Goal: Task Accomplishment & Management: Manage account settings

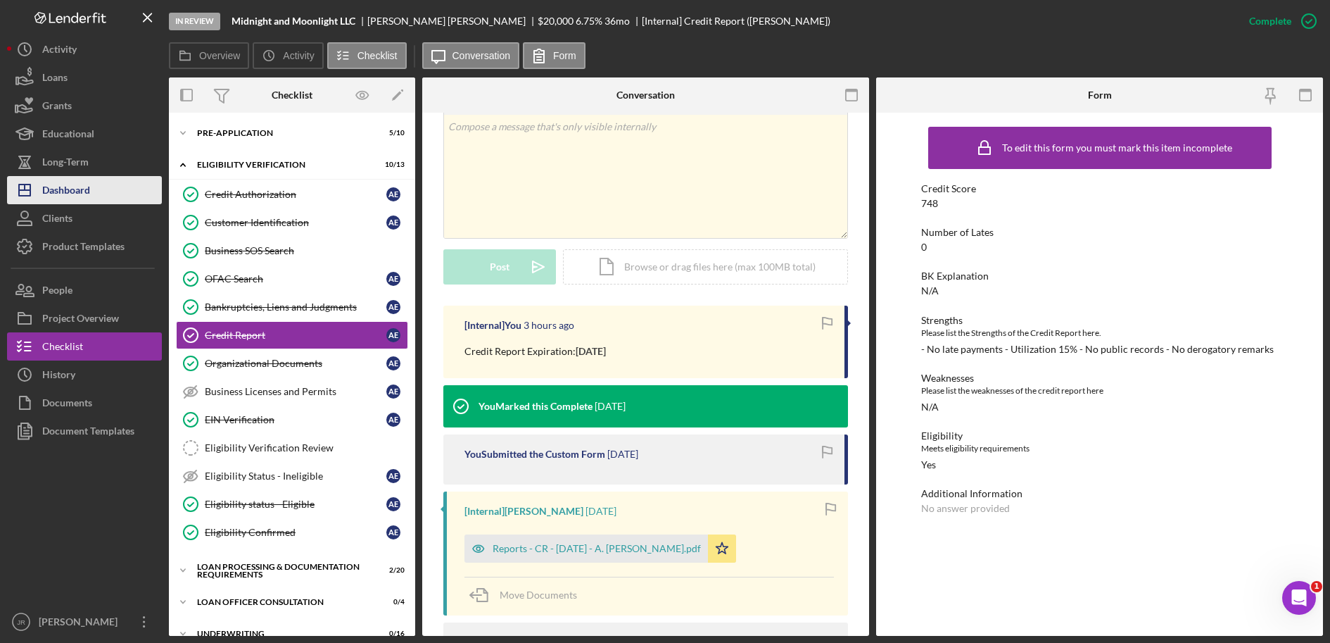
click at [96, 194] on button "Icon/Dashboard Dashboard" at bounding box center [84, 190] width 155 height 28
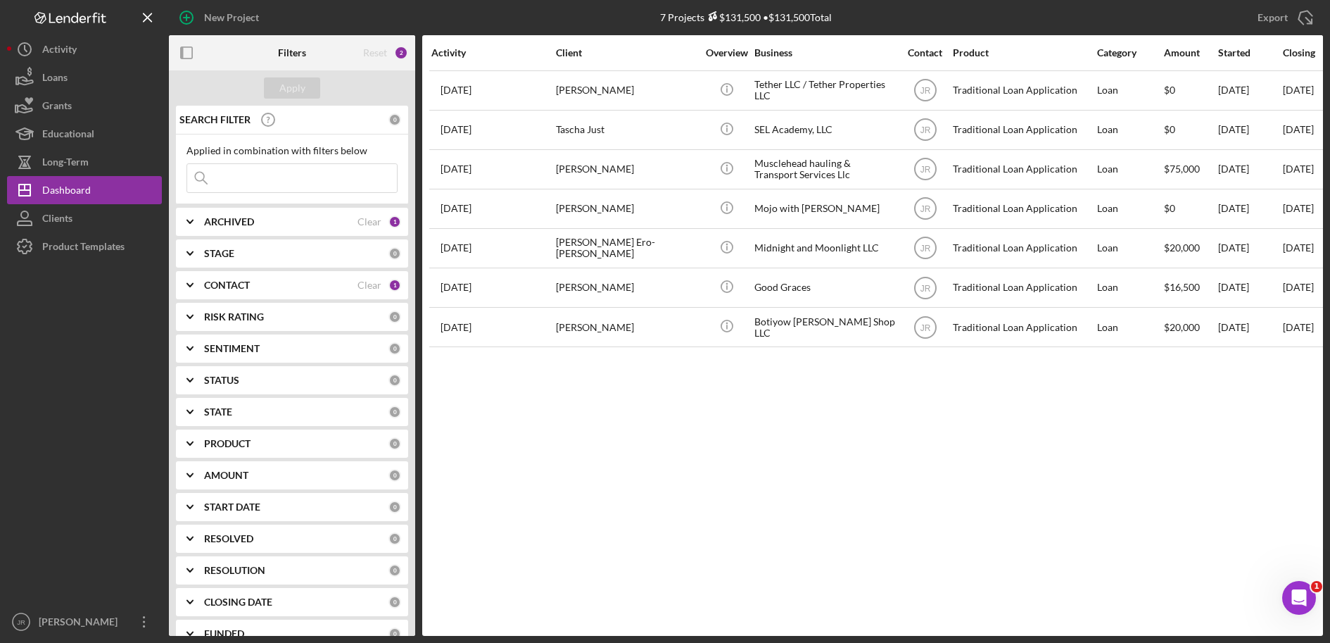
click at [226, 283] on b "CONTACT" at bounding box center [227, 284] width 46 height 11
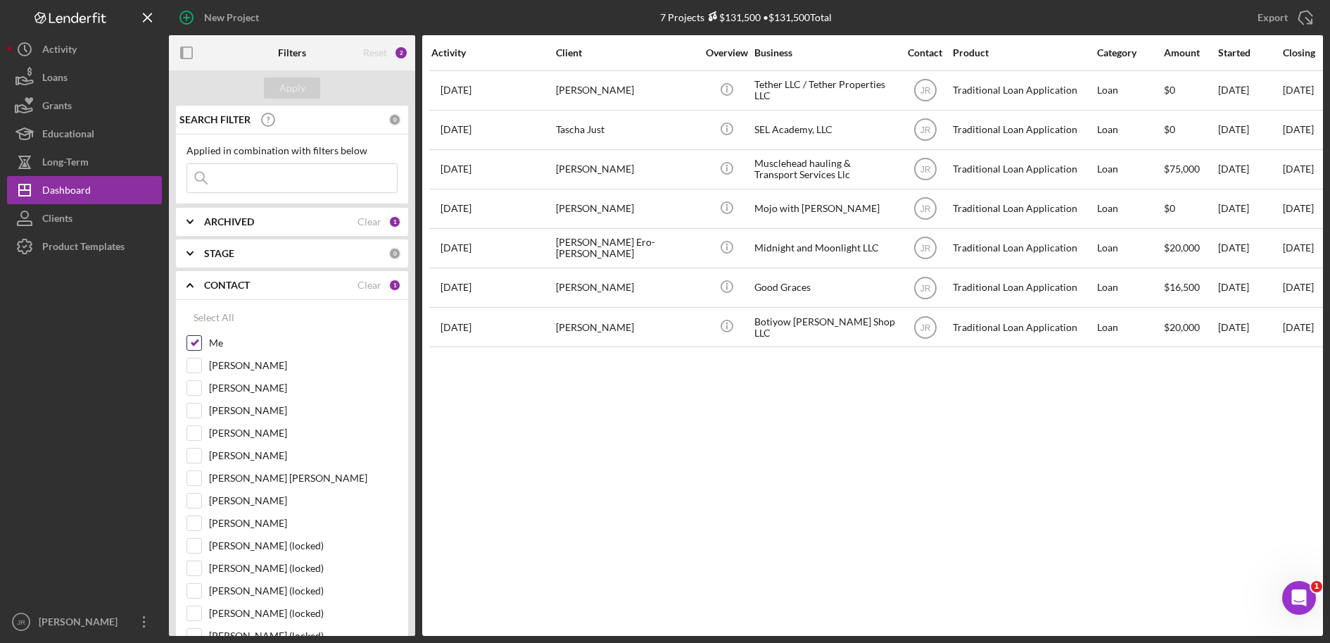
click at [201, 344] on input "Me" at bounding box center [194, 343] width 14 height 14
checkbox input "false"
click at [190, 368] on input "[PERSON_NAME]" at bounding box center [194, 365] width 14 height 14
checkbox input "true"
click at [306, 88] on button "Apply" at bounding box center [292, 87] width 56 height 21
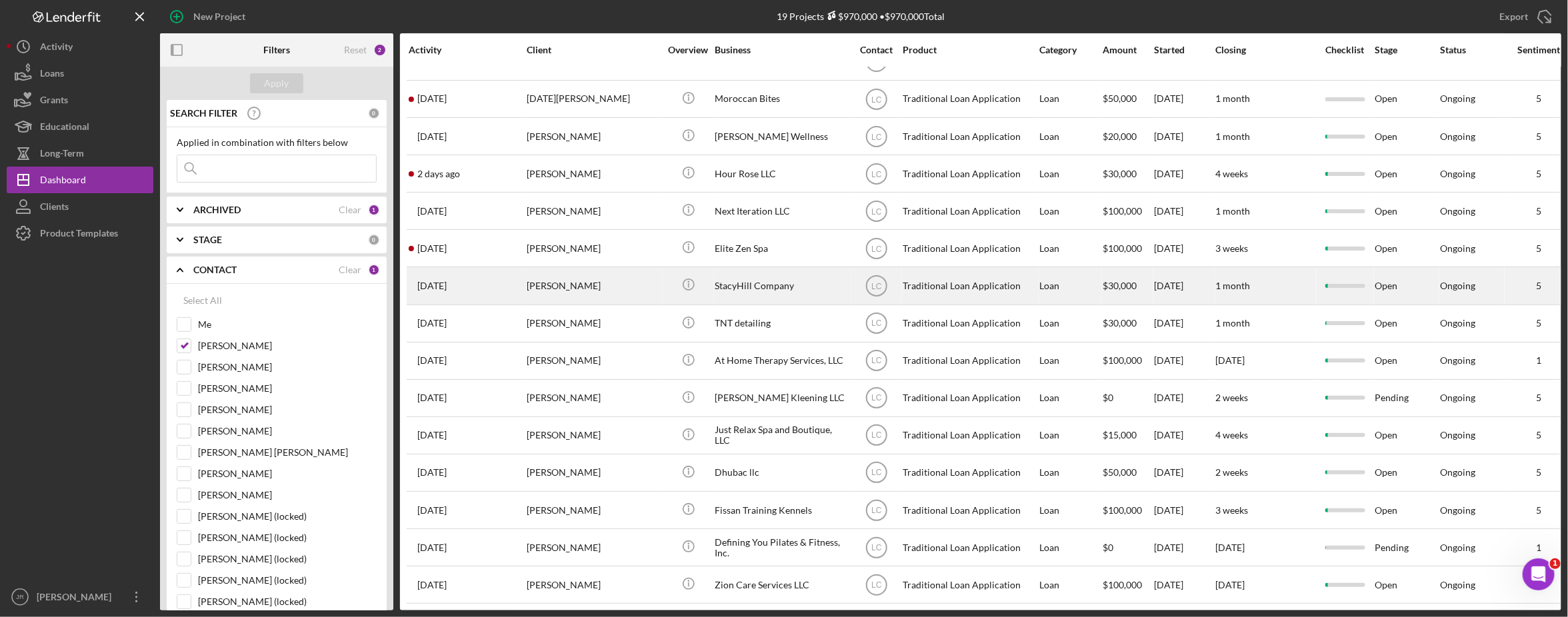
scroll to position [195, 0]
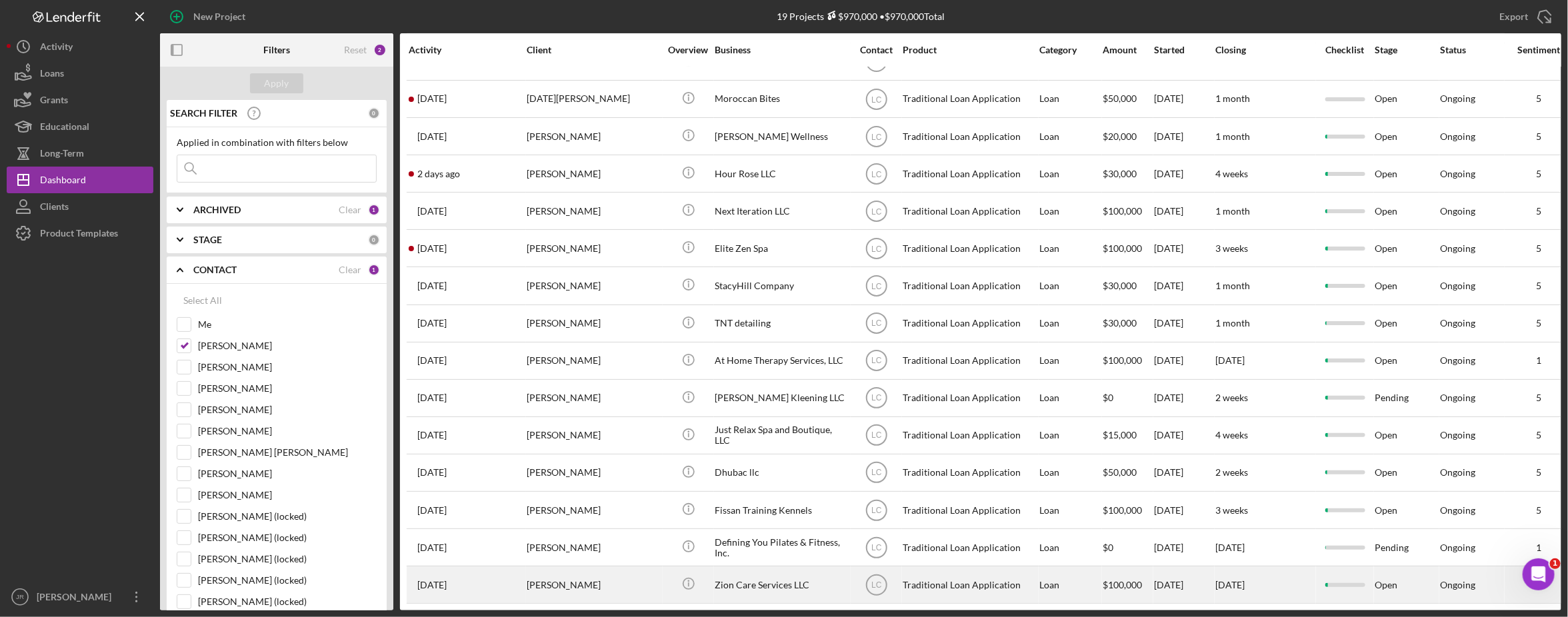
click at [768, 576] on div "Zion Care Services LLC" at bounding box center [781, 584] width 134 height 35
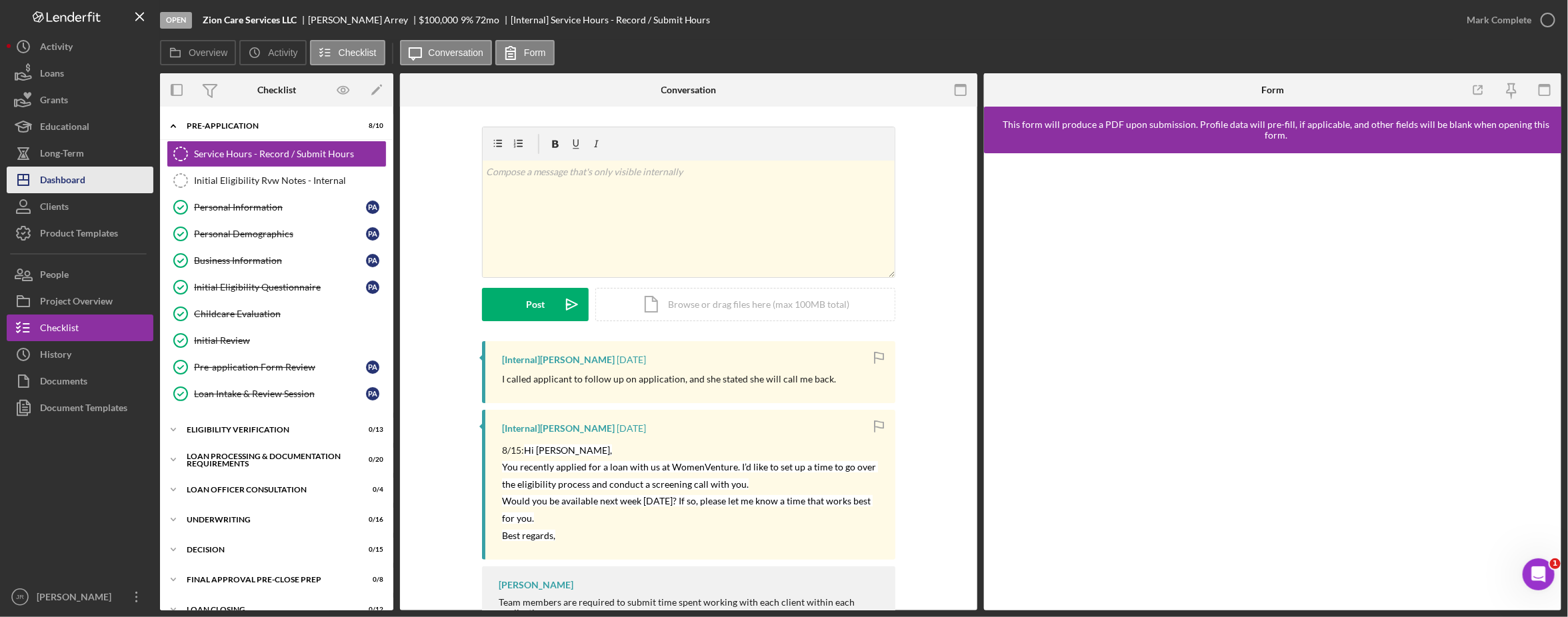
click at [108, 181] on button "Icon/Dashboard Dashboard" at bounding box center [80, 180] width 147 height 26
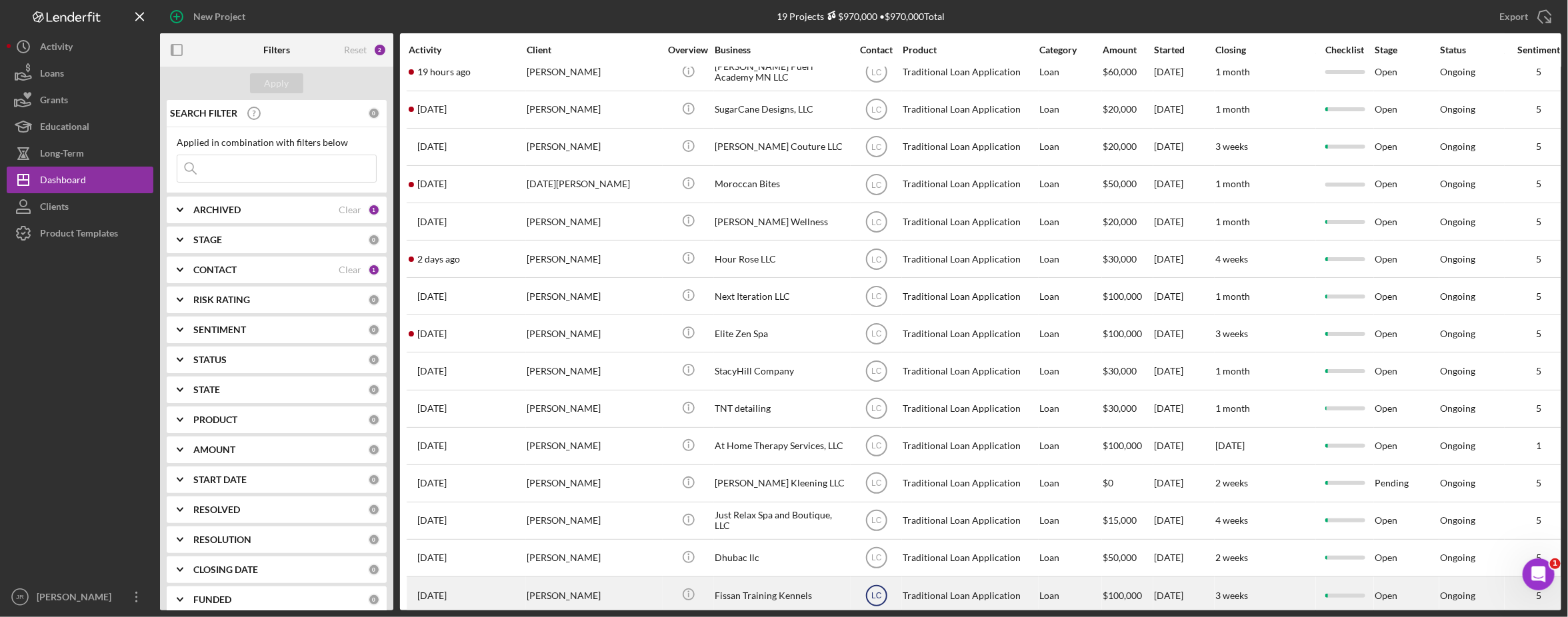
scroll to position [195, 0]
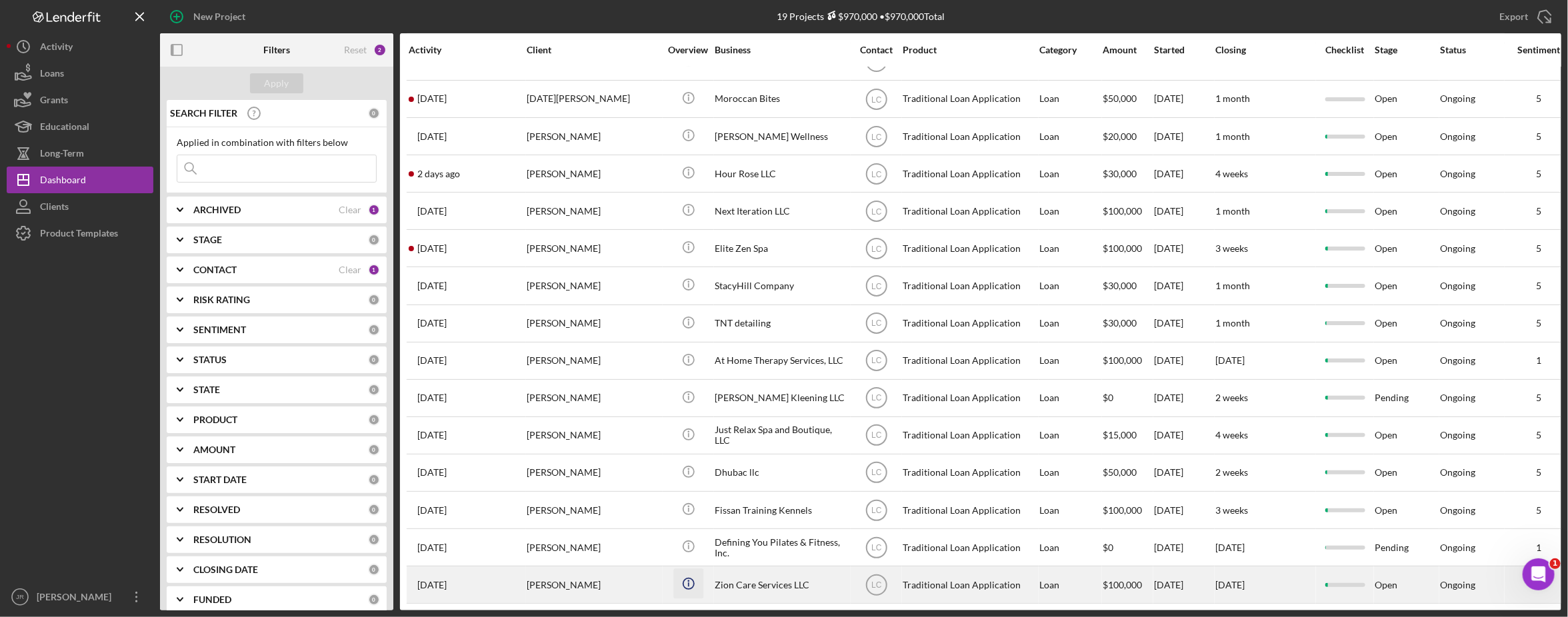
click at [701, 569] on icon "Icon/Info" at bounding box center [688, 584] width 30 height 30
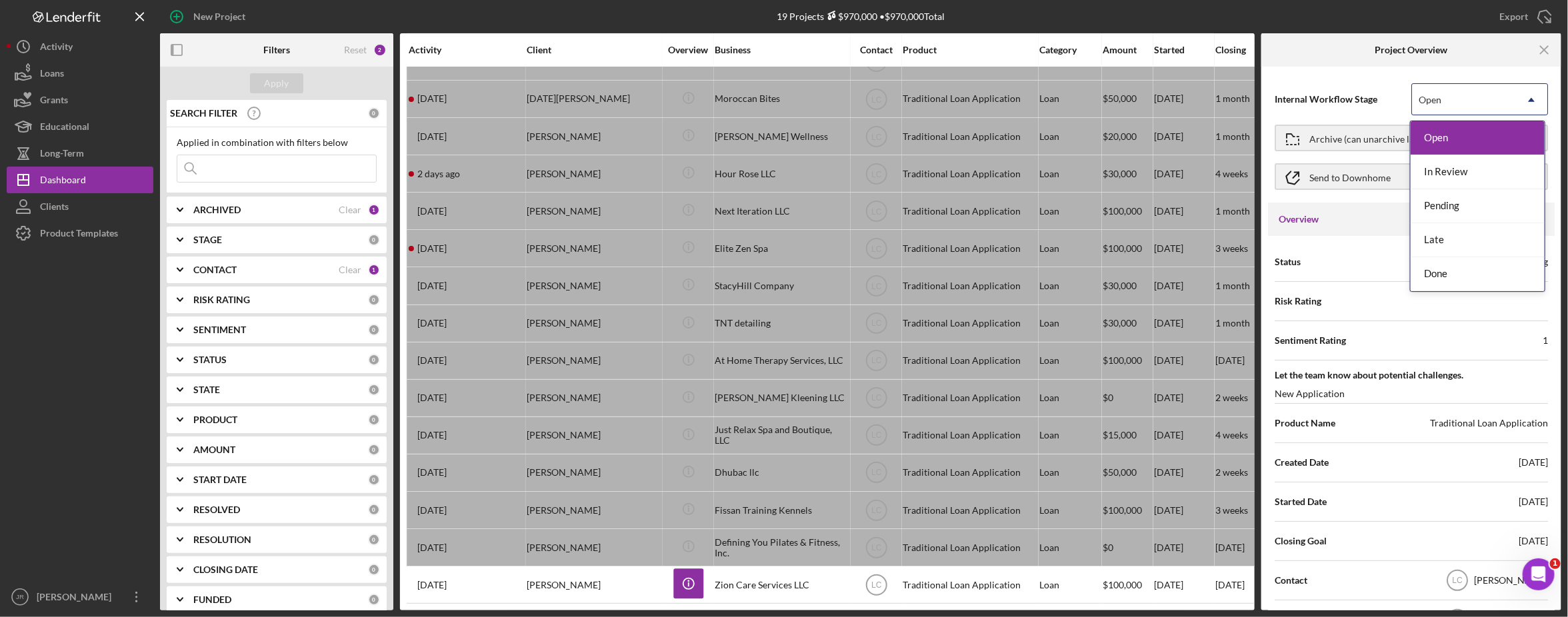
click at [1273, 97] on div "Open" at bounding box center [1463, 99] width 103 height 30
click at [1273, 206] on div "Pending" at bounding box center [1477, 206] width 134 height 34
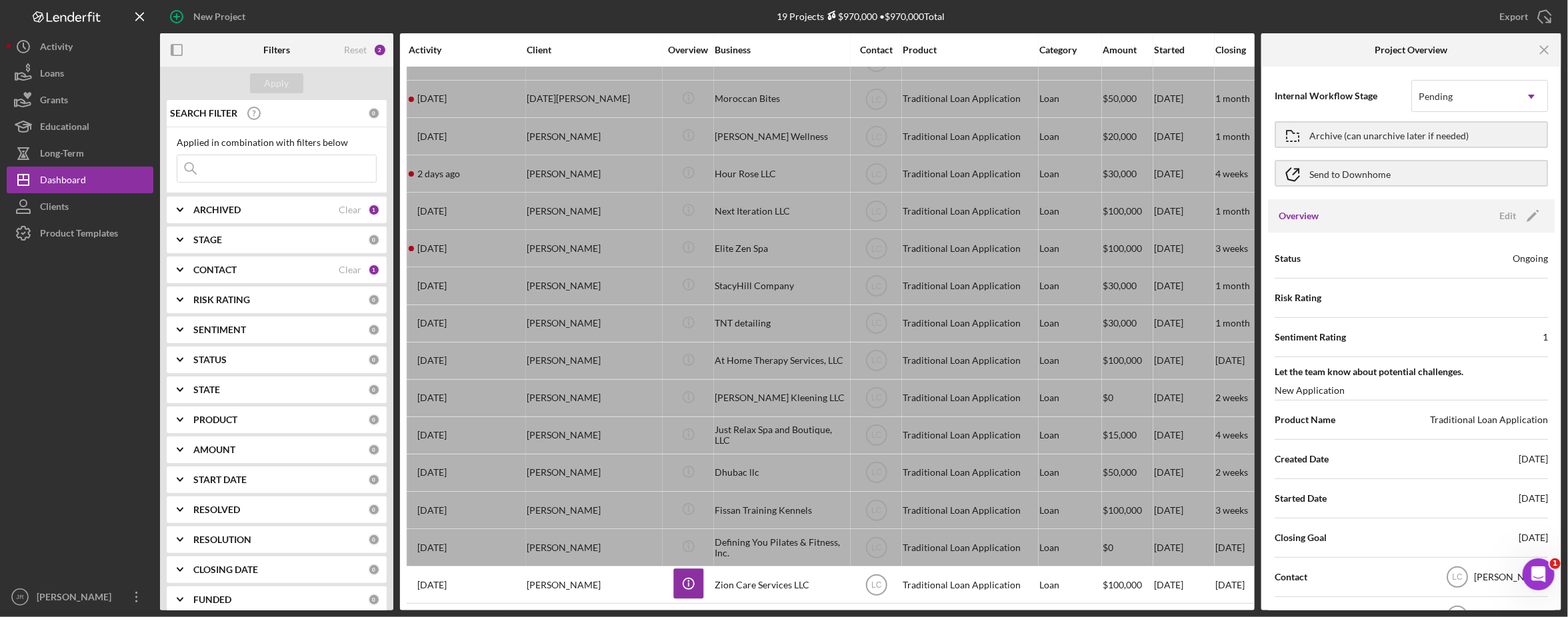
scroll to position [0, 0]
click at [1273, 215] on icon "Icon/Edit" at bounding box center [1532, 219] width 33 height 33
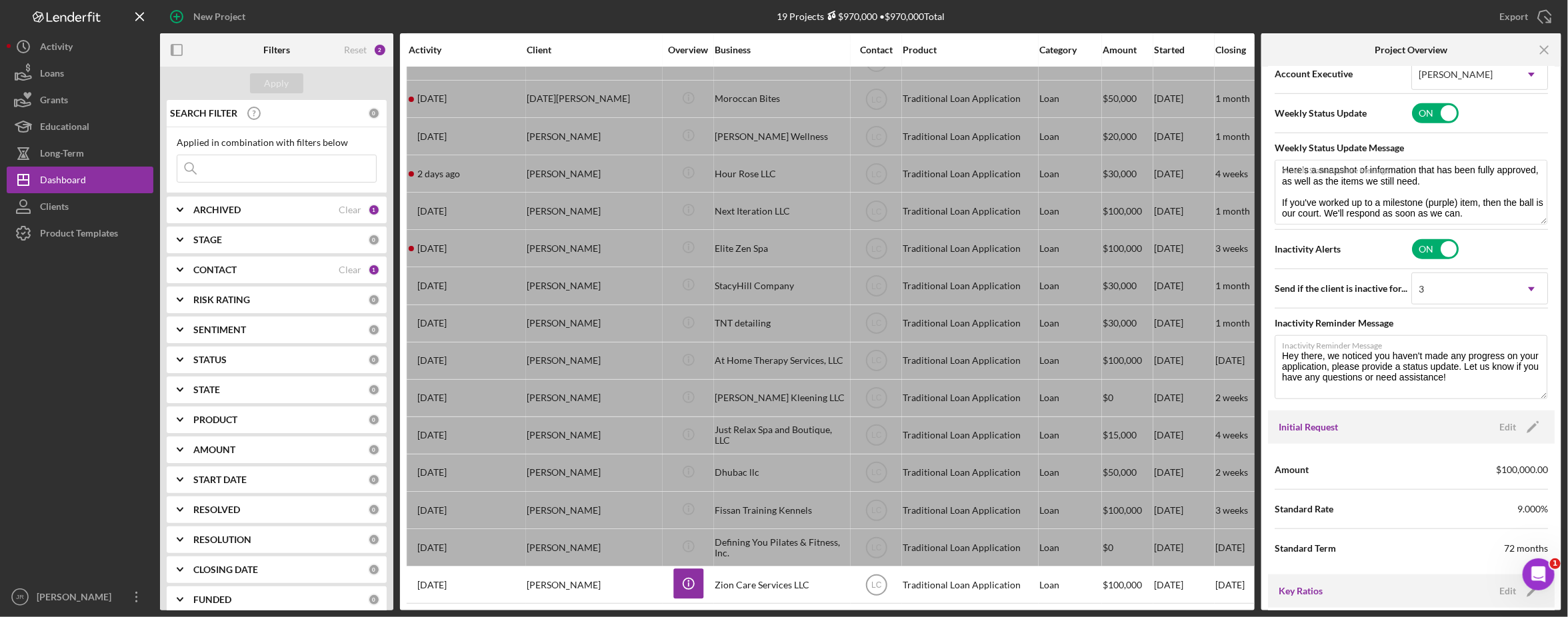
scroll to position [583, 0]
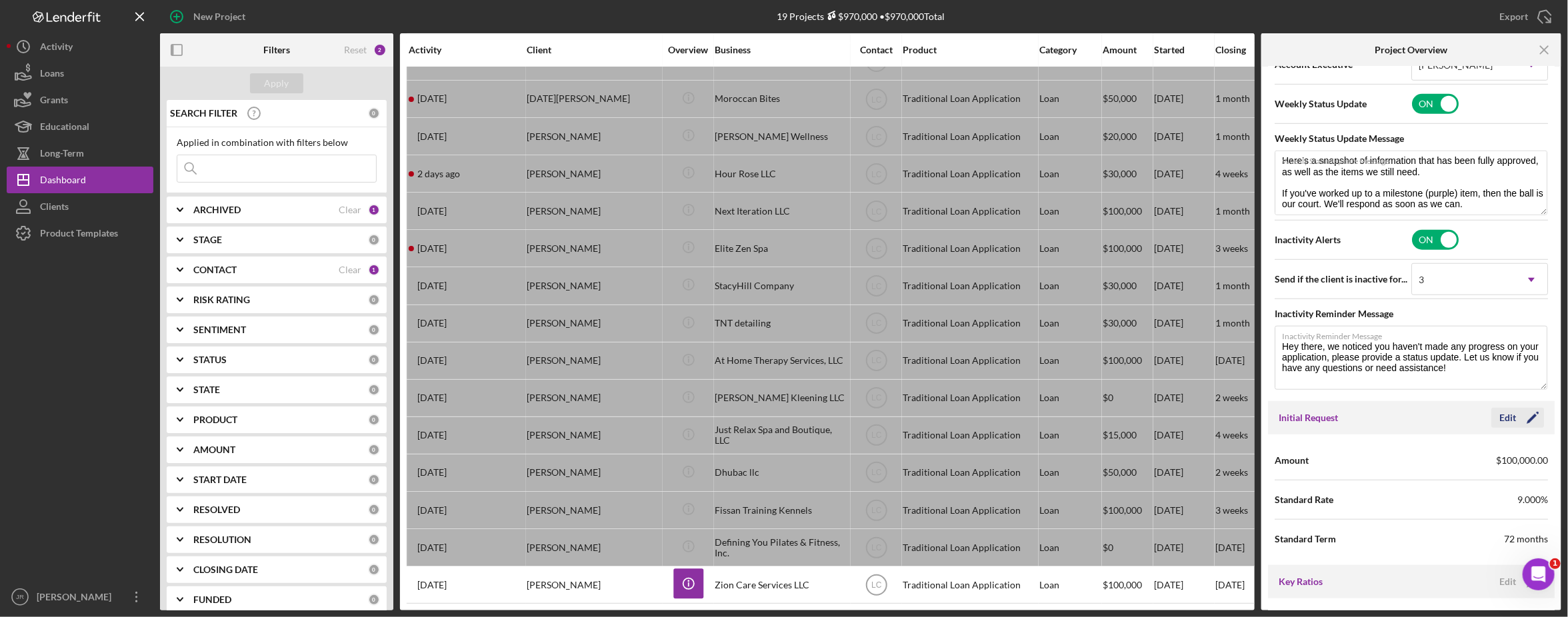
click at [1273, 422] on icon "Icon/Edit" at bounding box center [1532, 417] width 33 height 33
click at [1273, 469] on input "$100,000" at bounding box center [1479, 460] width 136 height 32
type input "$0"
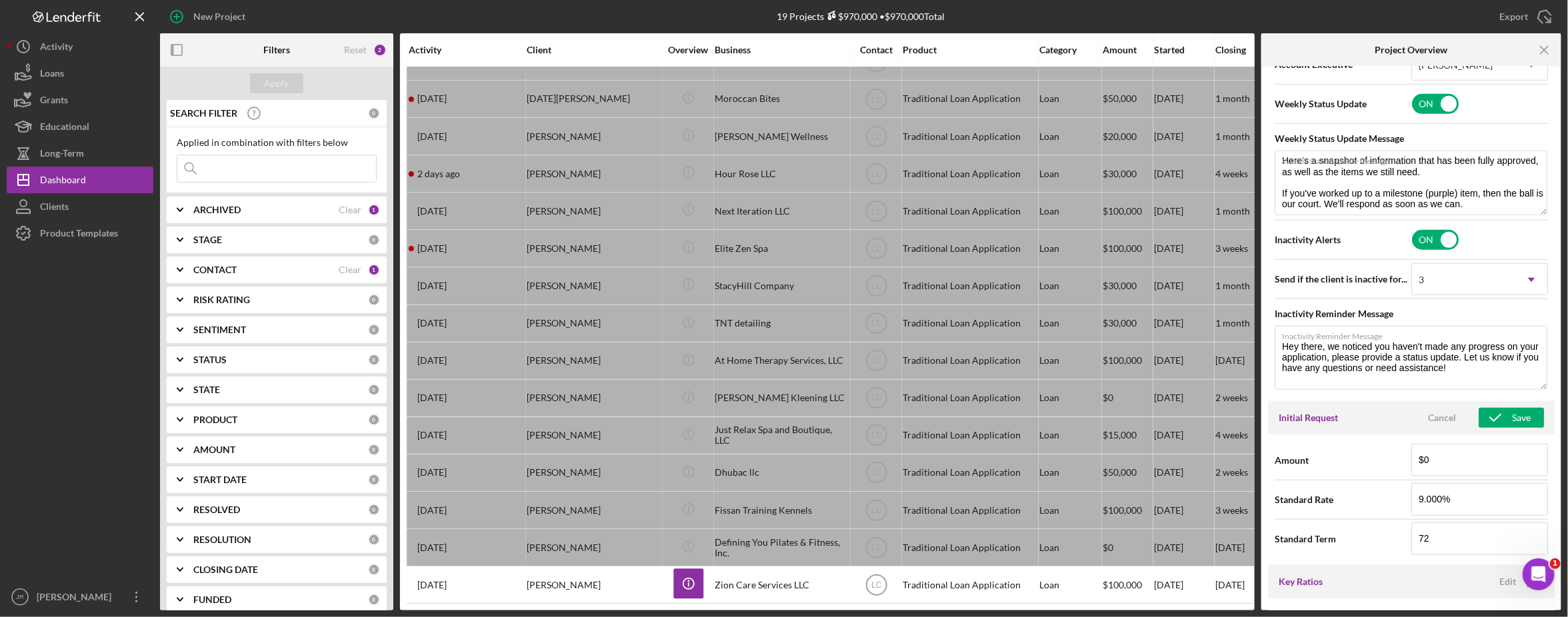
click at [1273, 467] on span "Amount" at bounding box center [1343, 460] width 136 height 13
click at [1273, 421] on div "Save" at bounding box center [1522, 417] width 19 height 20
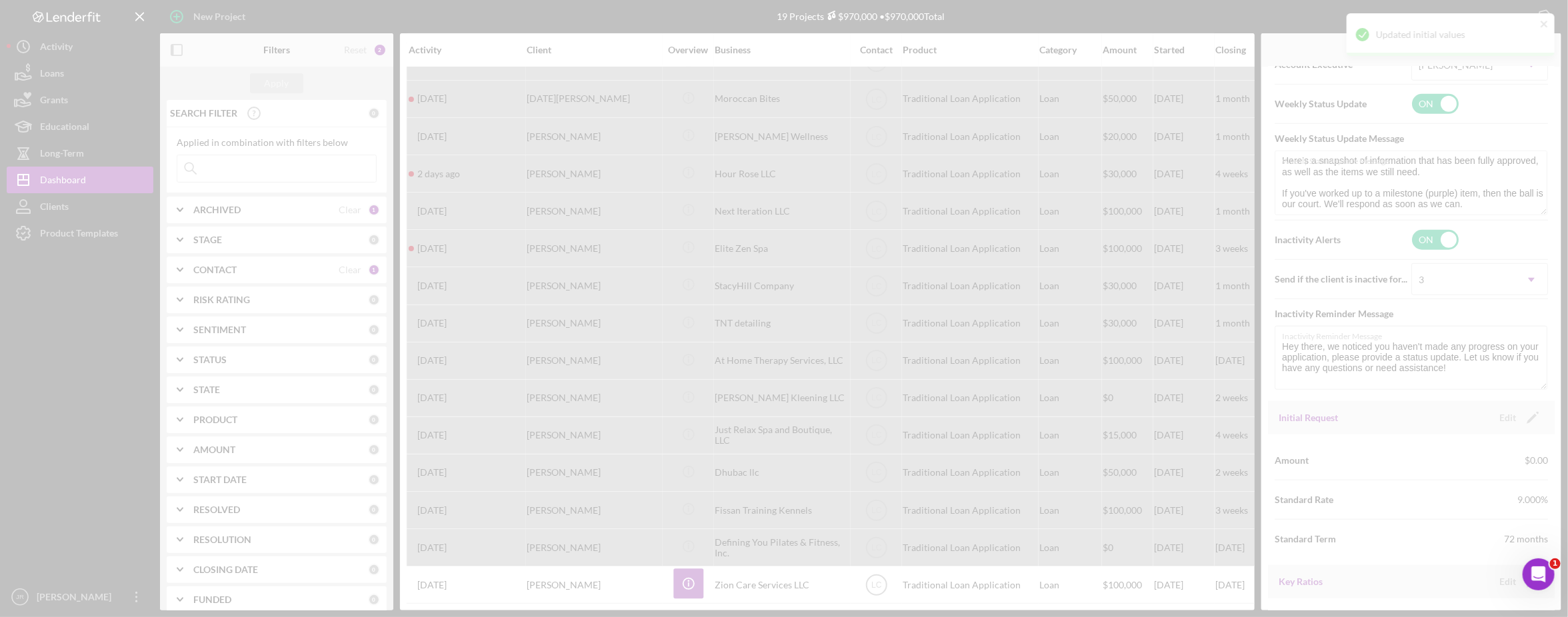
type textarea "Here's a snapshot of information that has been fully approved, as well as the i…"
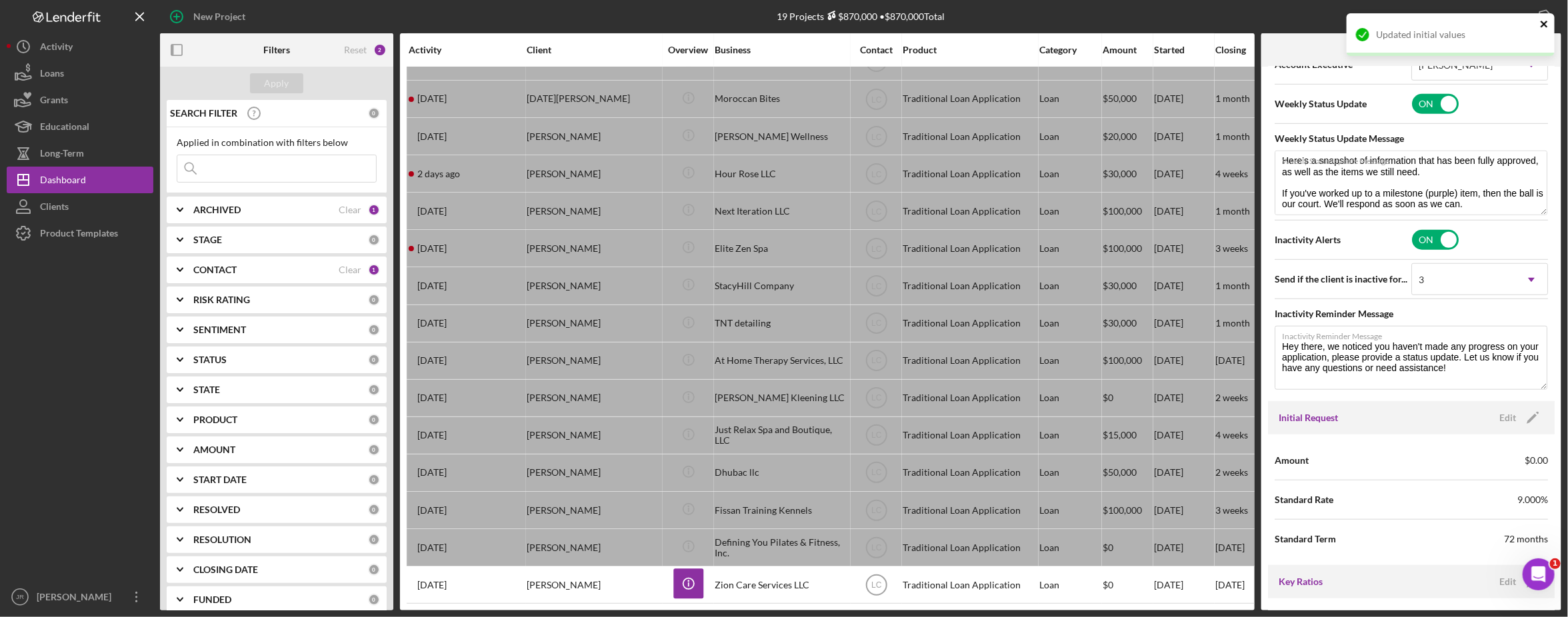
click at [1273, 19] on icon "close" at bounding box center [1544, 24] width 9 height 10
click at [1273, 47] on icon "Icon/Menu Close" at bounding box center [1545, 50] width 30 height 30
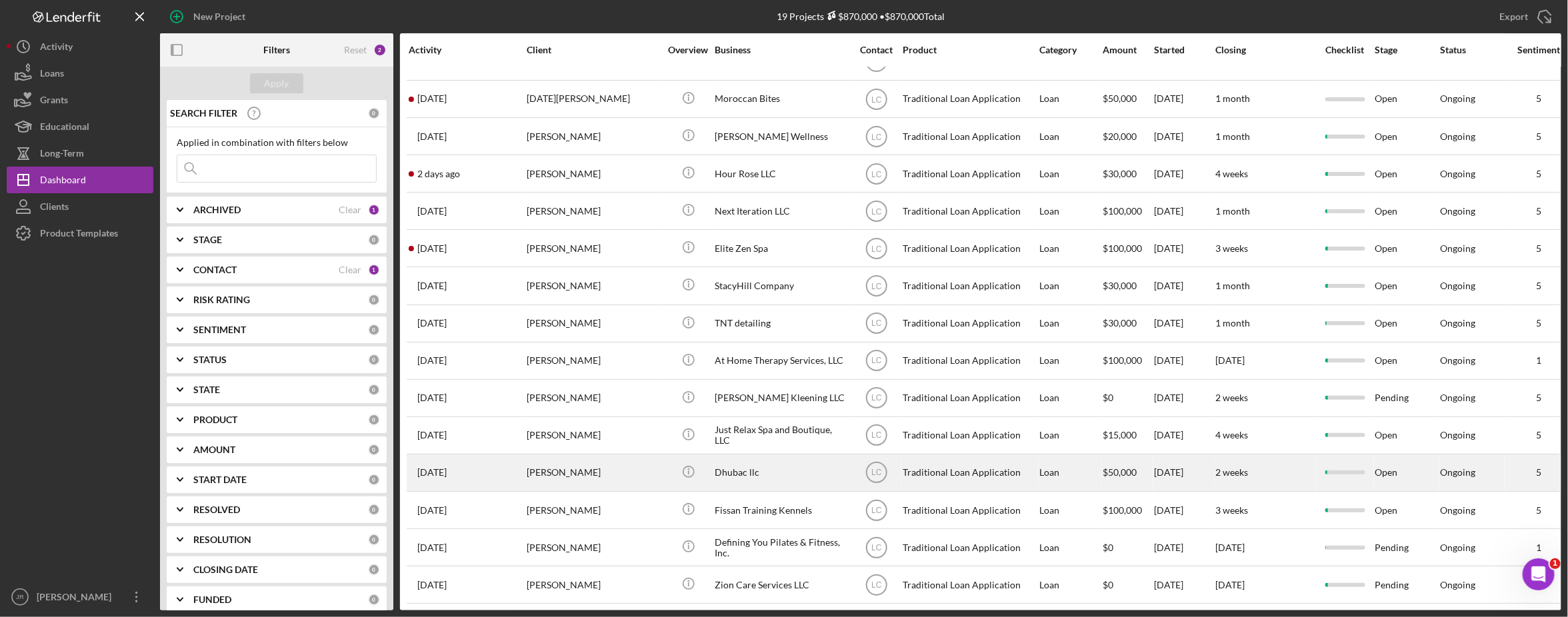
scroll to position [195, 0]
click at [749, 462] on div "Dhubac llc" at bounding box center [781, 472] width 134 height 35
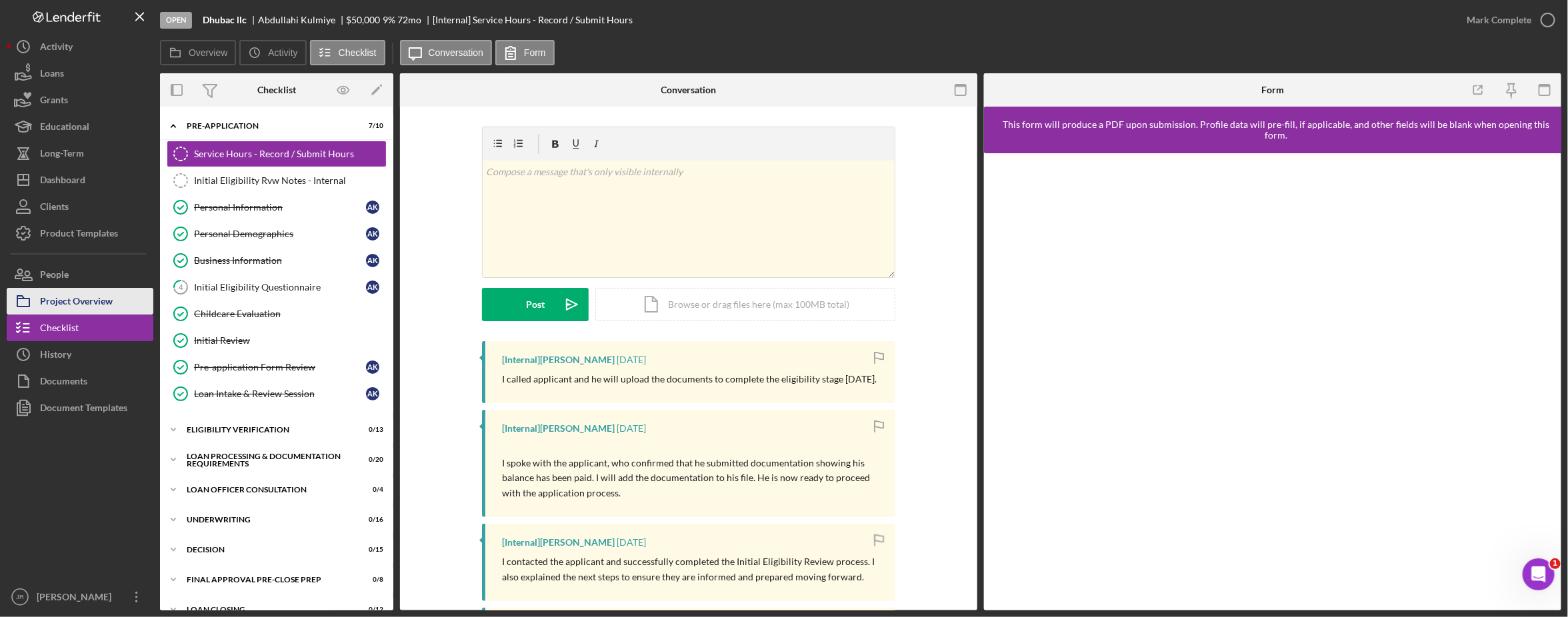
click at [98, 308] on div "Project Overview" at bounding box center [76, 303] width 73 height 30
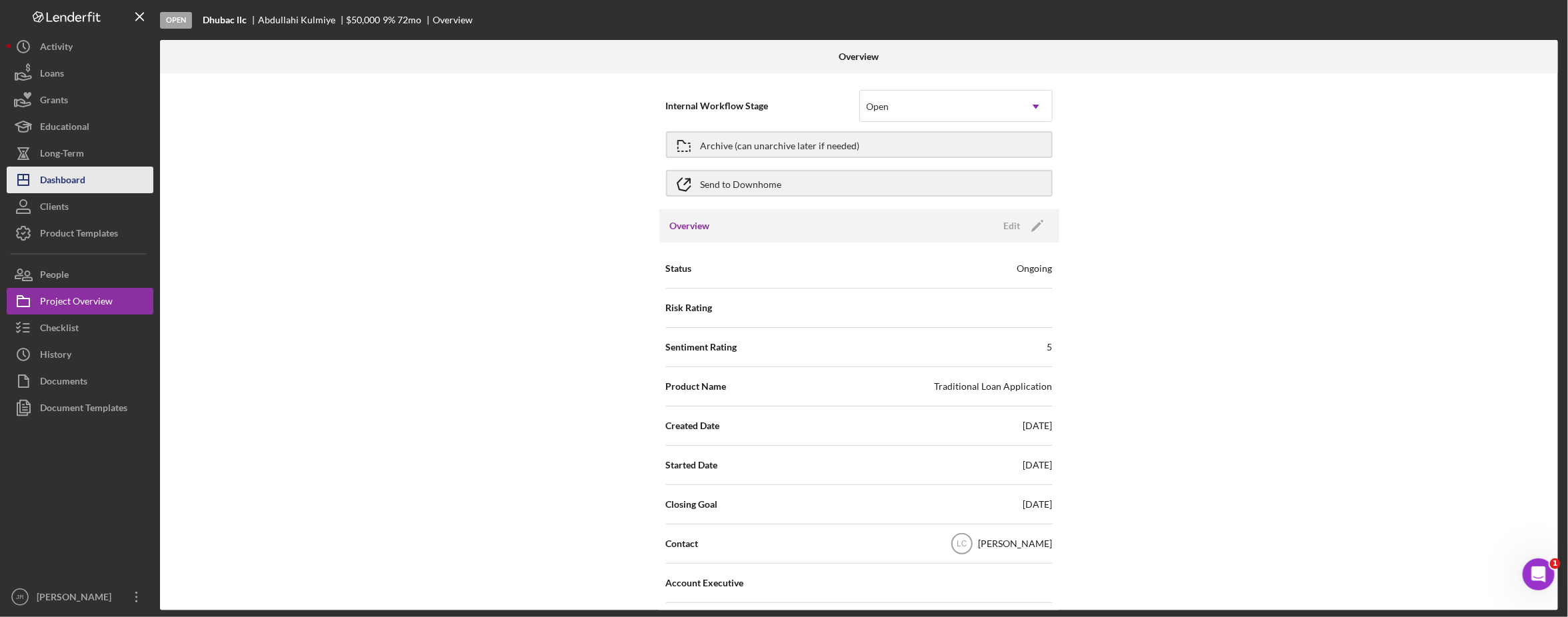
click at [92, 182] on button "Icon/Dashboard Dashboard" at bounding box center [80, 180] width 147 height 26
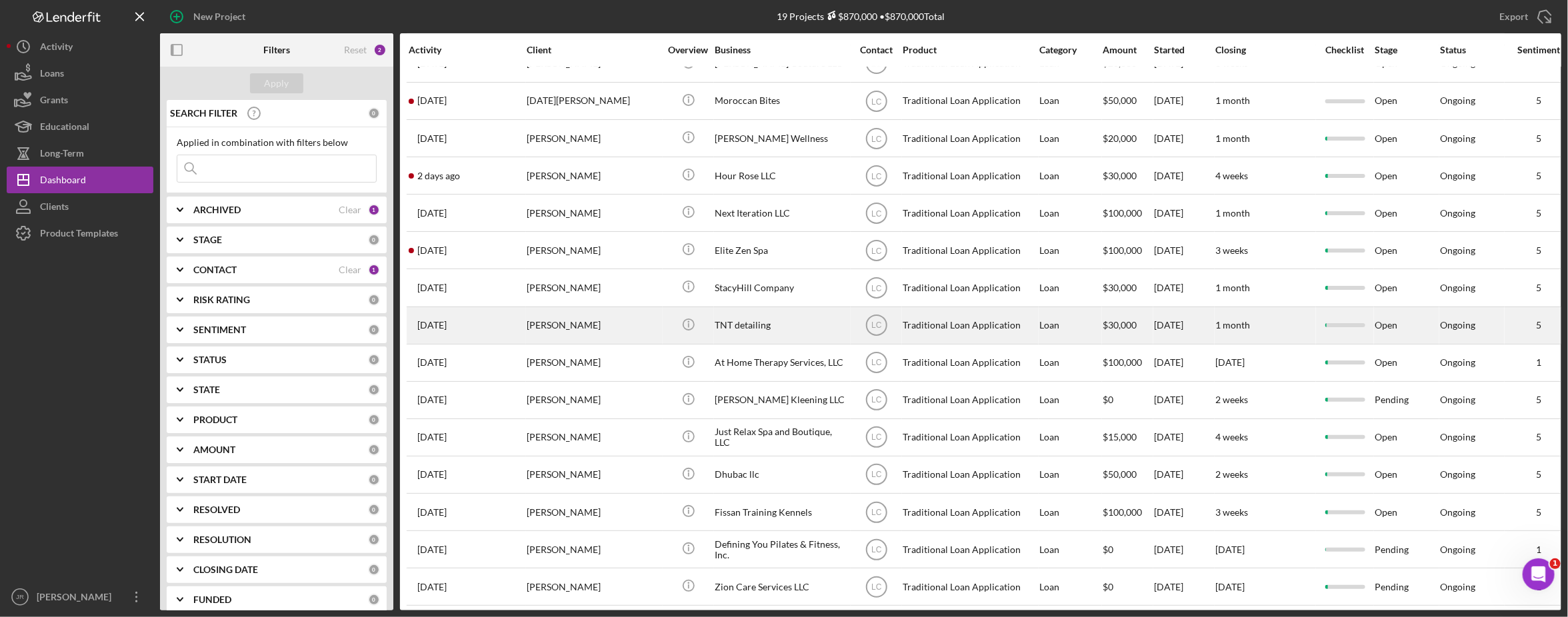
scroll to position [195, 0]
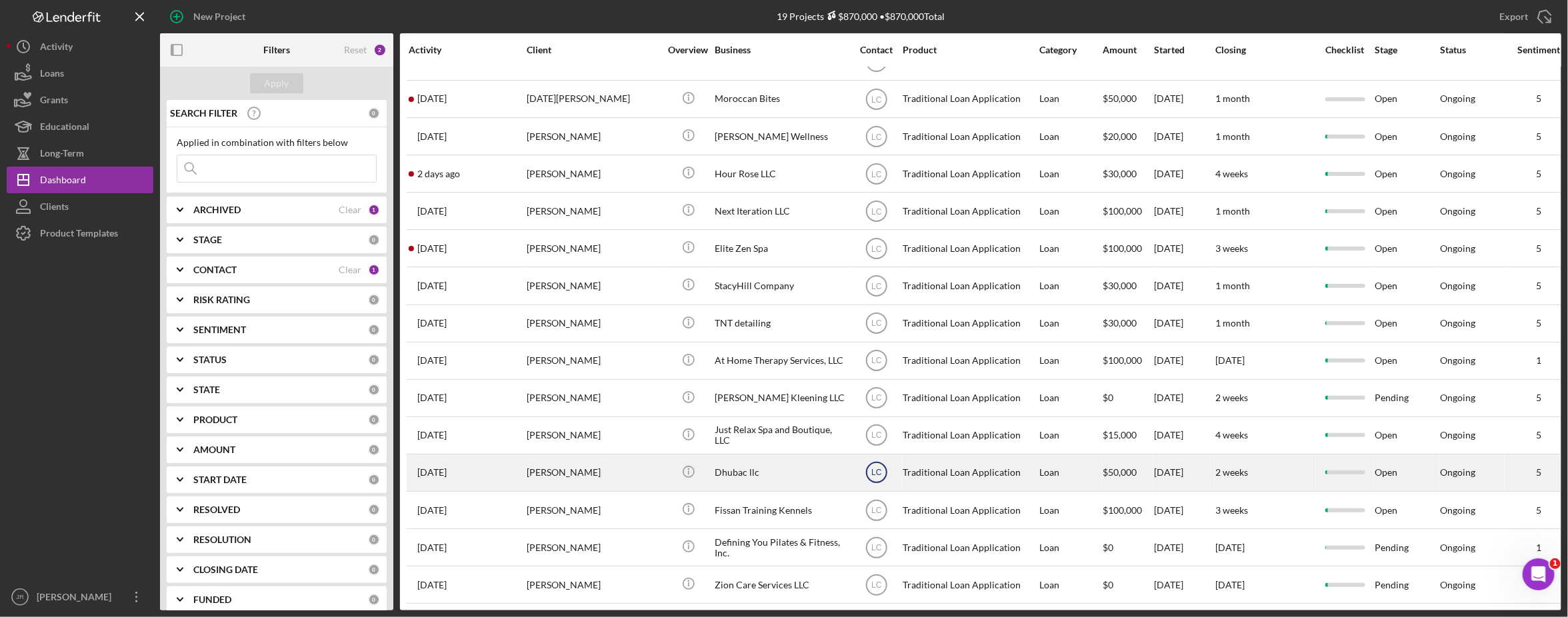
click at [879, 468] on text "LC" at bounding box center [876, 473] width 10 height 9
click at [688, 458] on icon "Icon/Info" at bounding box center [688, 471] width 30 height 30
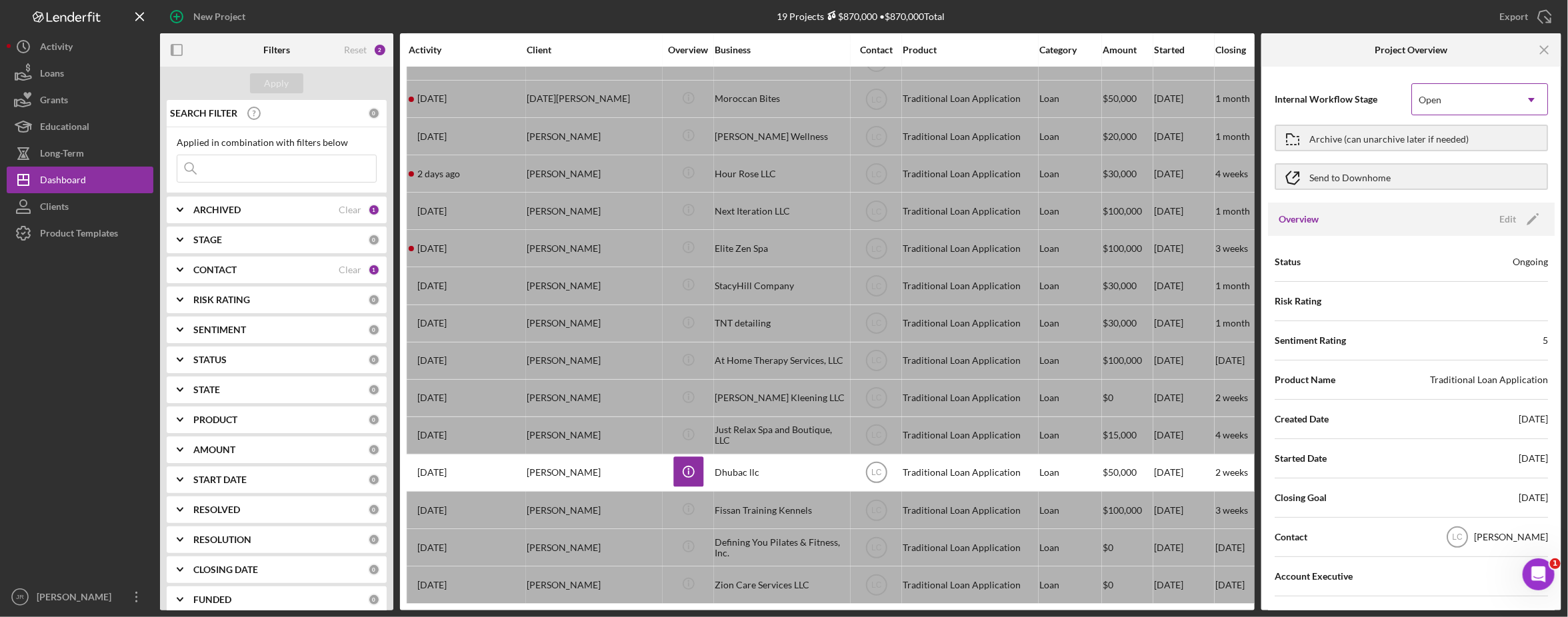
click at [1273, 102] on div "Open" at bounding box center [1463, 99] width 103 height 30
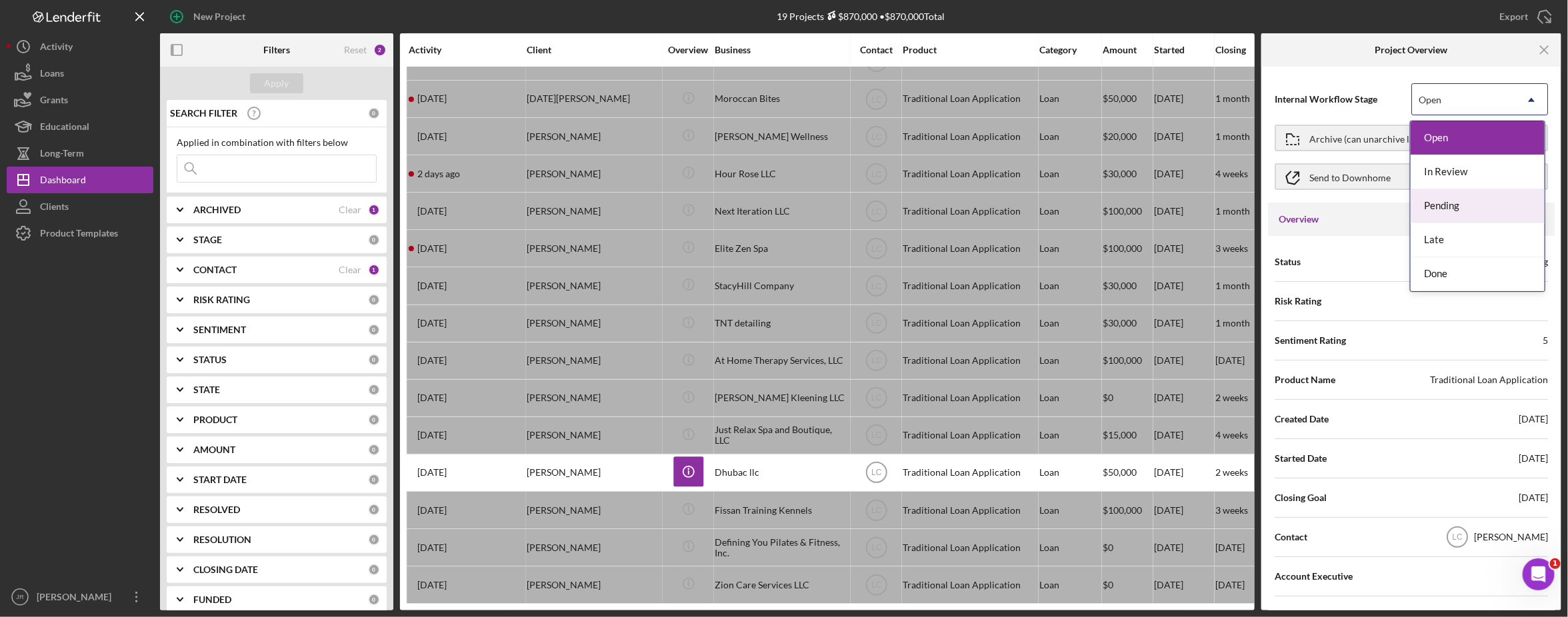
click at [1273, 204] on div "Pending" at bounding box center [1477, 206] width 134 height 34
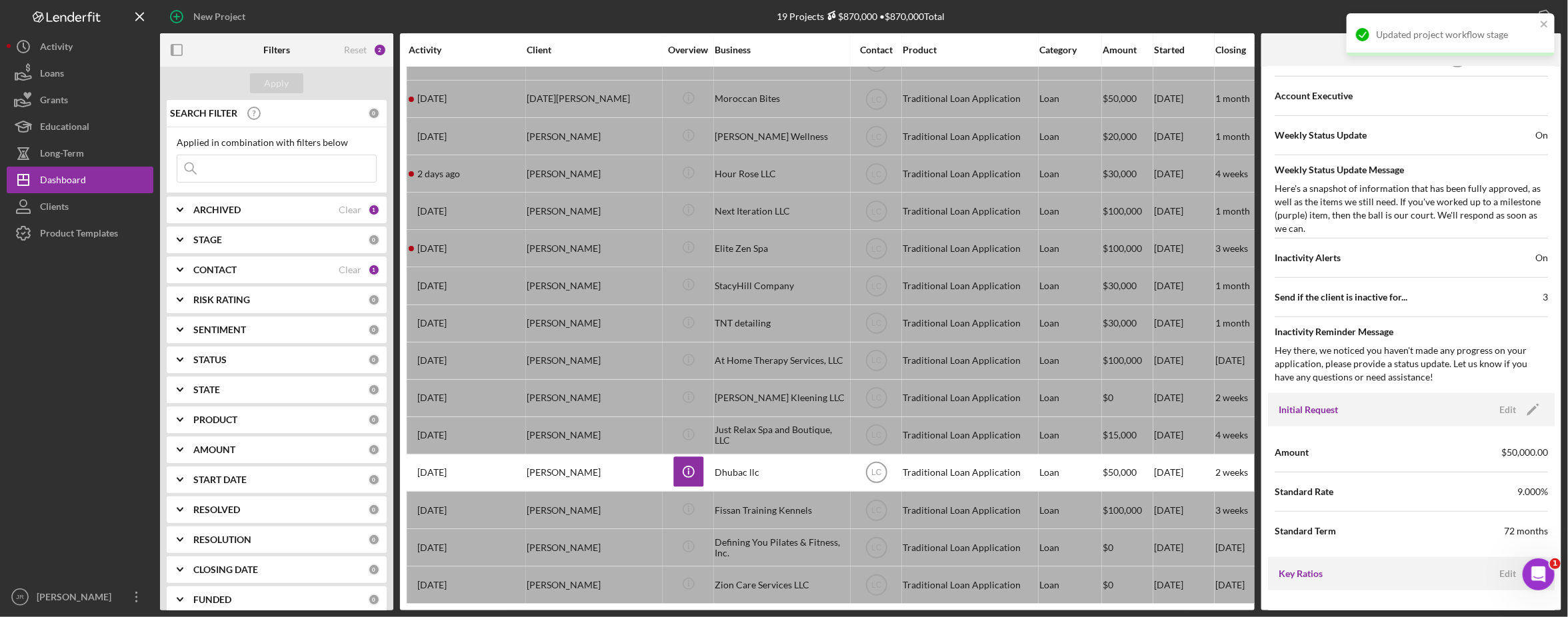
scroll to position [583, 0]
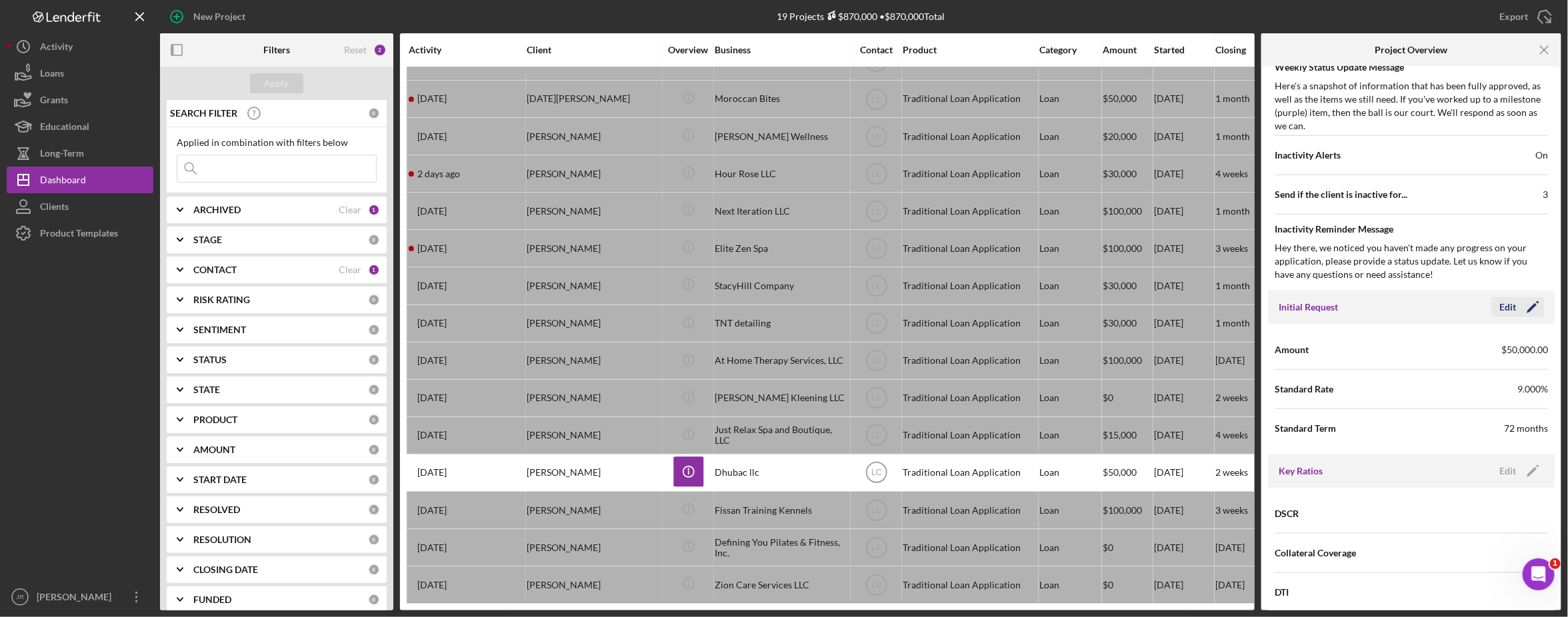
click at [1273, 307] on polygon "button" at bounding box center [1531, 308] width 10 height 10
click at [1273, 348] on input "$50,000" at bounding box center [1479, 349] width 136 height 32
type input "$0"
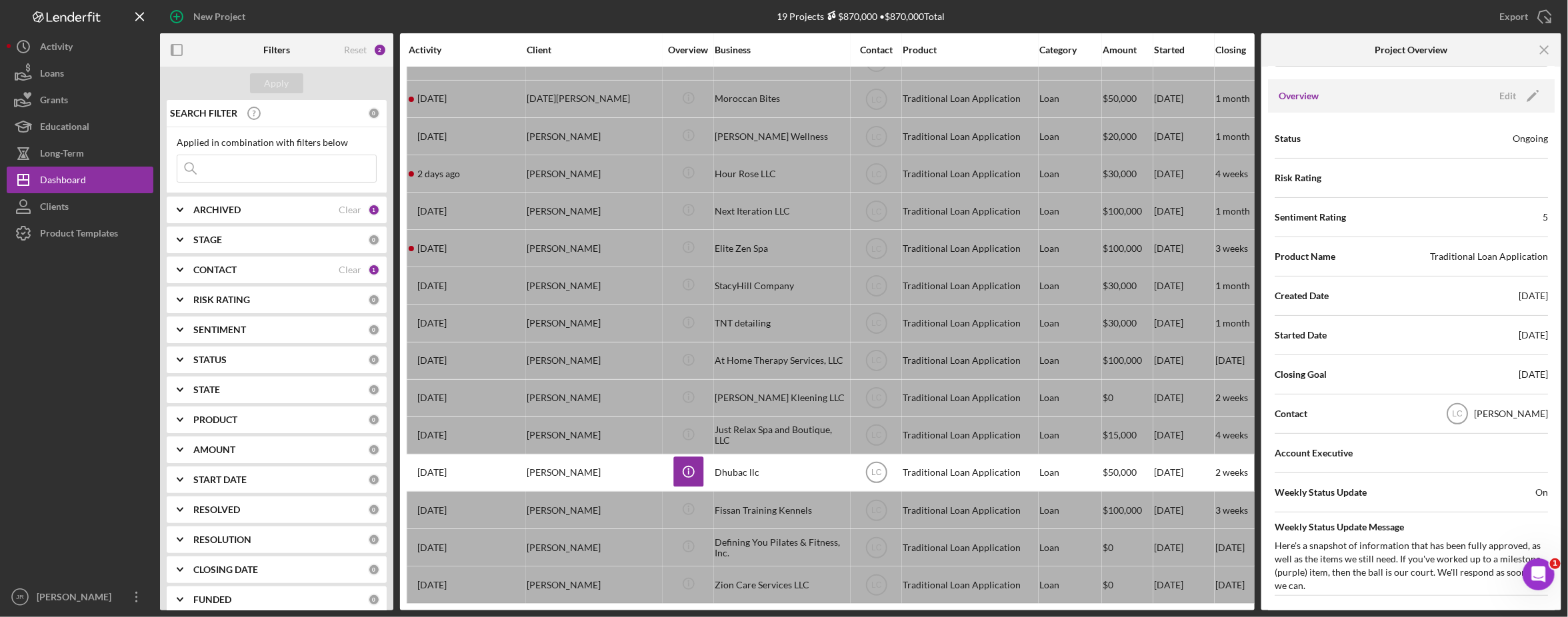
scroll to position [0, 0]
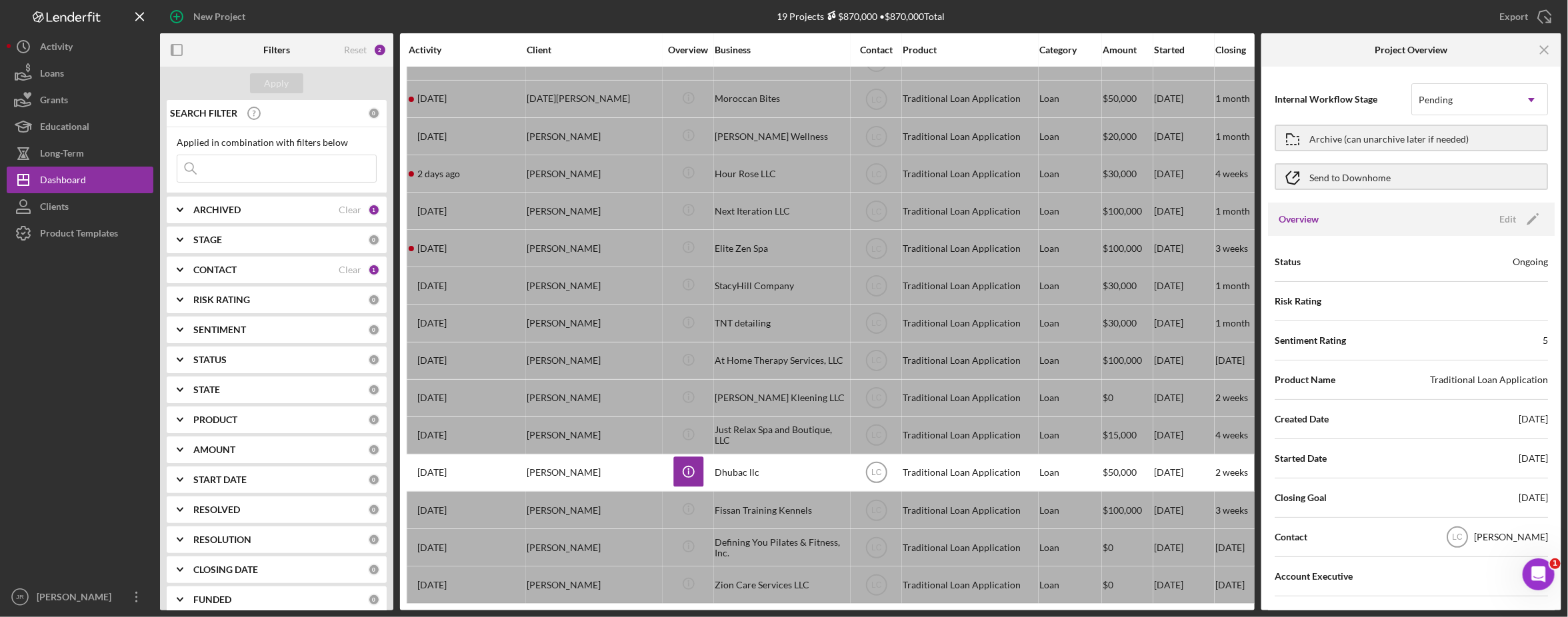
click at [1273, 256] on div "Status Ongoing" at bounding box center [1411, 261] width 274 height 33
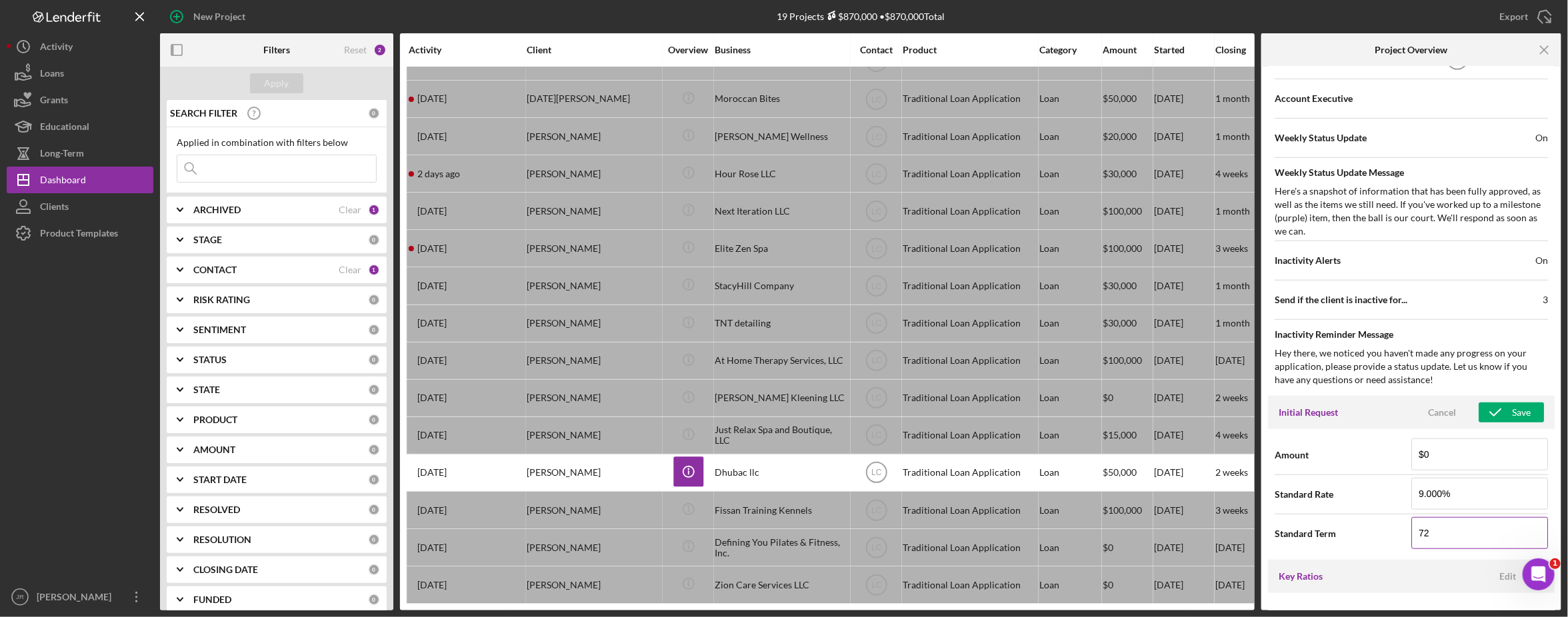
scroll to position [666, 0]
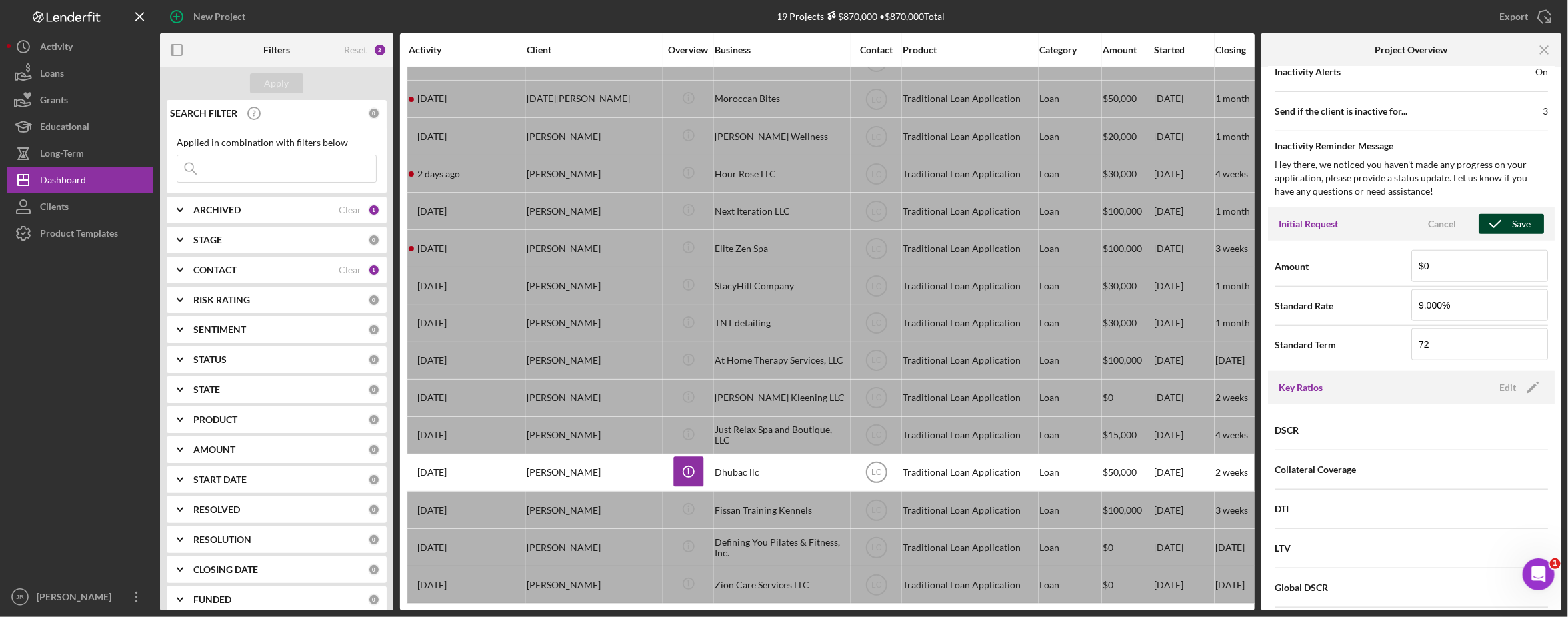
click at [1273, 218] on button "Save" at bounding box center [1510, 223] width 65 height 20
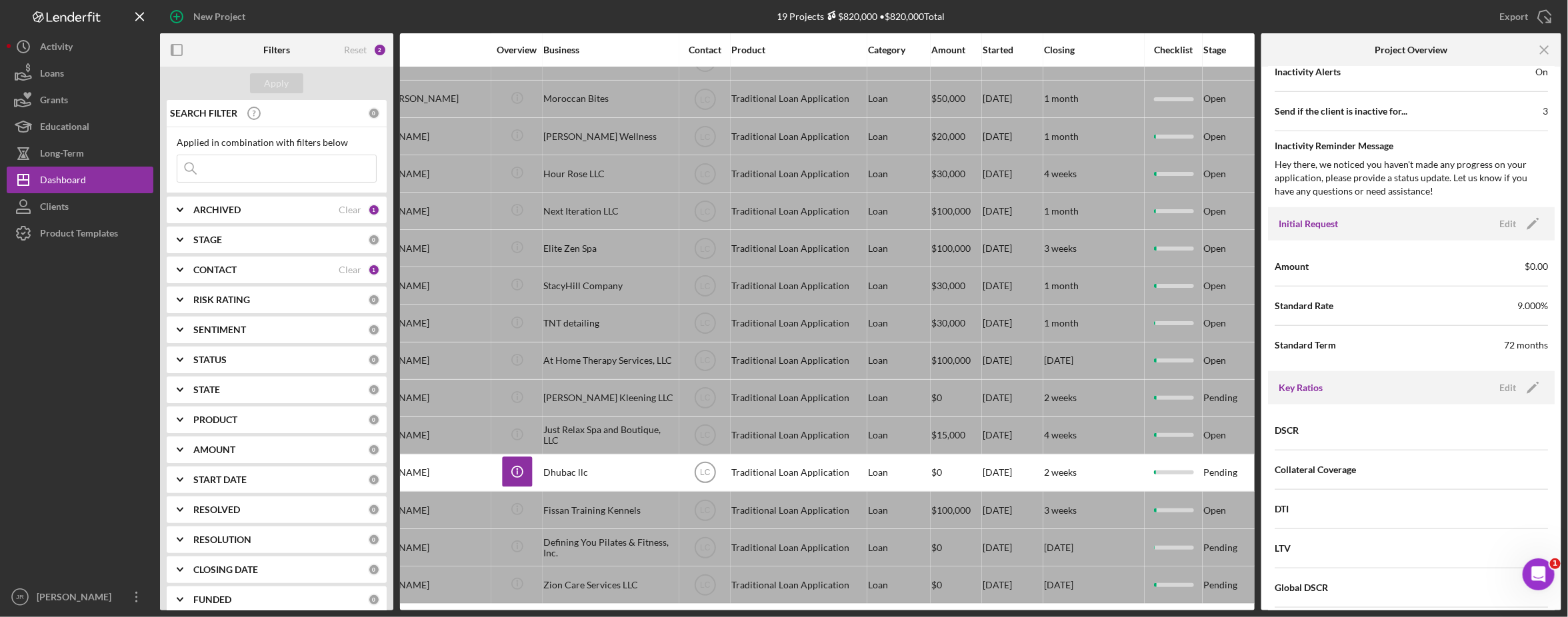
scroll to position [195, 12]
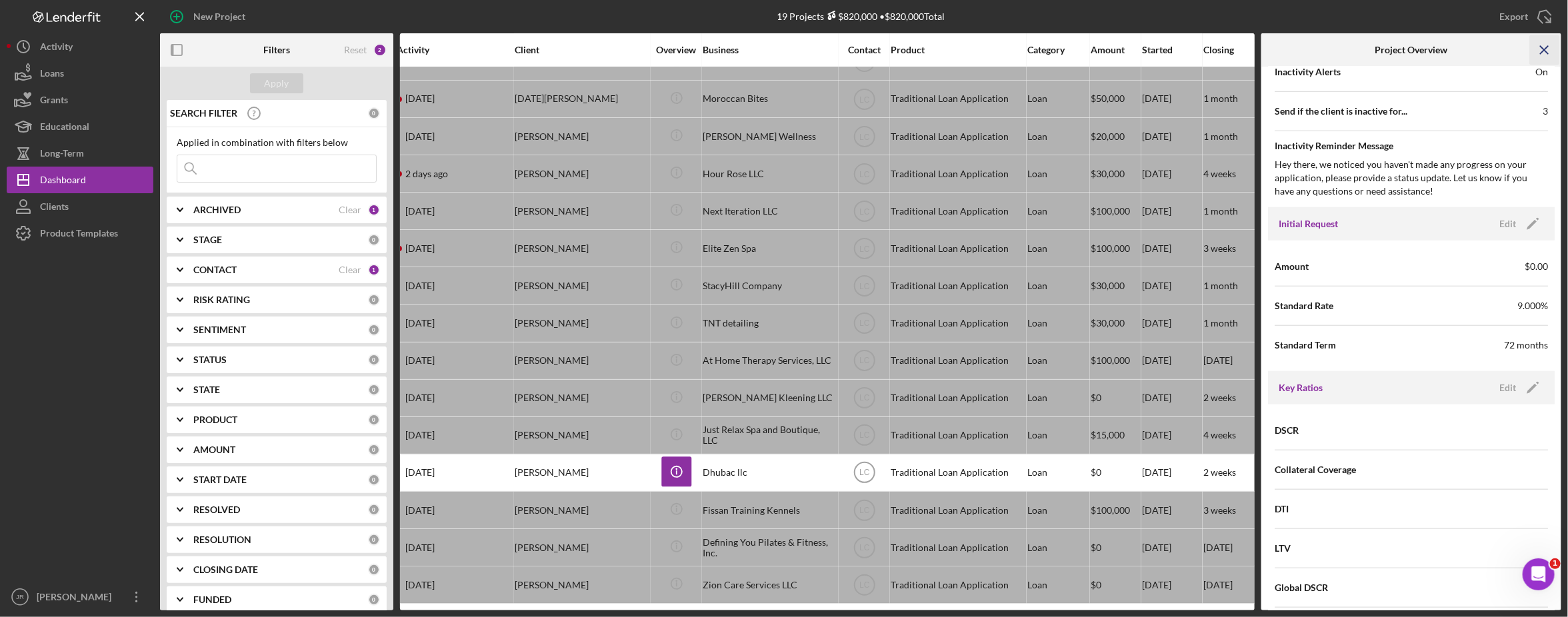
click at [1273, 48] on icon "Icon/Menu Close" at bounding box center [1545, 50] width 30 height 30
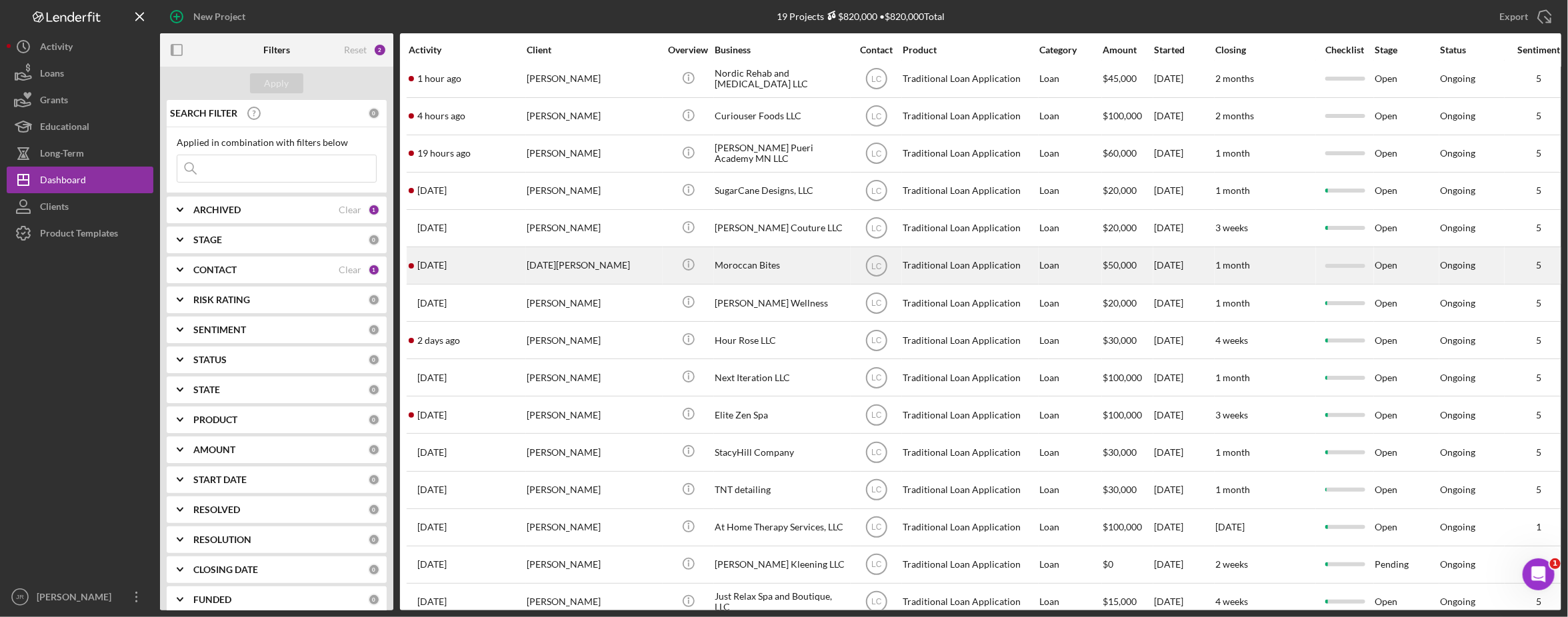
scroll to position [0, 0]
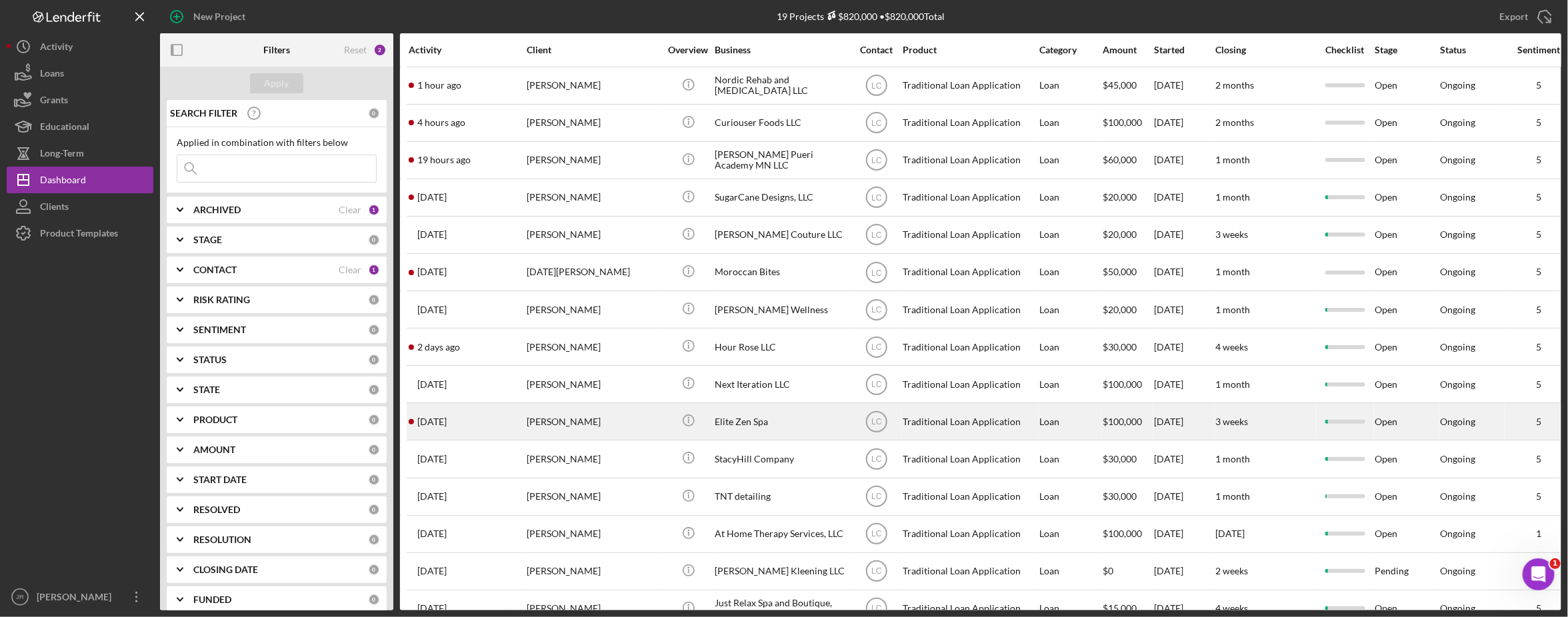
click at [714, 431] on td "Elite Zen Spa" at bounding box center [782, 421] width 136 height 37
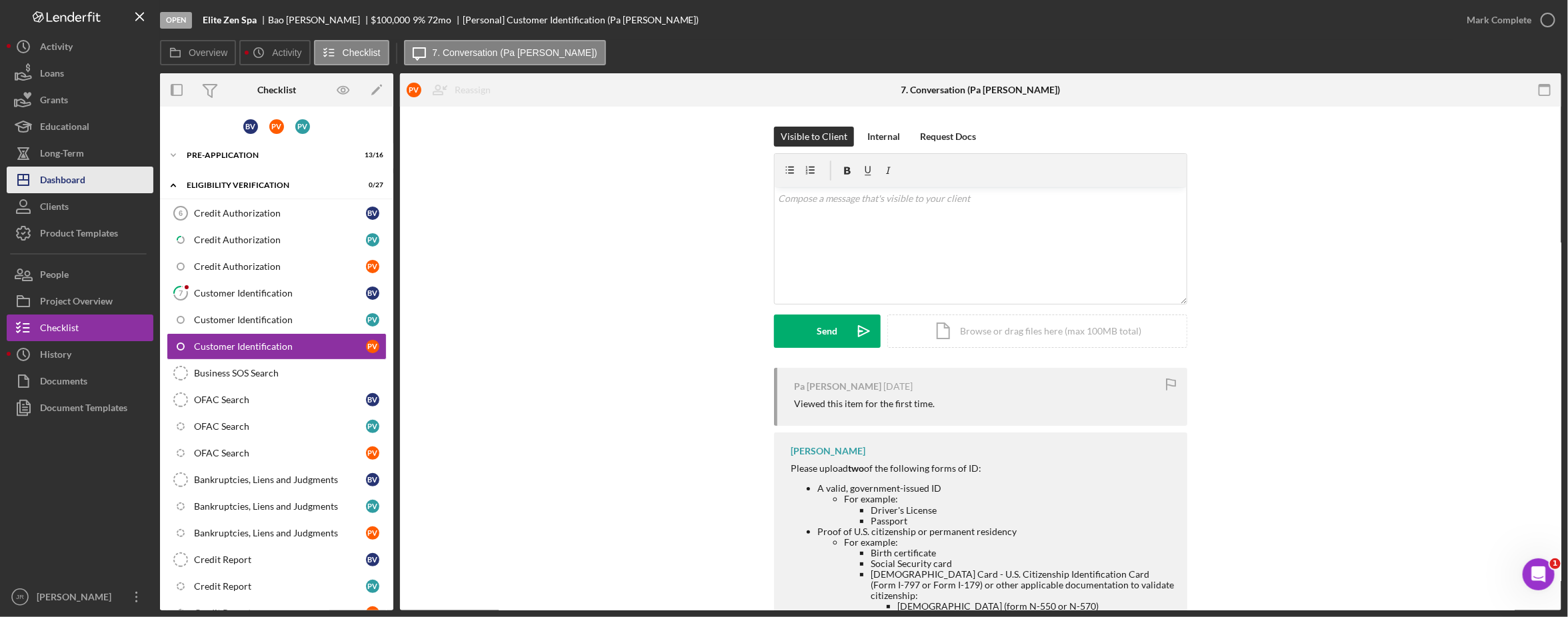
click at [84, 181] on div "Dashboard" at bounding box center [62, 182] width 45 height 30
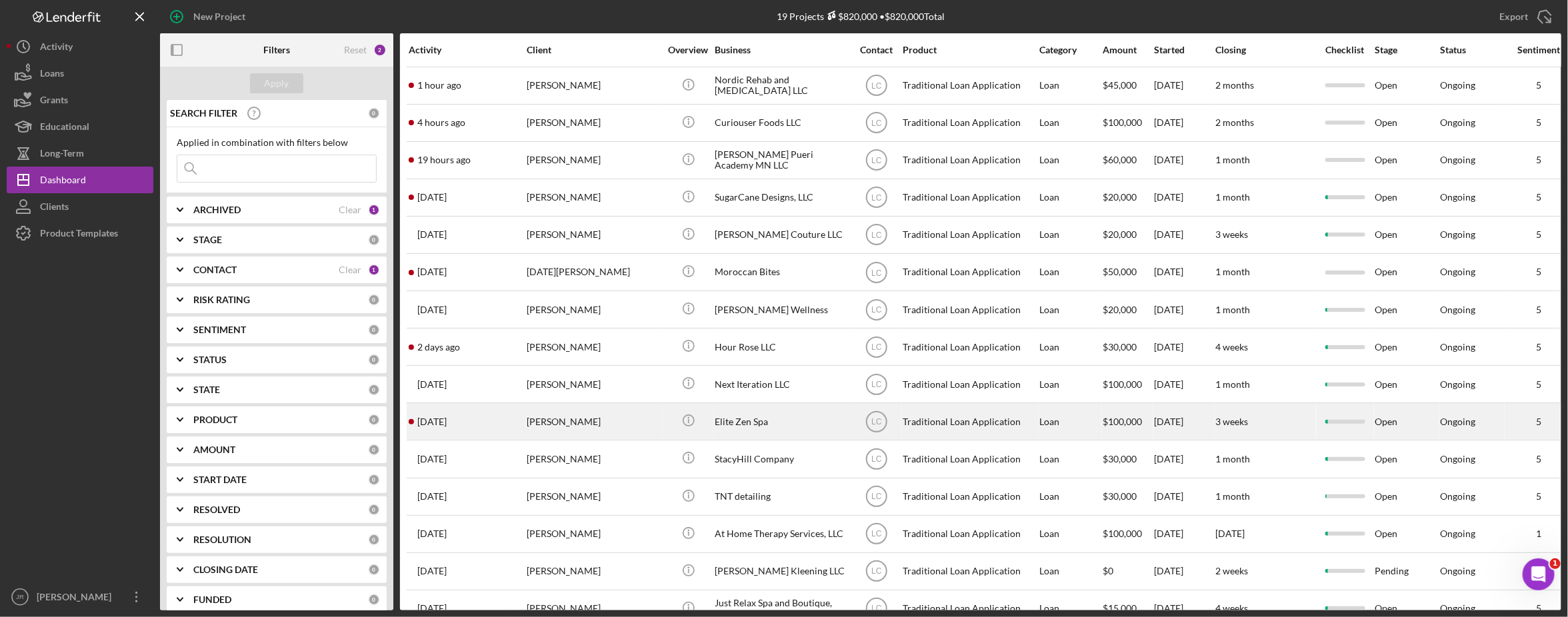
click at [722, 430] on div "Elite Zen Spa" at bounding box center [781, 421] width 134 height 35
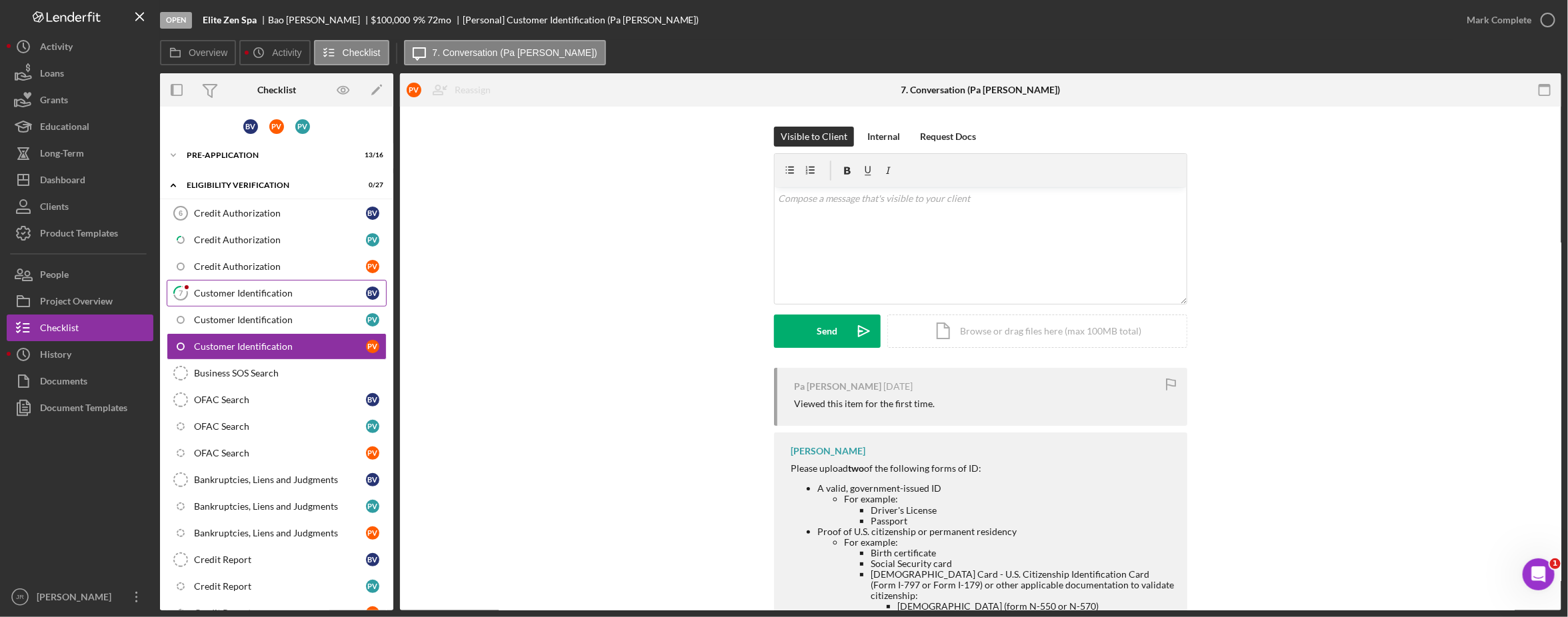
click at [253, 295] on div "Customer Identification" at bounding box center [280, 292] width 172 height 10
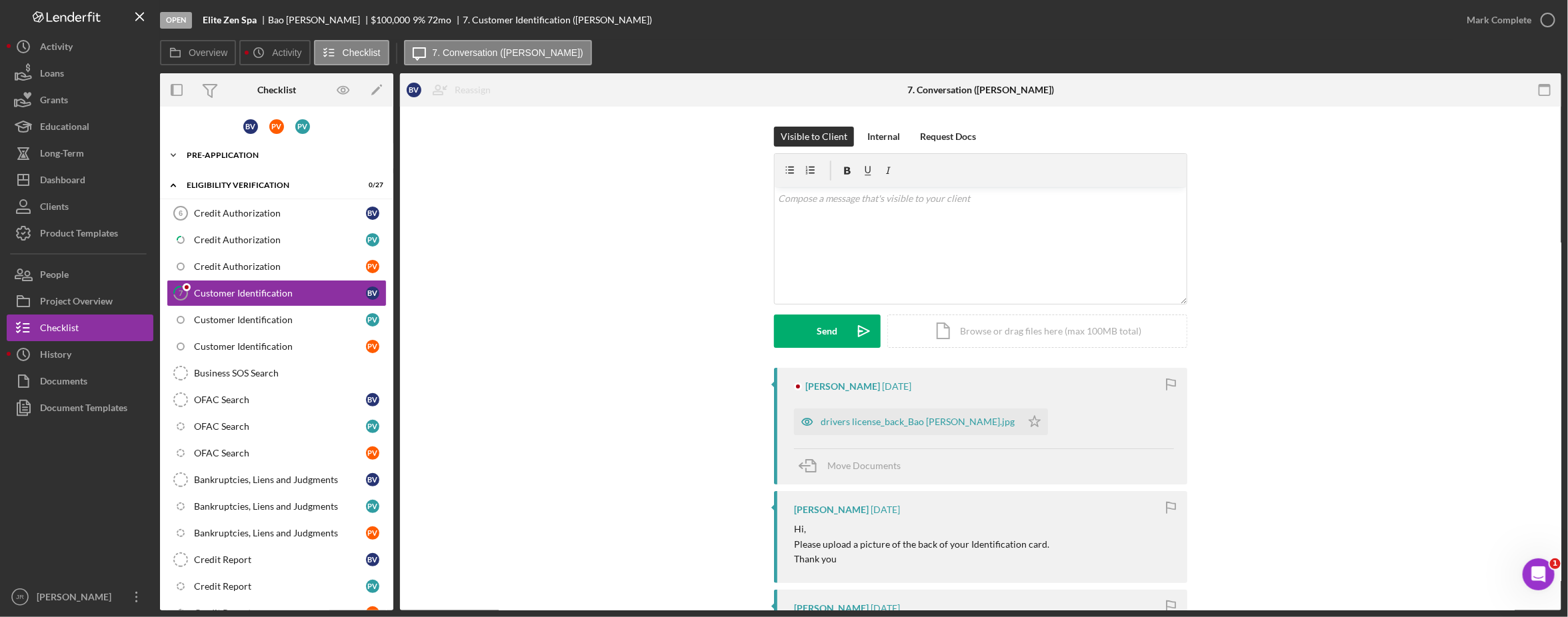
click at [239, 144] on div "Icon/Expander Pre-Application 13 / 16" at bounding box center [276, 155] width 233 height 26
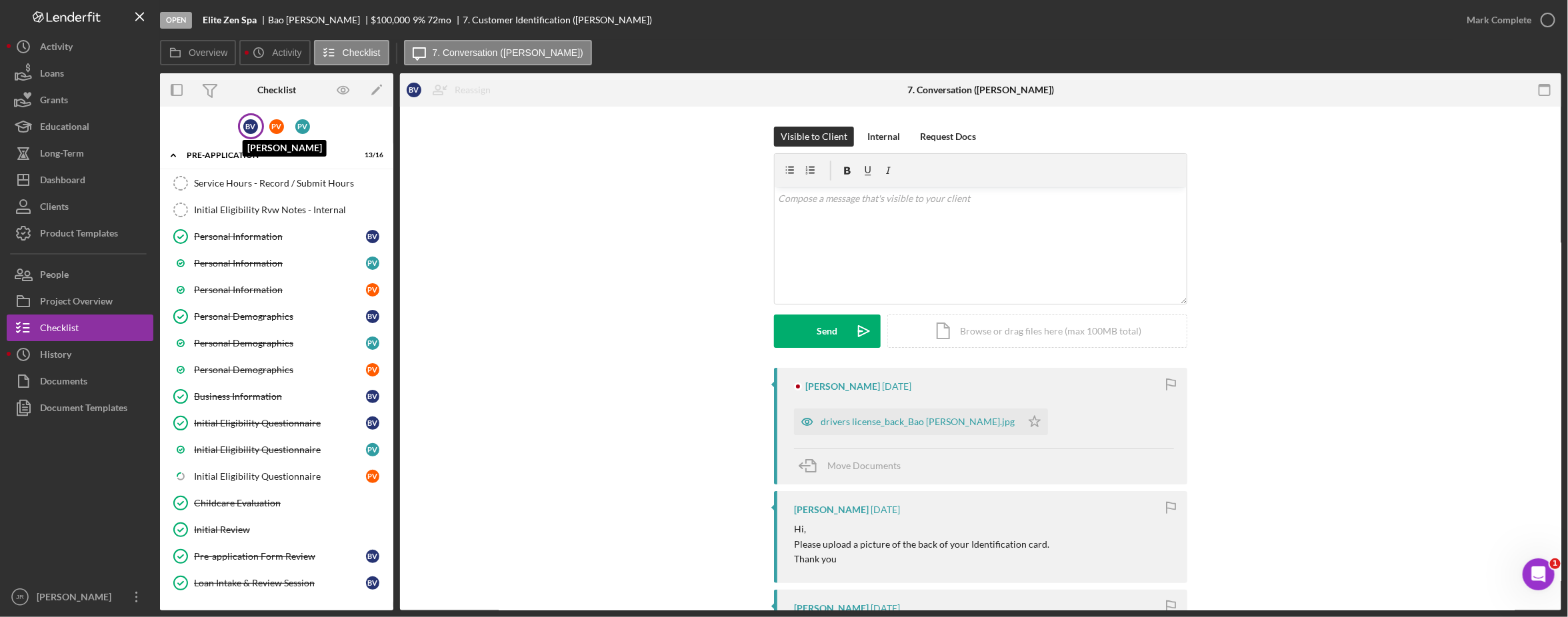
click at [251, 129] on div "B V" at bounding box center [250, 126] width 14 height 14
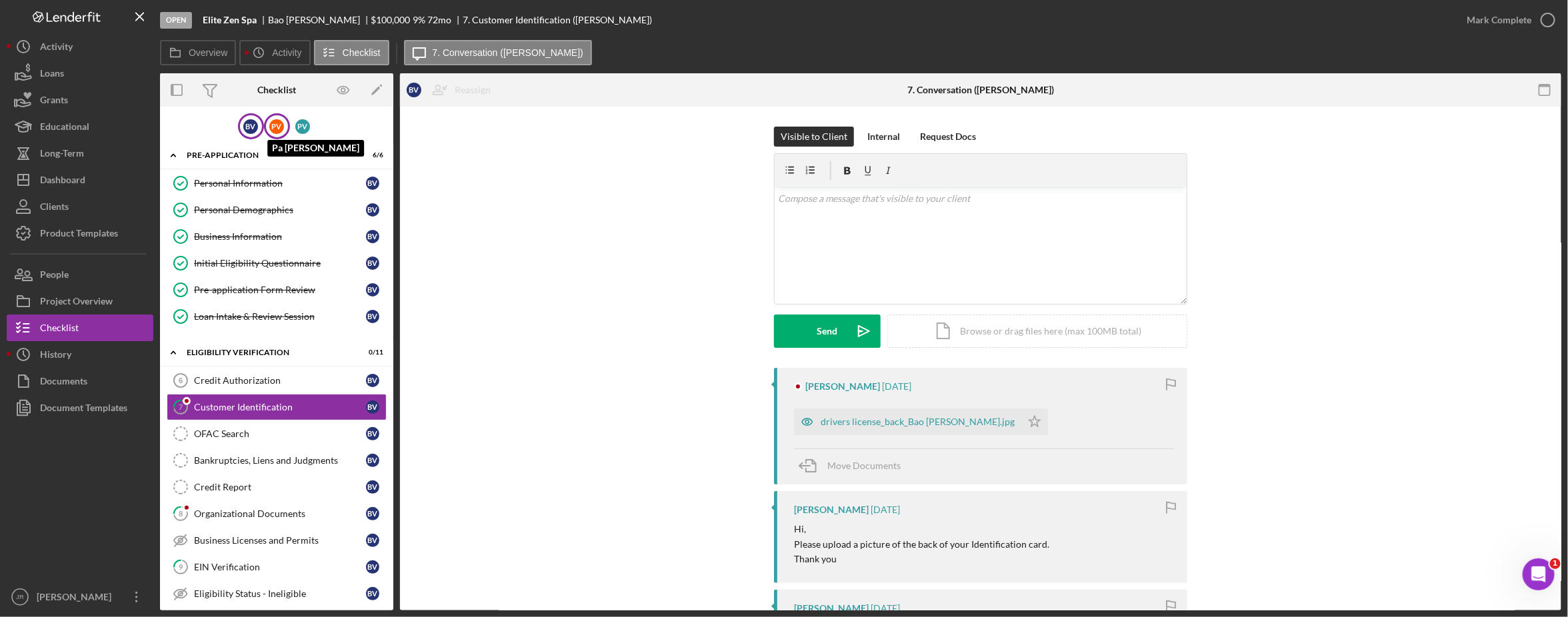
click at [276, 128] on div "P V" at bounding box center [276, 126] width 14 height 14
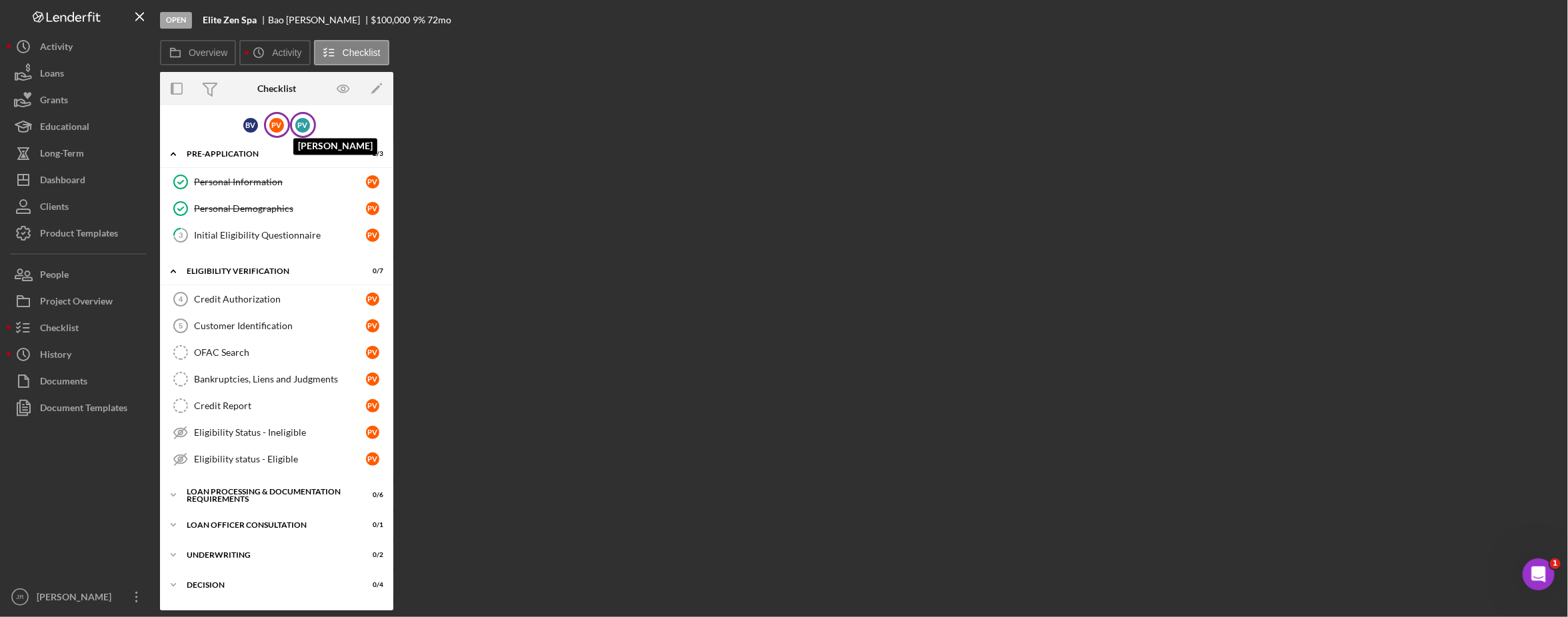
click at [305, 131] on div "P V" at bounding box center [302, 125] width 14 height 14
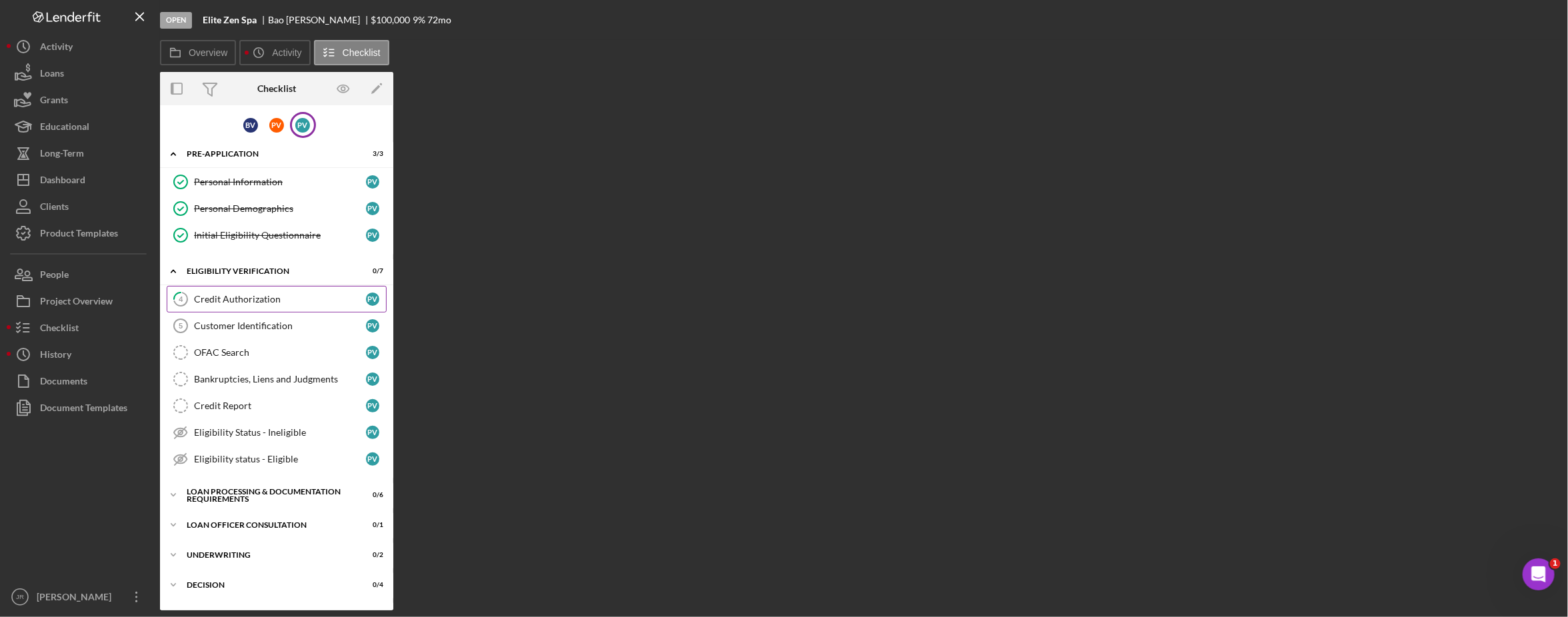
click at [282, 298] on div "Credit Authorization" at bounding box center [280, 298] width 172 height 10
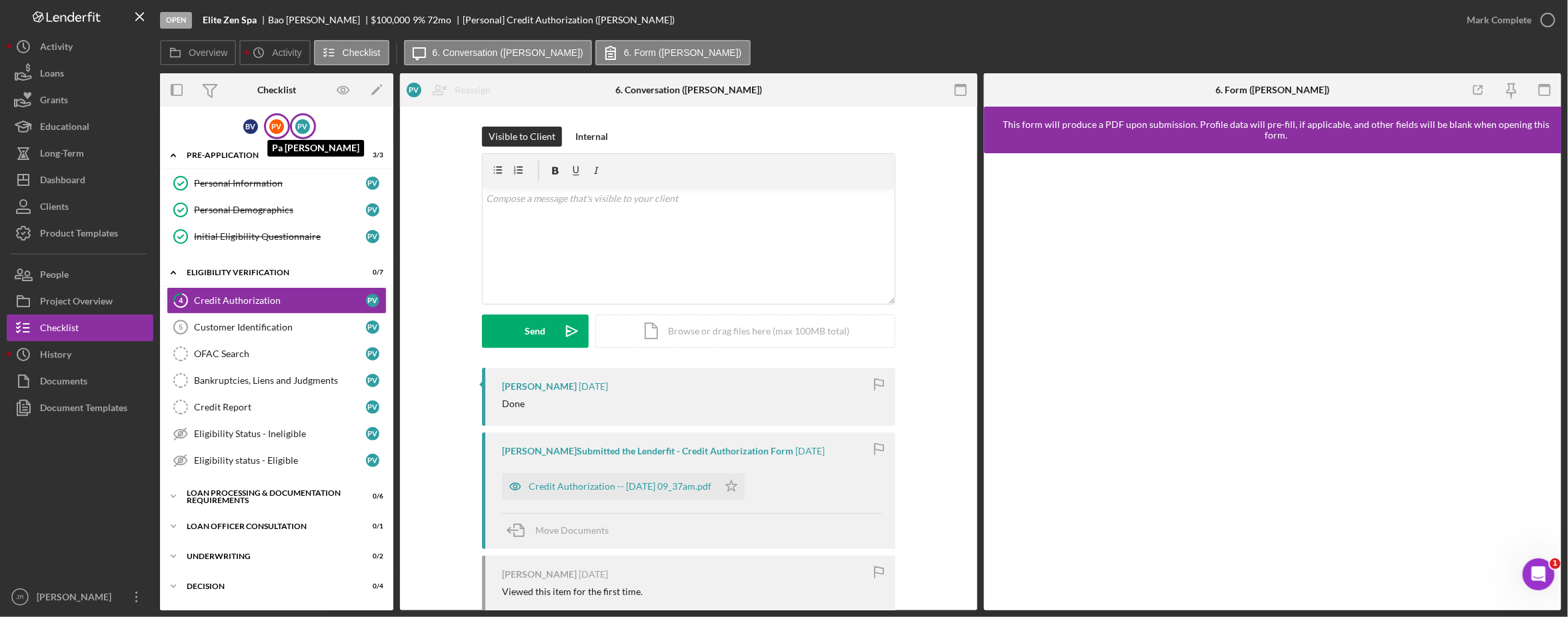
click at [272, 131] on div "P V" at bounding box center [276, 126] width 14 height 14
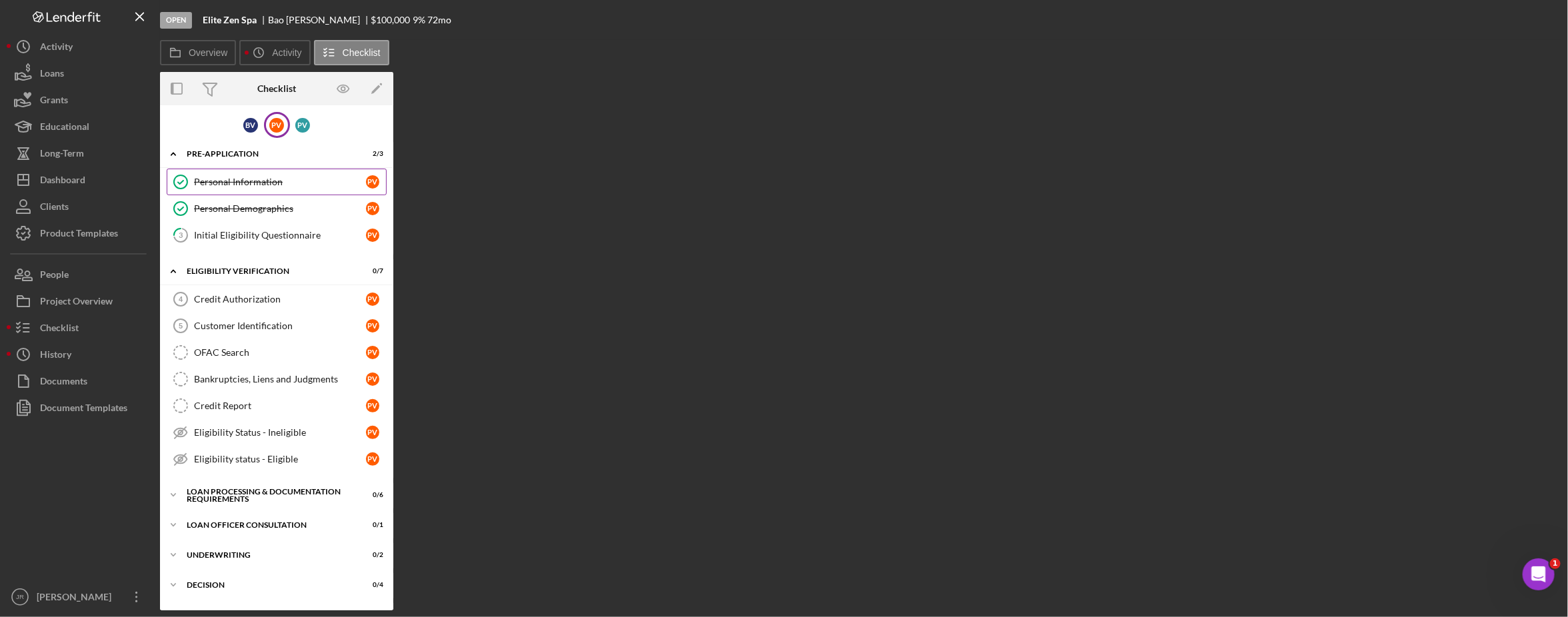
click at [280, 170] on link "Personal Information Personal Information P V" at bounding box center [276, 182] width 220 height 26
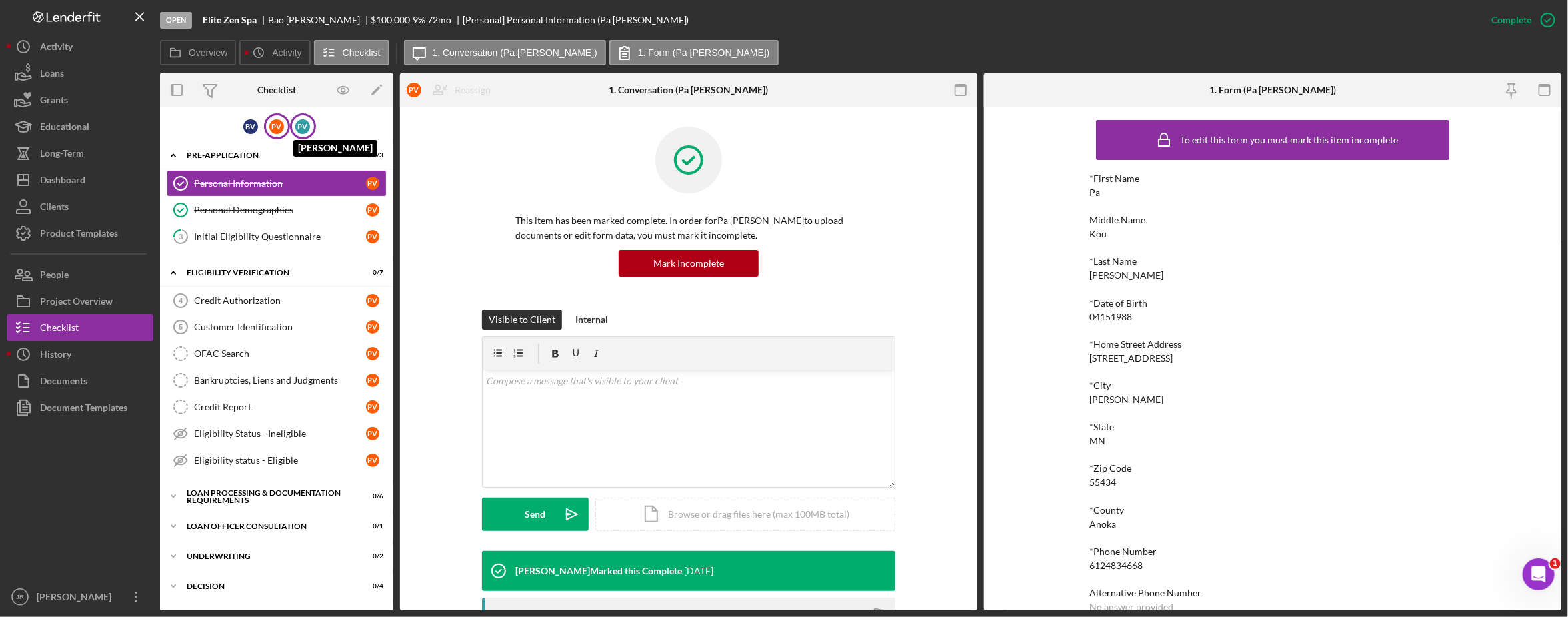
click at [300, 127] on div "P V" at bounding box center [302, 126] width 14 height 14
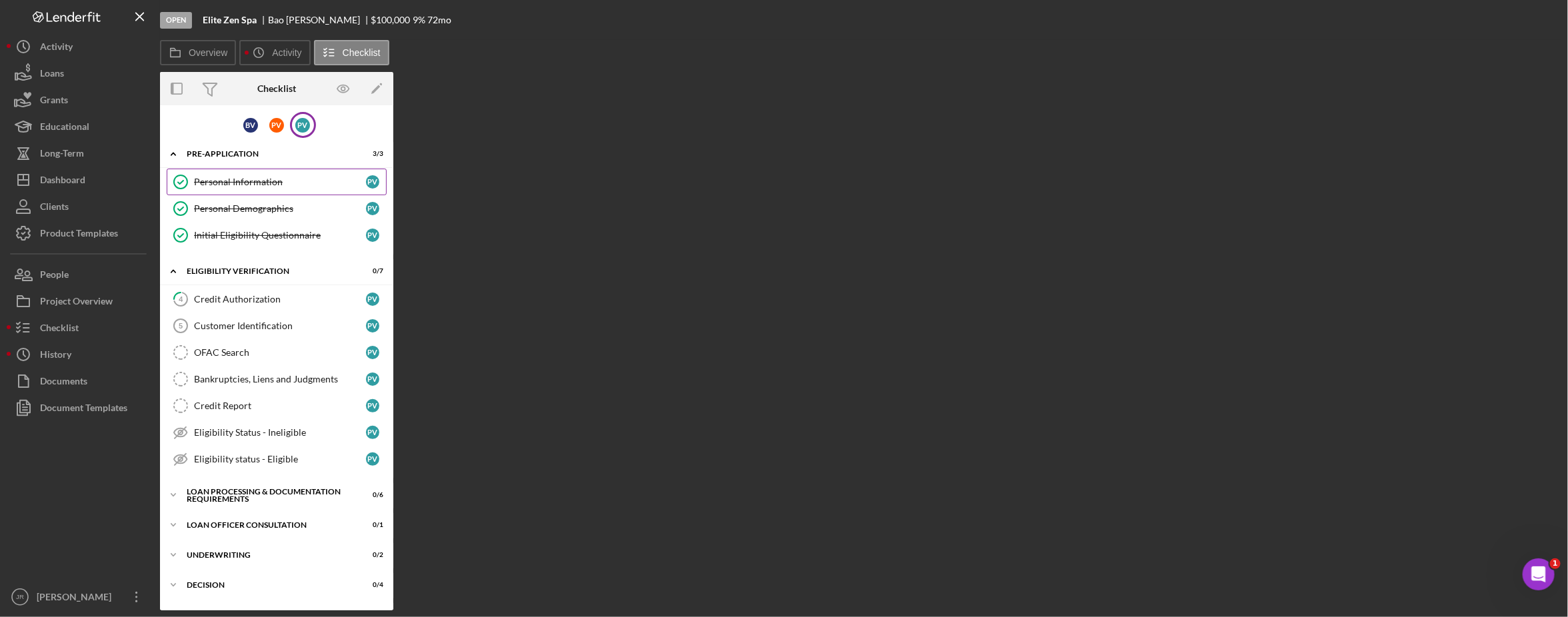
click at [272, 184] on div "Personal Information" at bounding box center [280, 182] width 172 height 10
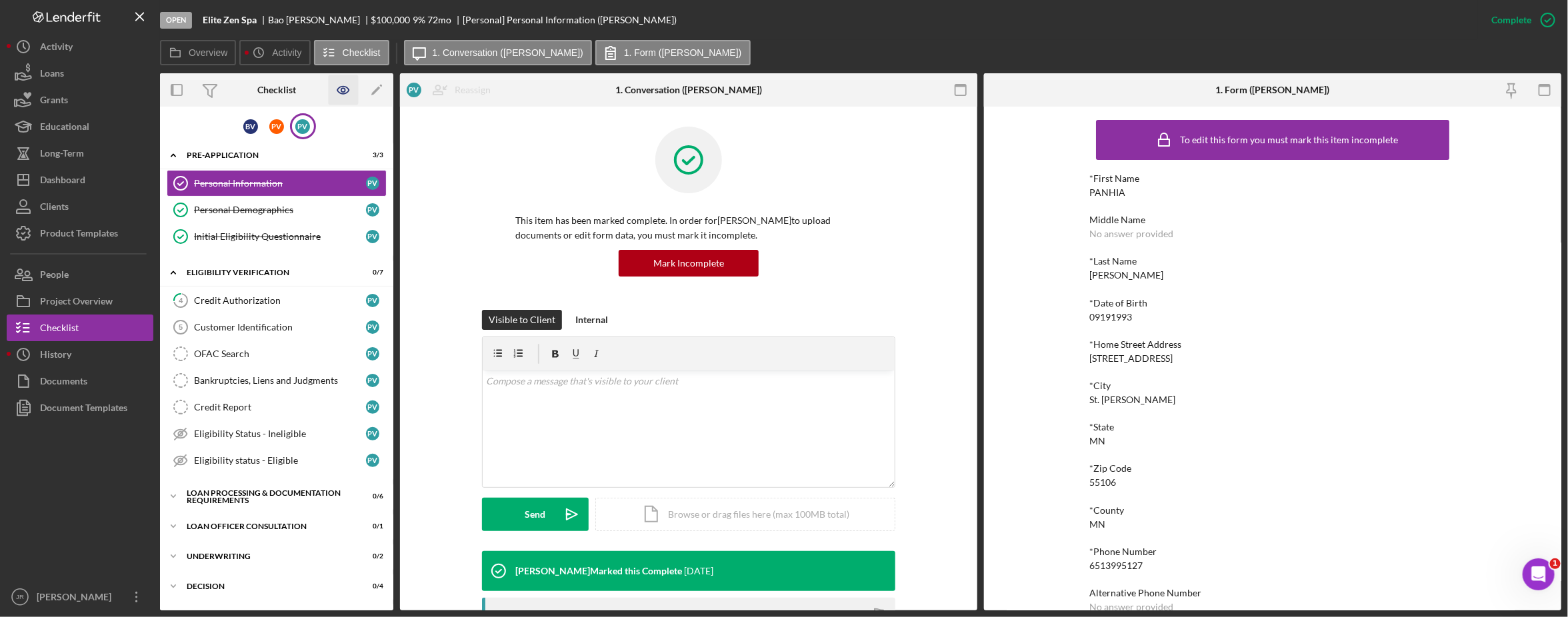
click at [346, 88] on icon "button" at bounding box center [344, 91] width 30 height 30
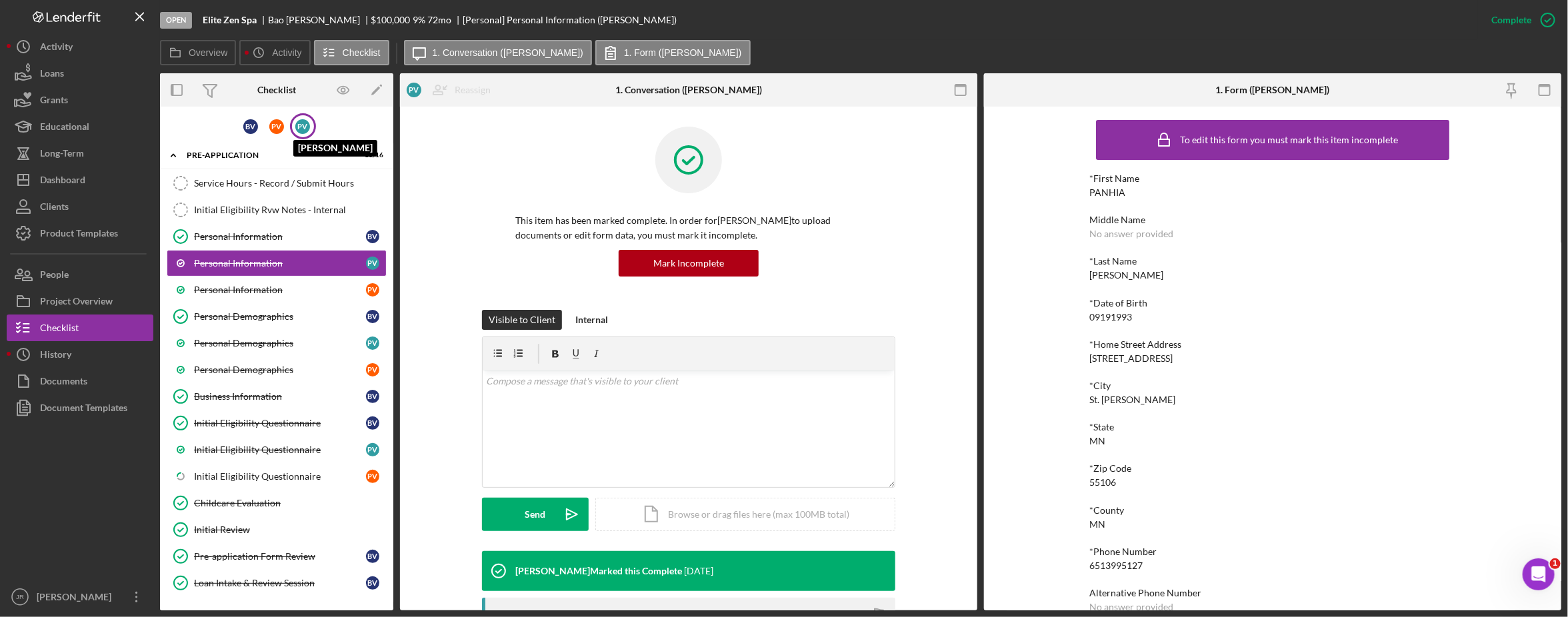
click at [300, 127] on div "P V" at bounding box center [302, 126] width 14 height 14
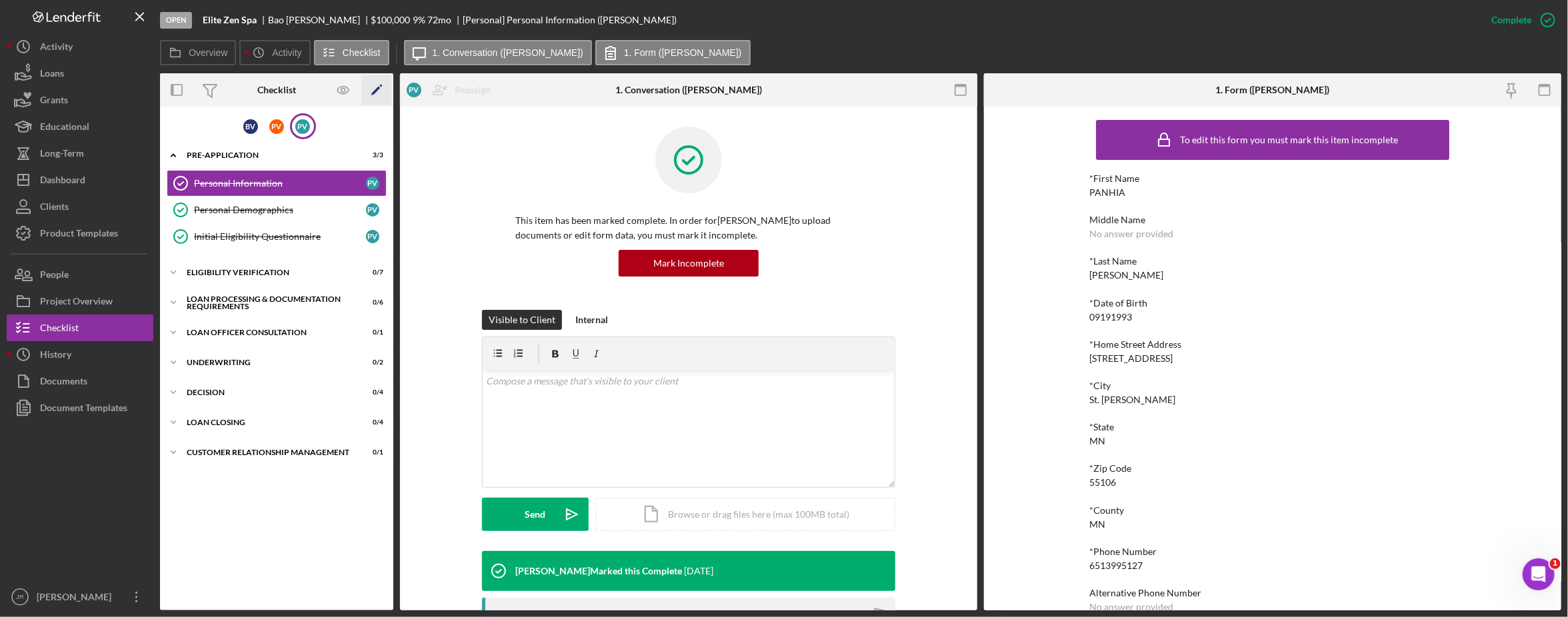
click at [380, 91] on icon "Icon/Edit" at bounding box center [377, 91] width 30 height 30
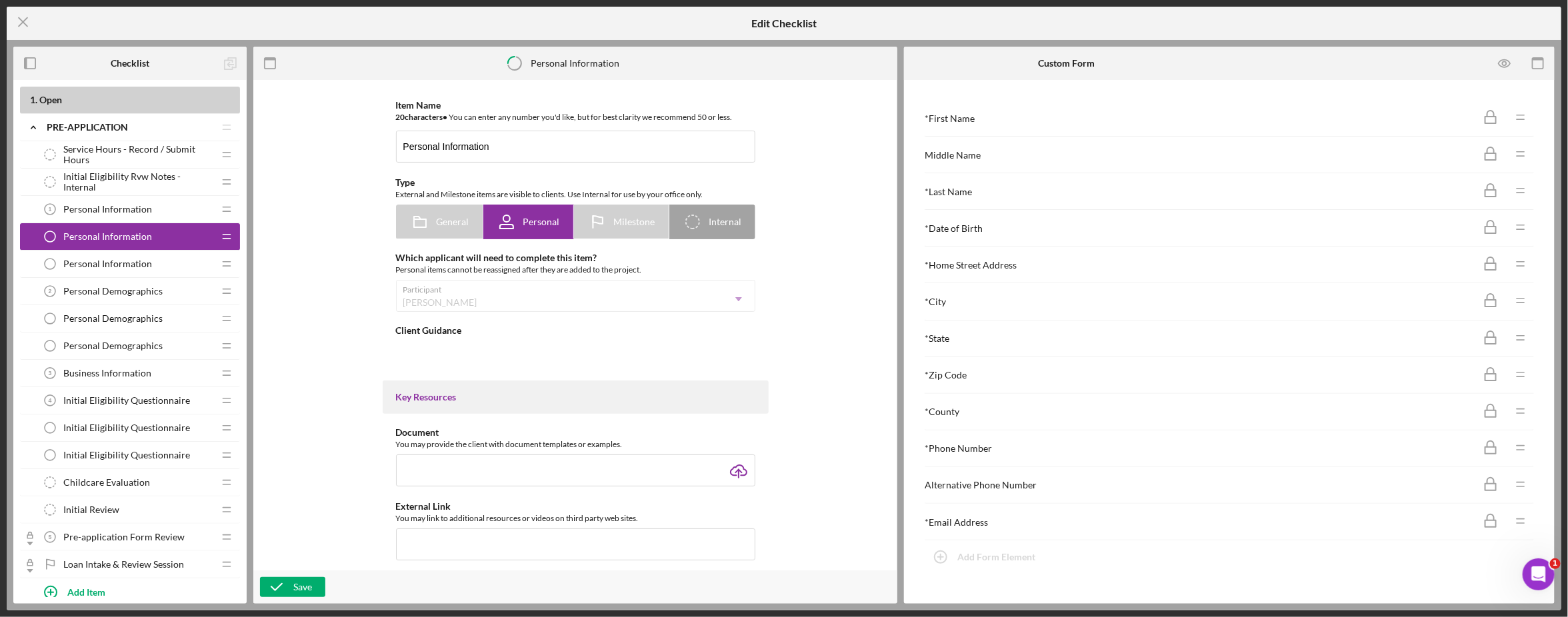
type textarea "<div>Welcome! We're looking forward to working with you.<br><br></div> <div>In …"
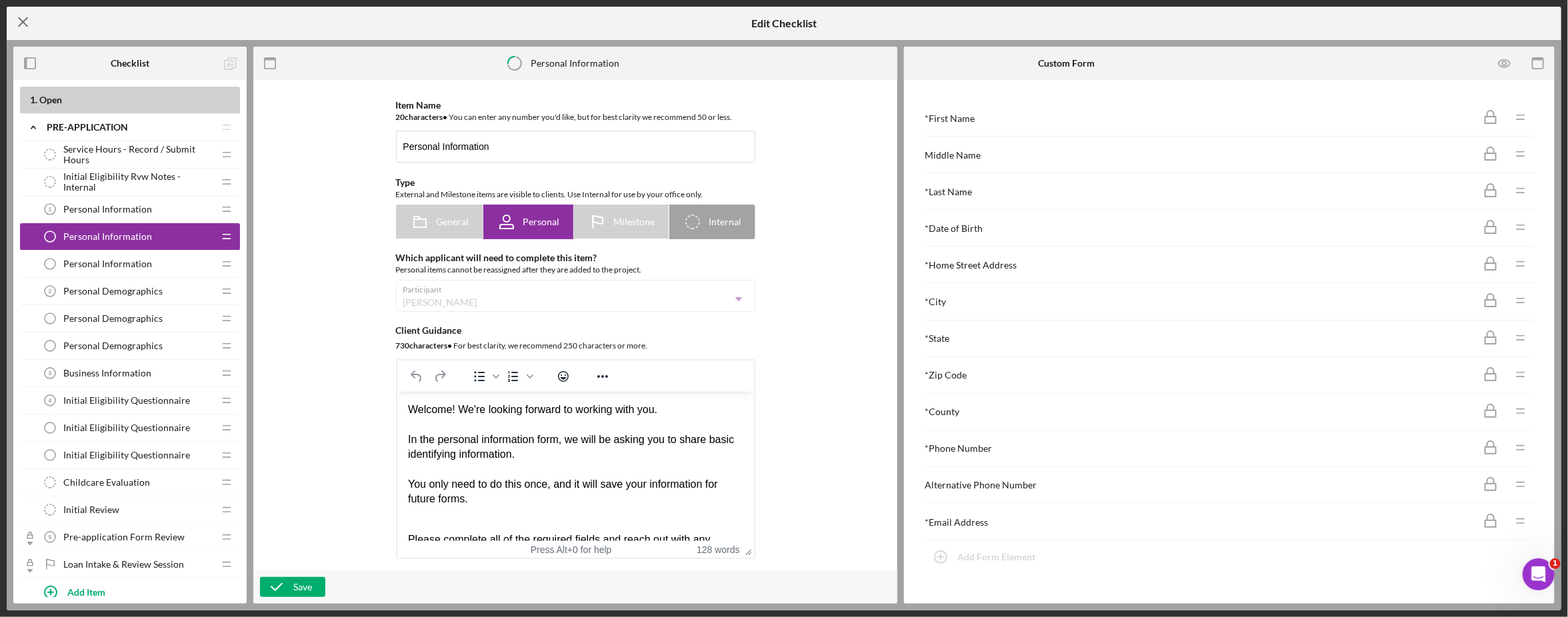
click at [30, 21] on icon "Icon/Menu Close" at bounding box center [23, 22] width 33 height 33
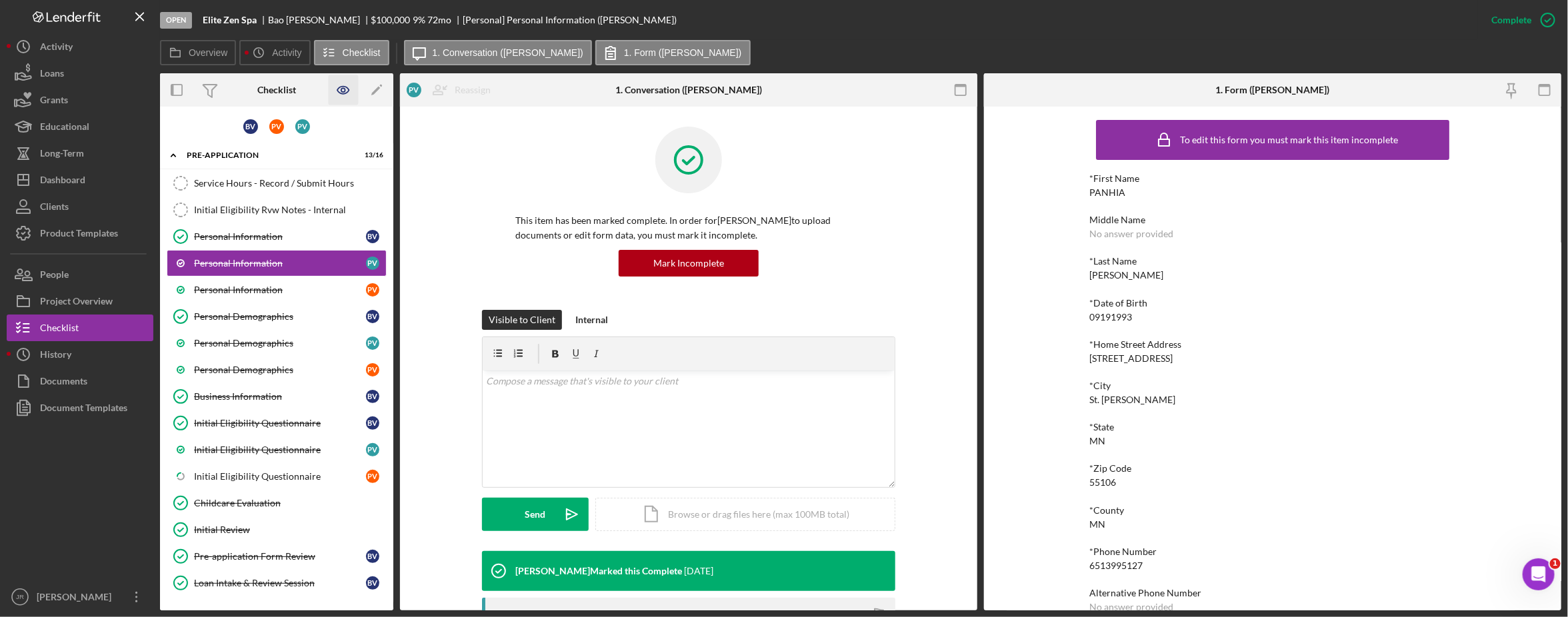
click at [346, 90] on icon "button" at bounding box center [344, 91] width 30 height 30
click at [132, 269] on button "People" at bounding box center [80, 274] width 147 height 26
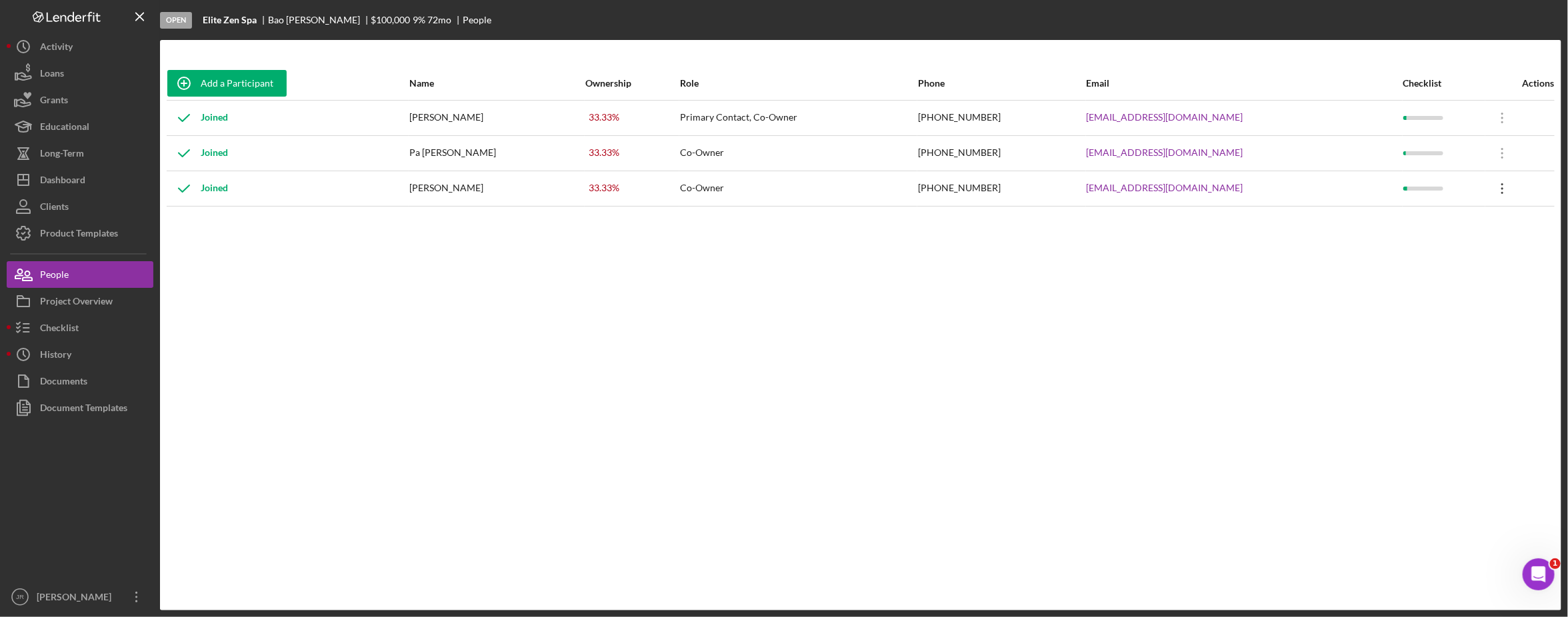
click at [1273, 188] on icon "Icon/Overflow" at bounding box center [1502, 188] width 33 height 33
click at [1273, 220] on div "Icon/Edit Edit" at bounding box center [1432, 223] width 147 height 27
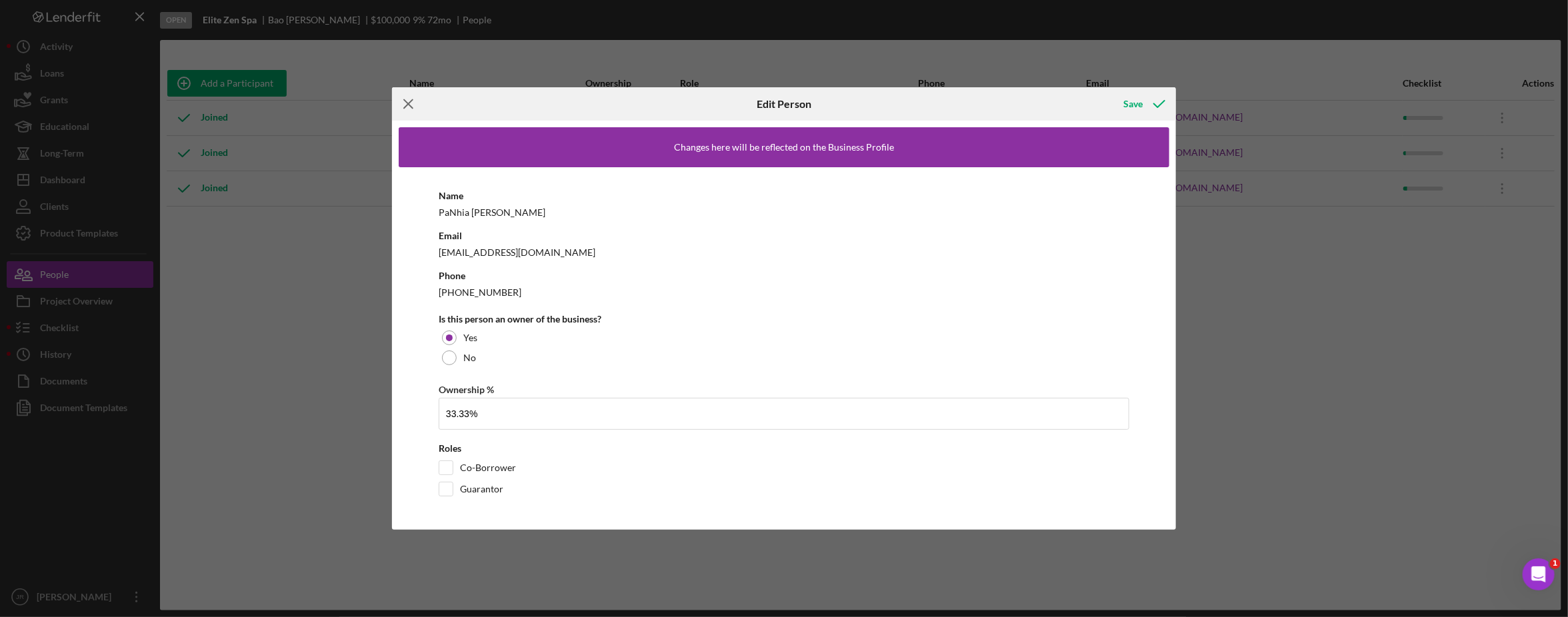
click at [416, 105] on icon "Icon/Menu Close" at bounding box center [408, 103] width 33 height 33
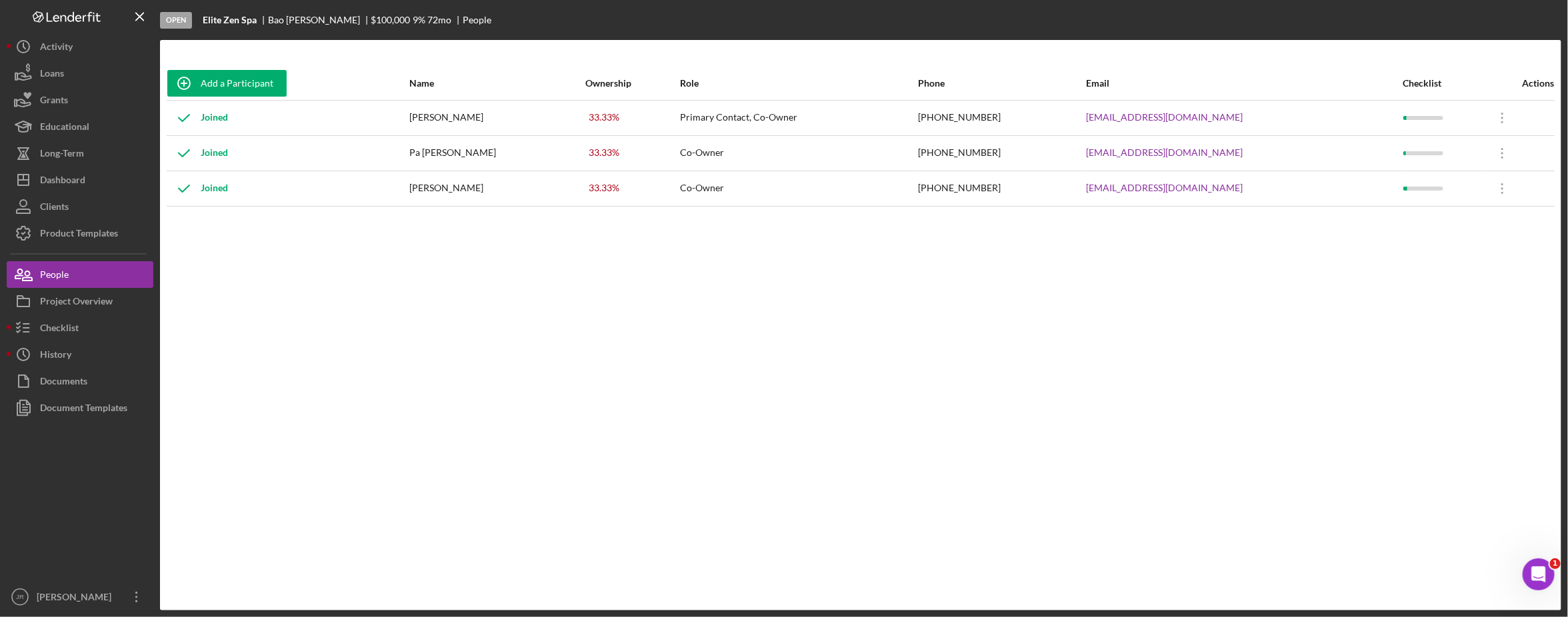
click at [455, 276] on div "Add a Participant Name Ownership Role Phone Email Checklist Actions Joined [PER…" at bounding box center [861, 325] width 1401 height 517
click at [1273, 187] on icon "Icon/Overflow" at bounding box center [1502, 188] width 33 height 33
click at [1273, 311] on div "Add a Participant Name Ownership Role Phone Email Checklist Actions Joined [PER…" at bounding box center [861, 325] width 1401 height 517
click at [98, 298] on div "Project Overview" at bounding box center [76, 303] width 73 height 30
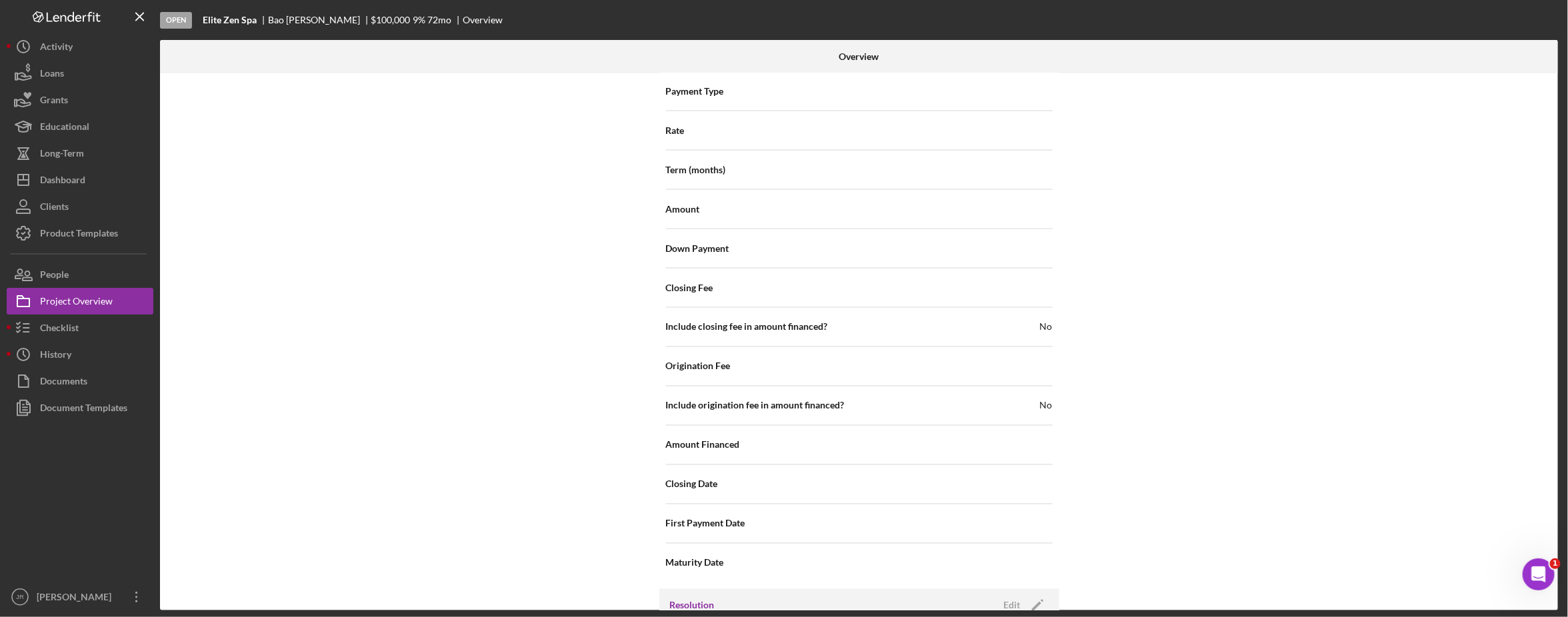
scroll to position [1460, 0]
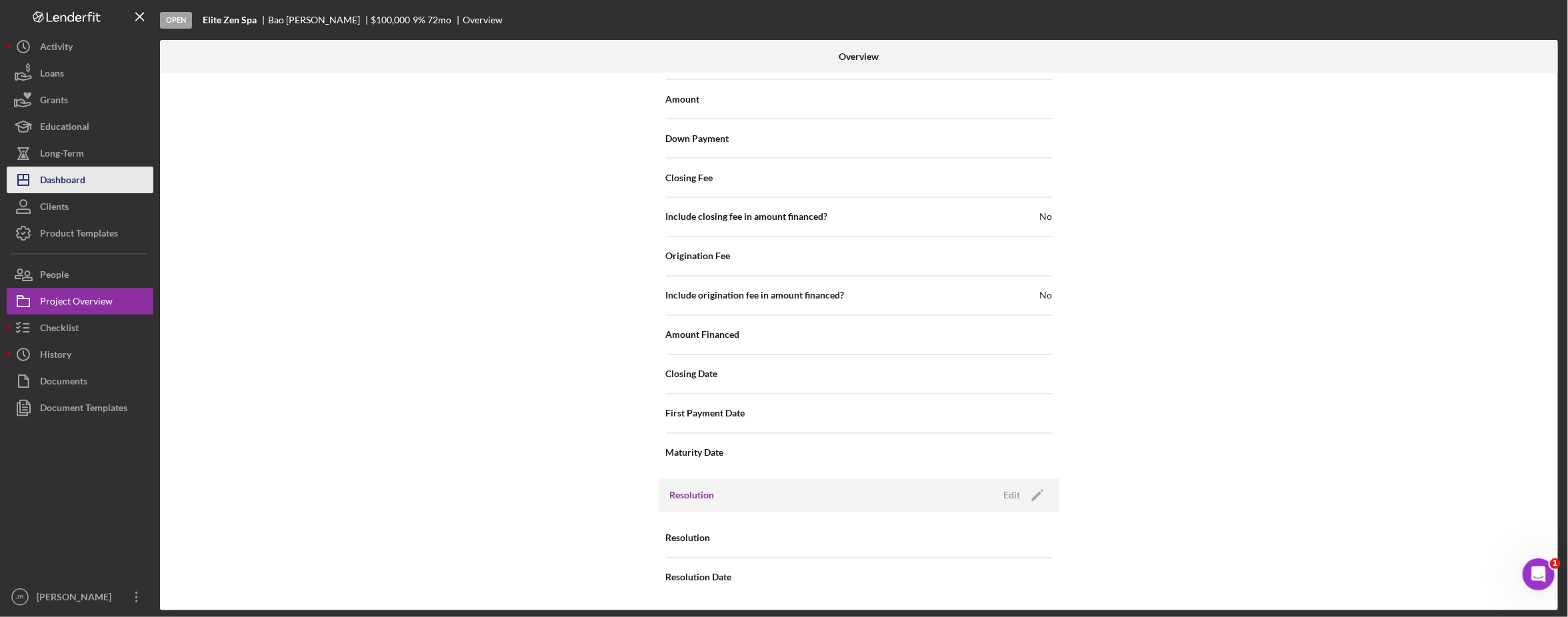
click at [85, 177] on div "Dashboard" at bounding box center [62, 182] width 45 height 30
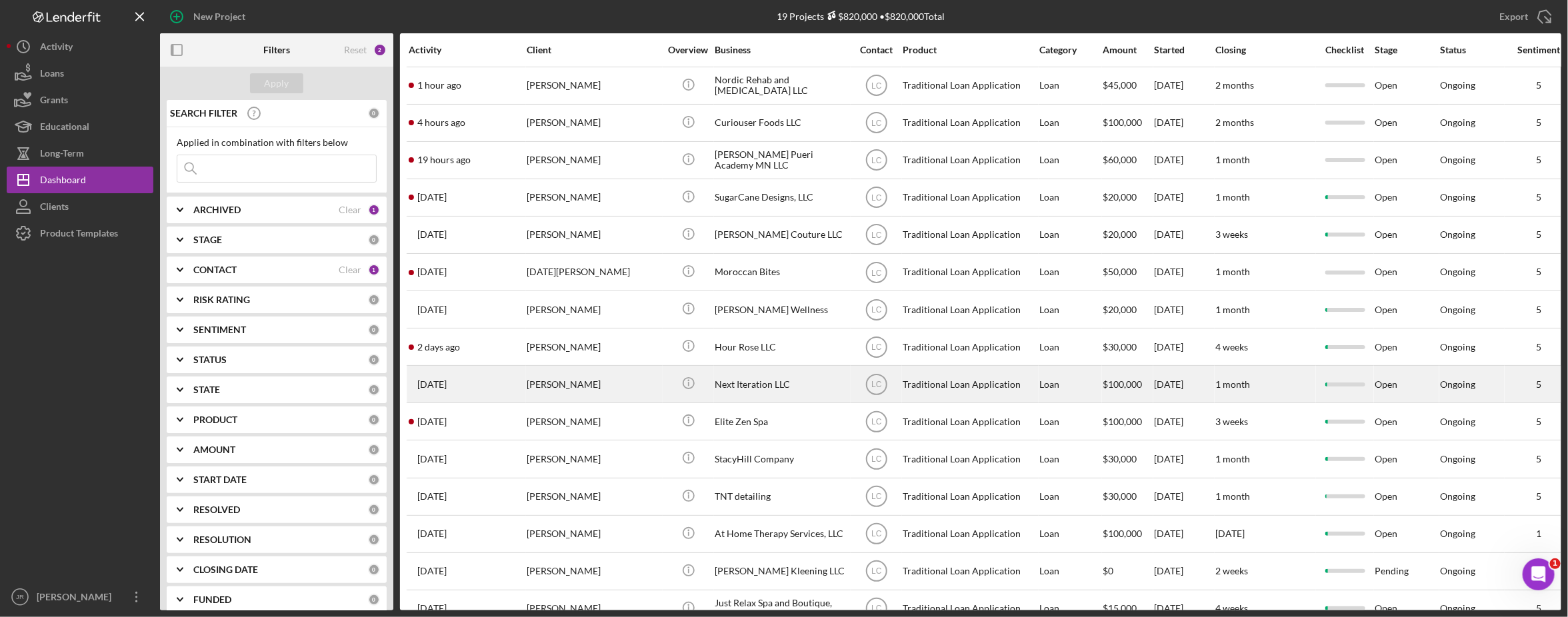
click at [740, 384] on div "Next Iteration LLC" at bounding box center [781, 383] width 134 height 35
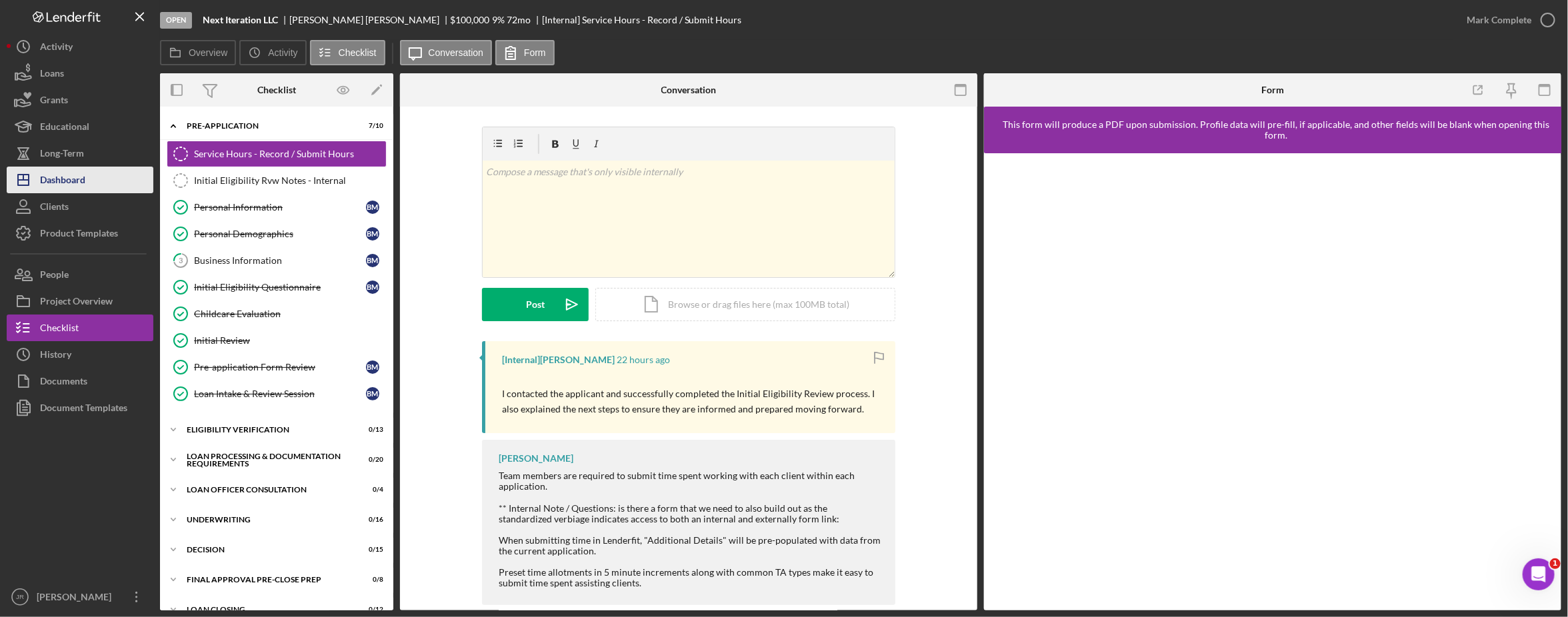
click at [84, 180] on div "Dashboard" at bounding box center [62, 182] width 45 height 30
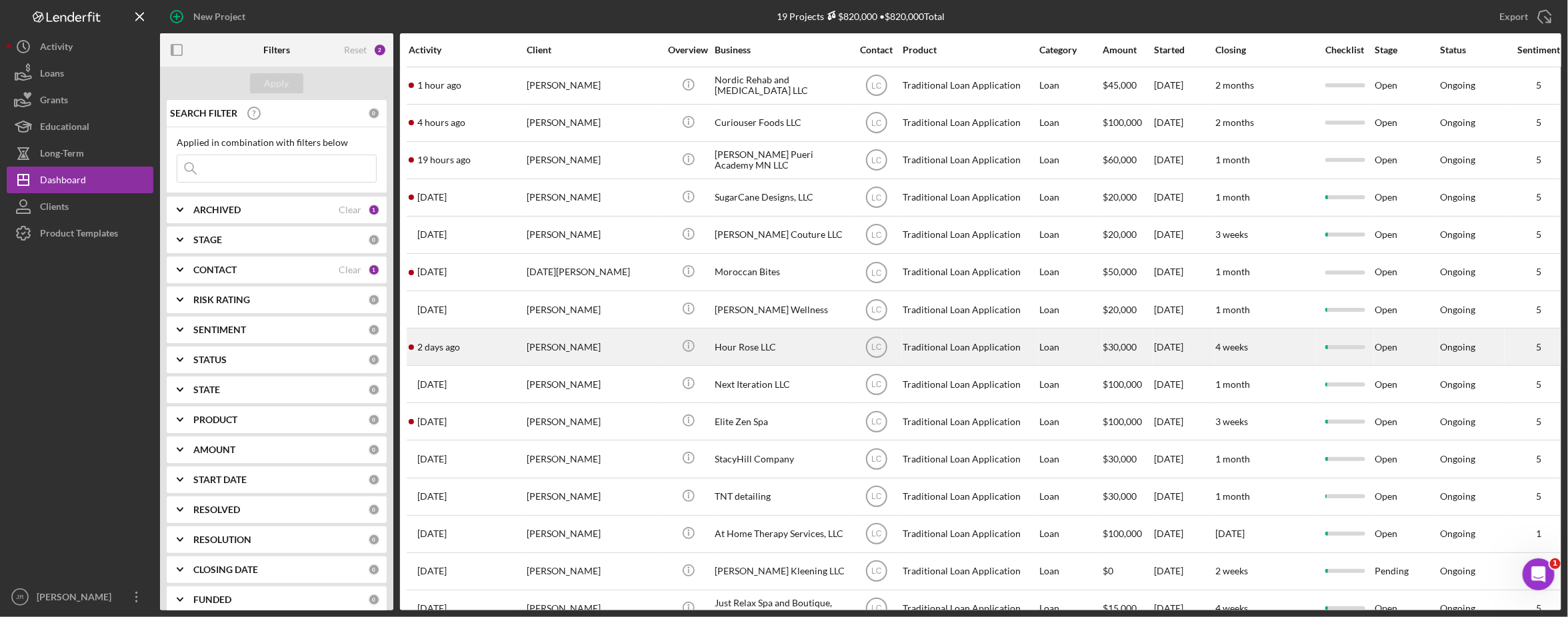
click at [749, 352] on div "Hour Rose LLC" at bounding box center [781, 346] width 134 height 35
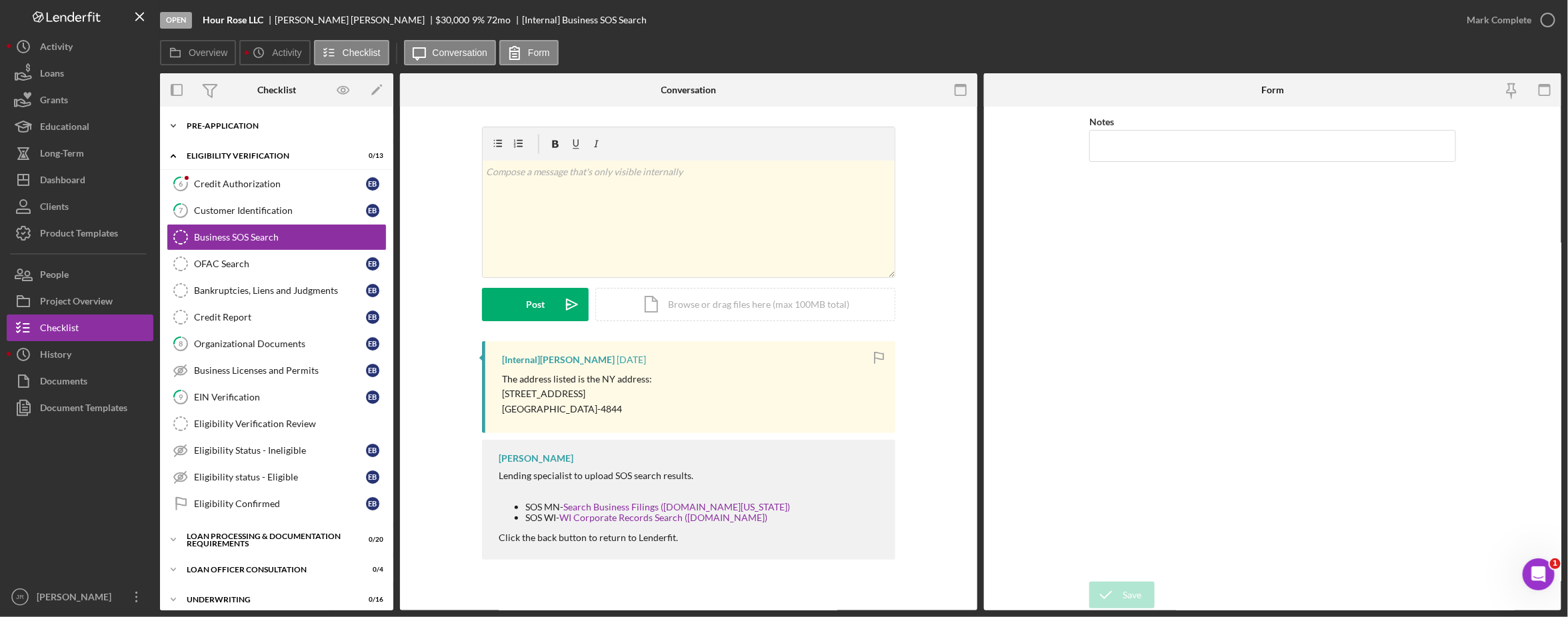
click at [276, 116] on div "Icon/Expander Pre-Application 8 / 10" at bounding box center [276, 126] width 233 height 26
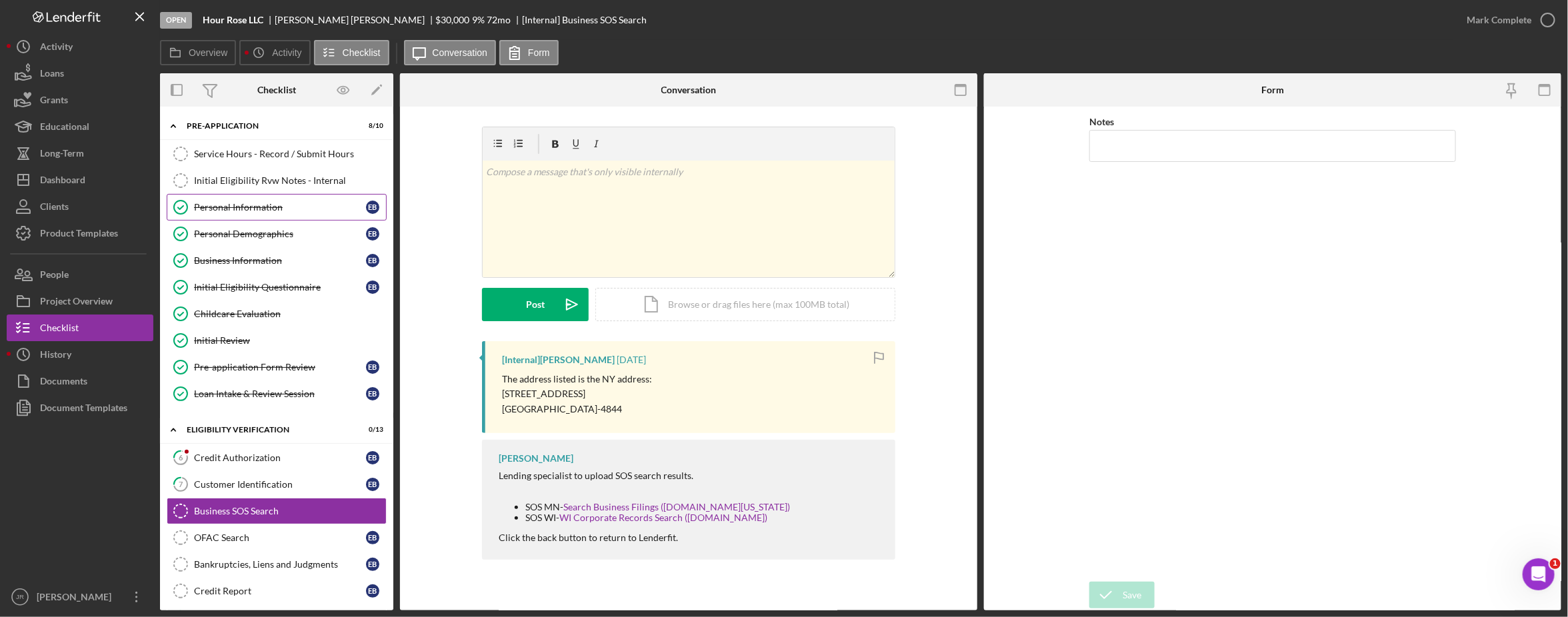
click at [264, 214] on link "Personal Information Personal Information E B" at bounding box center [276, 207] width 220 height 26
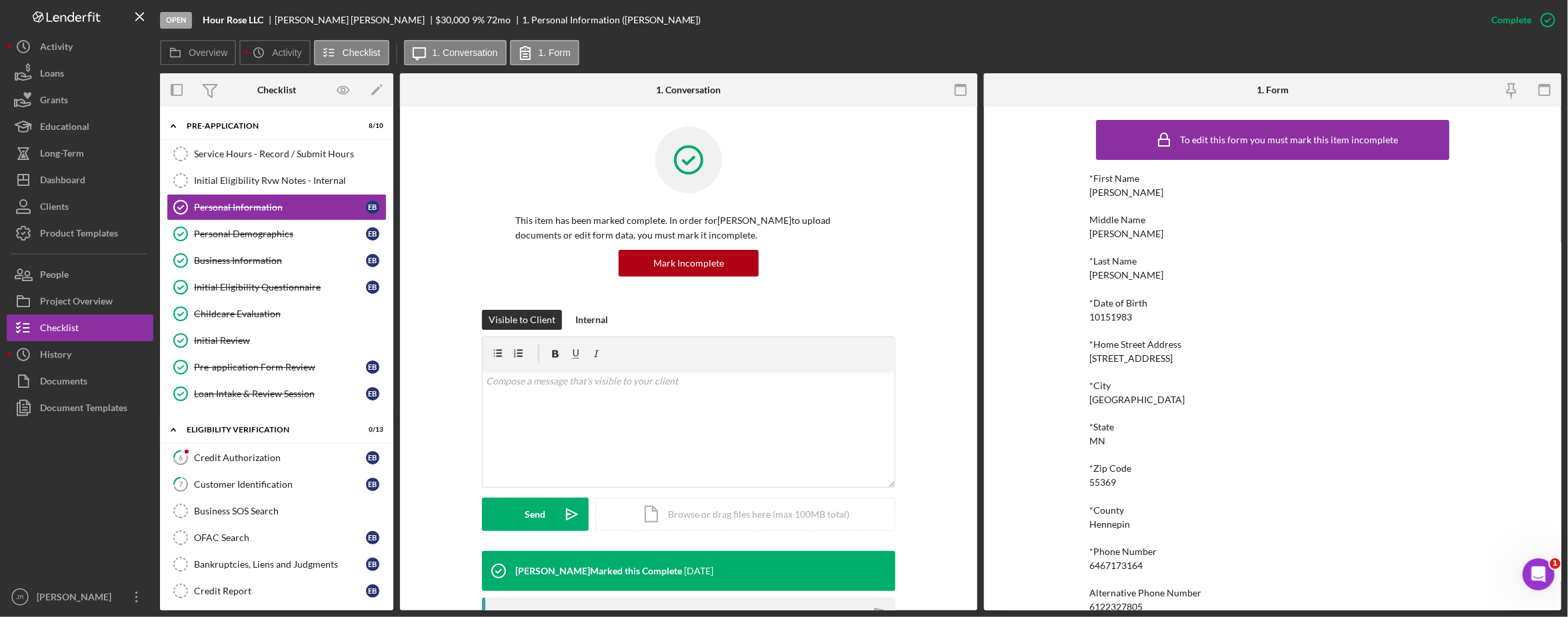
scroll to position [63, 0]
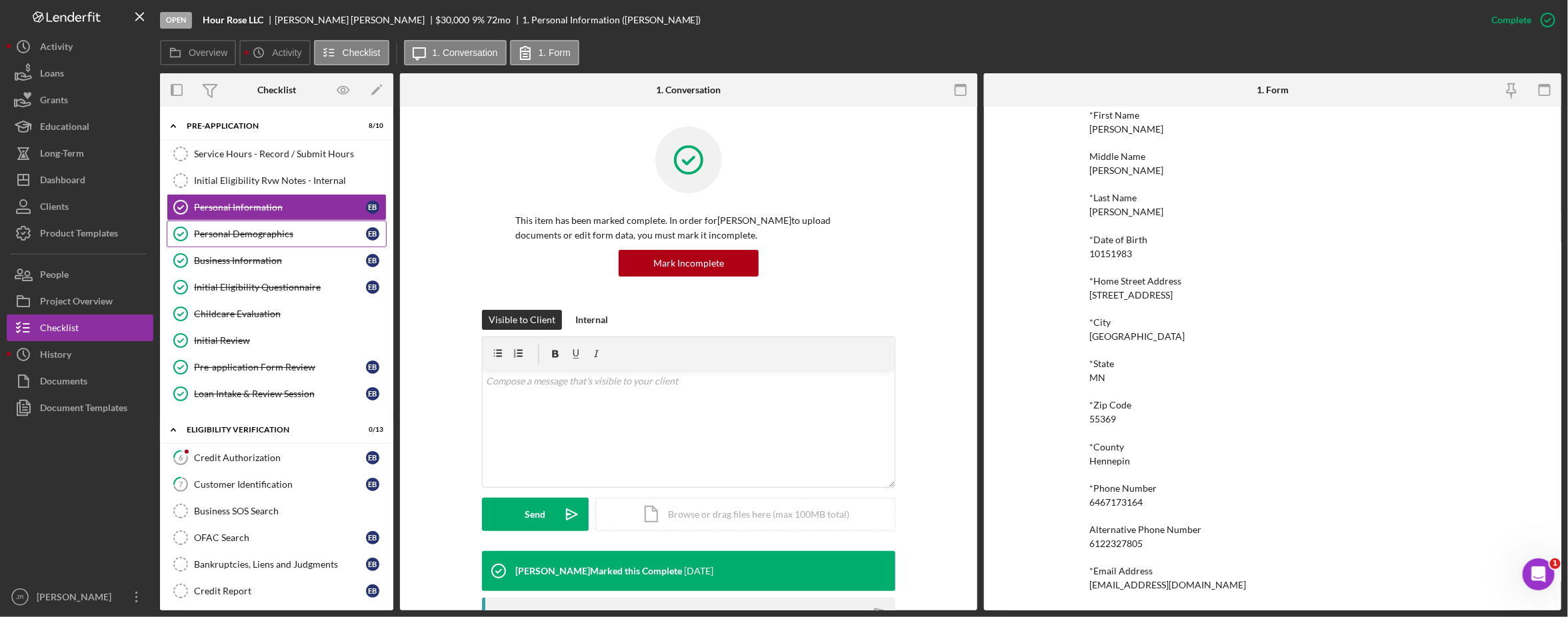
click at [300, 240] on link "Personal Demographics Personal Demographics E B" at bounding box center [276, 234] width 220 height 26
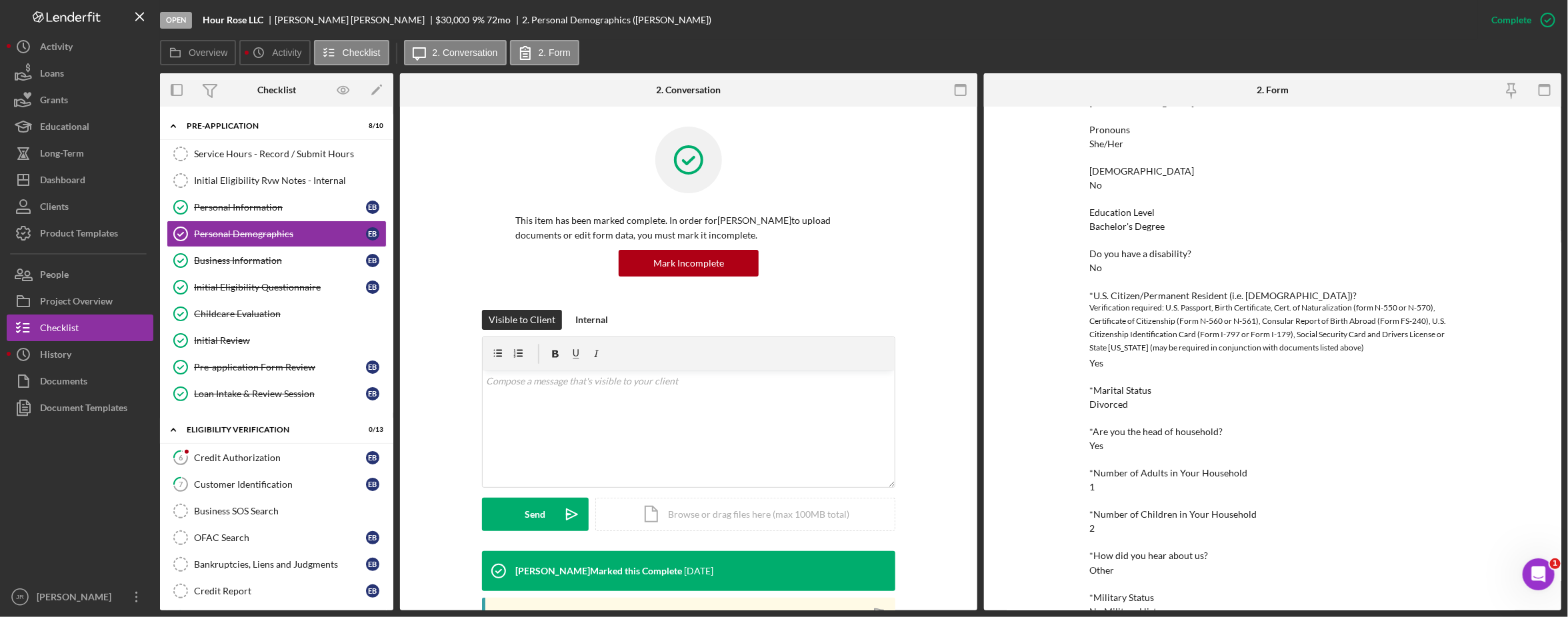
scroll to position [240, 0]
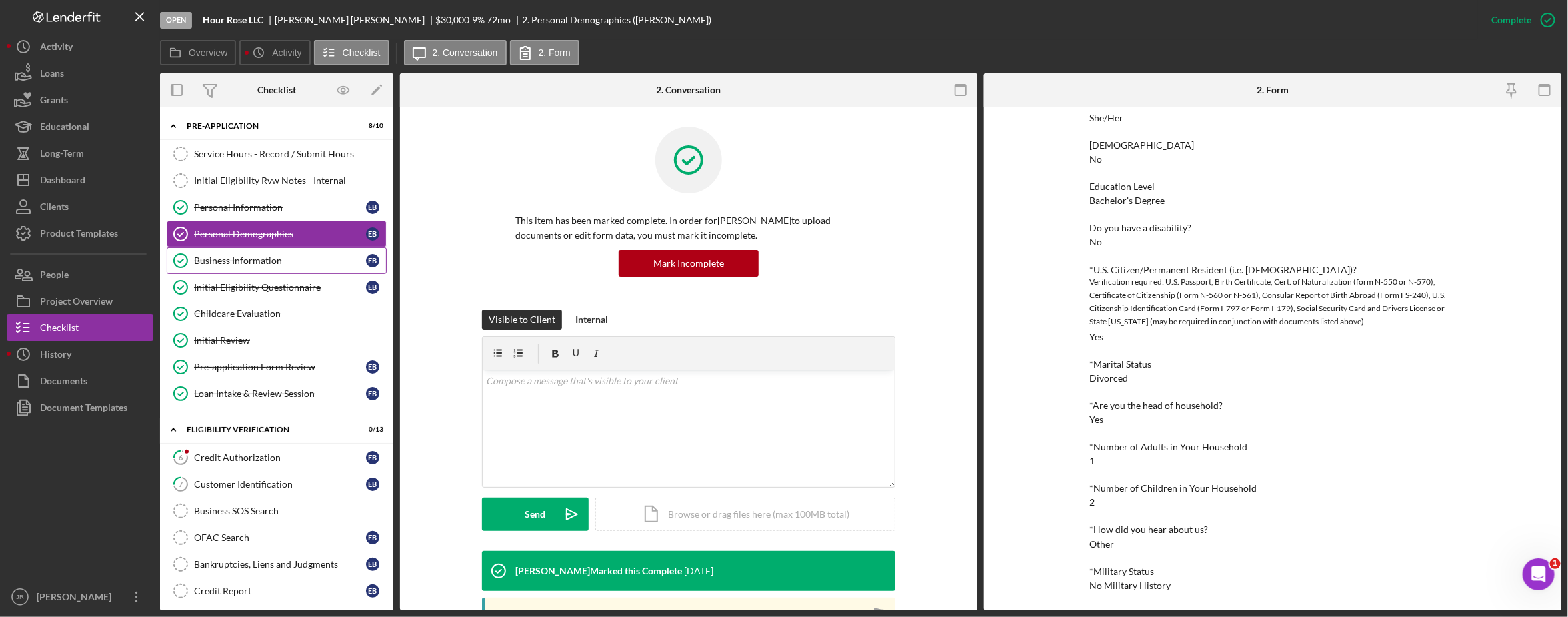
click at [297, 260] on div "Business Information" at bounding box center [280, 260] width 172 height 10
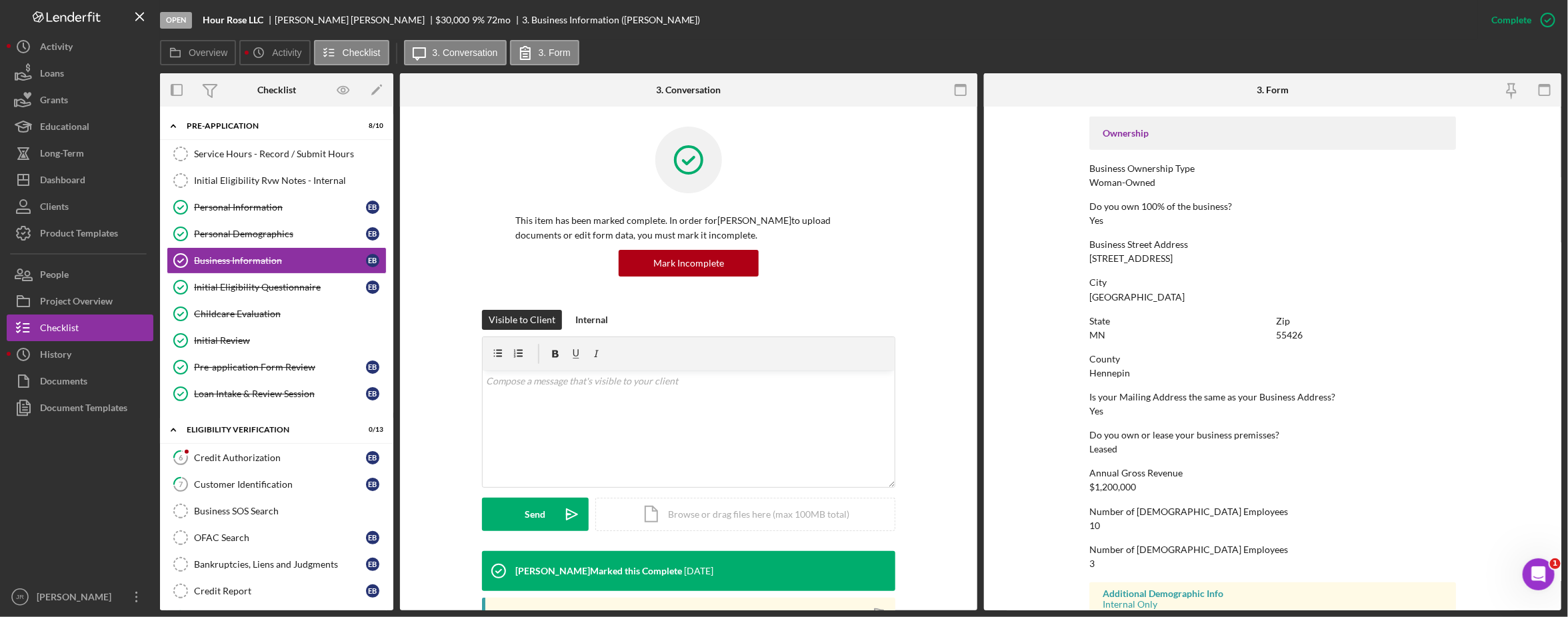
scroll to position [501, 0]
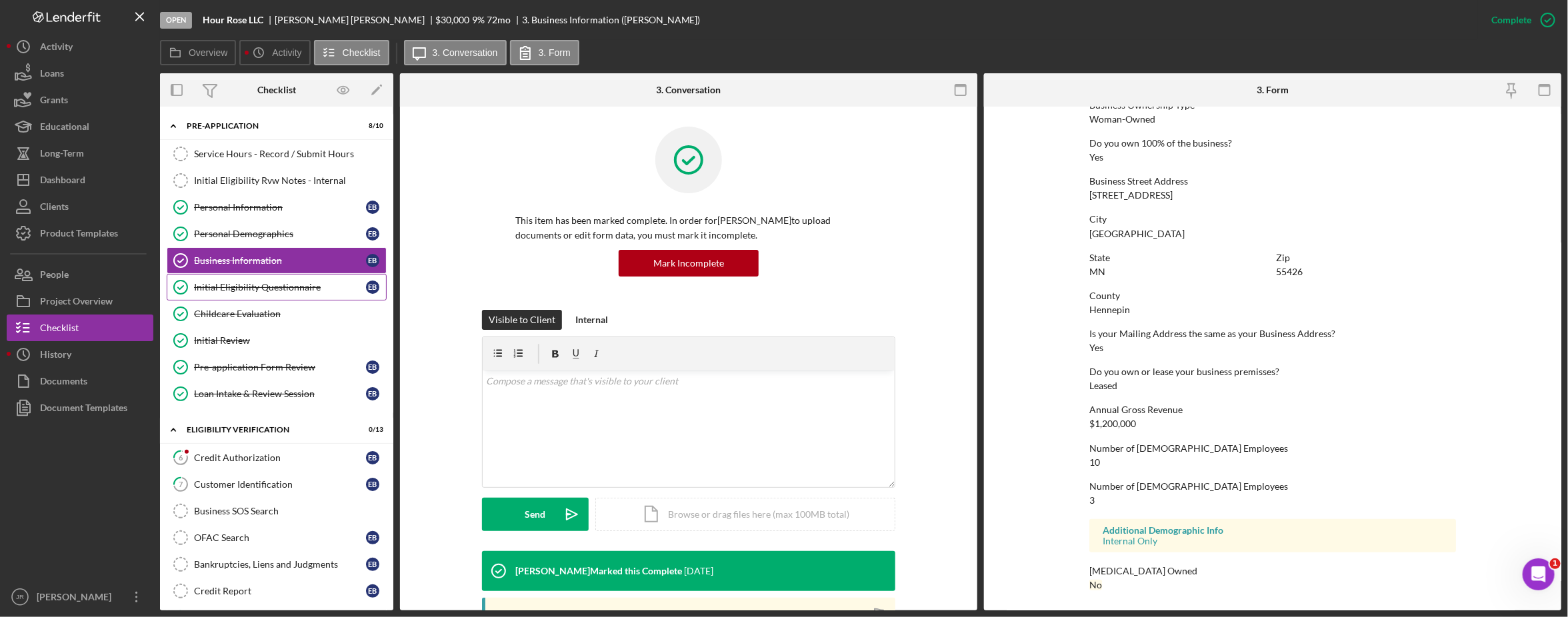
click at [318, 302] on link "Childcare Evaluation Childcare Evaluation" at bounding box center [276, 313] width 220 height 26
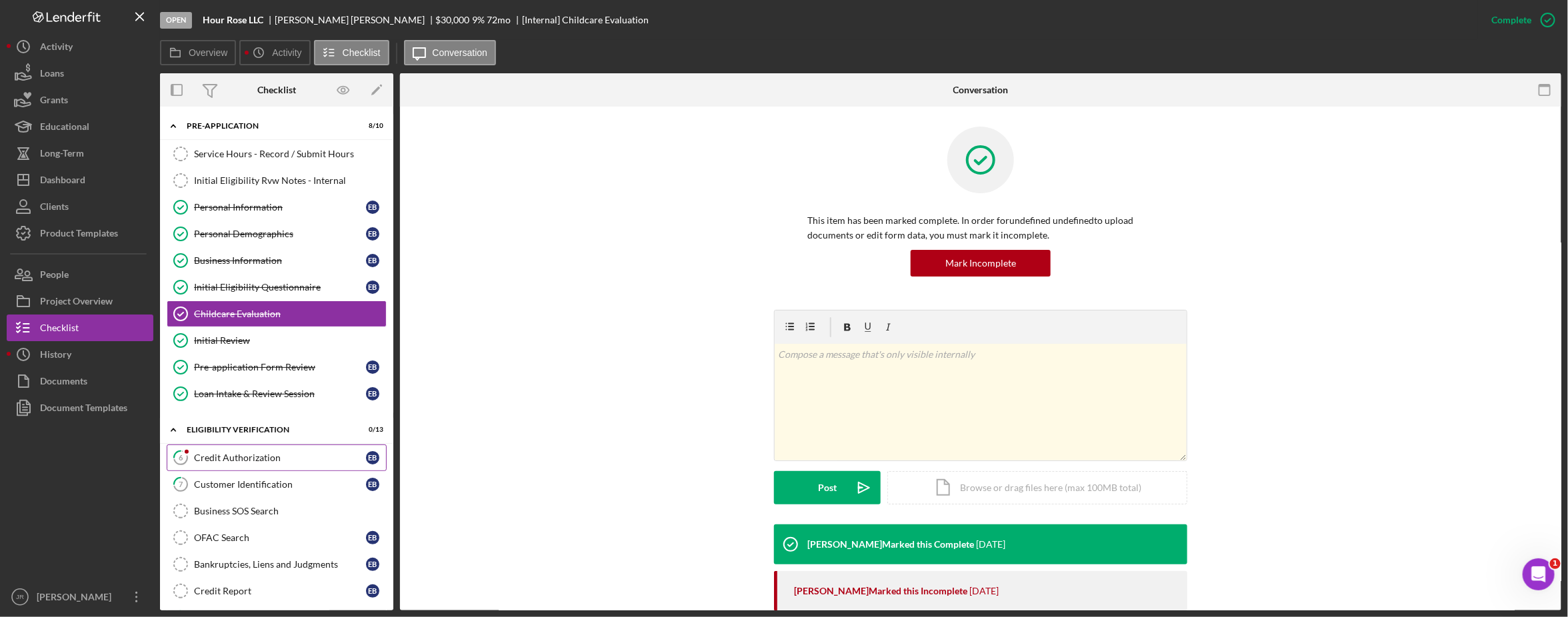
click at [254, 463] on div "Credit Authorization" at bounding box center [280, 457] width 172 height 10
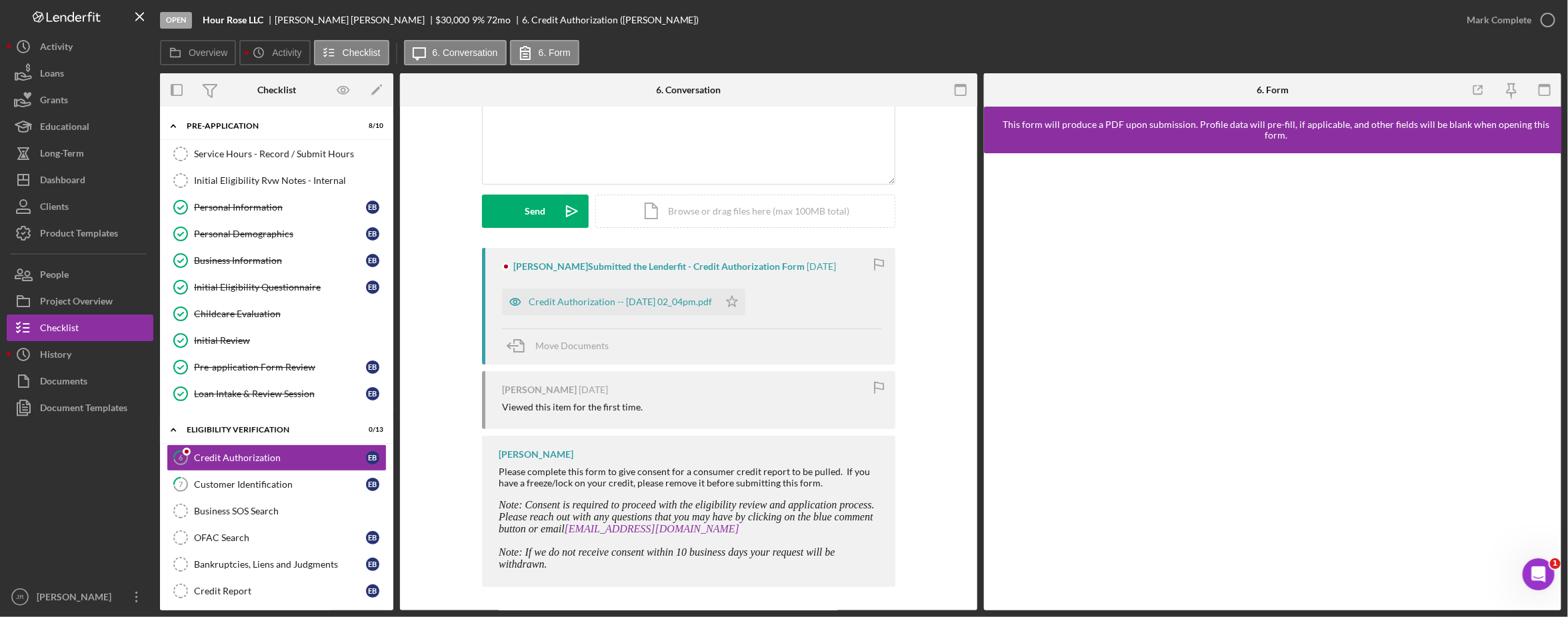
scroll to position [125, 0]
click at [258, 517] on div "Business SOS Search" at bounding box center [290, 510] width 192 height 10
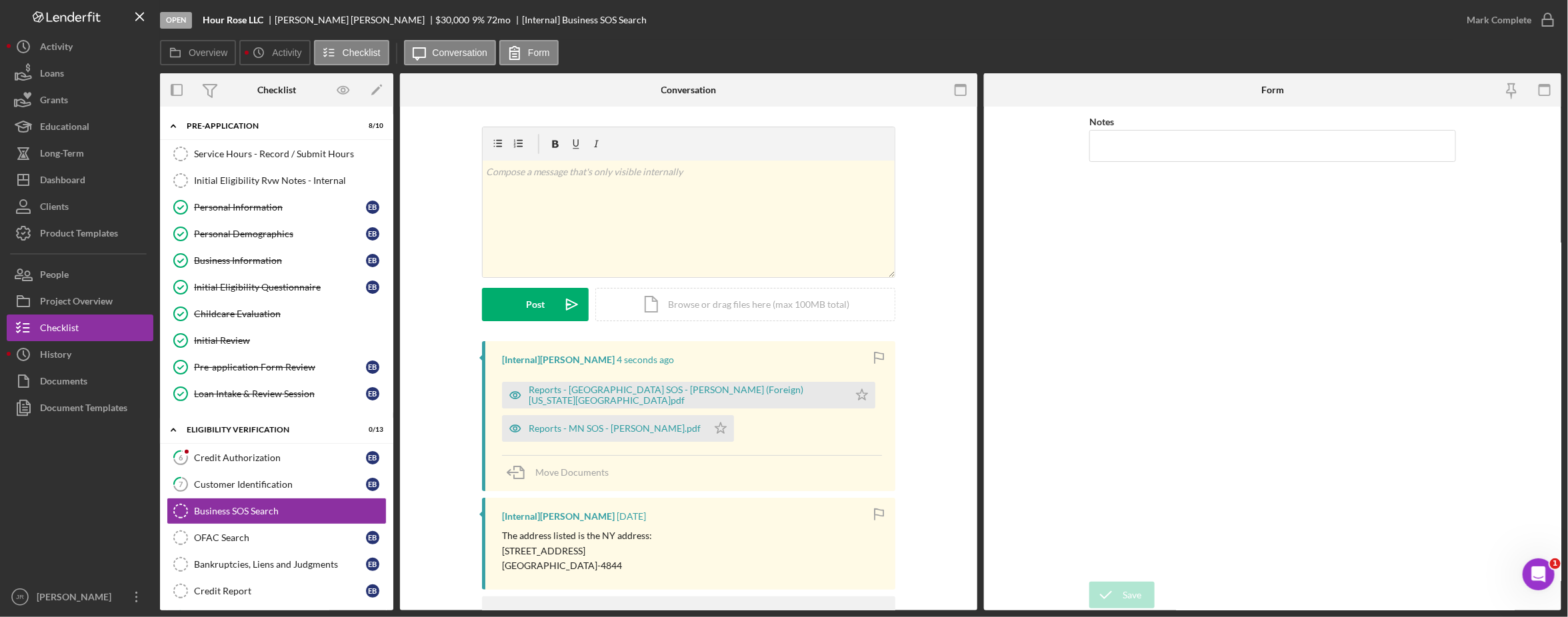
click at [722, 434] on div "Reports - MN SOS - [PERSON_NAME] (Foreign) [US_STATE][GEOGRAPHIC_DATA]pdf Icon/…" at bounding box center [691, 408] width 380 height 66
click at [684, 404] on div "Reports - [GEOGRAPHIC_DATA] SOS - [PERSON_NAME] (Foreign) [US_STATE][GEOGRAPHIC…" at bounding box center [675, 395] width 347 height 26
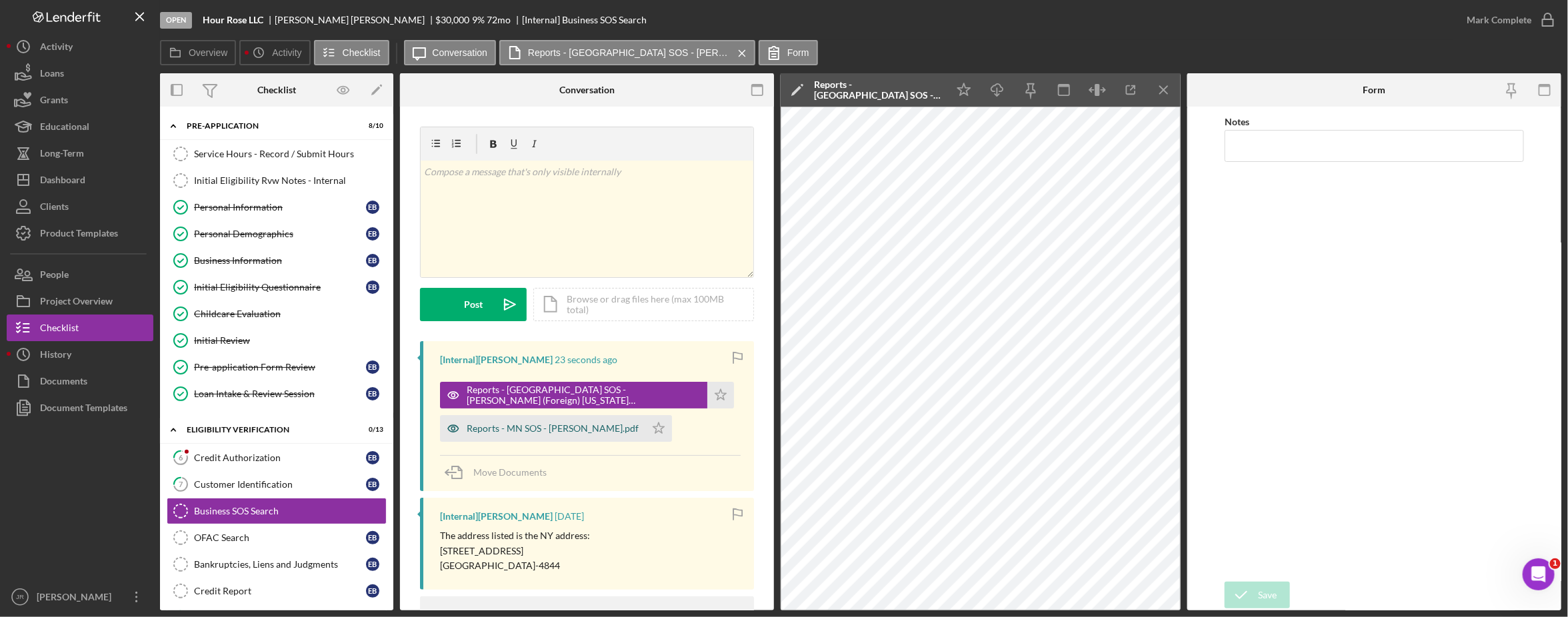
click at [567, 433] on div "Reports - MN SOS - [PERSON_NAME].pdf" at bounding box center [553, 428] width 172 height 10
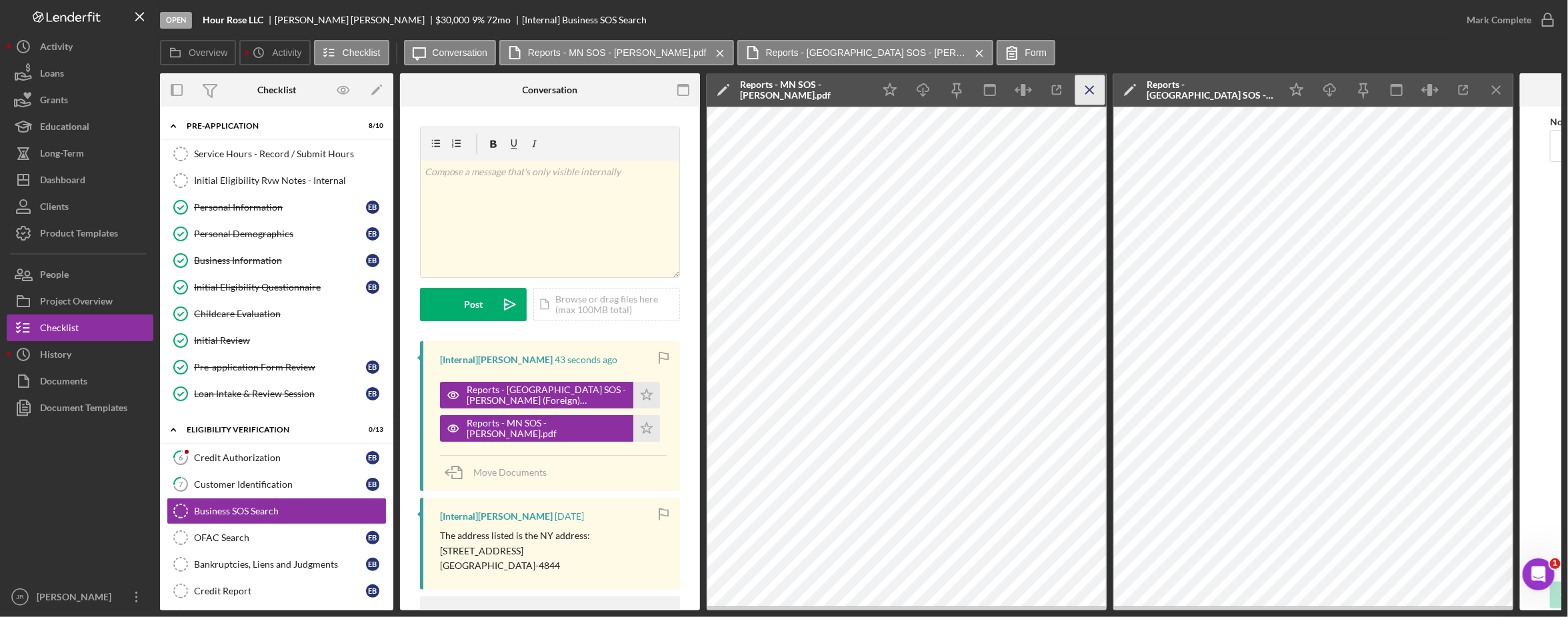
click at [1093, 83] on icon "Icon/Menu Close" at bounding box center [1090, 91] width 30 height 30
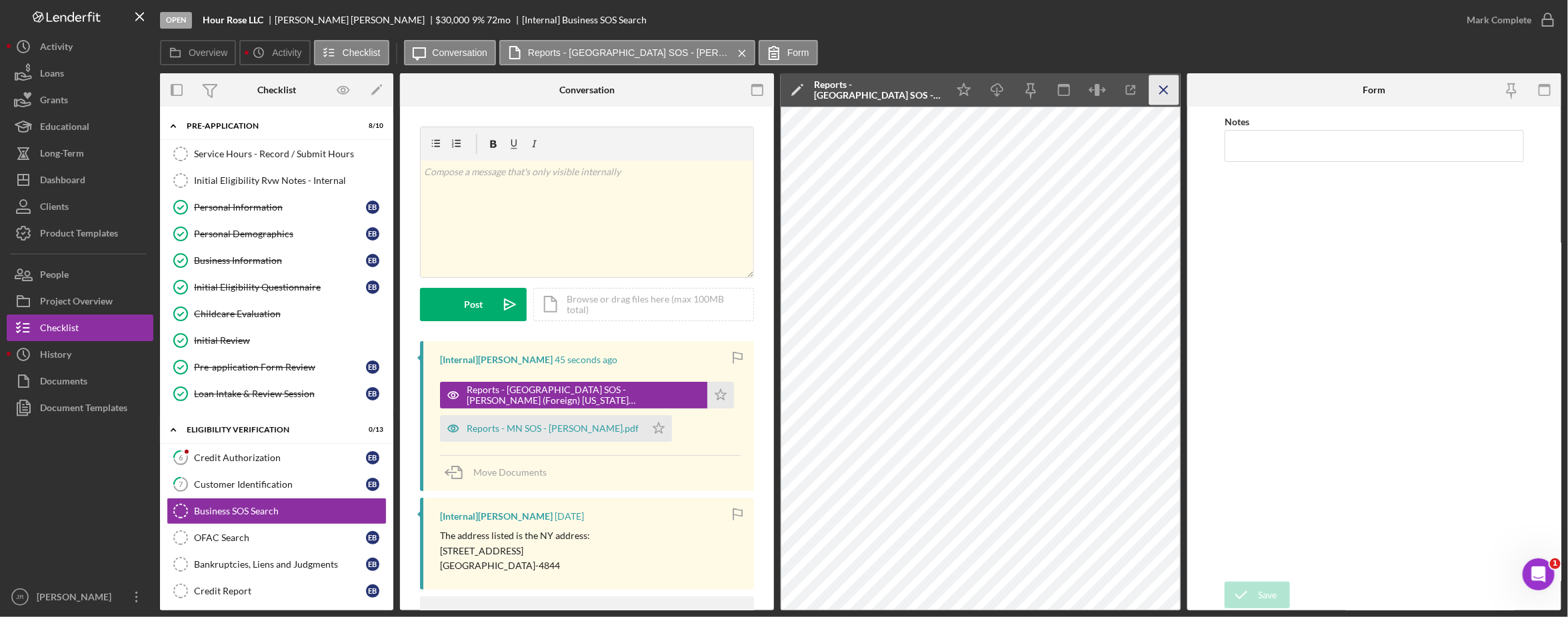
click at [1169, 84] on icon "Icon/Menu Close" at bounding box center [1165, 91] width 30 height 30
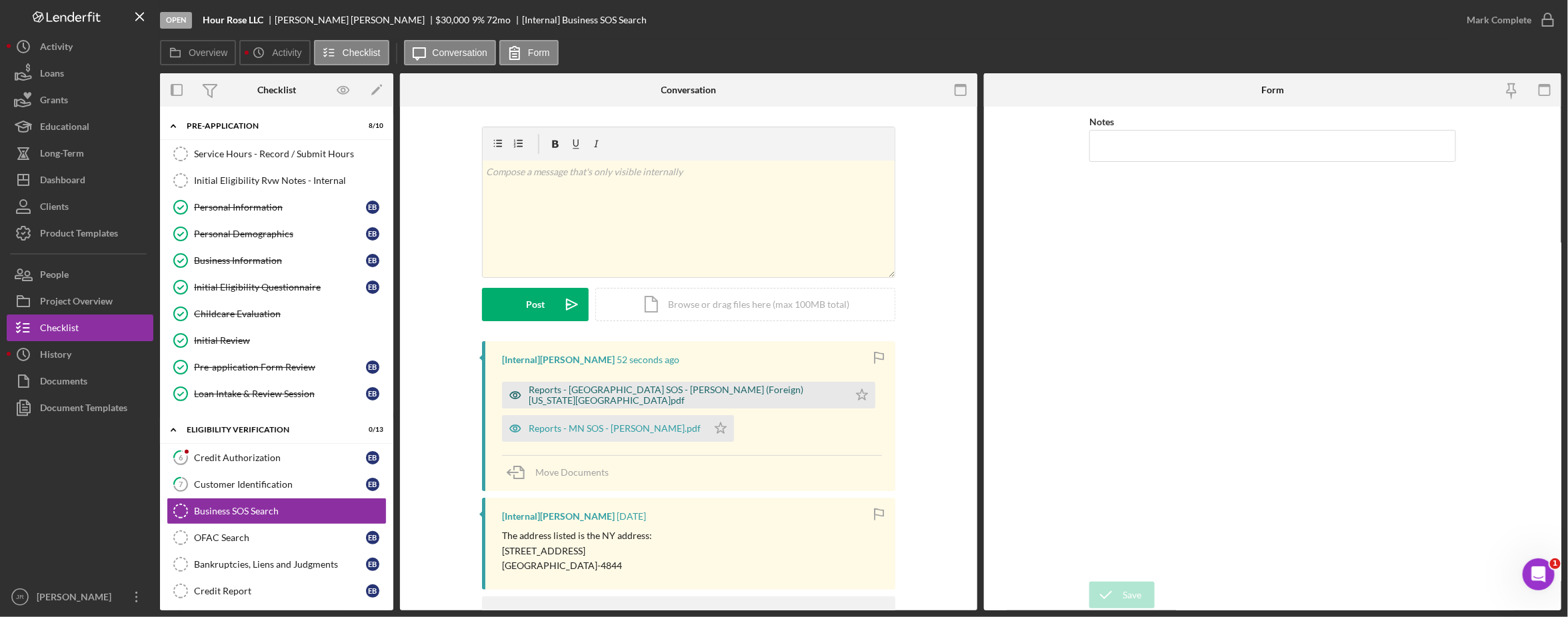
click at [612, 397] on div "Reports - [GEOGRAPHIC_DATA] SOS - [PERSON_NAME] (Foreign) [US_STATE][GEOGRAPHIC…" at bounding box center [685, 395] width 313 height 22
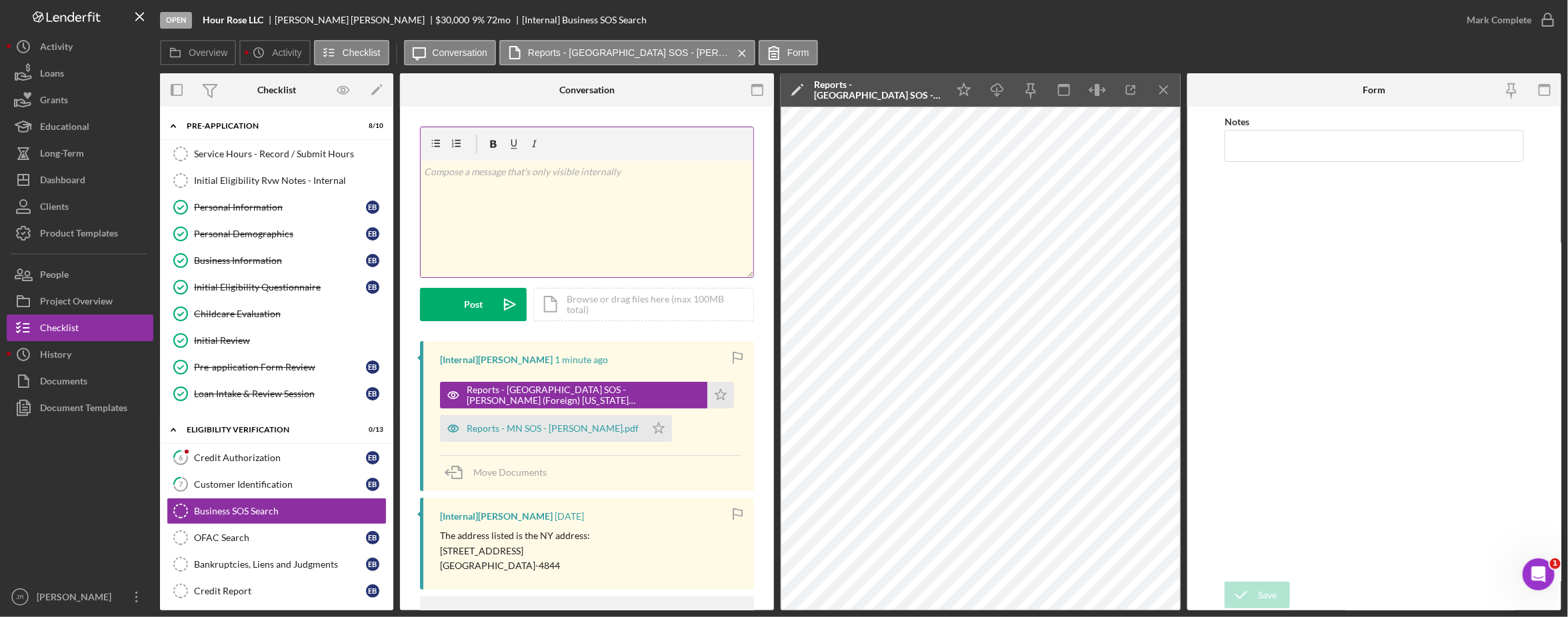
click at [620, 251] on div "v Color teal Color pink Remove color Add row above Add row below Add column bef…" at bounding box center [586, 219] width 332 height 116
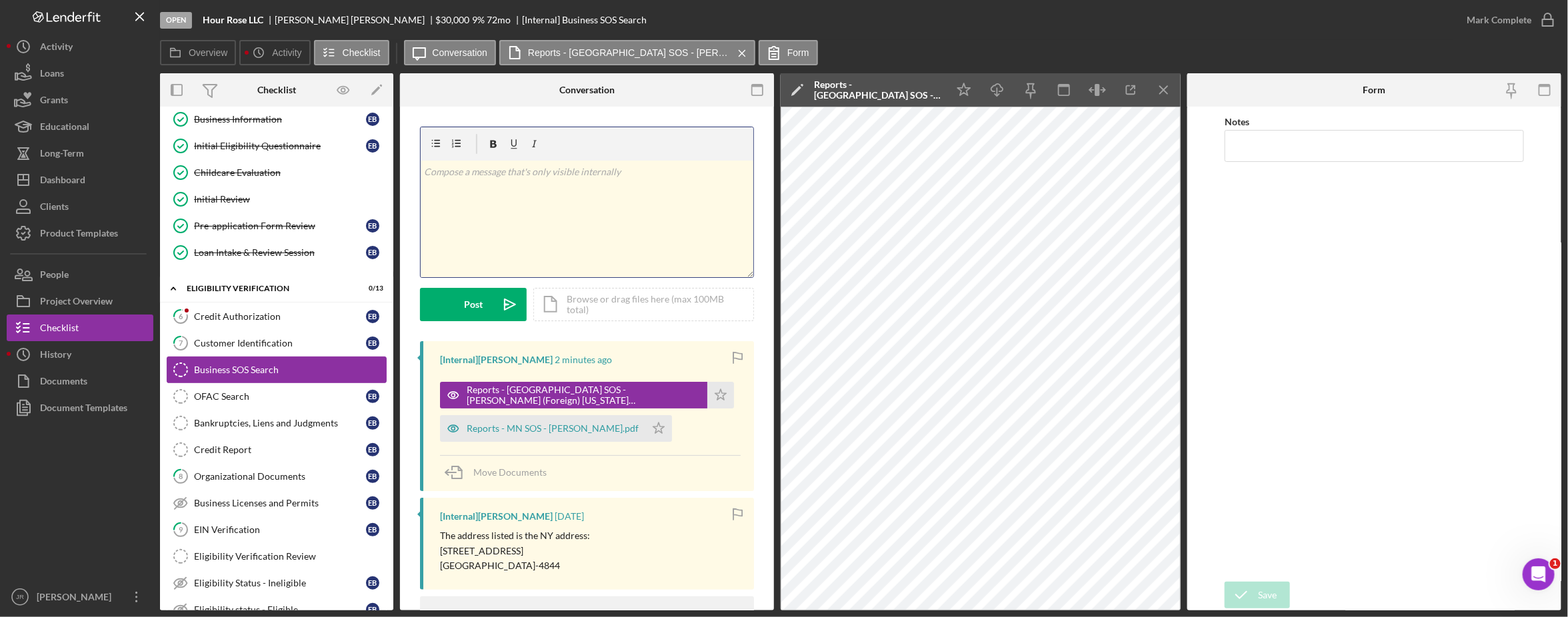
scroll to position [167, 0]
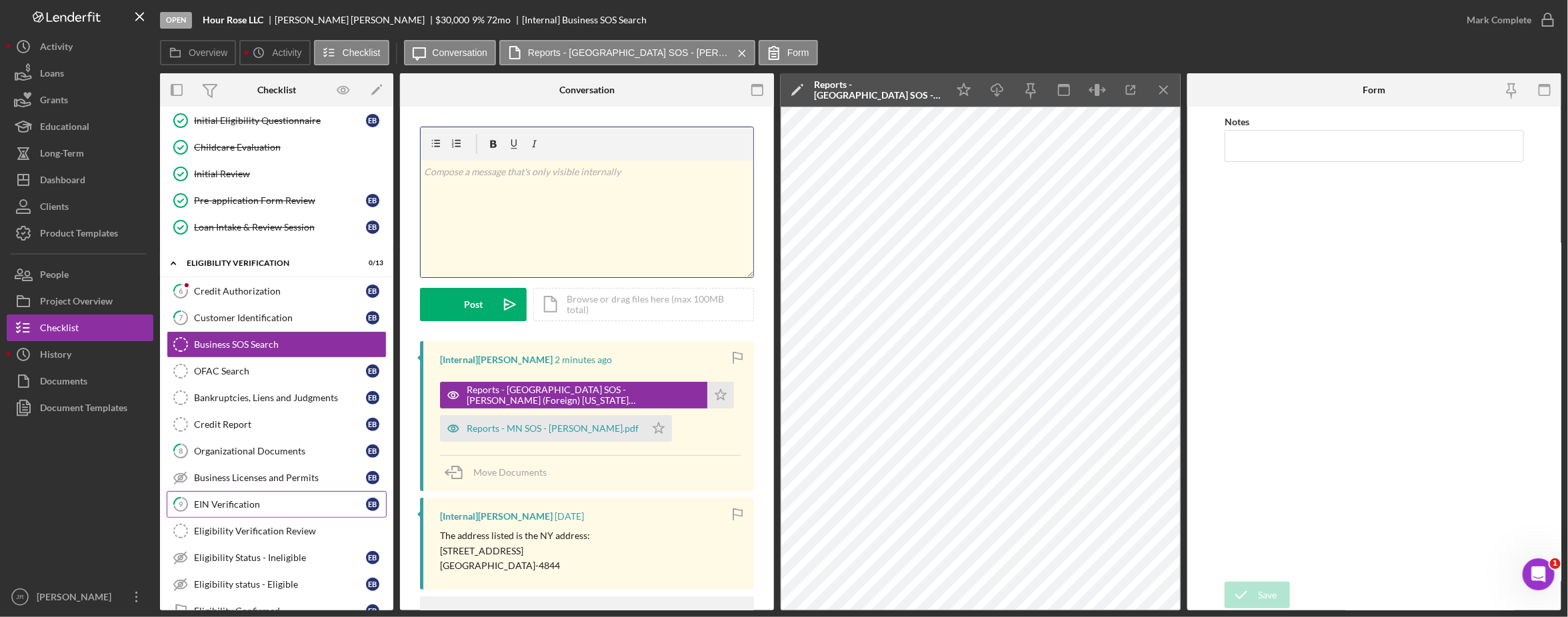
click at [239, 518] on link "9 EIN Verification E B" at bounding box center [276, 504] width 220 height 26
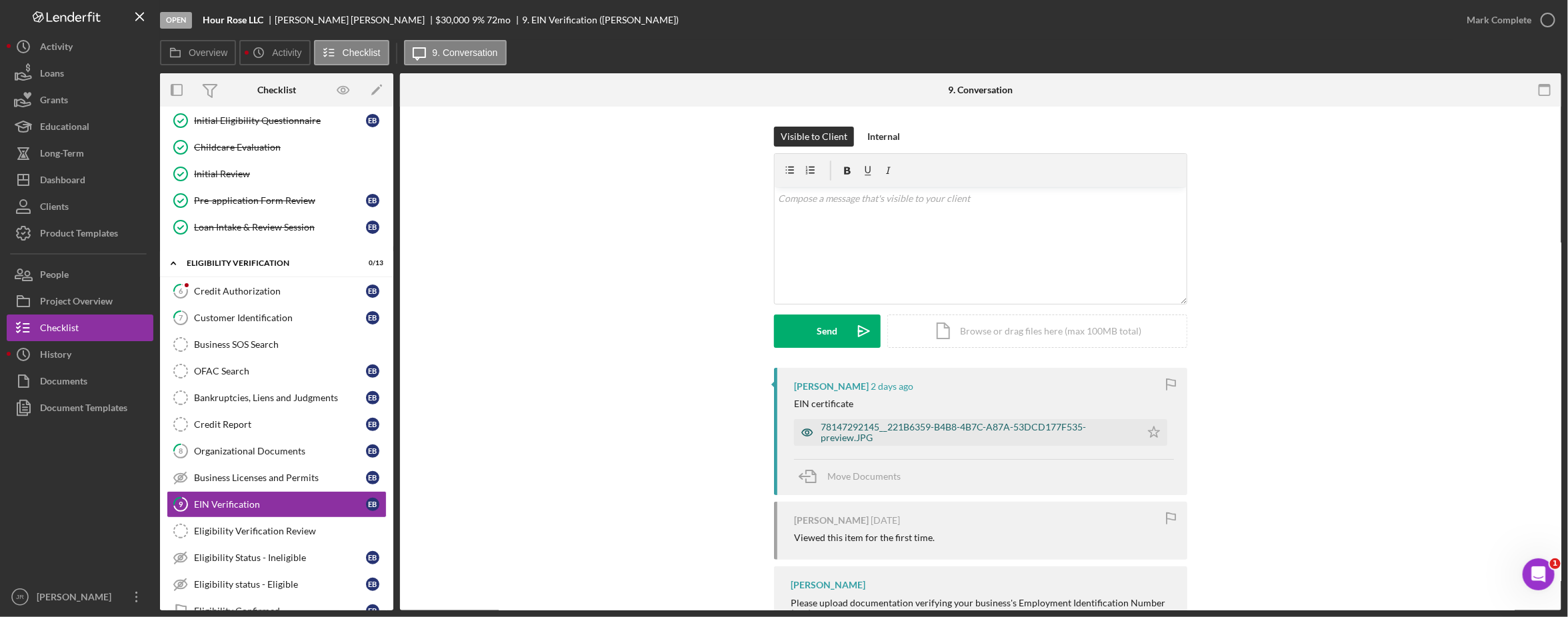
scroll to position [83, 0]
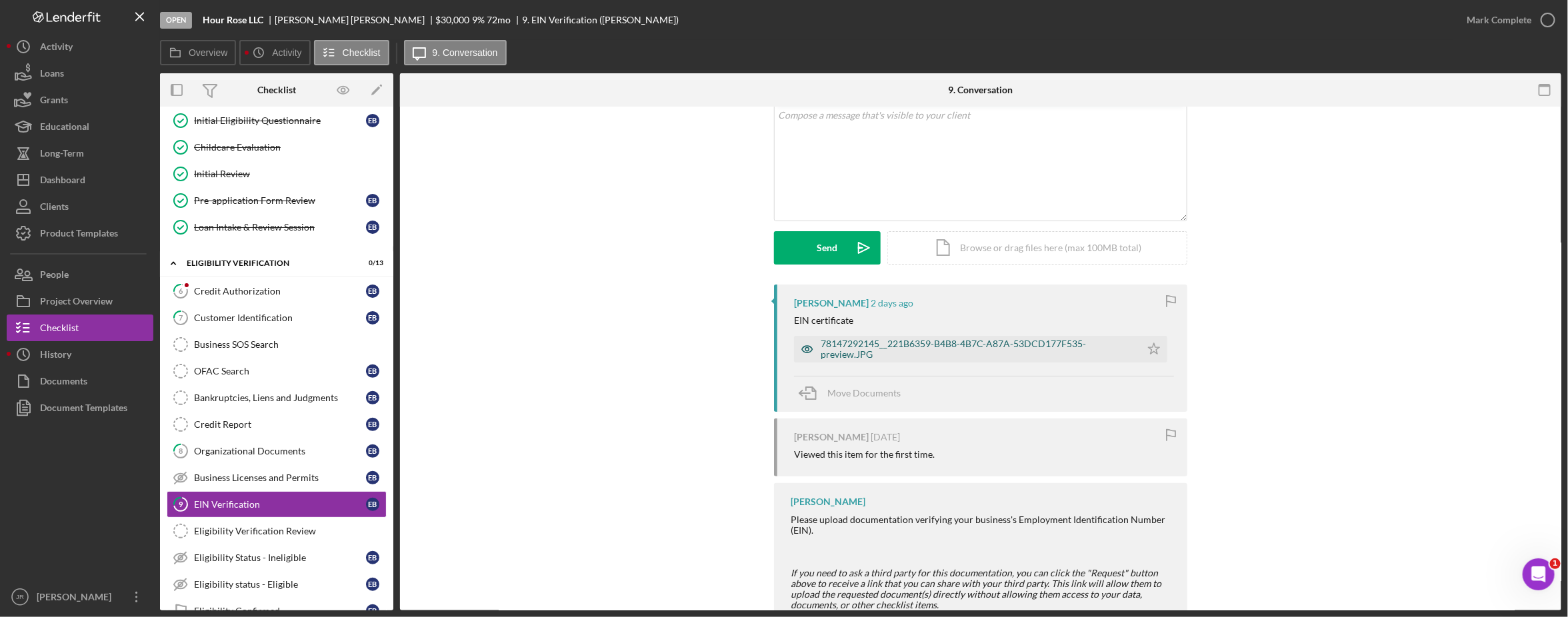
click at [934, 361] on div "78147292145__221B6359-B4B8-4B7C-A87A-53DCD177F535-preview.JPG" at bounding box center [967, 349] width 347 height 26
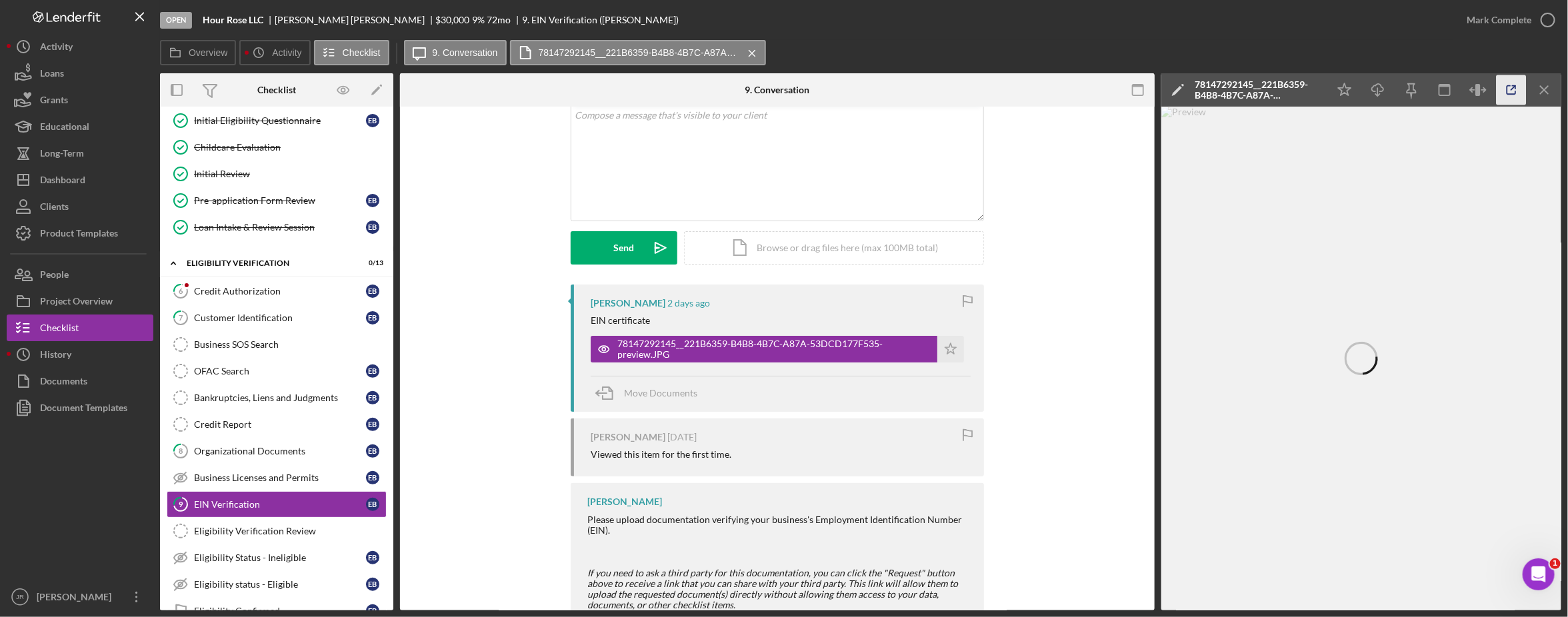
click at [1273, 88] on icon "button" at bounding box center [1511, 91] width 30 height 30
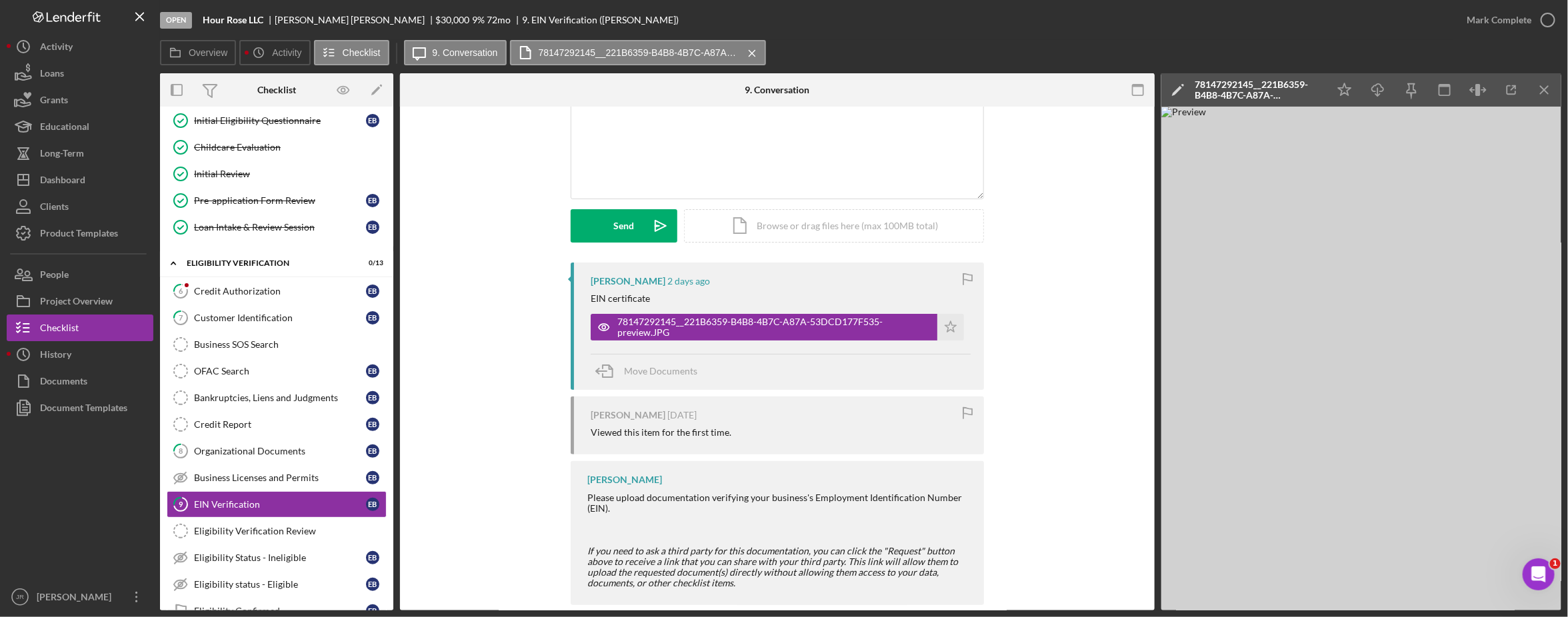
scroll to position [128, 0]
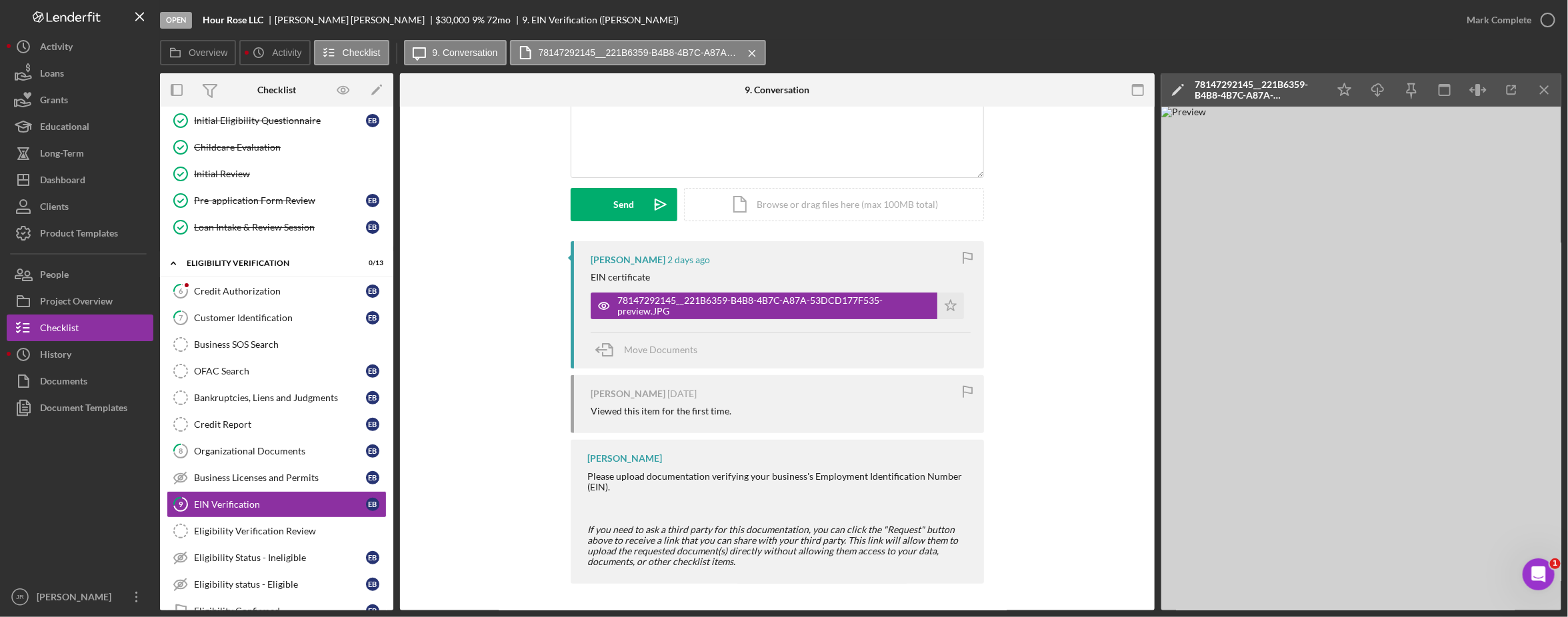
click at [454, 427] on div "[PERSON_NAME] [DATE] EIN certificate 78147292145__221B6359-B4B8-4B7C-A87A-53DCD…" at bounding box center [776, 415] width 715 height 349
click at [285, 344] on div "Business SOS Search" at bounding box center [290, 344] width 192 height 10
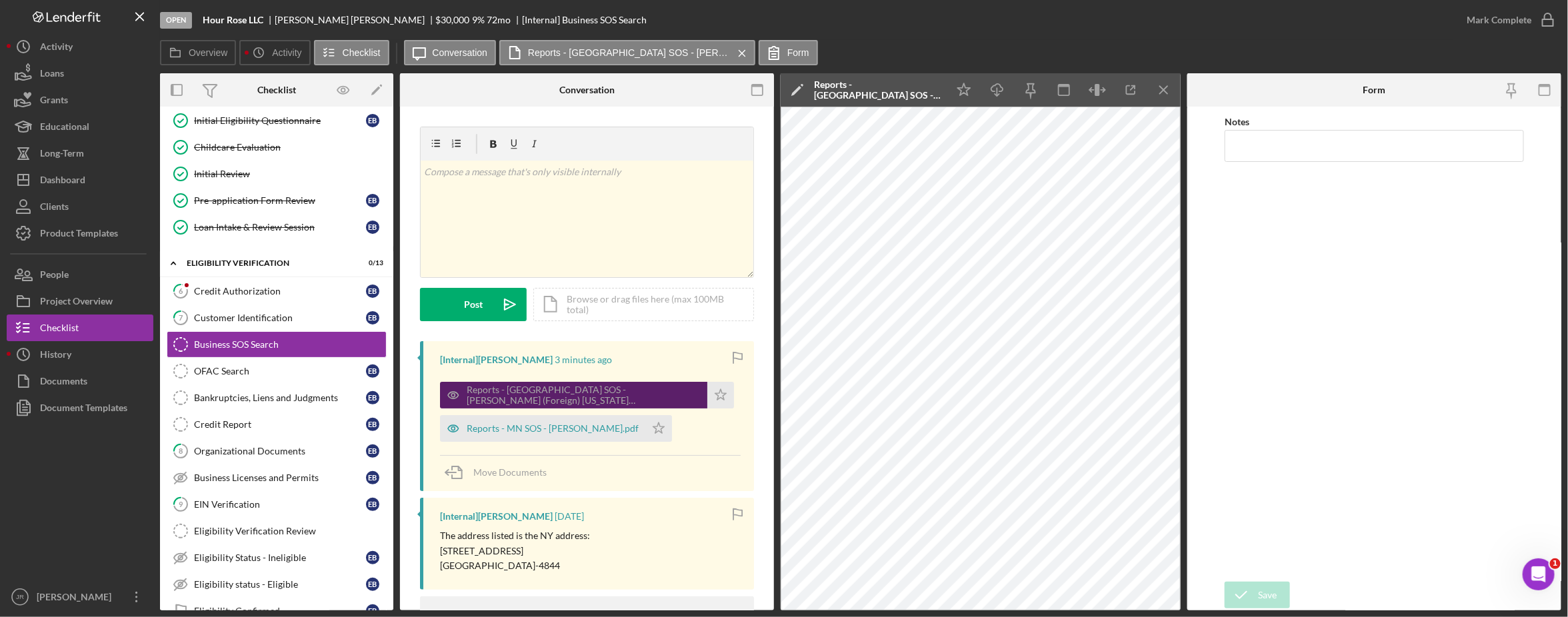
click at [584, 399] on div "Reports - [GEOGRAPHIC_DATA] SOS - [PERSON_NAME] (Foreign) [US_STATE][GEOGRAPHIC…" at bounding box center [583, 395] width 234 height 22
click at [1273, 379] on div "Notes" at bounding box center [1374, 344] width 299 height 462
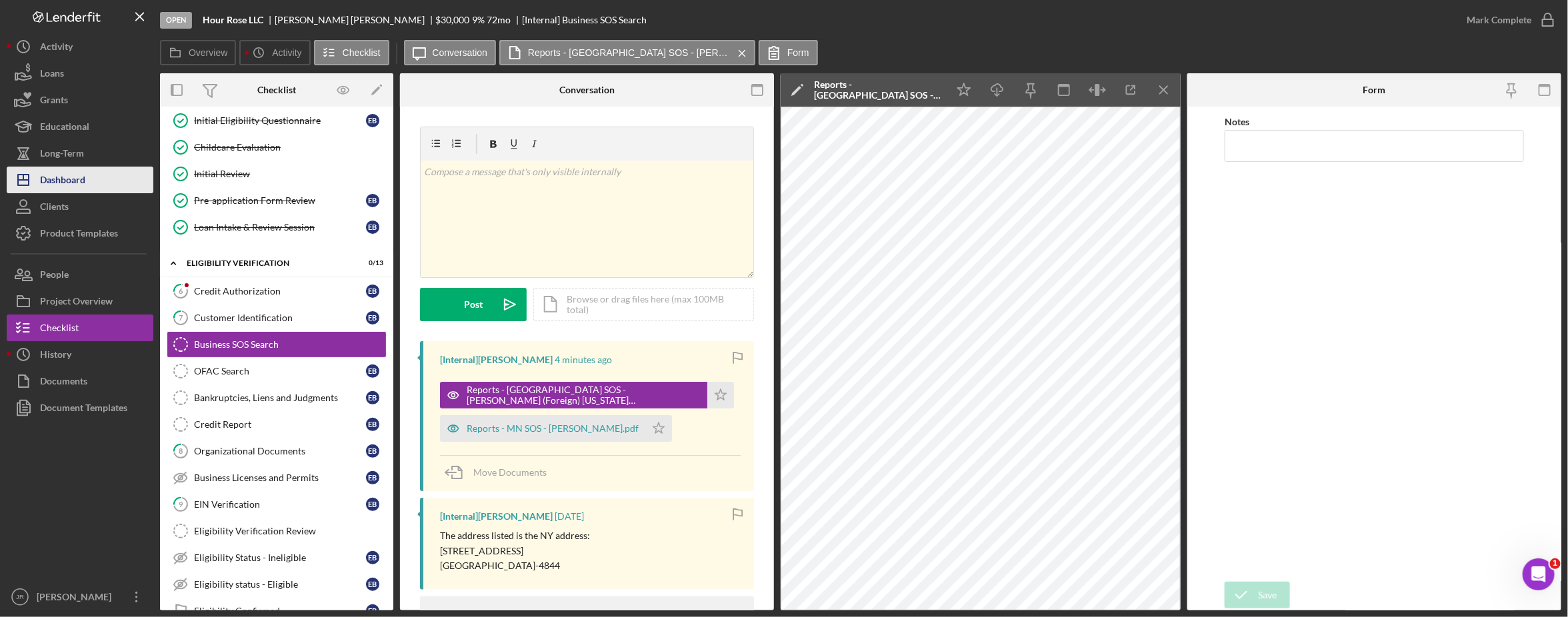
click at [89, 185] on button "Icon/Dashboard Dashboard" at bounding box center [80, 180] width 147 height 26
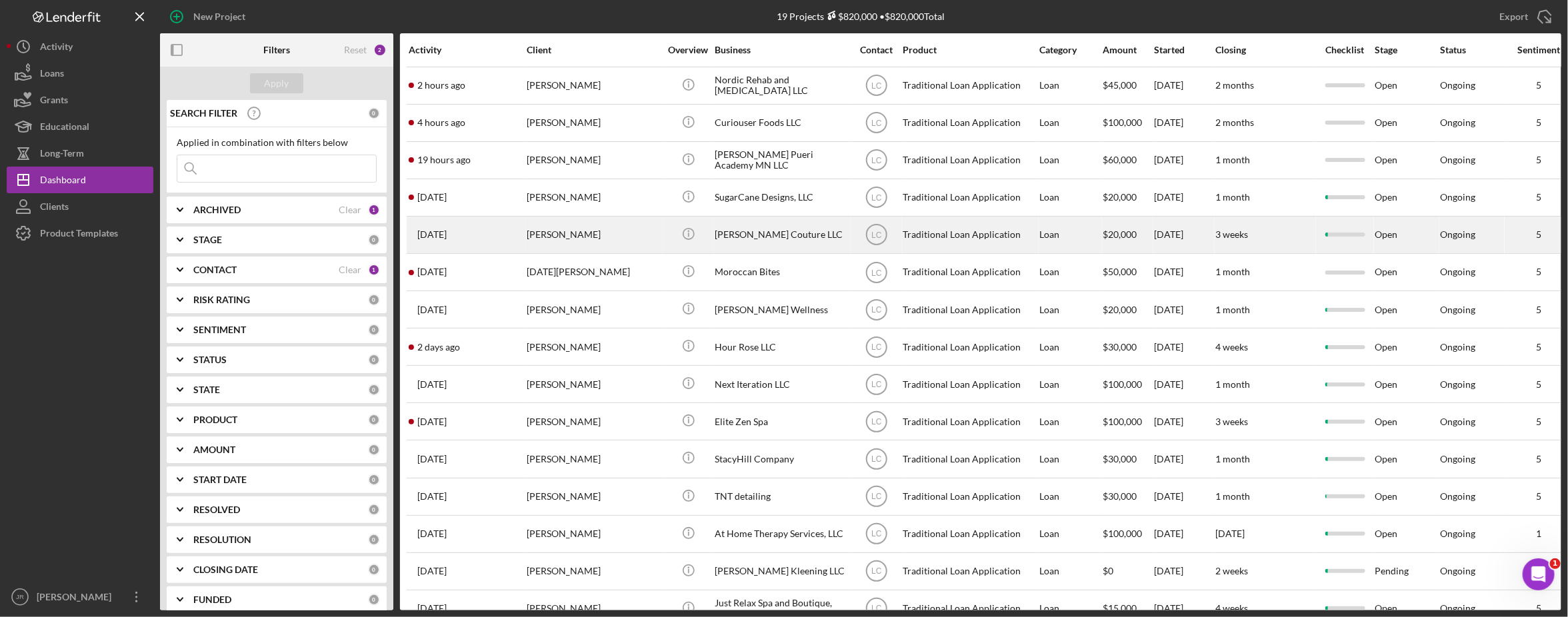
click at [757, 248] on div "[PERSON_NAME] Couture LLC" at bounding box center [781, 234] width 134 height 35
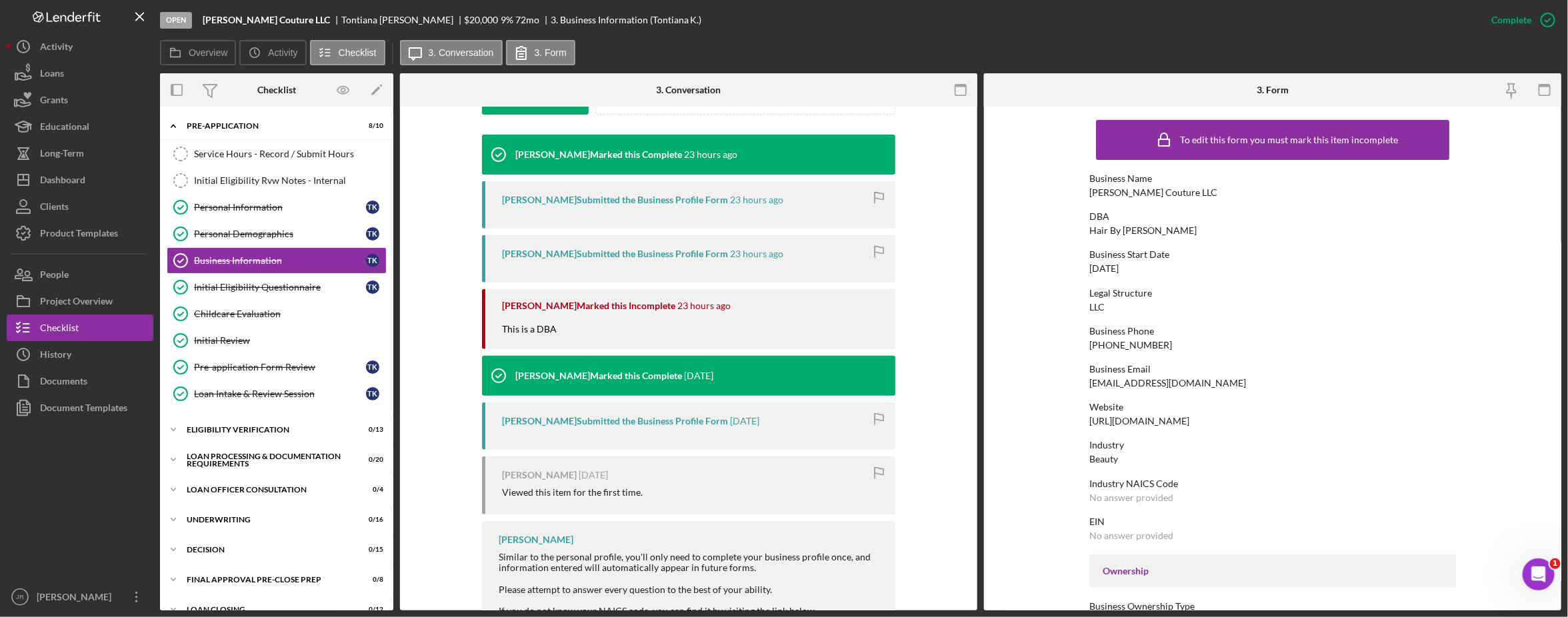
drag, startPoint x: 1200, startPoint y: 418, endPoint x: 1084, endPoint y: 420, distance: 116.0
click at [1084, 420] on form "To edit this form you must mark this item incomplete Business Name [PERSON_NAME…" at bounding box center [1273, 359] width 578 height 503
copy div "[URL][DOMAIN_NAME]"
click at [89, 168] on button "Icon/Dashboard Dashboard" at bounding box center [80, 180] width 147 height 26
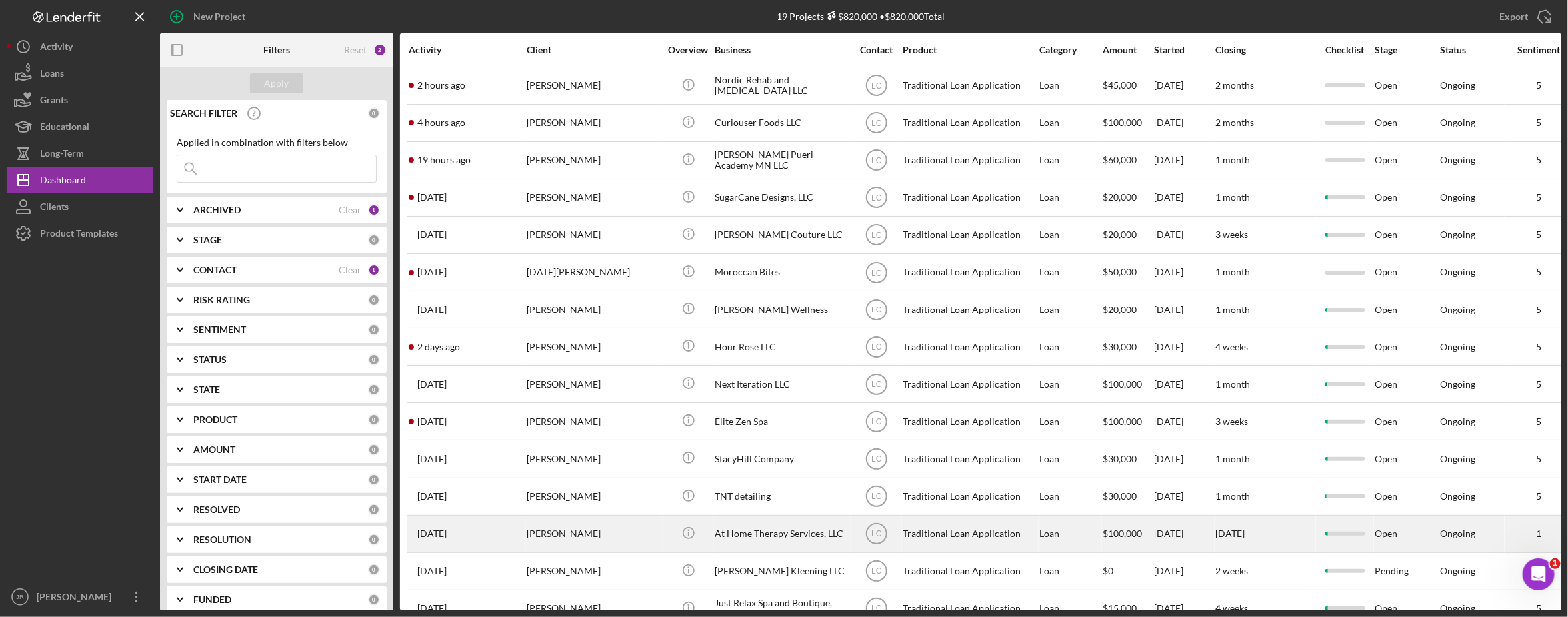
click at [770, 540] on div "At Home Therapy Services, LLC" at bounding box center [781, 534] width 134 height 35
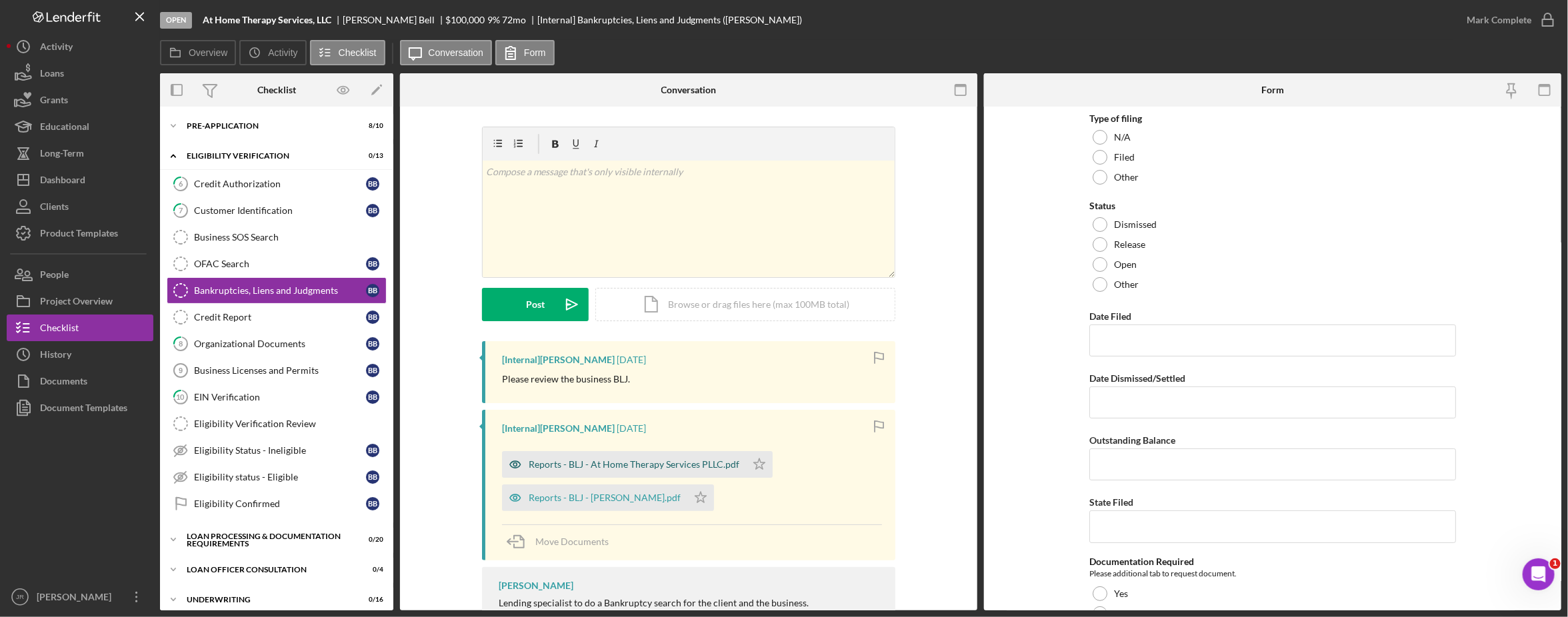
click at [614, 467] on div "Reports - BLJ - At Home Therapy Services PLLC.pdf" at bounding box center [633, 464] width 210 height 10
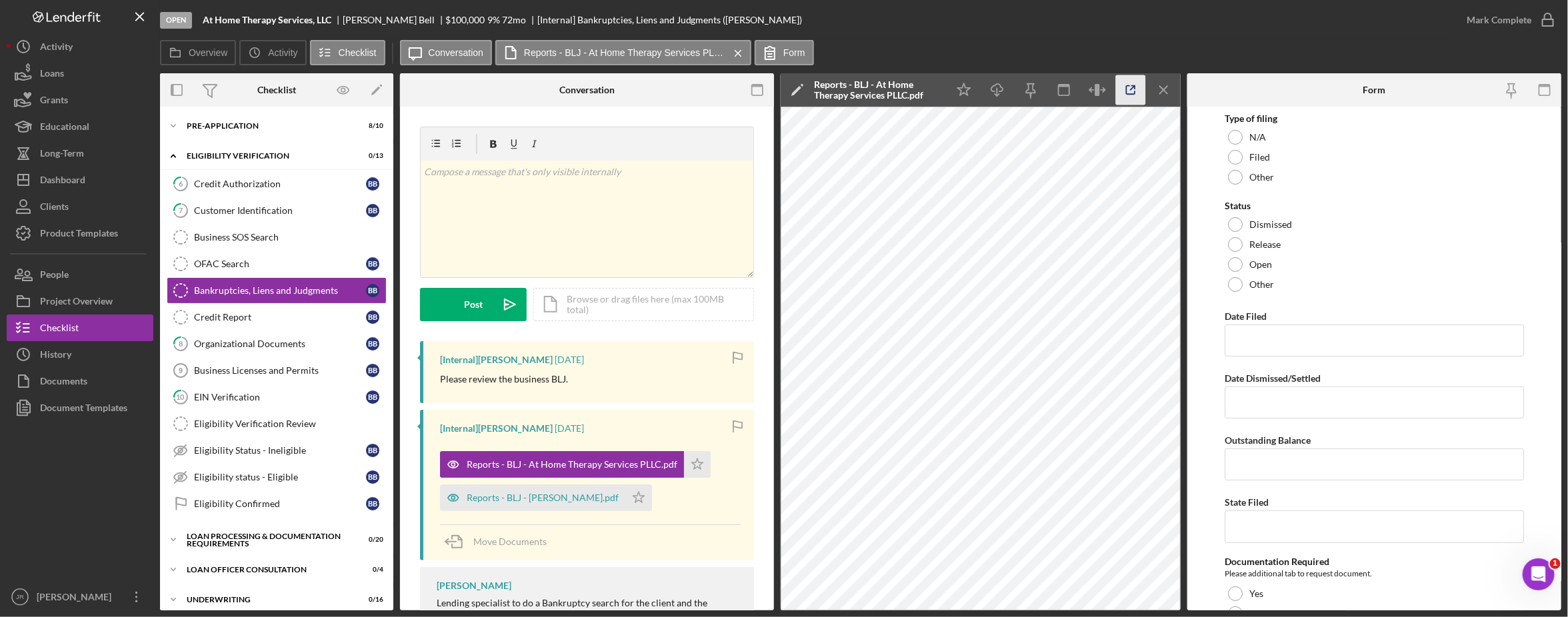
click at [1133, 90] on icon "button" at bounding box center [1131, 91] width 30 height 30
click at [201, 149] on div "Icon/Expander Eligibility Verification 0 / 13" at bounding box center [276, 156] width 233 height 27
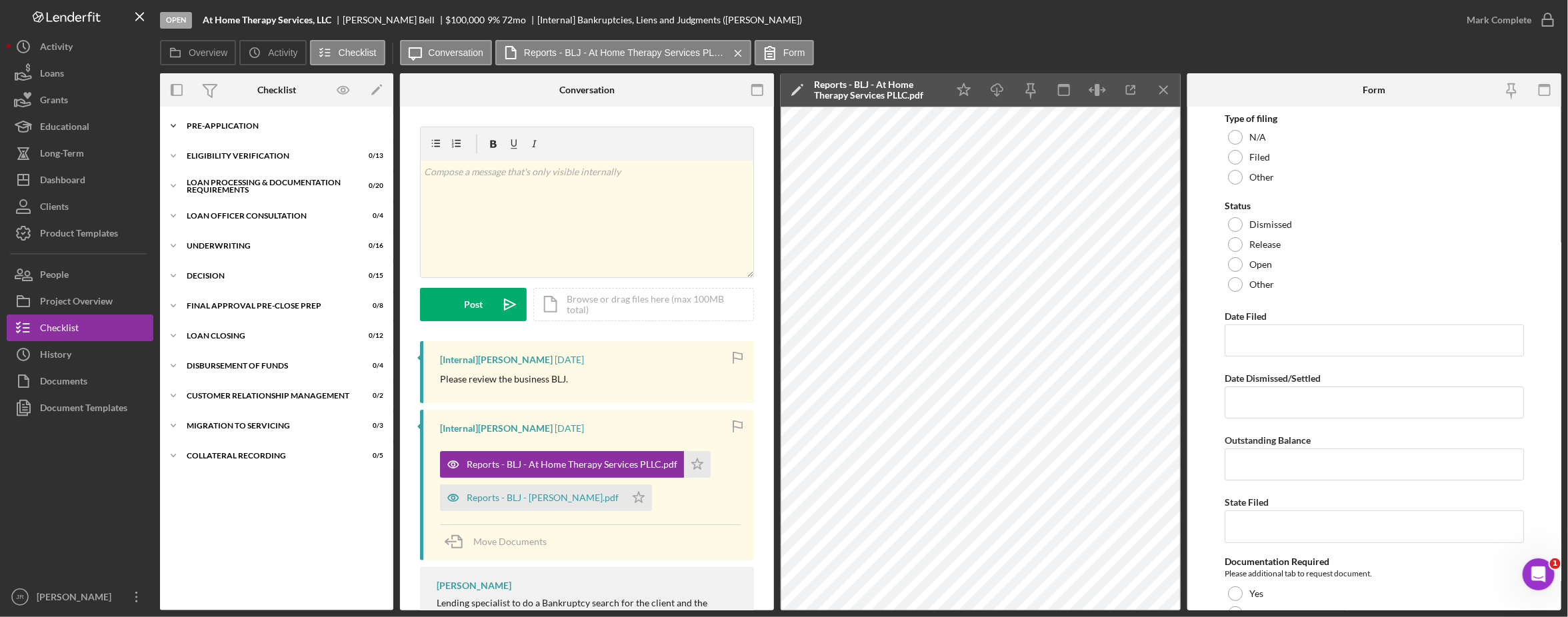
click at [217, 124] on div "Pre-Application" at bounding box center [281, 126] width 190 height 8
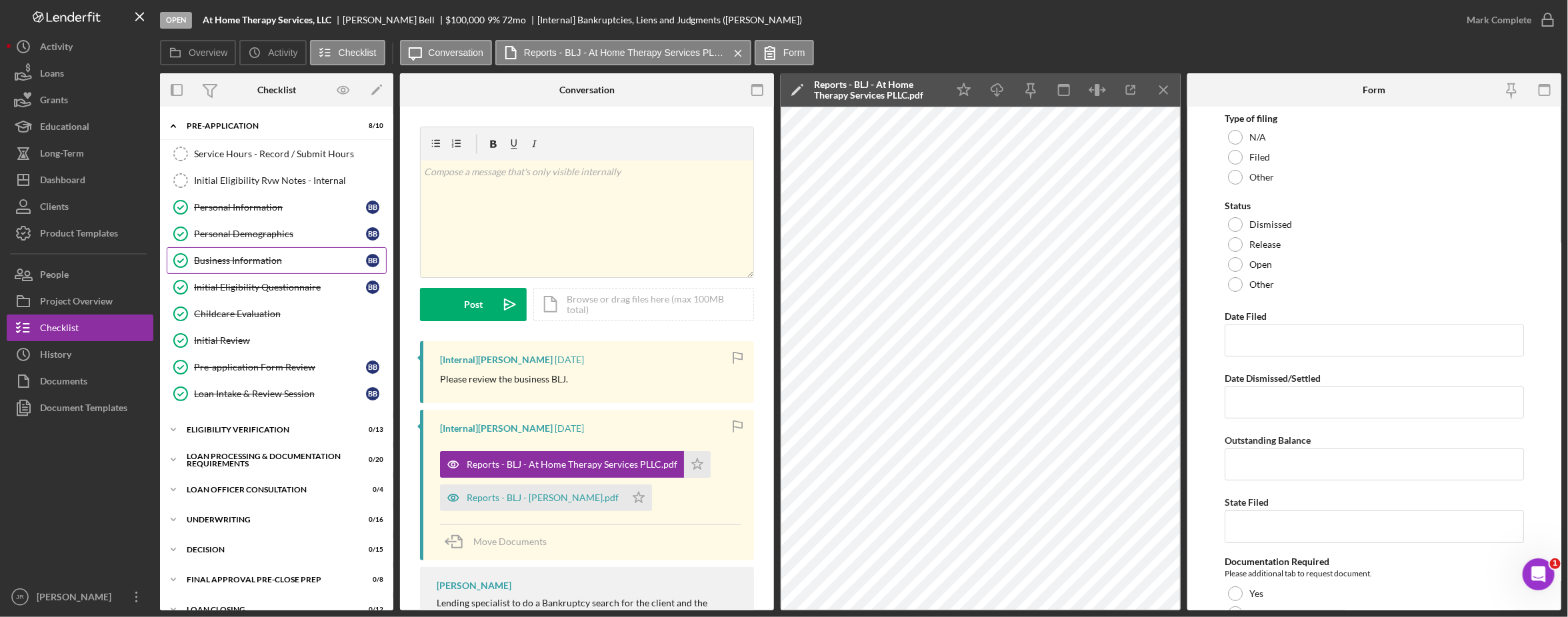
click at [270, 264] on div "Business Information" at bounding box center [280, 260] width 172 height 10
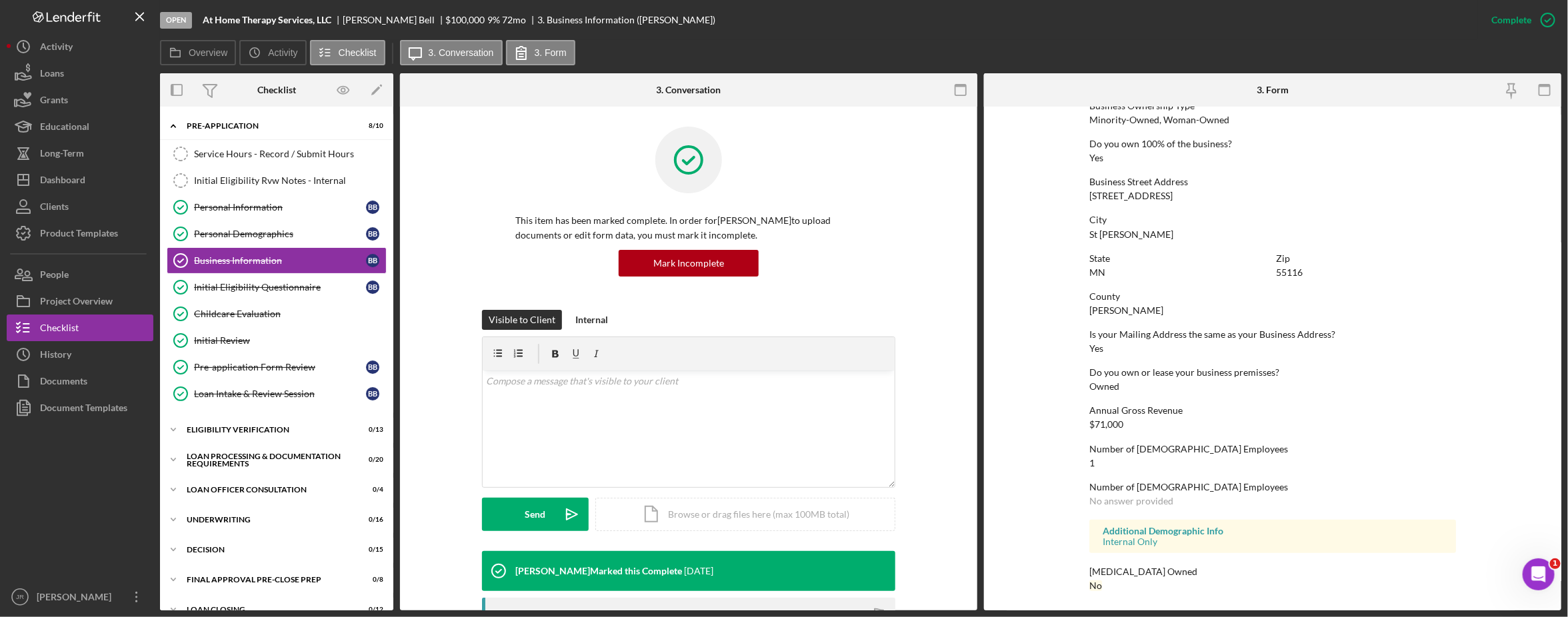
scroll to position [501, 0]
click at [261, 344] on div "Initial Review" at bounding box center [290, 340] width 192 height 10
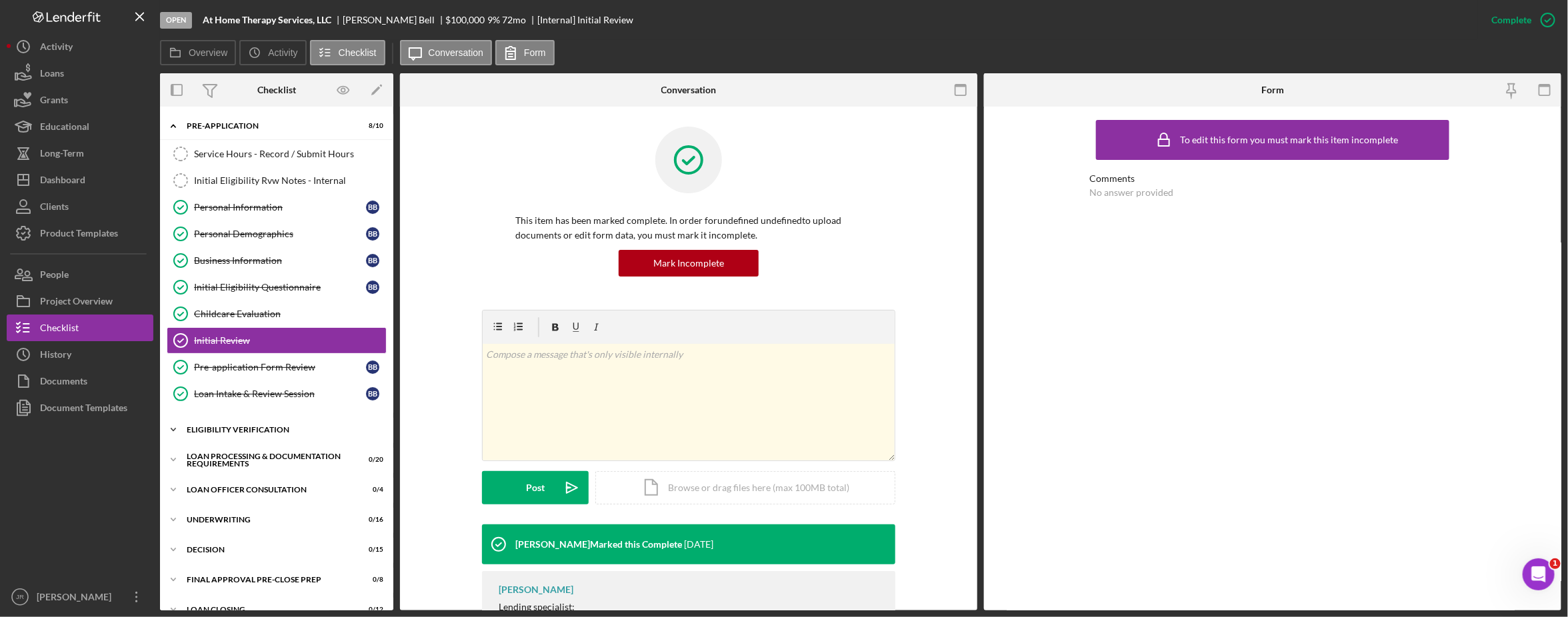
click at [215, 433] on div "Eligibility Verification" at bounding box center [281, 430] width 190 height 8
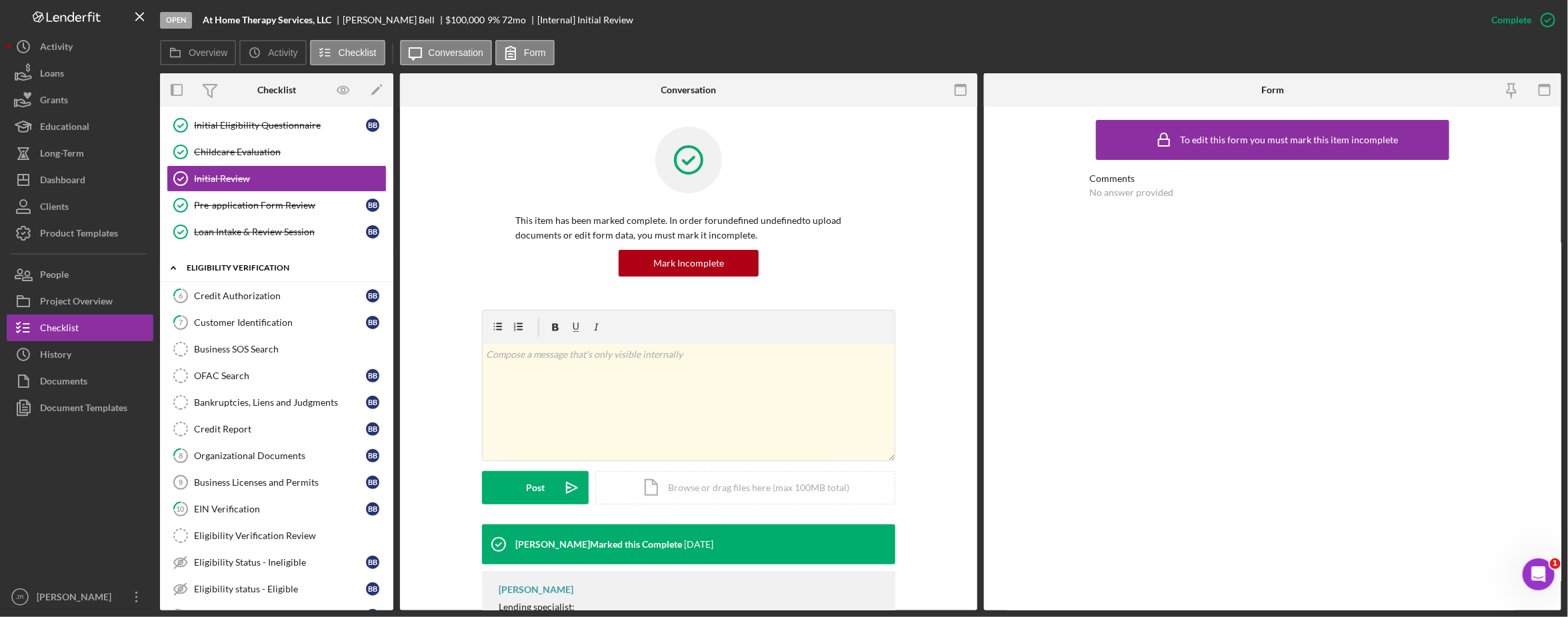
scroll to position [167, 0]
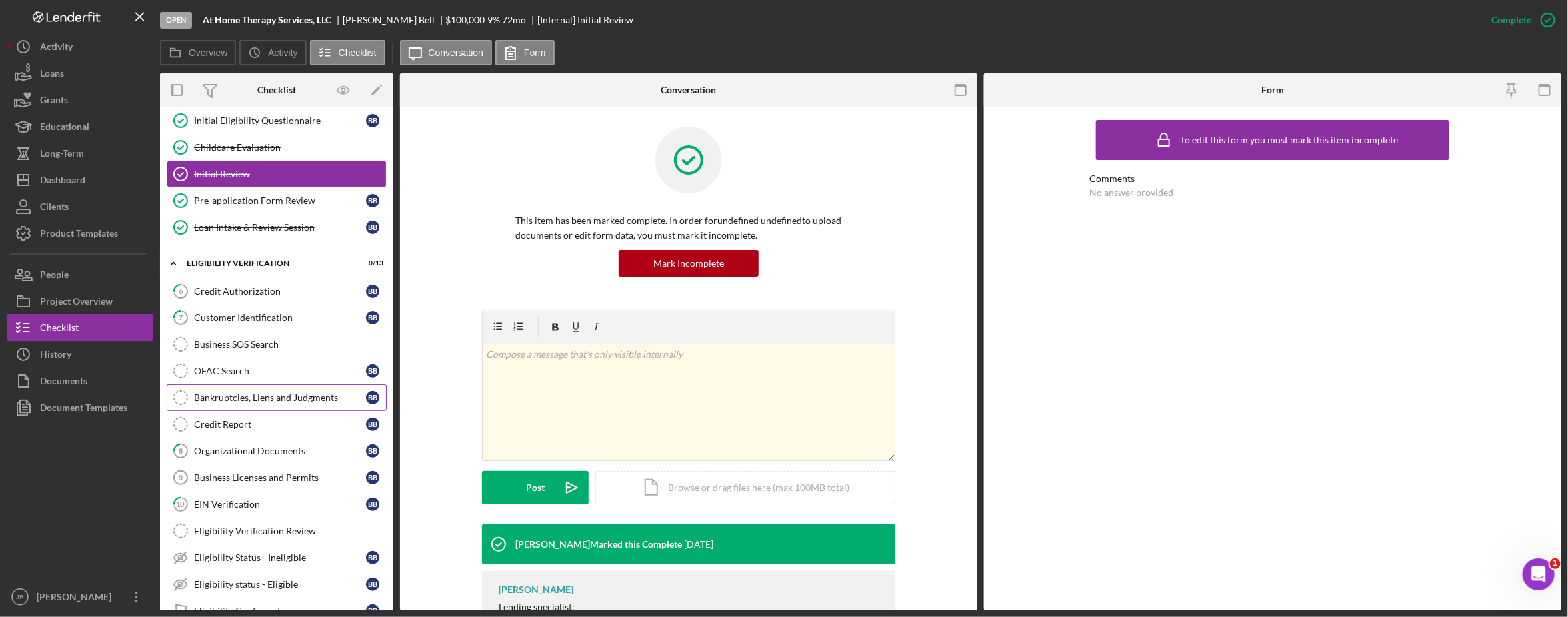
click at [255, 401] on div "Bankruptcies, Liens and Judgments" at bounding box center [280, 397] width 172 height 10
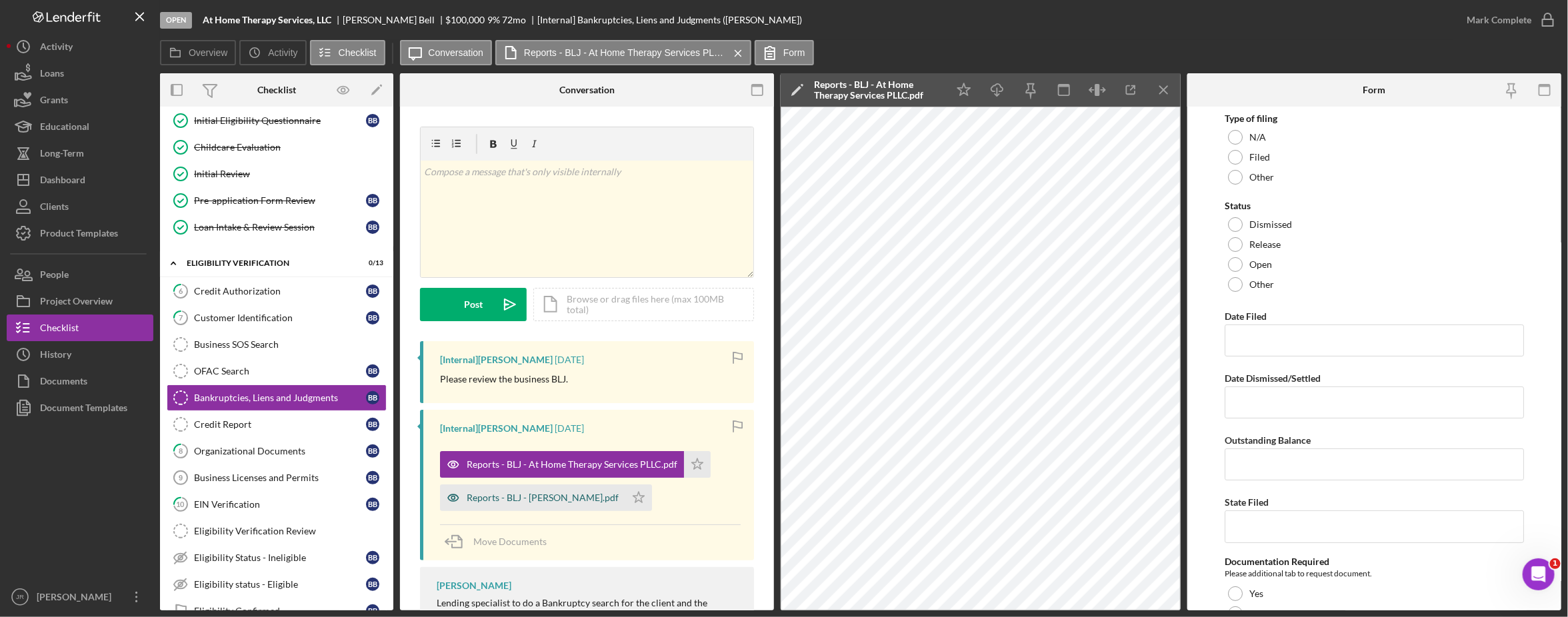
click at [514, 496] on div "Reports - BLJ - [PERSON_NAME].pdf" at bounding box center [543, 497] width 151 height 10
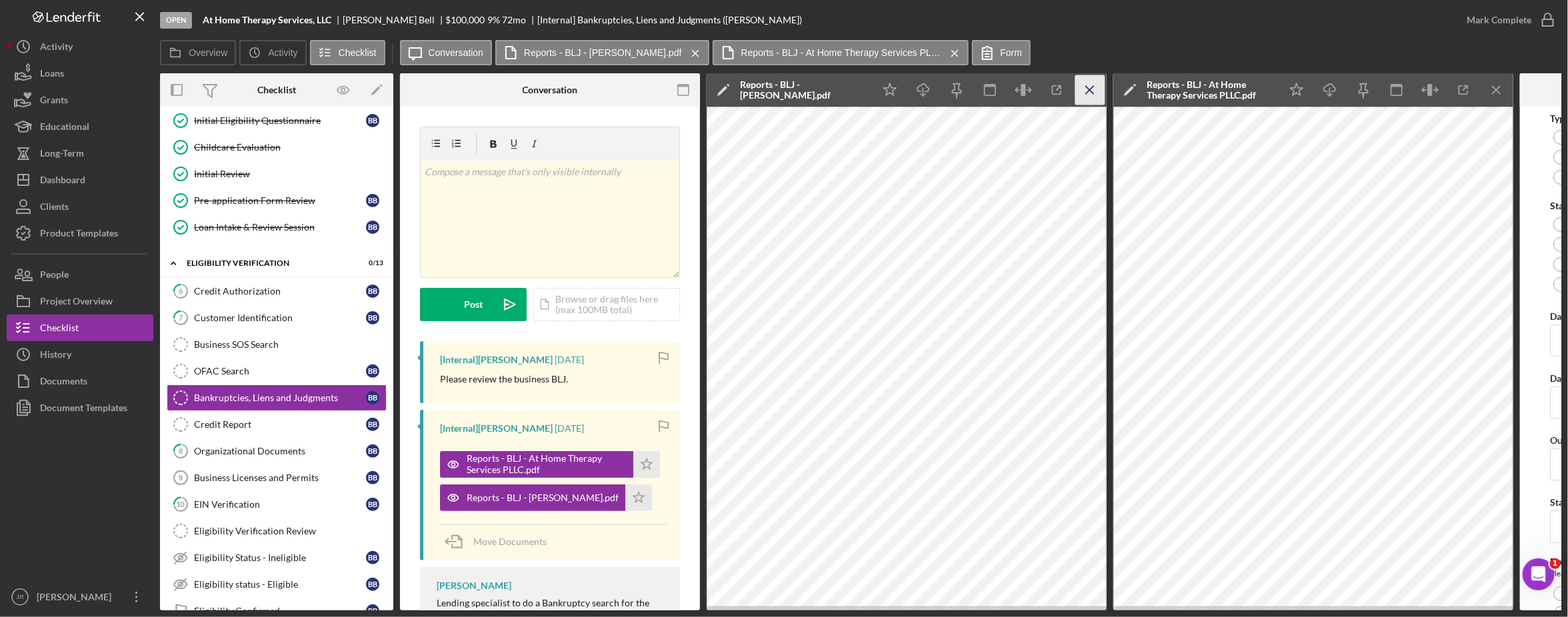
click at [1089, 83] on icon "Icon/Menu Close" at bounding box center [1090, 91] width 30 height 30
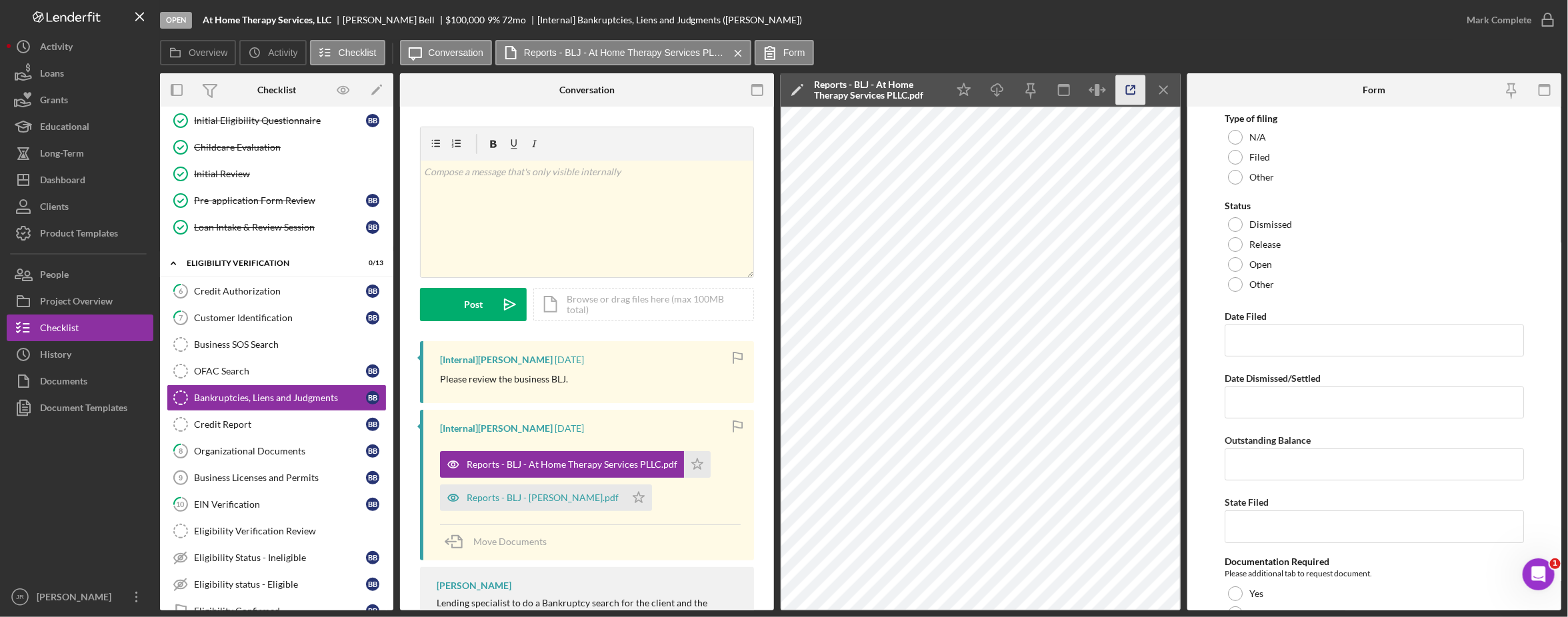
click at [1129, 89] on icon "button" at bounding box center [1131, 91] width 30 height 30
click at [520, 217] on div "v Color teal Color pink Remove color Add row above Add row below Add column bef…" at bounding box center [586, 219] width 332 height 116
click at [579, 194] on div "v Color teal Color pink Remove color Add row above Add row below Add column bef…" at bounding box center [586, 219] width 332 height 116
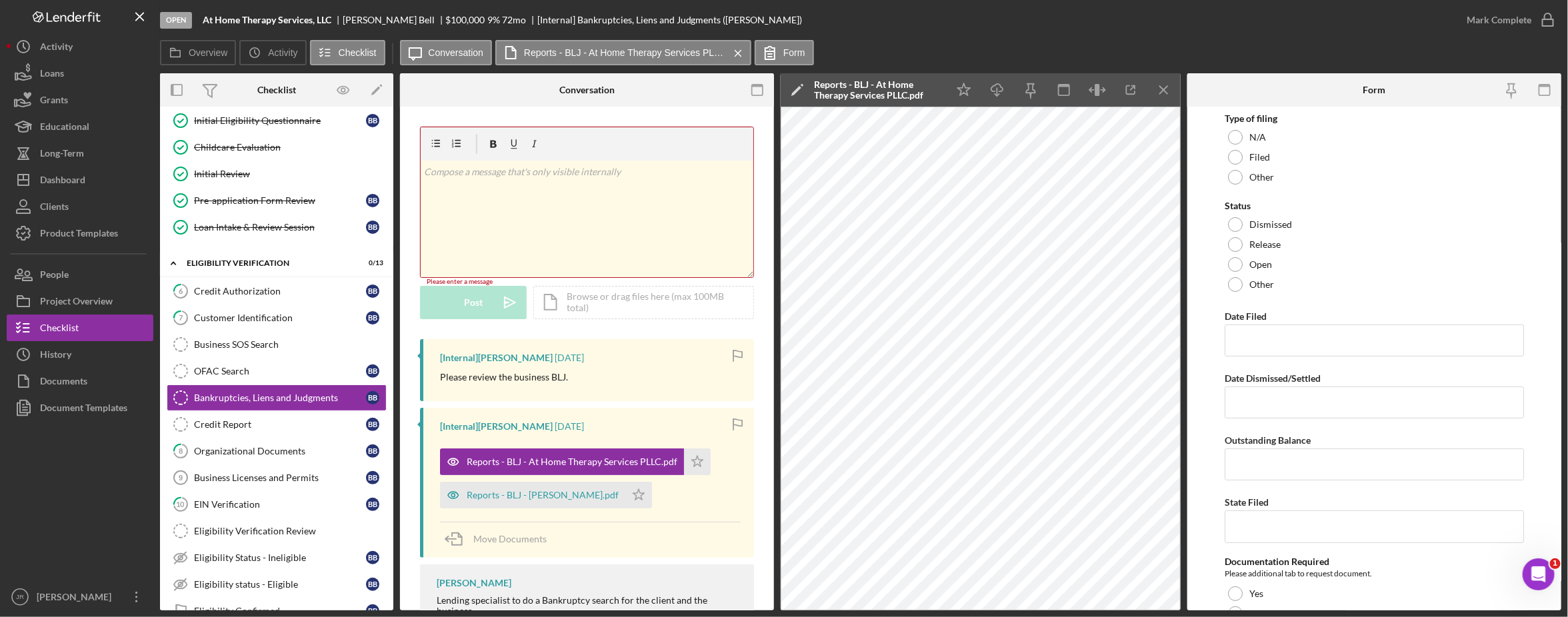
click at [575, 160] on div at bounding box center [586, 143] width 332 height 33
click at [531, 202] on div "v Color teal Color pink Remove color Add row above Add row below Add column bef…" at bounding box center [586, 219] width 332 height 116
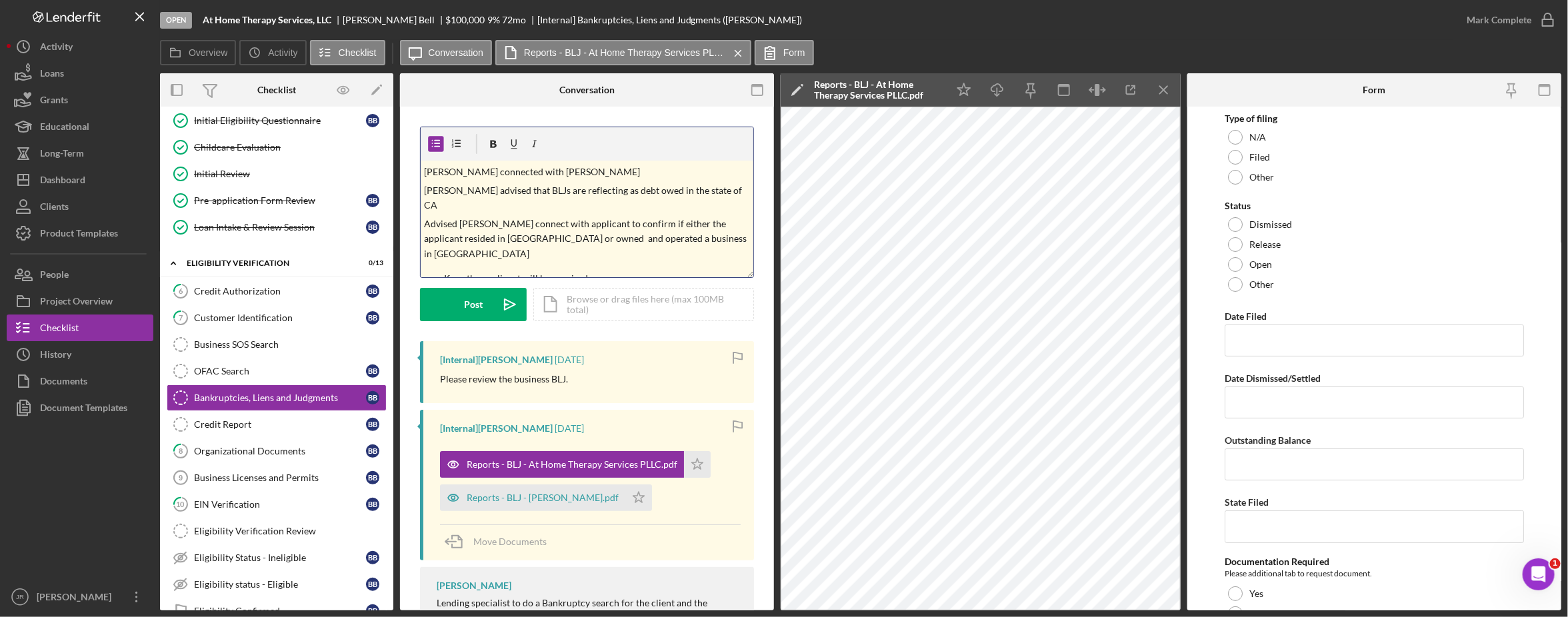
click at [612, 272] on p "If no, the applicant will be required" at bounding box center [597, 278] width 305 height 14
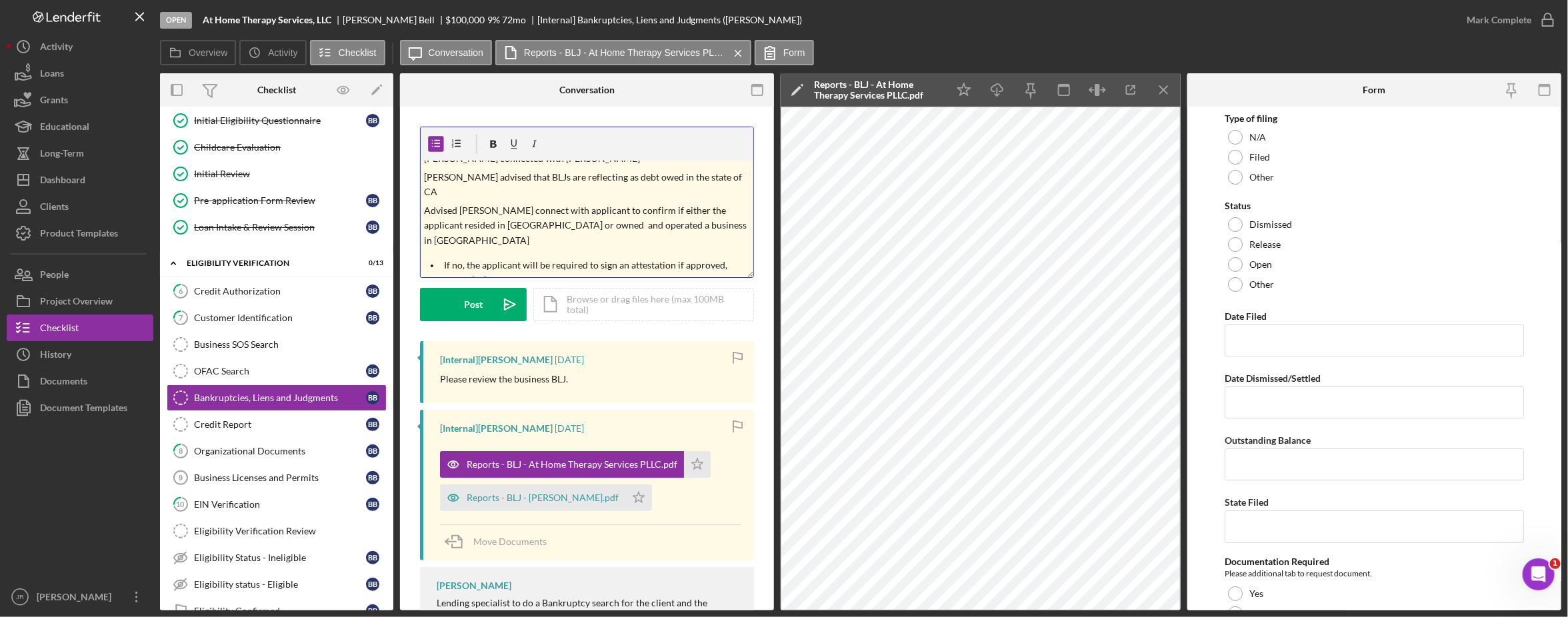
click at [550, 224] on div "v Color teal Color pink Remove color Add row above Add row below Add column bef…" at bounding box center [586, 219] width 332 height 116
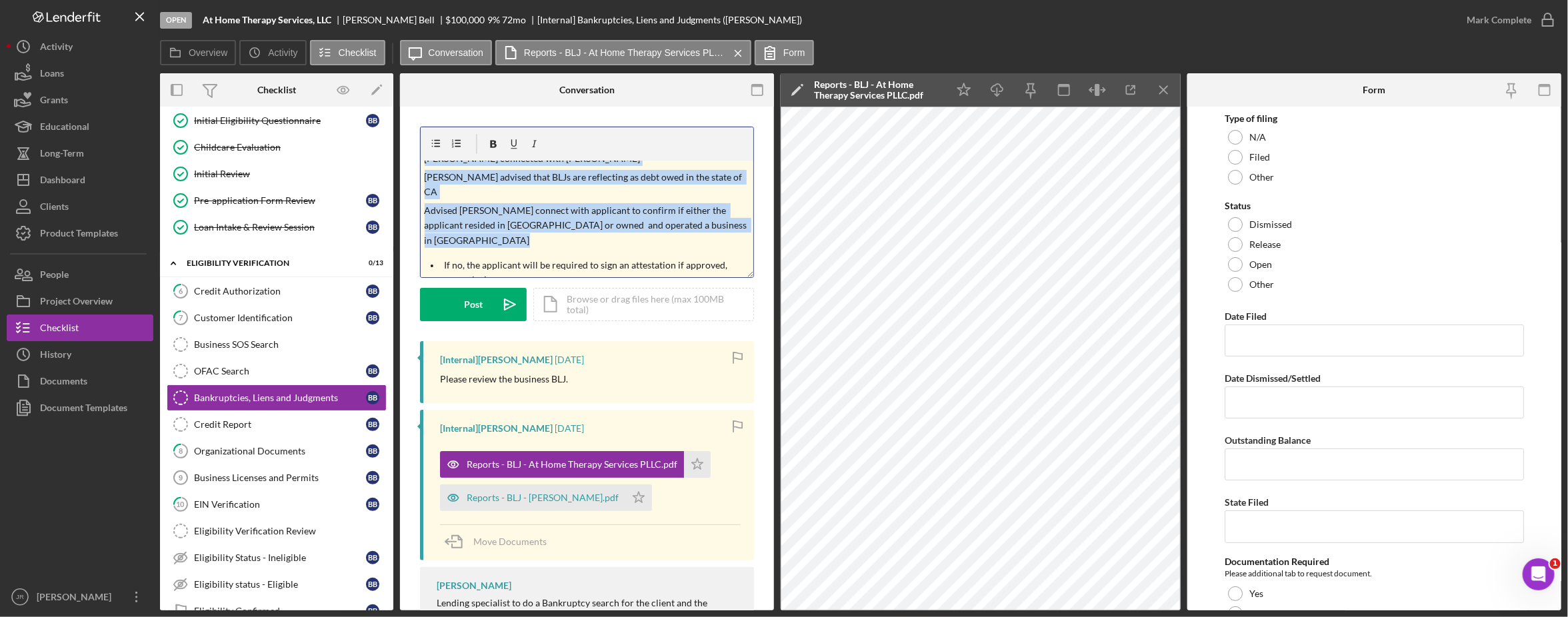
copy div "v Color teal Color pink Remove color Add row above Add row below Add column bef…"
click at [71, 476] on div at bounding box center [80, 502] width 147 height 163
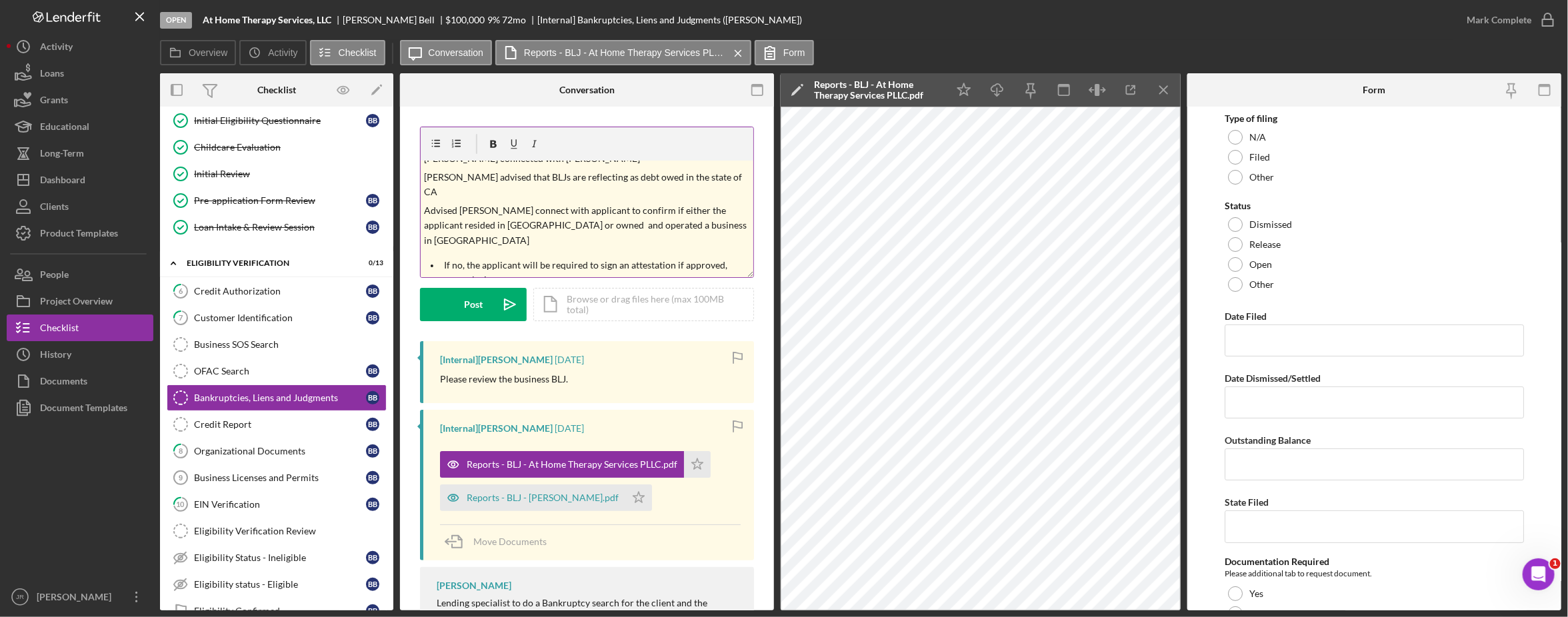
click at [591, 214] on p "Advised [PERSON_NAME] connect with applicant to confirm if either the applicant…" at bounding box center [587, 225] width 326 height 44
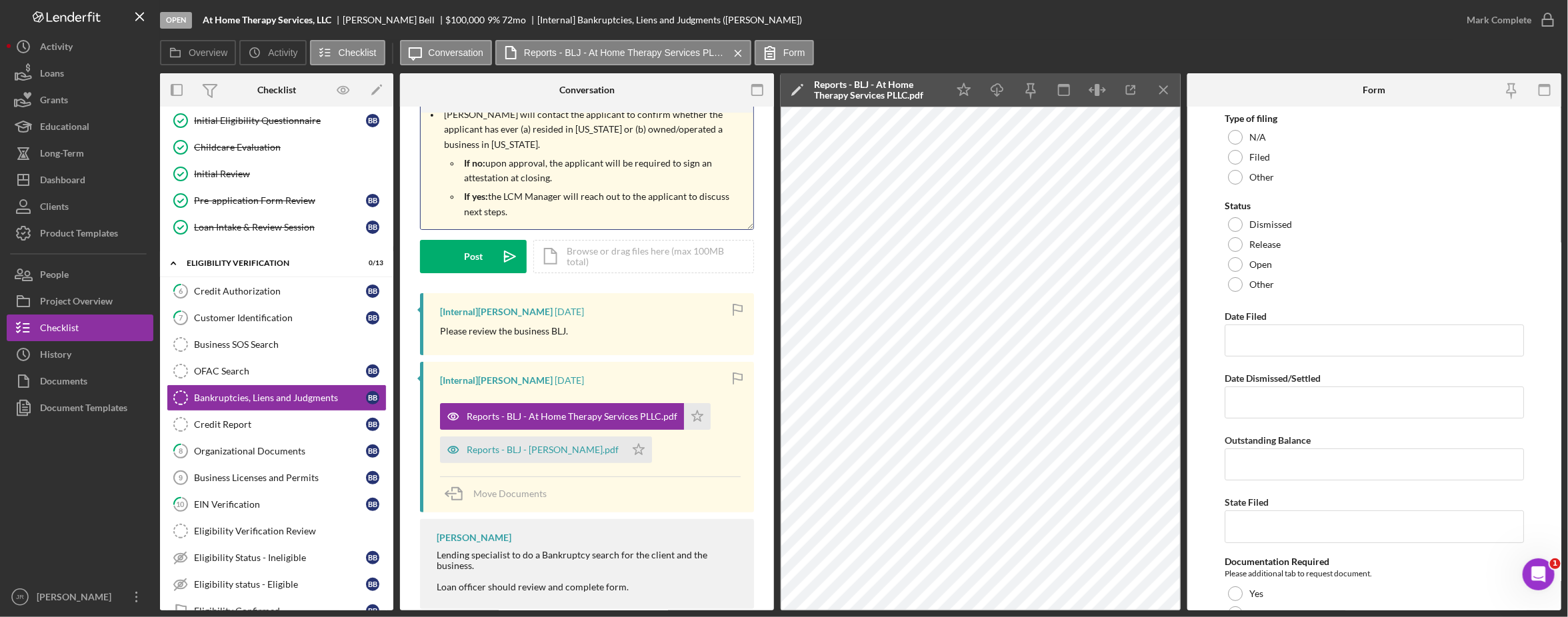
scroll to position [74, 0]
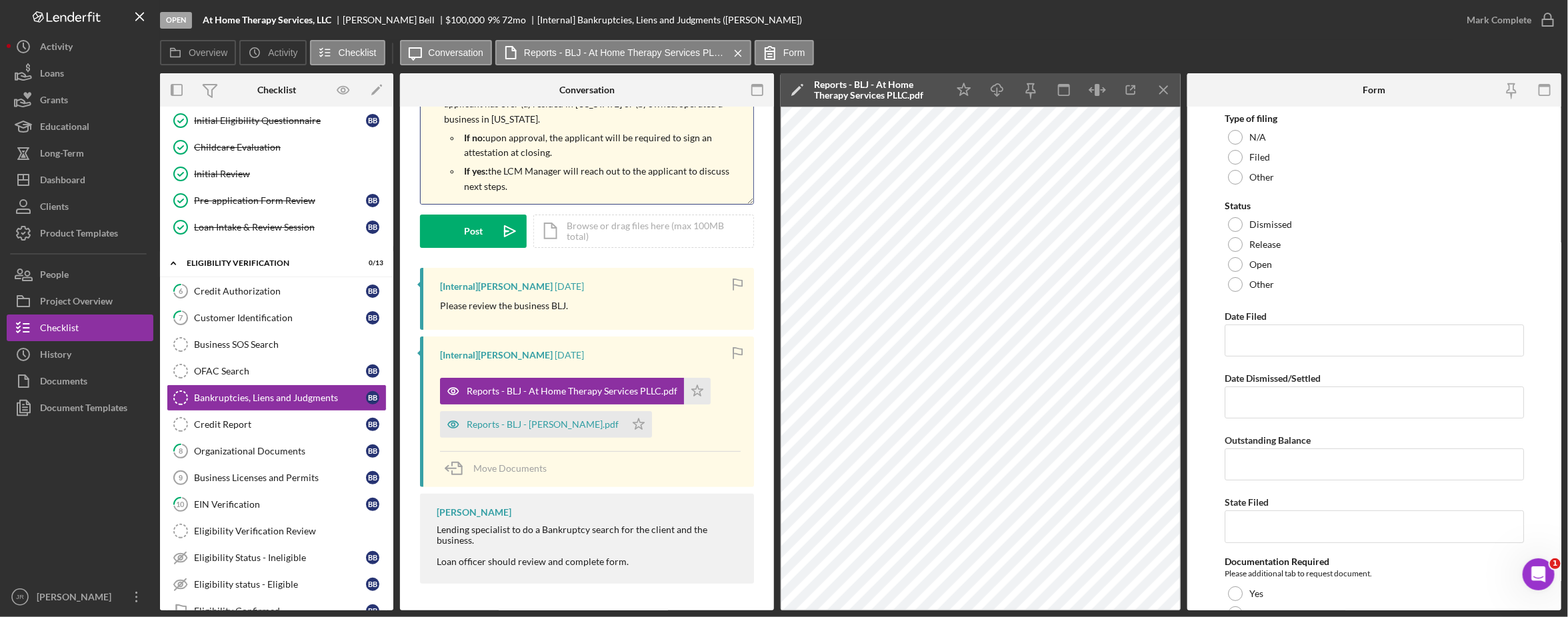
click at [564, 154] on p "If no: upon approval, the applicant will be required to sign an attestation at …" at bounding box center [607, 146] width 285 height 30
click at [620, 140] on p "If no: upon approval, the applicant will be required to sign an attestation at …" at bounding box center [607, 146] width 285 height 30
click at [600, 188] on p "If yes: the LCM Manager will reach out to the applicant to discuss next steps." at bounding box center [607, 179] width 285 height 30
click at [489, 170] on p "If yes: the LCM Manager will reach out to the applicant to discuss next steps." at bounding box center [607, 179] width 285 height 30
click at [480, 227] on div "Post" at bounding box center [473, 231] width 19 height 33
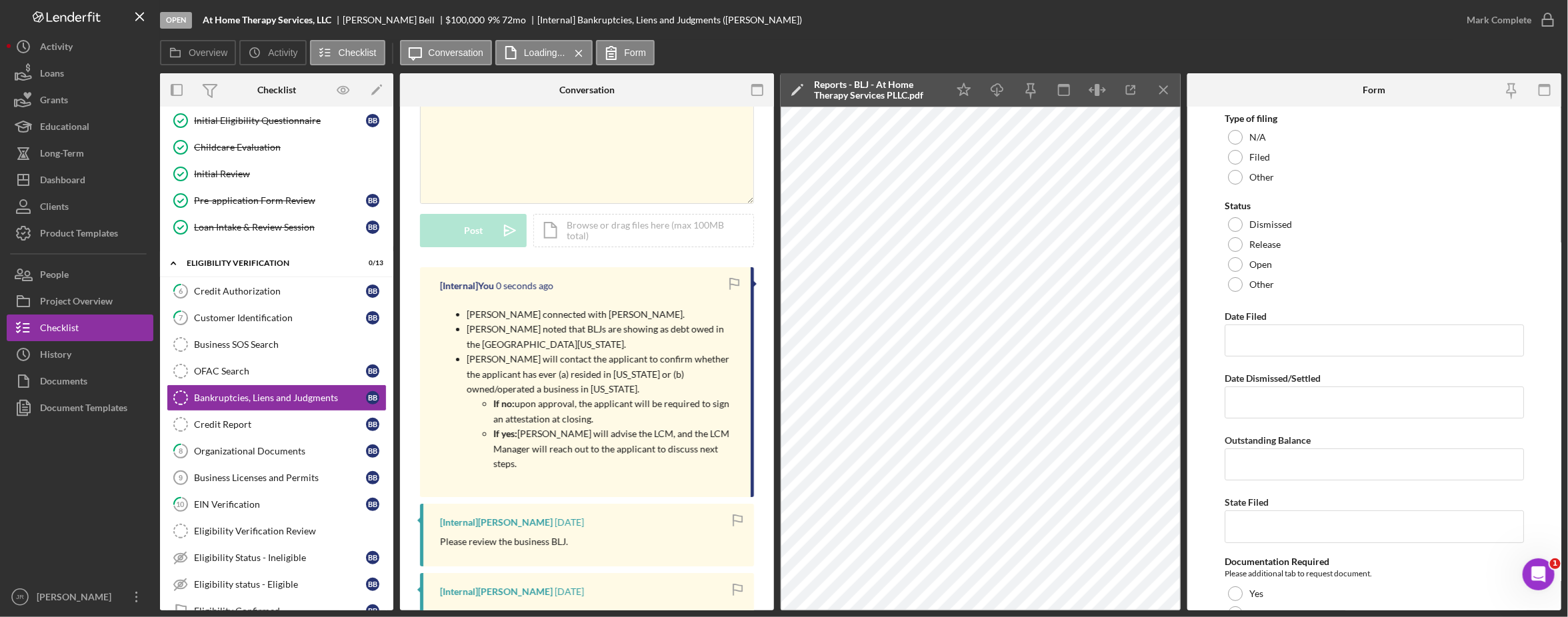
scroll to position [0, 0]
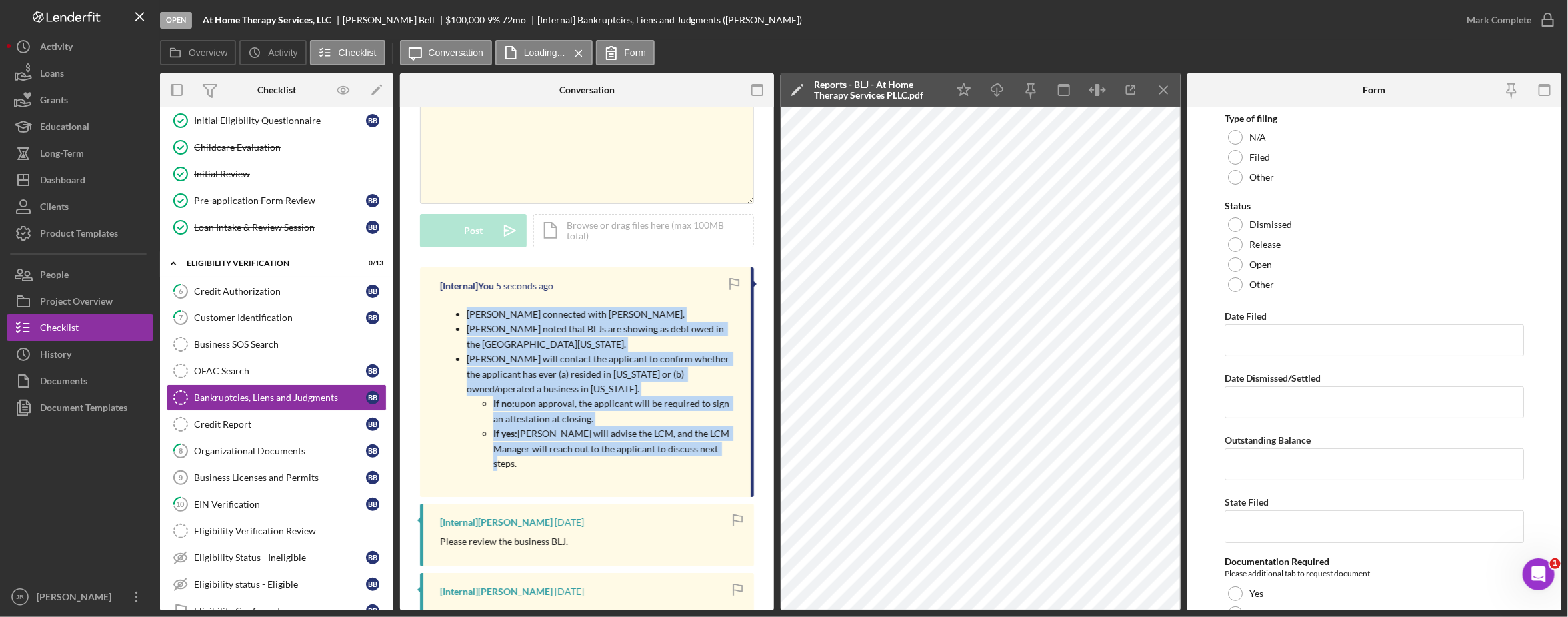
drag, startPoint x: 702, startPoint y: 453, endPoint x: 460, endPoint y: 314, distance: 279.1
click at [460, 314] on ul "[PERSON_NAME] connected with [PERSON_NAME]. [PERSON_NAME] noted that BLJs are s…" at bounding box center [589, 389] width 297 height 164
drag, startPoint x: 460, startPoint y: 314, endPoint x: 505, endPoint y: 340, distance: 52.0
copy ul "[PERSON_NAME] connected with [PERSON_NAME]. [PERSON_NAME] noted that BLJs are s…"
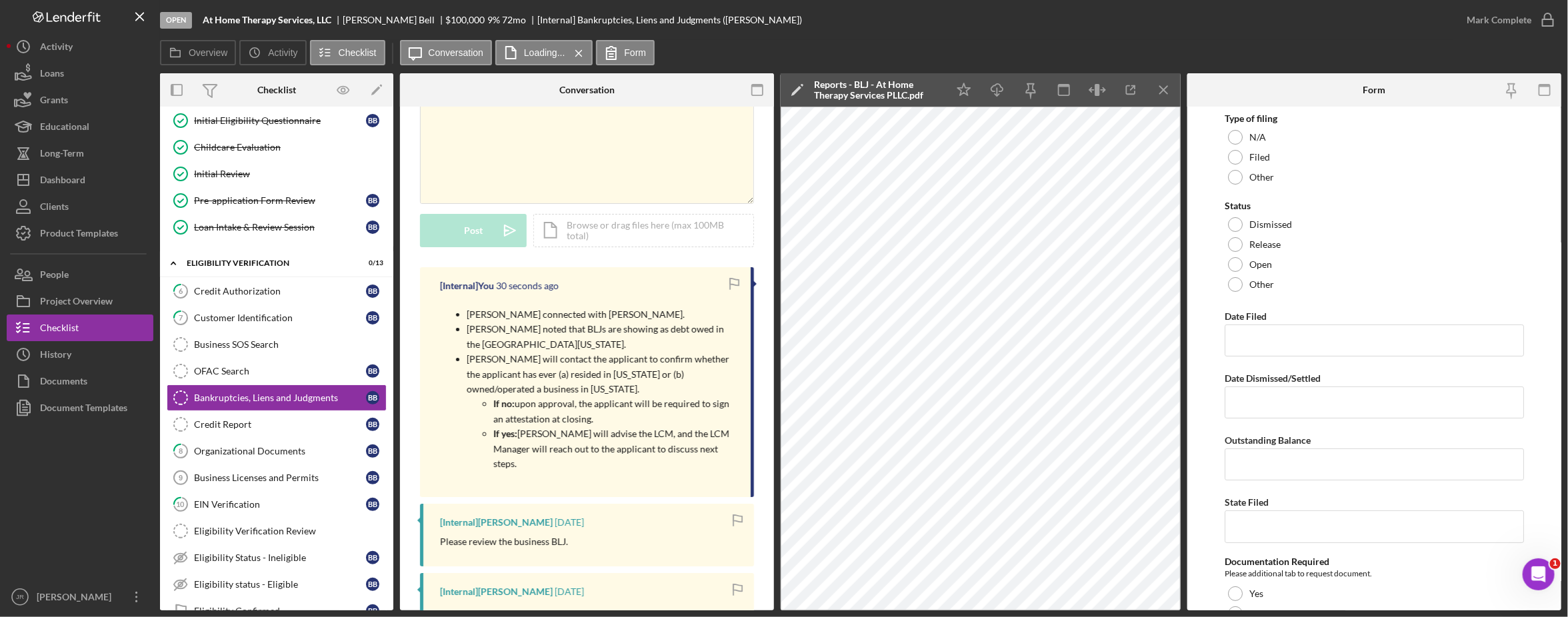
click at [1273, 30] on div "Open At Home Therapy Services, LLC [PERSON_NAME] $100,000 $100,000 9 % 72 mo [I…" at bounding box center [807, 20] width 1293 height 40
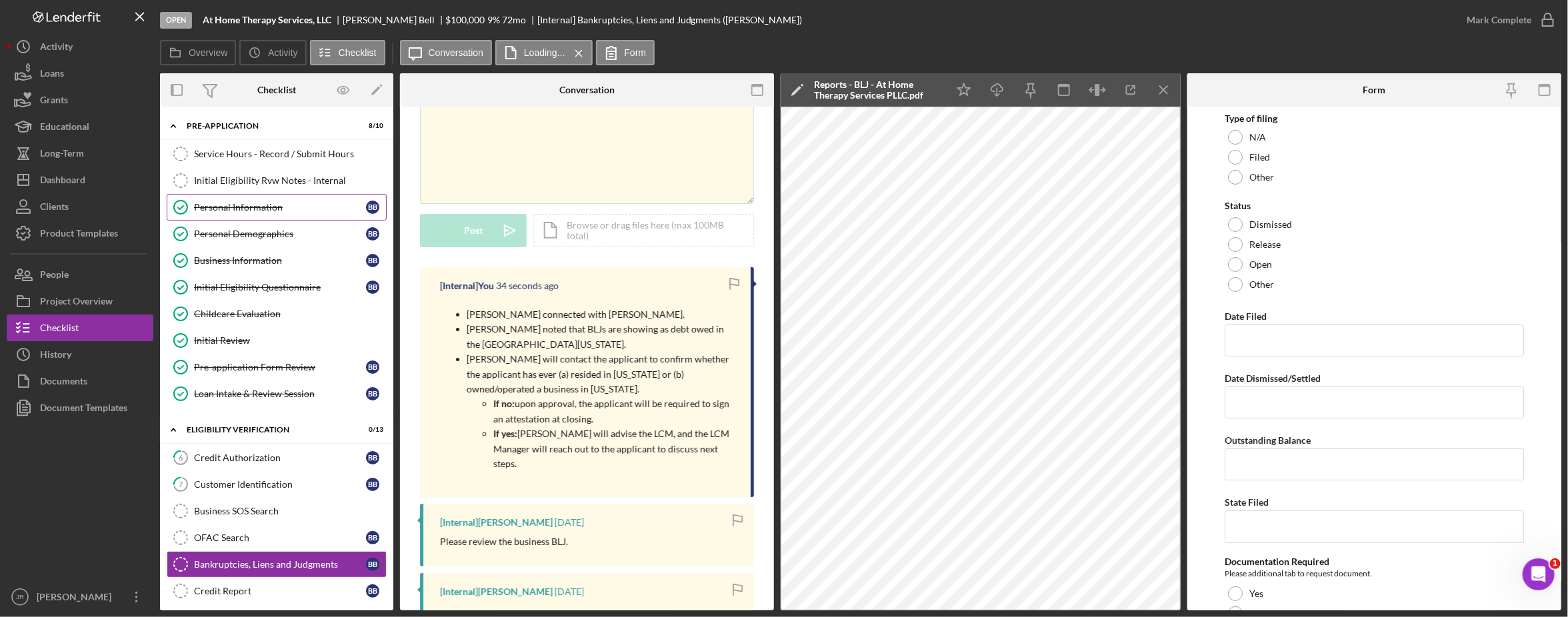
drag, startPoint x: 254, startPoint y: 210, endPoint x: 292, endPoint y: 203, distance: 38.6
click at [255, 210] on div "Personal Information" at bounding box center [280, 206] width 172 height 10
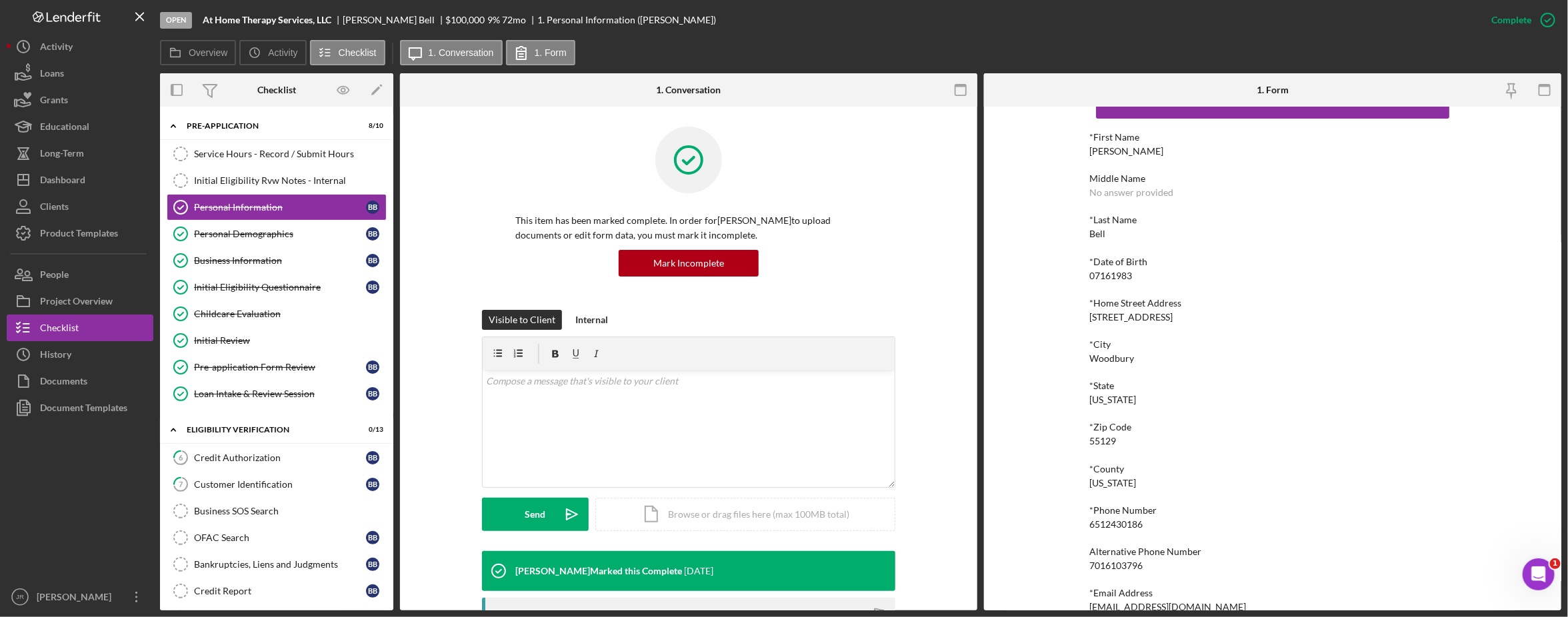
scroll to position [63, 0]
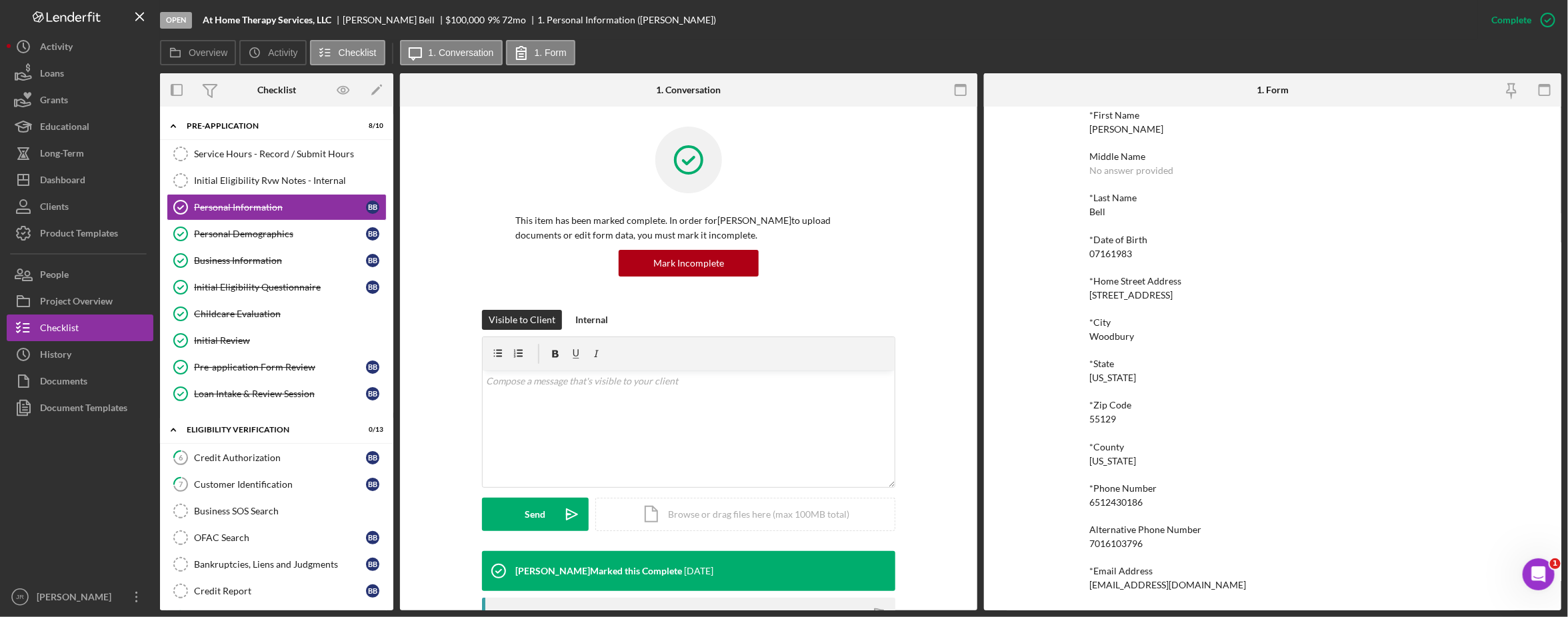
drag, startPoint x: 1271, startPoint y: 588, endPoint x: 1084, endPoint y: 586, distance: 187.0
click at [1084, 586] on div "To edit this form you must mark this item incomplete *First Name [PERSON_NAME] …" at bounding box center [1273, 359] width 578 height 503
copy div "[EMAIL_ADDRESS][DOMAIN_NAME]"
click at [1273, 427] on div "*First Name [PERSON_NAME] Middle Name No answer provided *Last Name Bell *Date …" at bounding box center [1272, 350] width 366 height 481
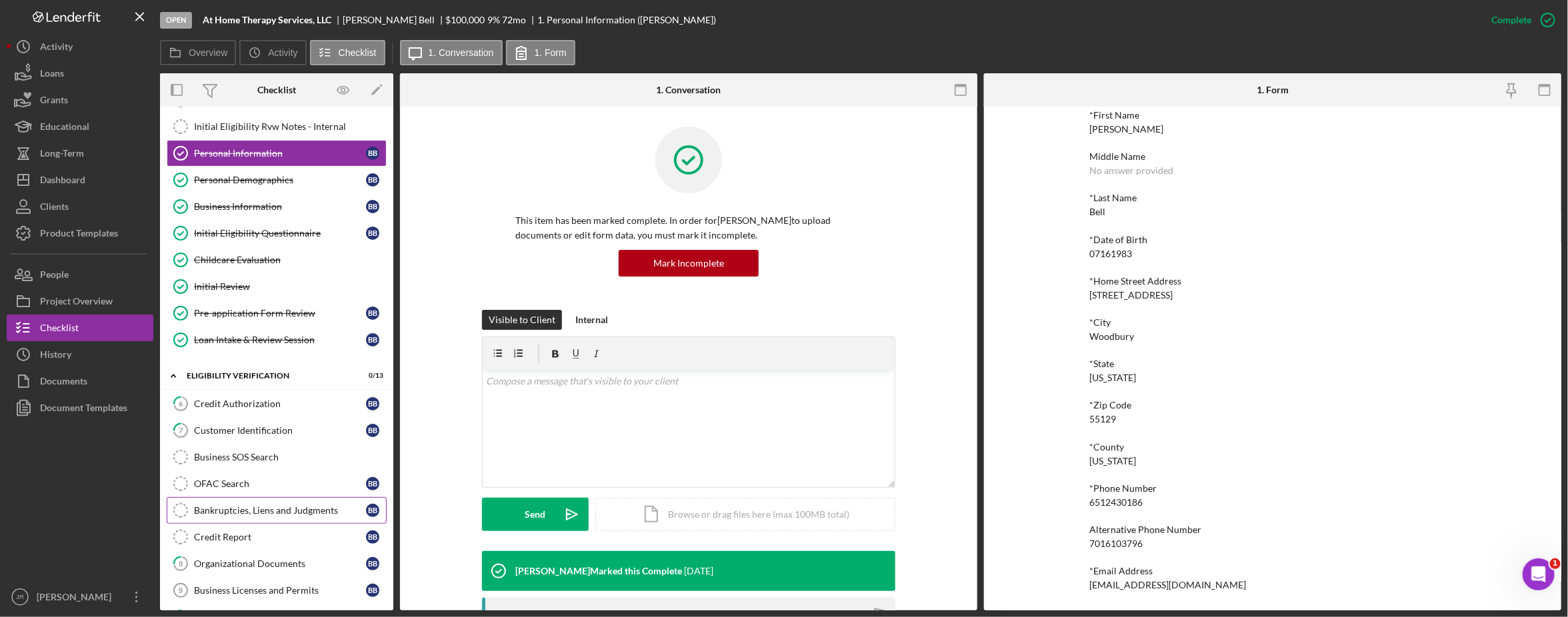
scroll to position [83, 0]
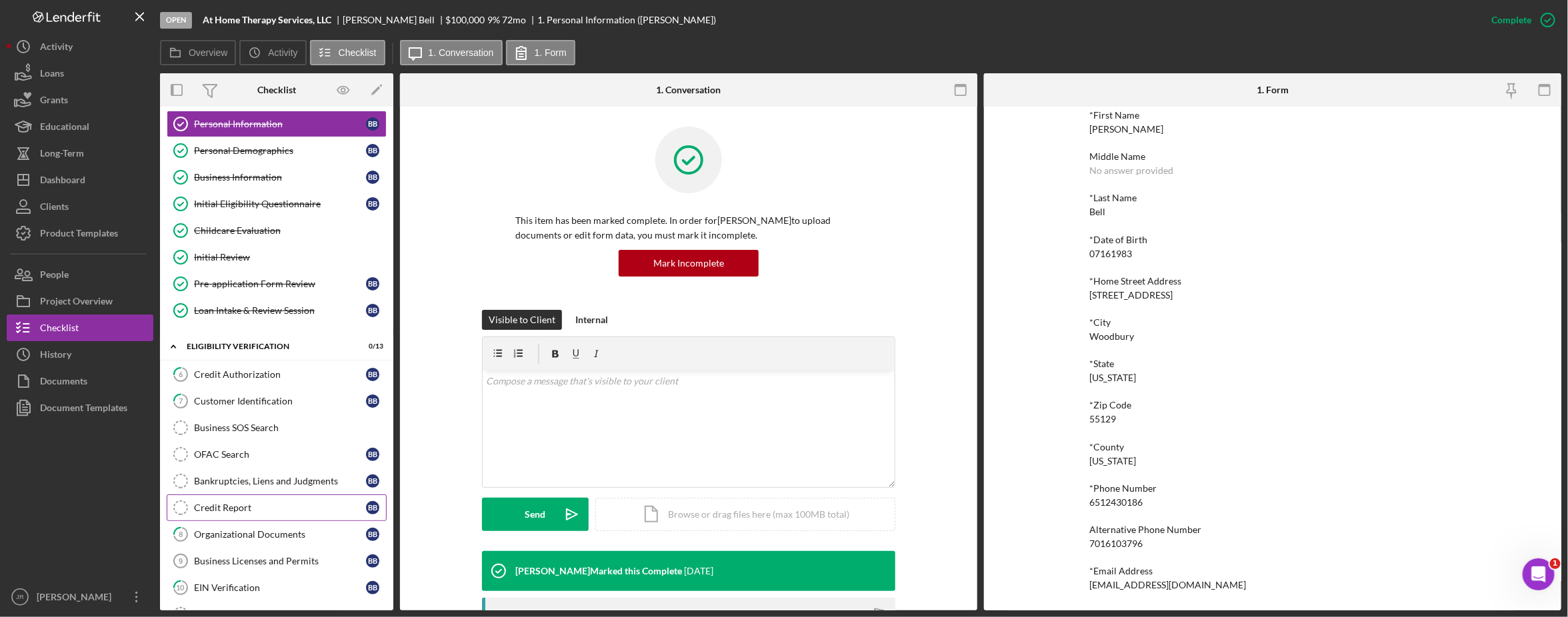
click at [243, 502] on link "Credit Report Credit Report B B" at bounding box center [276, 507] width 220 height 26
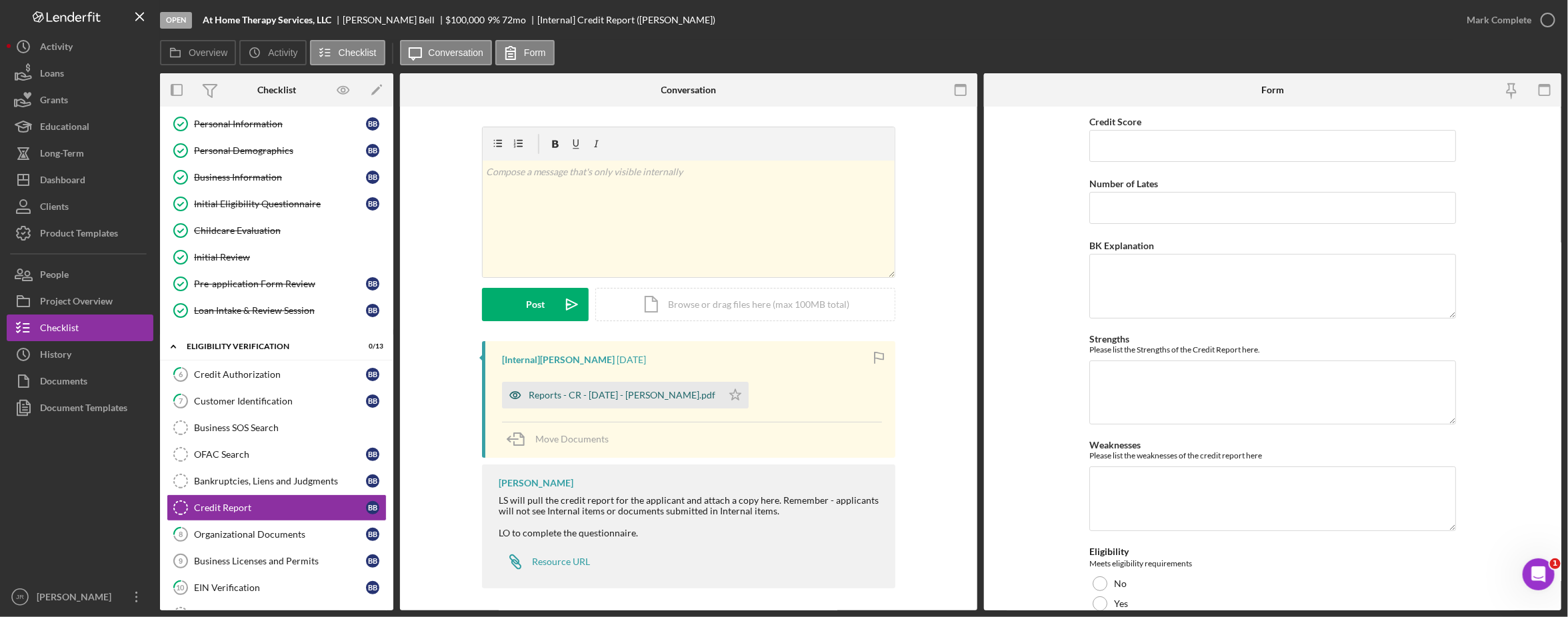
click at [573, 409] on div "[Internal] [PERSON_NAME] [DATE] Reports - CR - [DATE] - [PERSON_NAME].pdf Icon/…" at bounding box center [688, 398] width 413 height 116
click at [597, 392] on div "Reports - CR - [DATE] - [PERSON_NAME].pdf" at bounding box center [621, 395] width 187 height 10
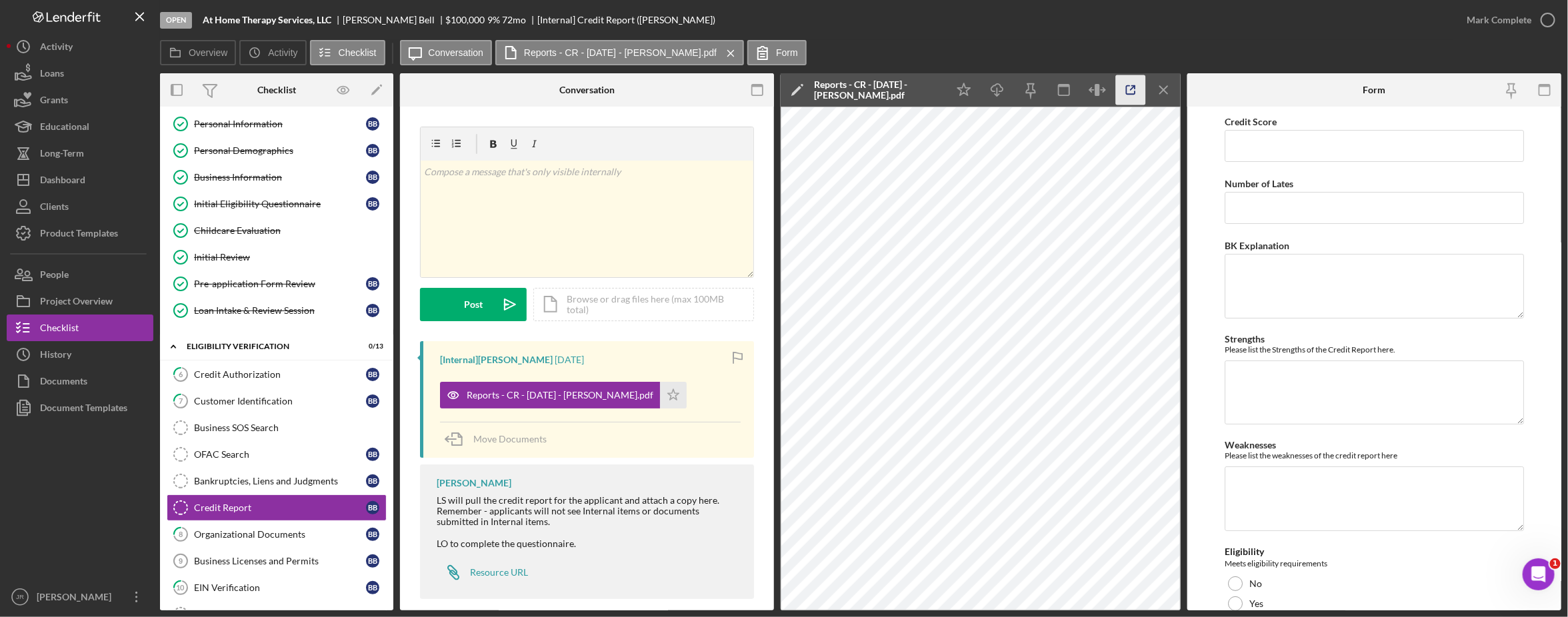
click at [1122, 89] on icon "button" at bounding box center [1131, 91] width 30 height 30
click at [616, 228] on div "v Color teal Color pink Remove color Add row above Add row below Add column bef…" at bounding box center [586, 219] width 332 height 116
click at [68, 174] on div "Dashboard" at bounding box center [62, 182] width 45 height 30
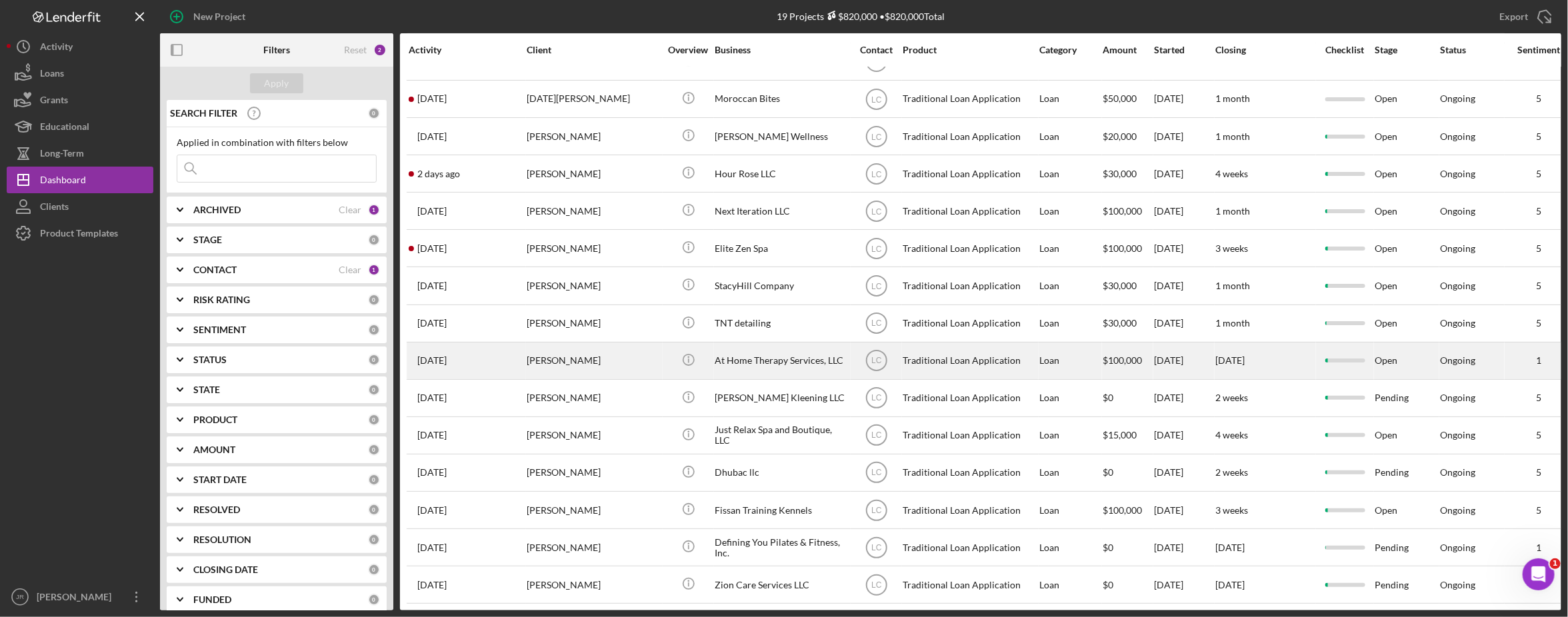
scroll to position [195, 0]
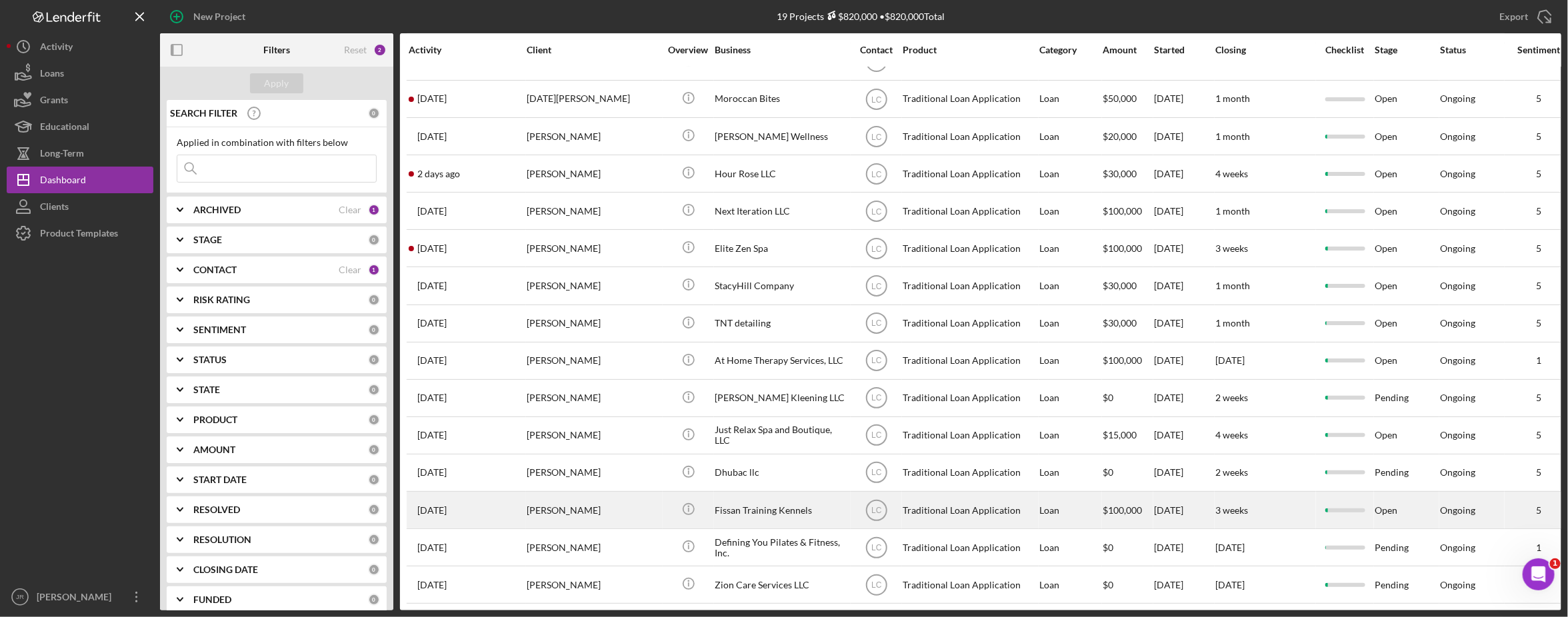
click at [771, 494] on div "Fissan Training Kennels" at bounding box center [781, 509] width 134 height 35
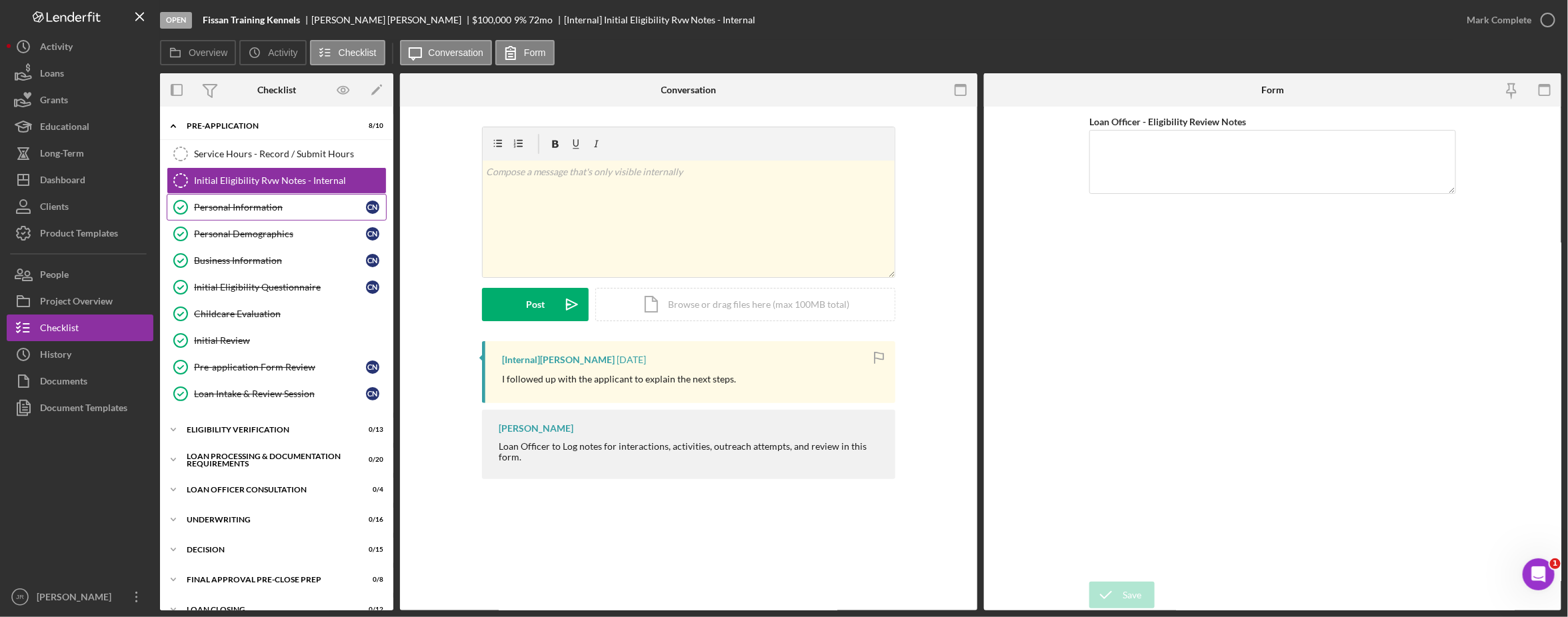
click at [251, 211] on div "Personal Information" at bounding box center [280, 206] width 172 height 10
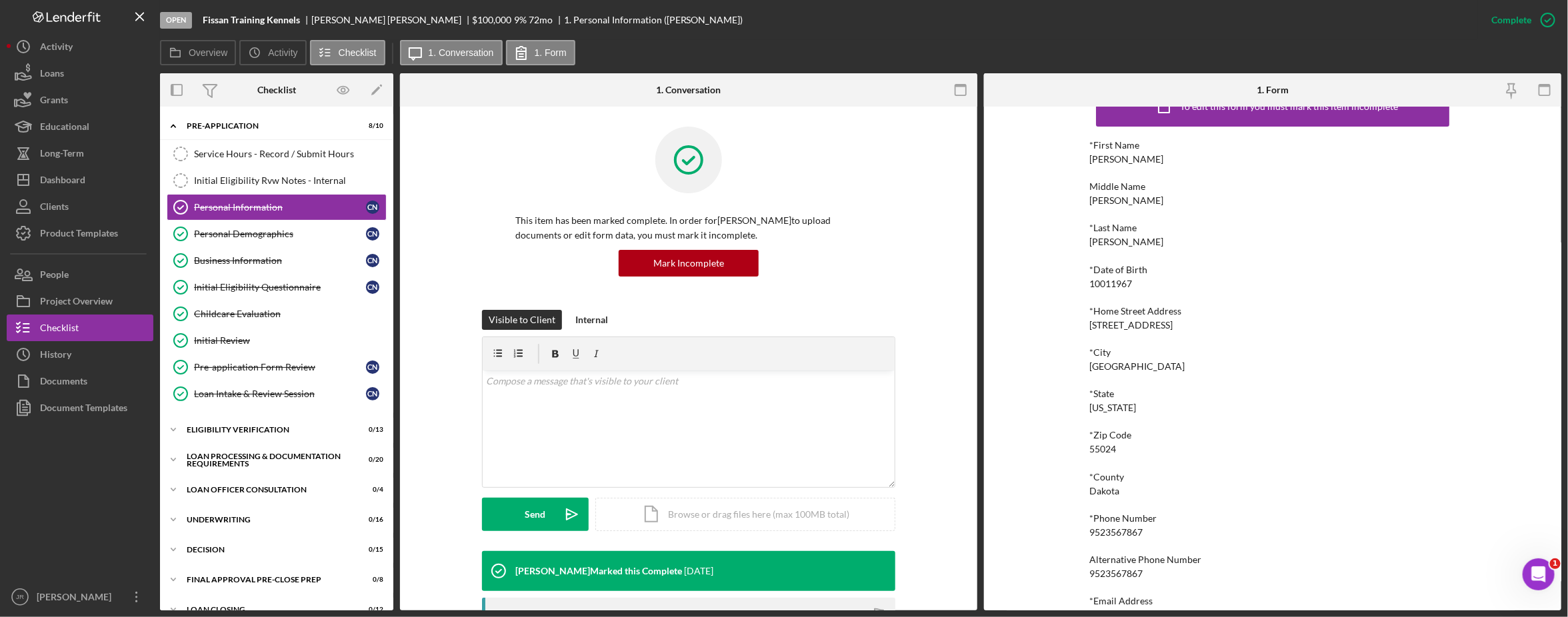
scroll to position [63, 0]
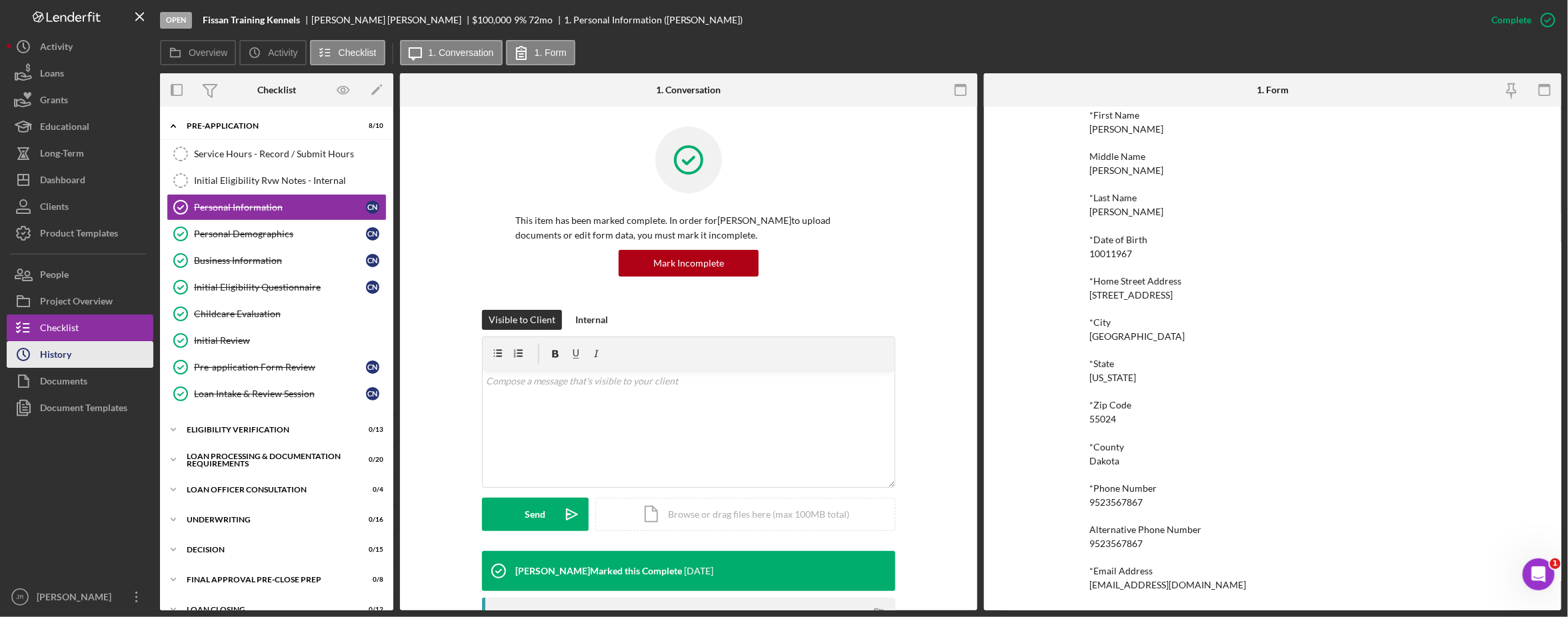
click at [84, 352] on button "Icon/History History" at bounding box center [80, 354] width 147 height 26
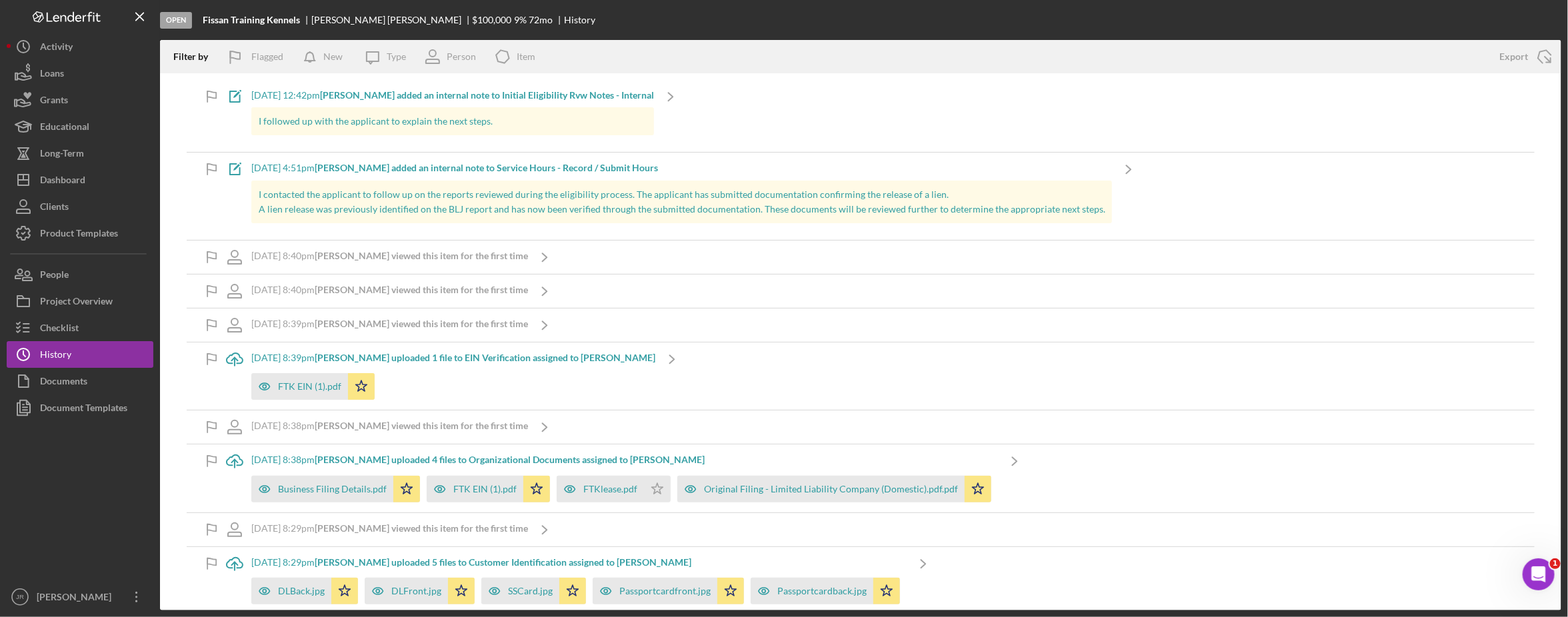
click at [821, 210] on span "A lien release was previously identified on the BLJ report and has now been ver…" at bounding box center [682, 209] width 846 height 11
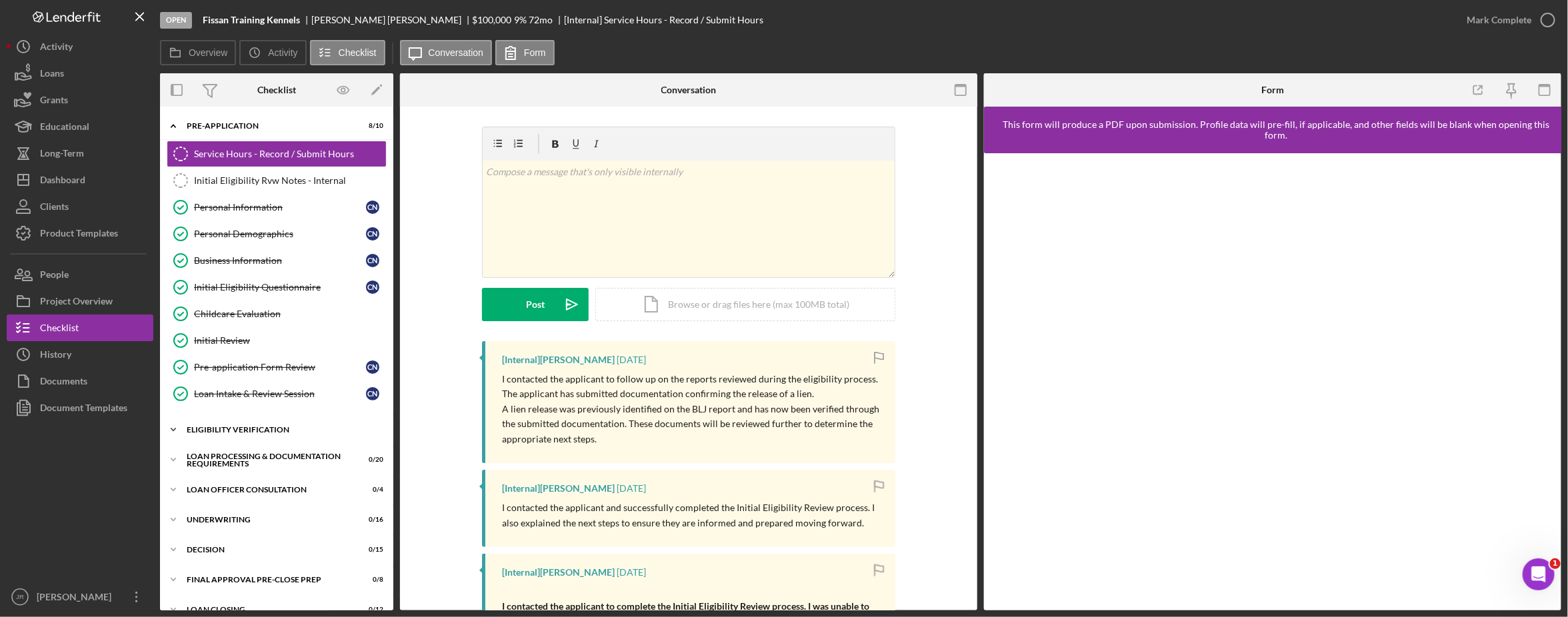
click at [212, 430] on div "Eligibility Verification" at bounding box center [281, 430] width 190 height 8
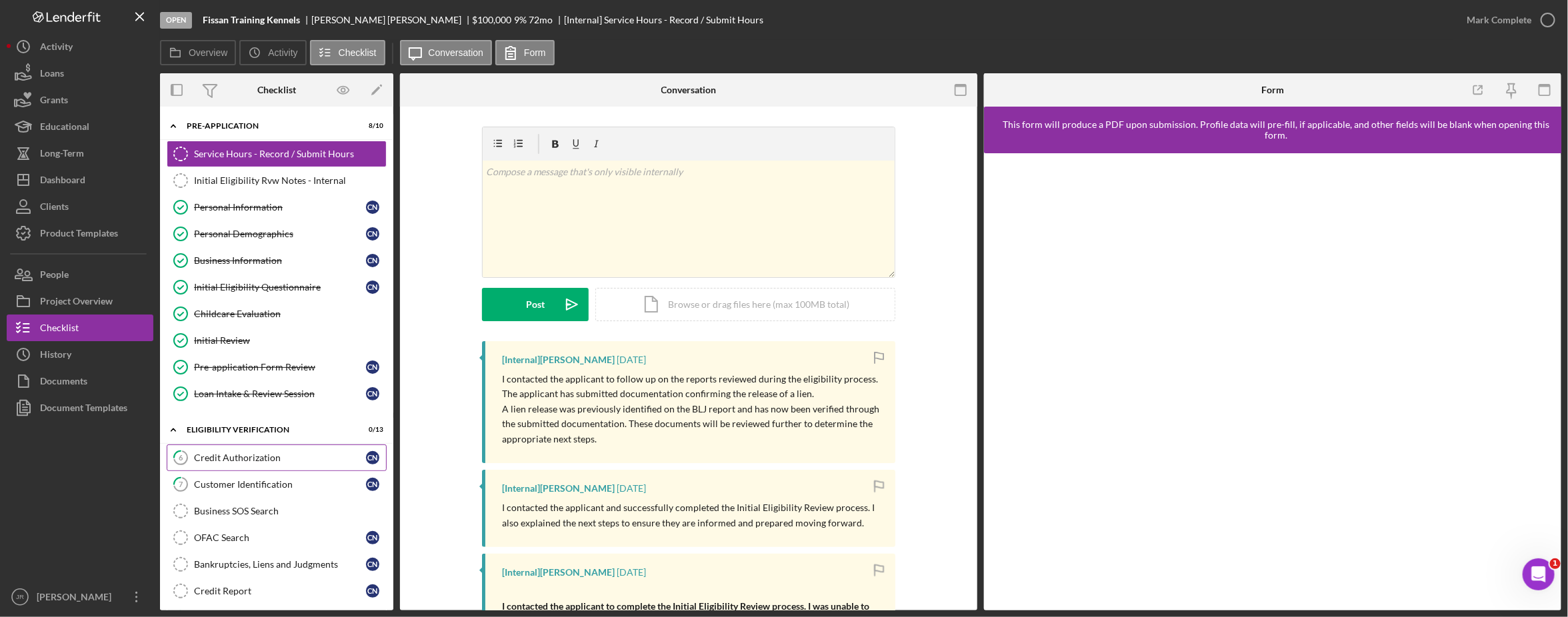
scroll to position [83, 0]
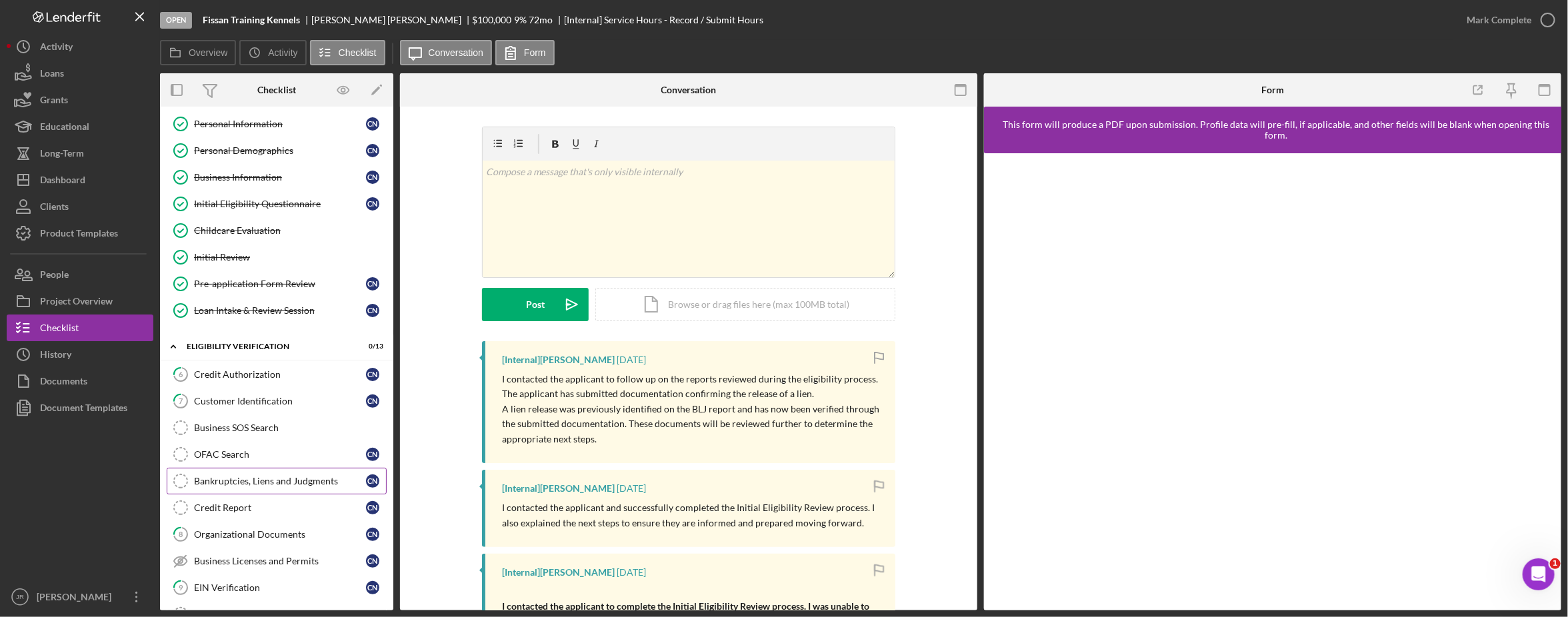
click at [257, 477] on link "Bankruptcies, Liens and Judgments Bankruptcies, Liens and Judgments C N" at bounding box center [276, 481] width 220 height 26
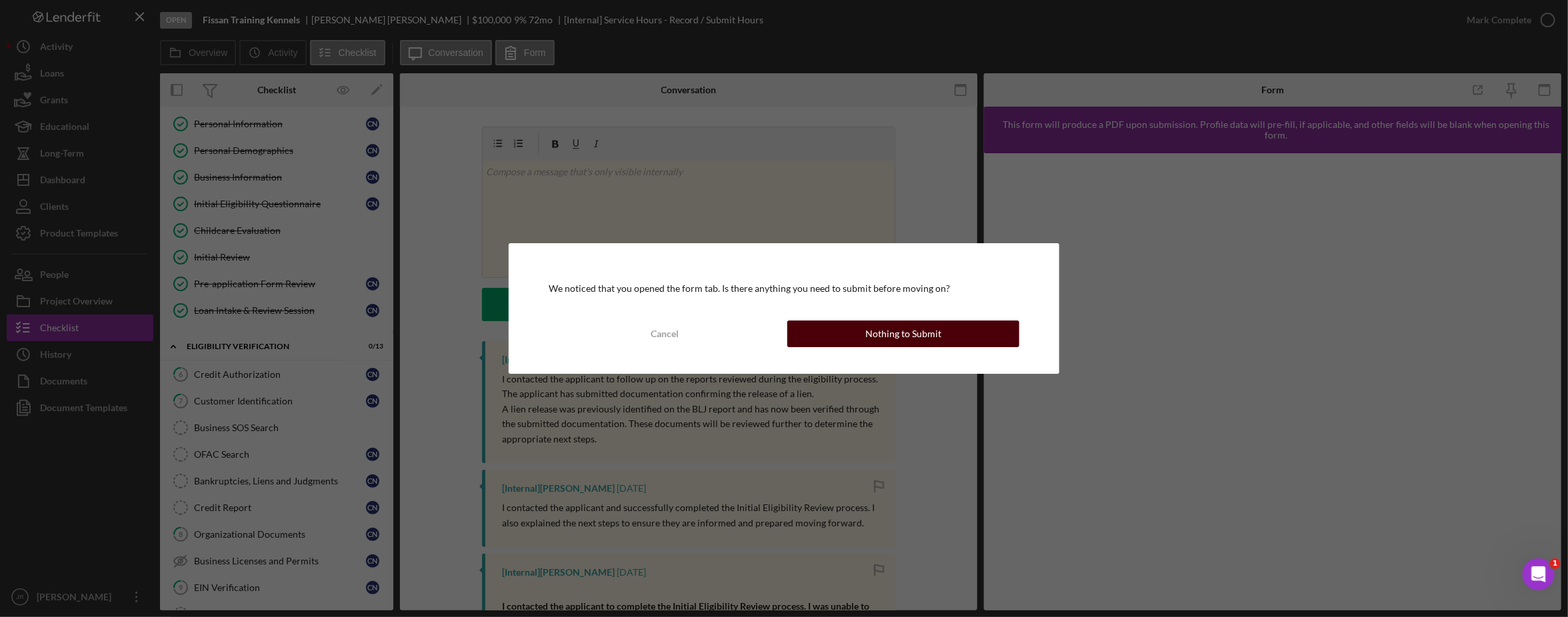
click at [918, 344] on div "Nothing to Submit" at bounding box center [903, 334] width 76 height 26
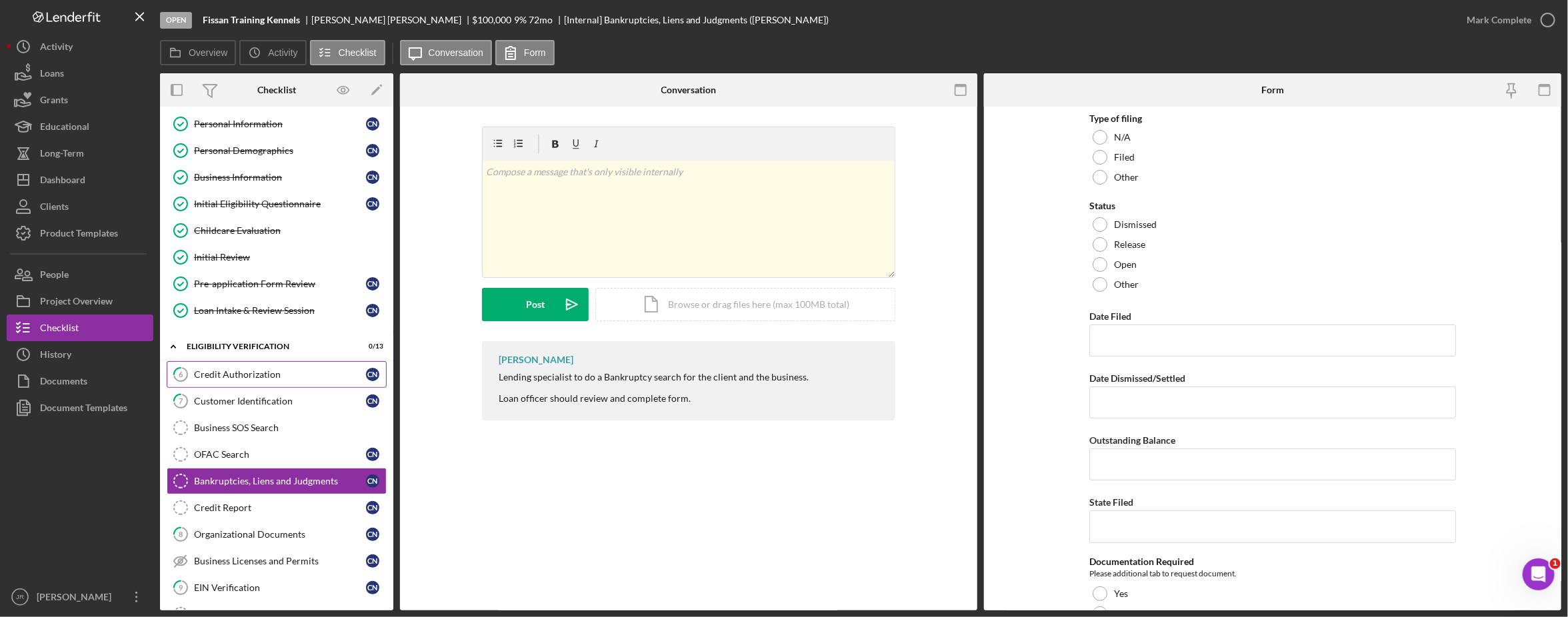
click at [322, 370] on link "6 Credit Authorization C N" at bounding box center [276, 375] width 220 height 26
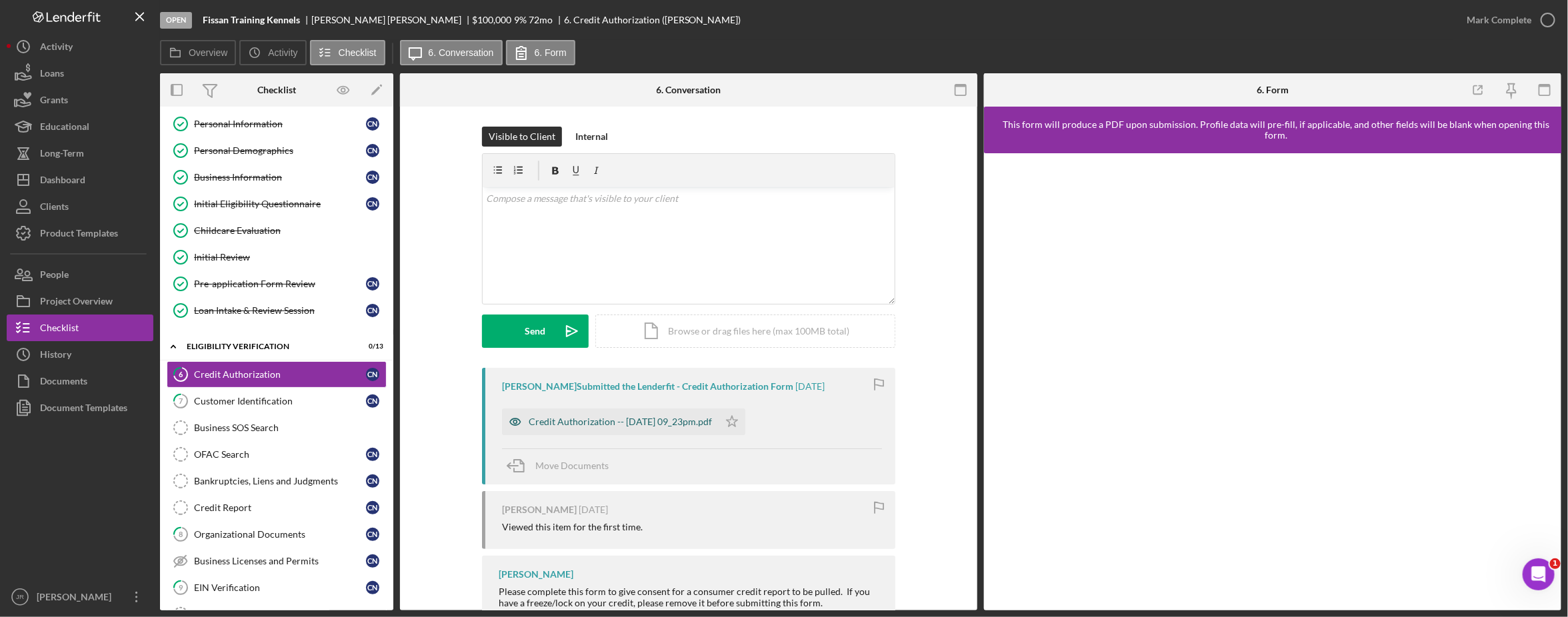
click at [648, 425] on div "Credit Authorization -- [DATE] 09_23pm.pdf" at bounding box center [620, 421] width 184 height 10
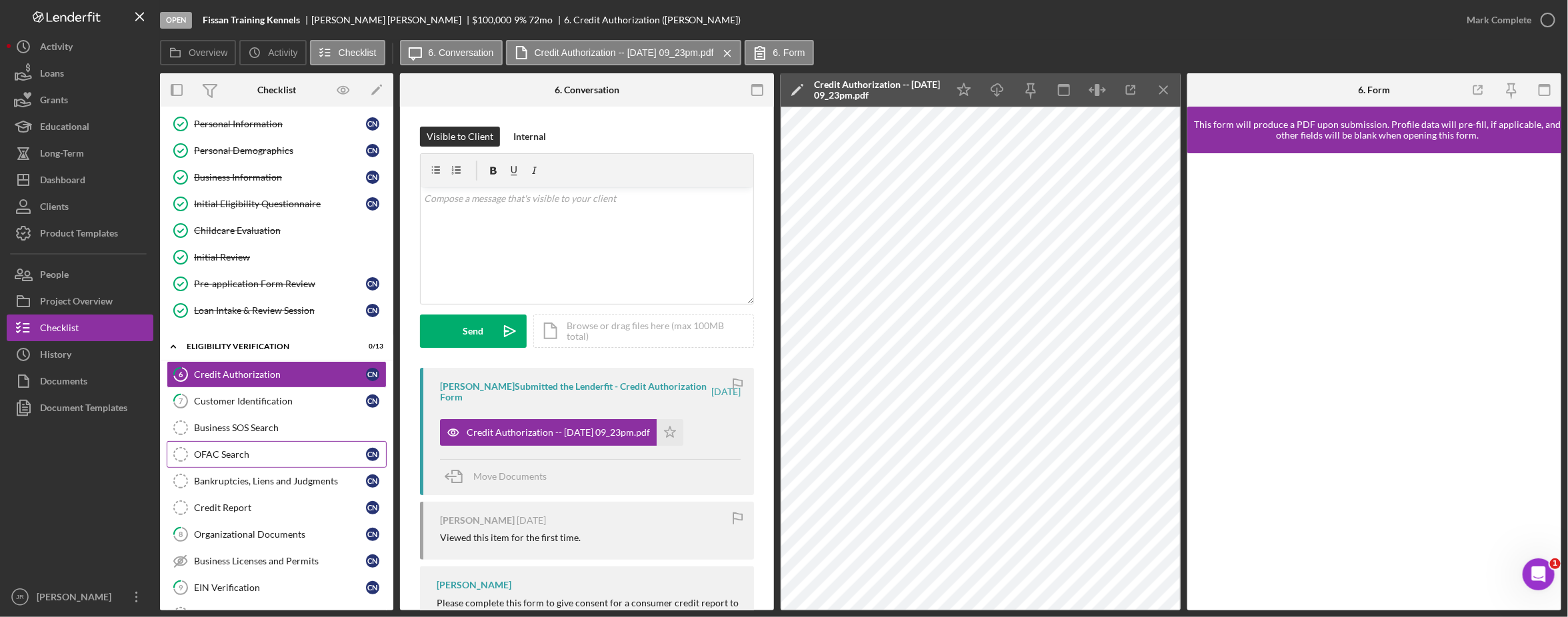
click at [211, 453] on div "OFAC Search" at bounding box center [280, 453] width 172 height 10
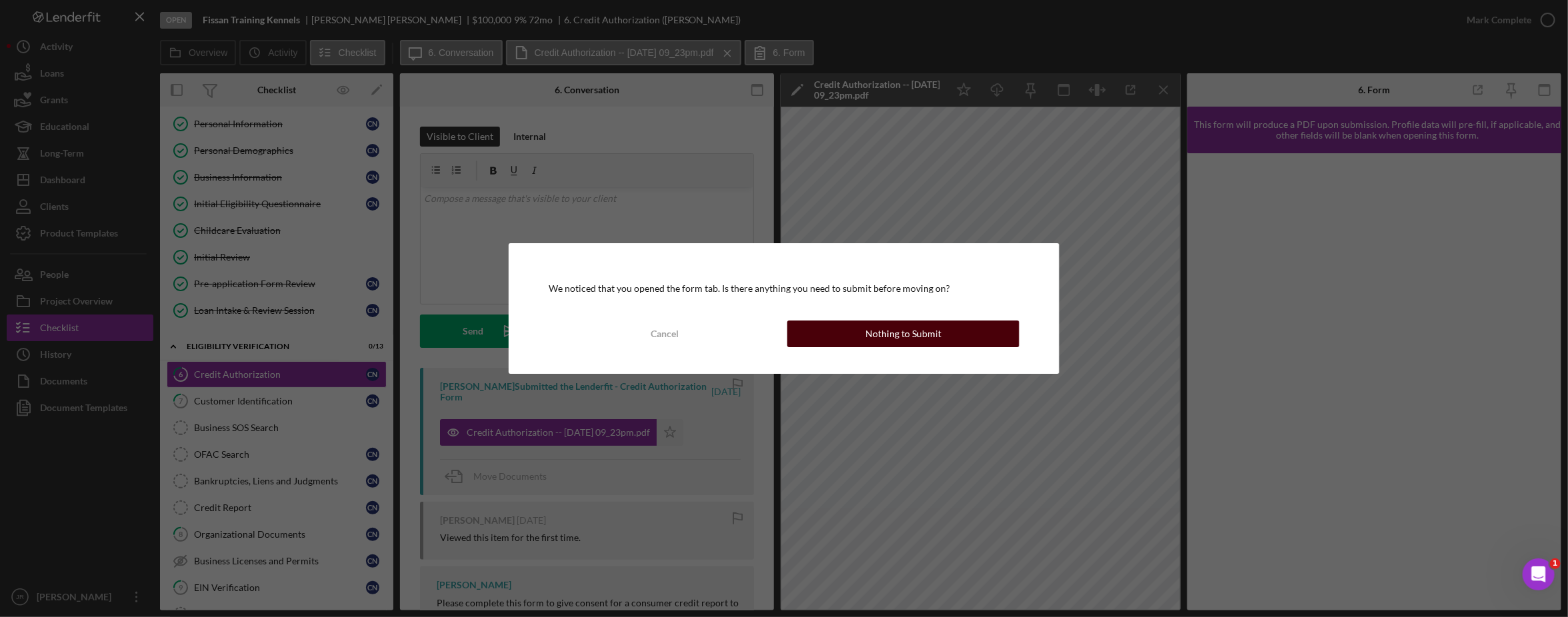
click at [891, 345] on div "Nothing to Submit" at bounding box center [903, 334] width 76 height 26
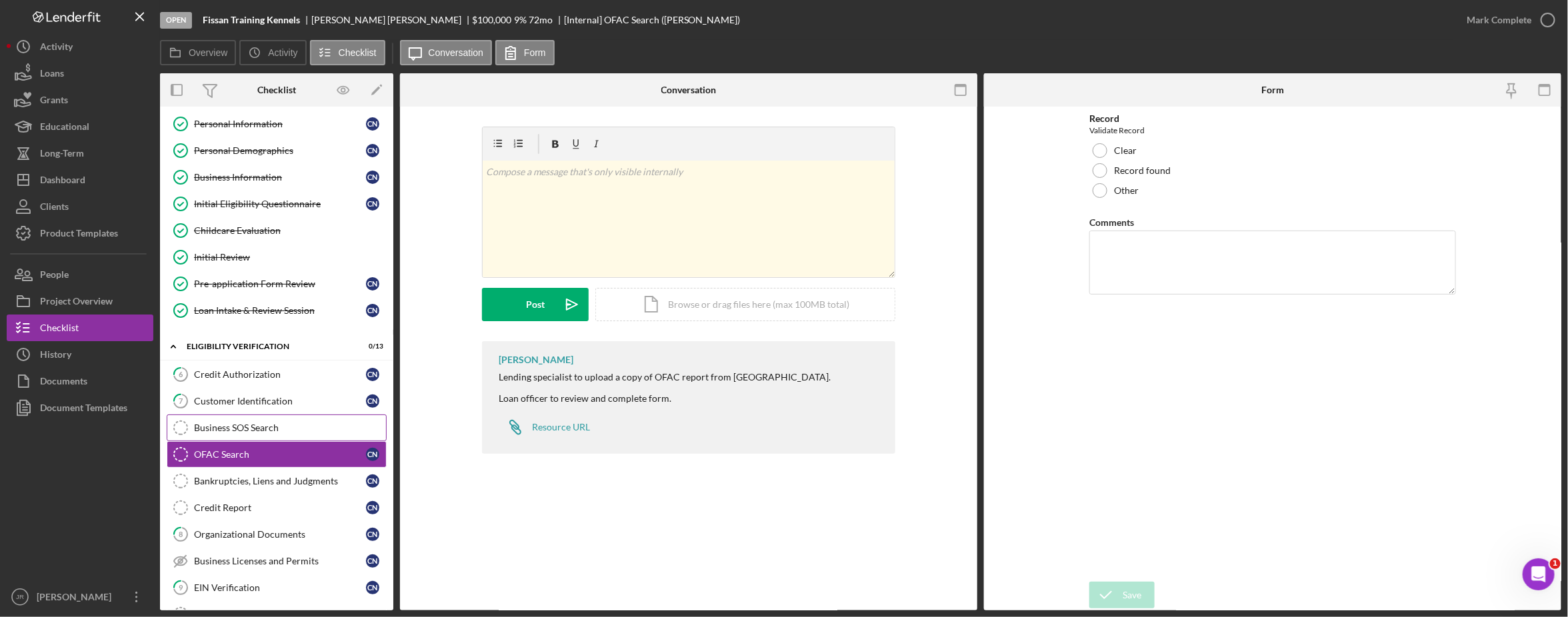
click at [275, 430] on div "Business SOS Search" at bounding box center [290, 427] width 192 height 10
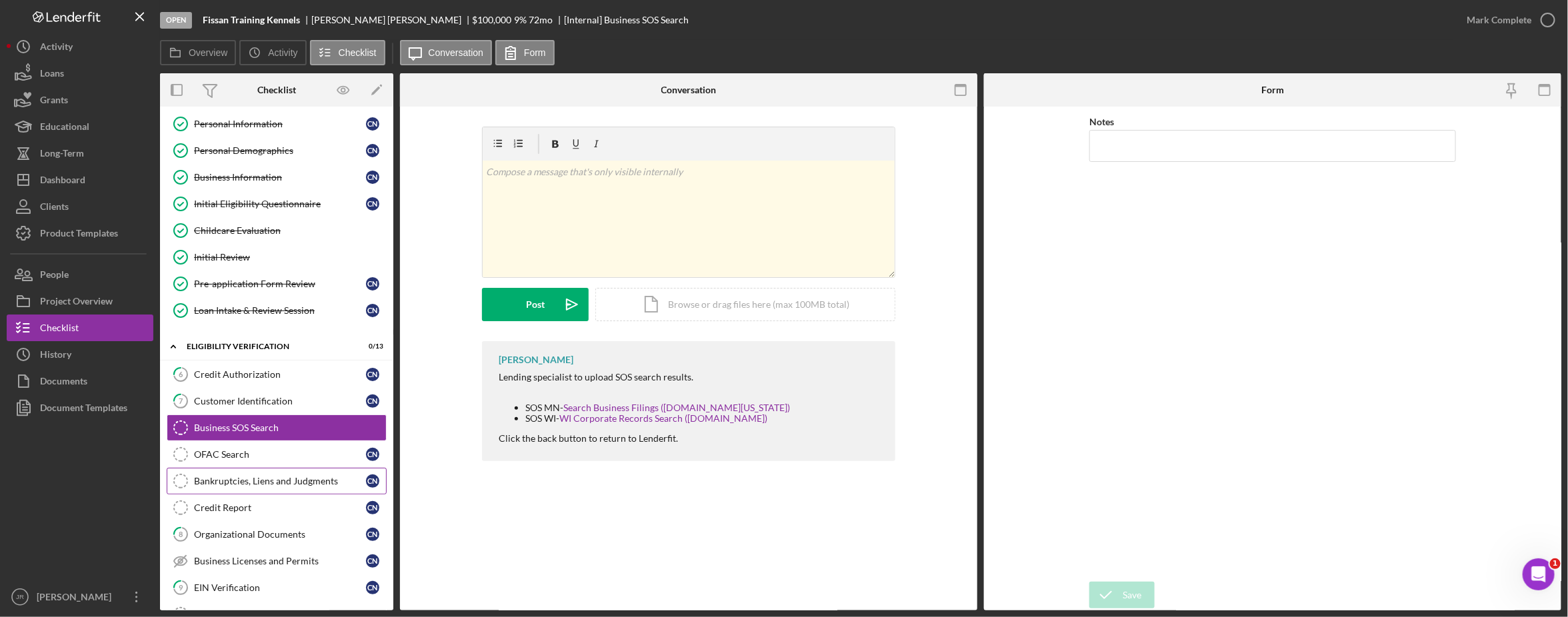
click at [262, 494] on link "Bankruptcies, Liens and Judgments Bankruptcies, Liens and Judgments C N" at bounding box center [276, 481] width 220 height 26
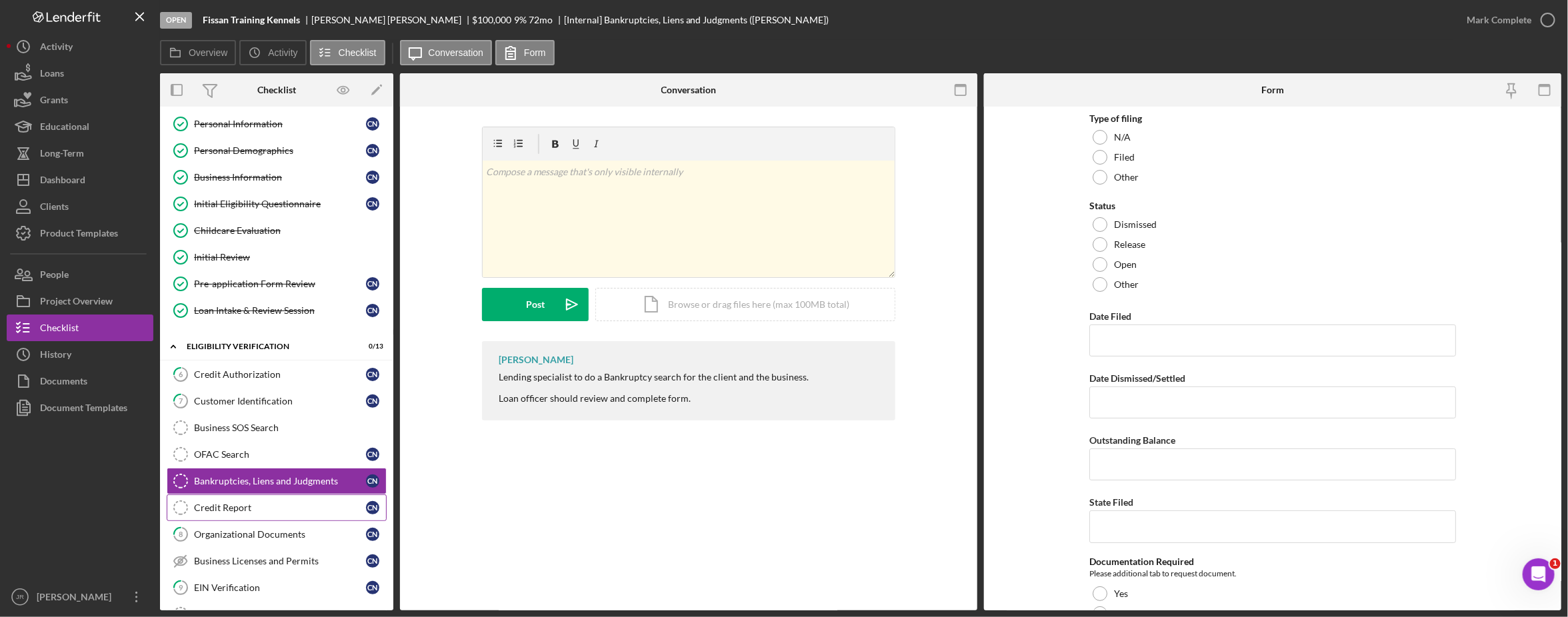
click at [258, 511] on div "Credit Report" at bounding box center [280, 507] width 172 height 10
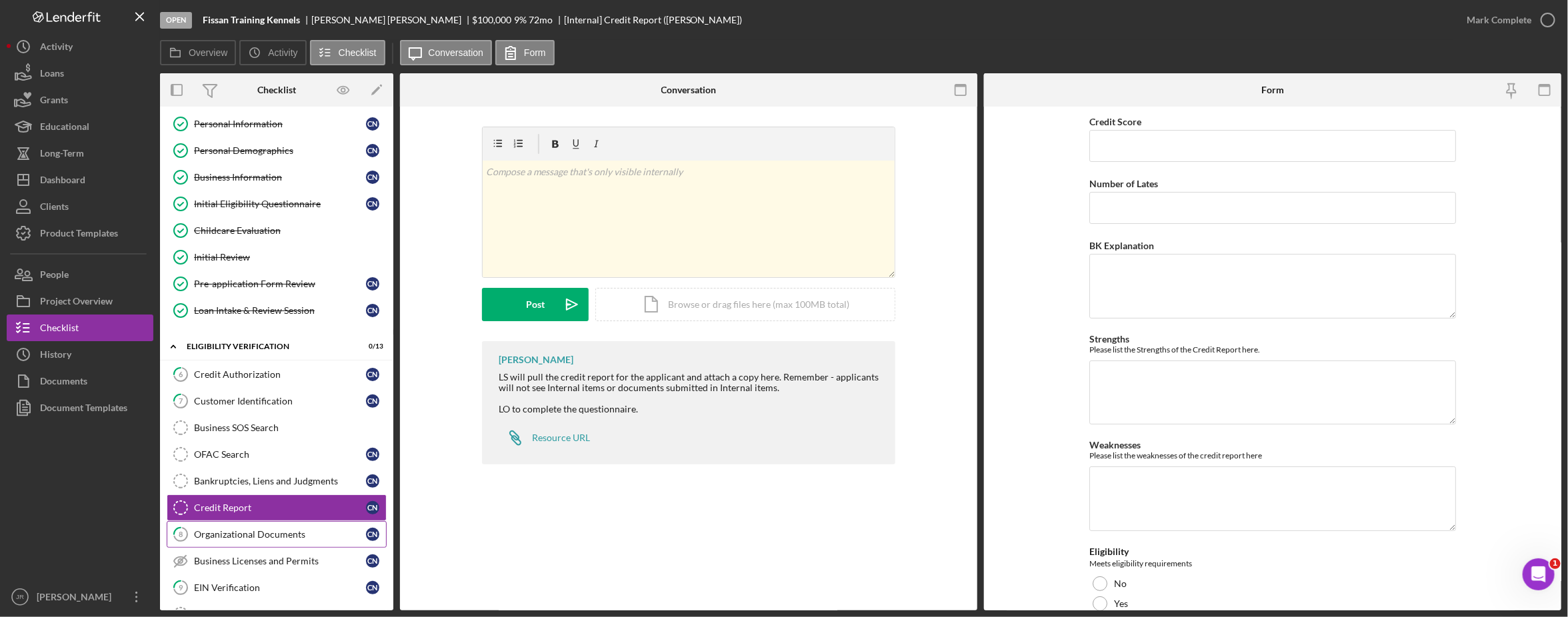
click at [265, 534] on link "8 Organizational Documents C N" at bounding box center [276, 534] width 220 height 26
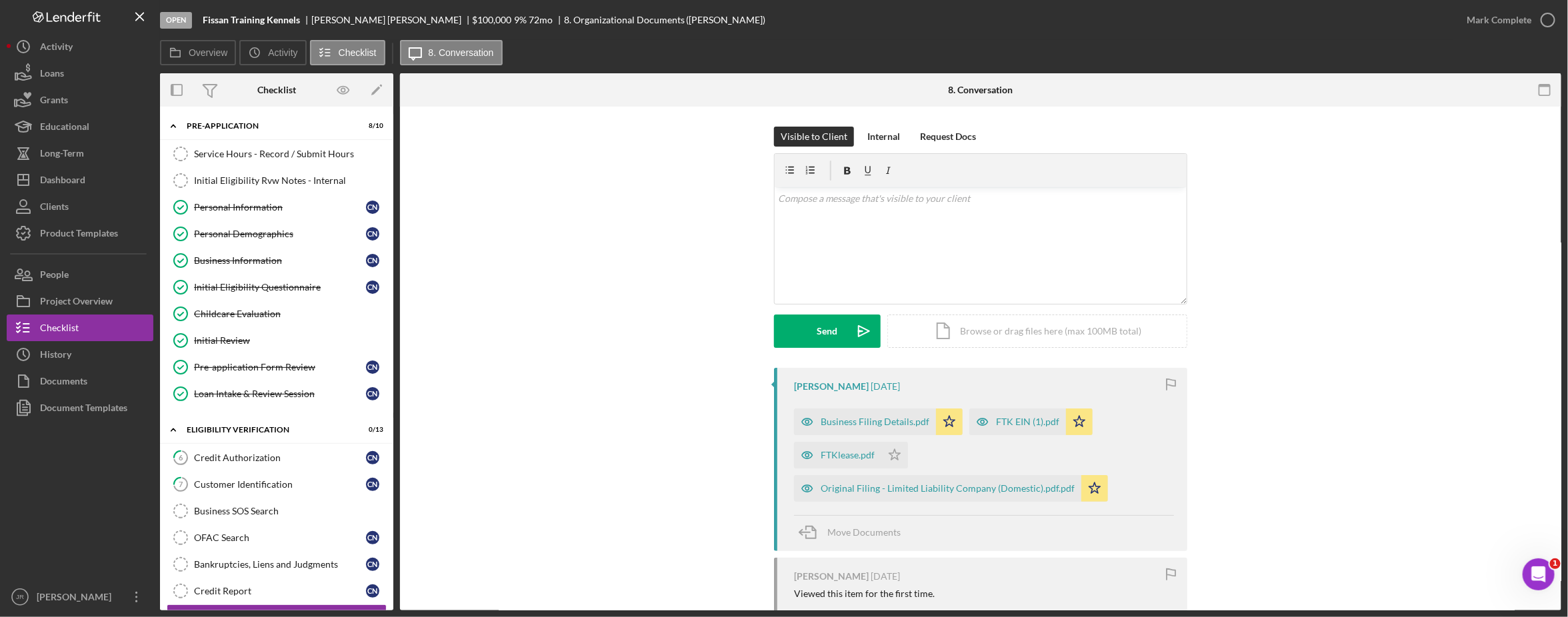
click at [537, 231] on div "Visible to Client Internal Request Docs v Color teal Color pink Remove color Ad…" at bounding box center [980, 247] width 1121 height 241
click at [17, 501] on div at bounding box center [80, 502] width 147 height 163
click at [276, 215] on link "Personal Information Personal Information C N" at bounding box center [276, 207] width 220 height 26
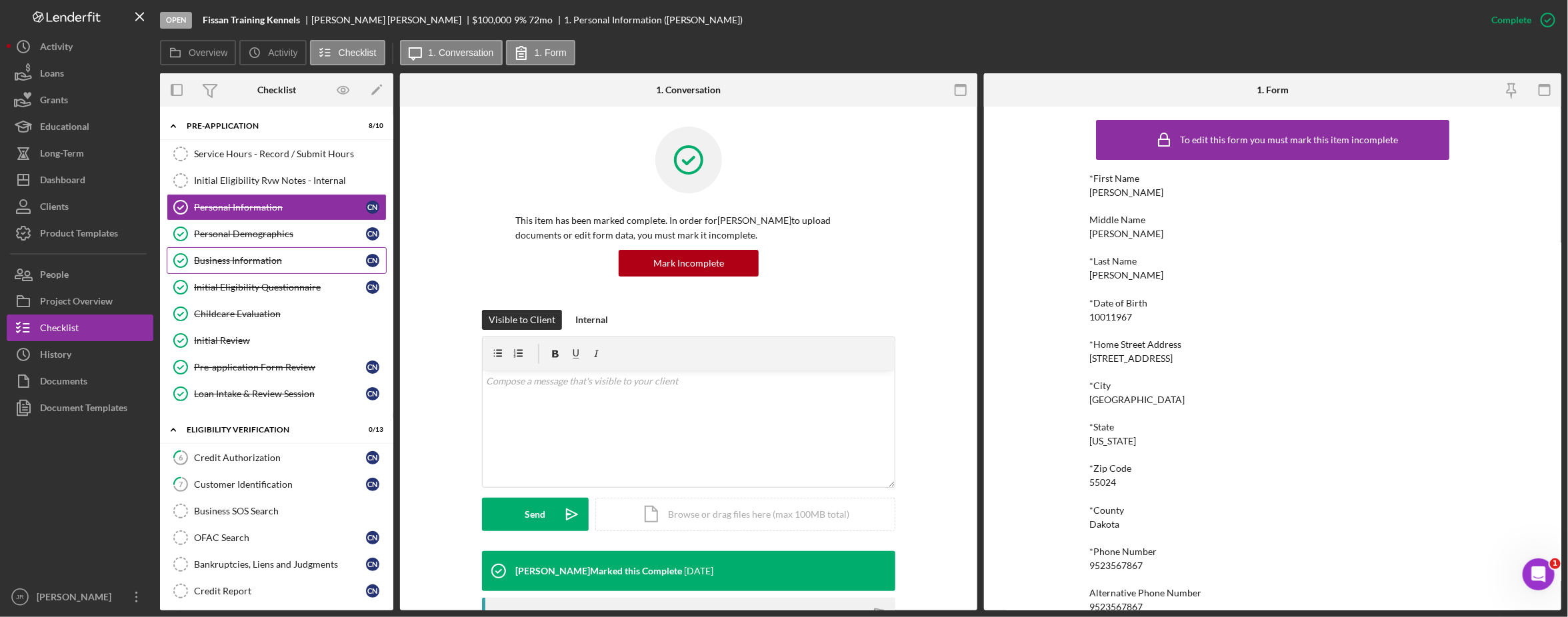
click at [269, 266] on div "Business Information" at bounding box center [280, 260] width 172 height 10
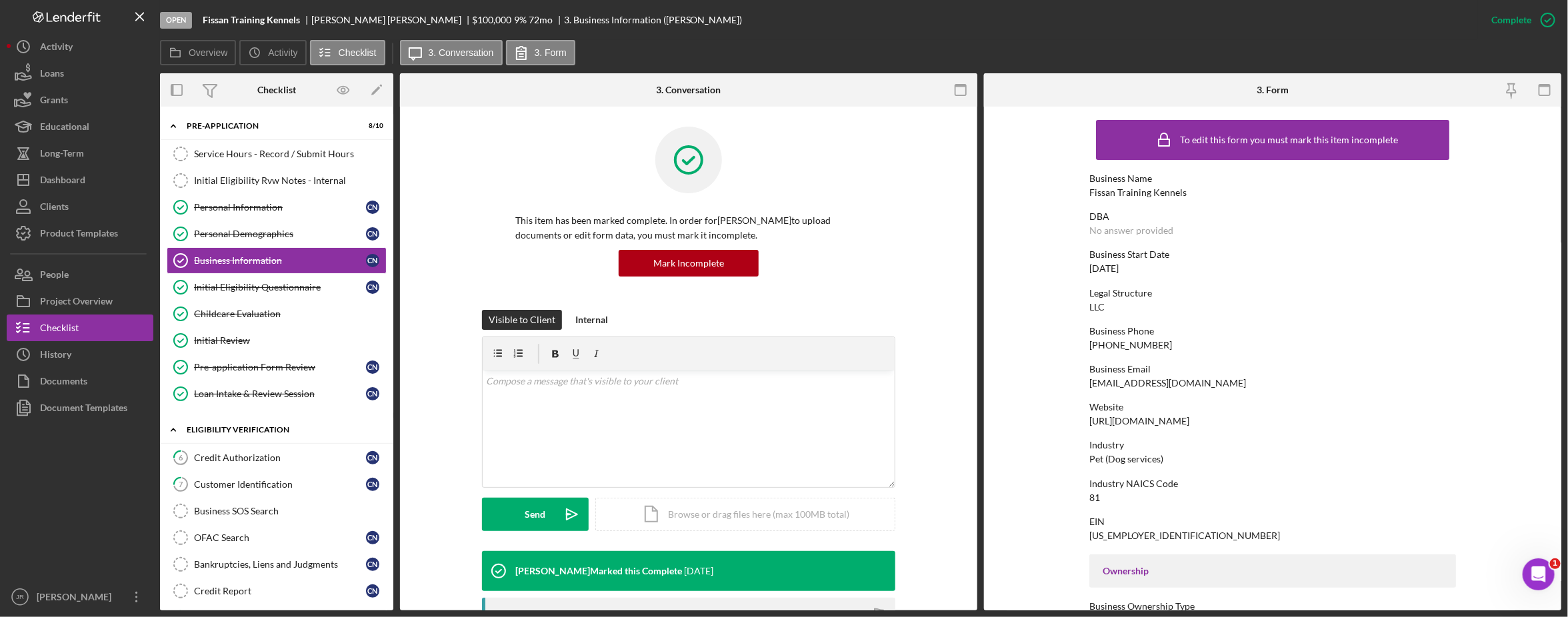
click at [230, 444] on div "Icon/Expander Eligibility Verification 0 / 13" at bounding box center [276, 430] width 233 height 27
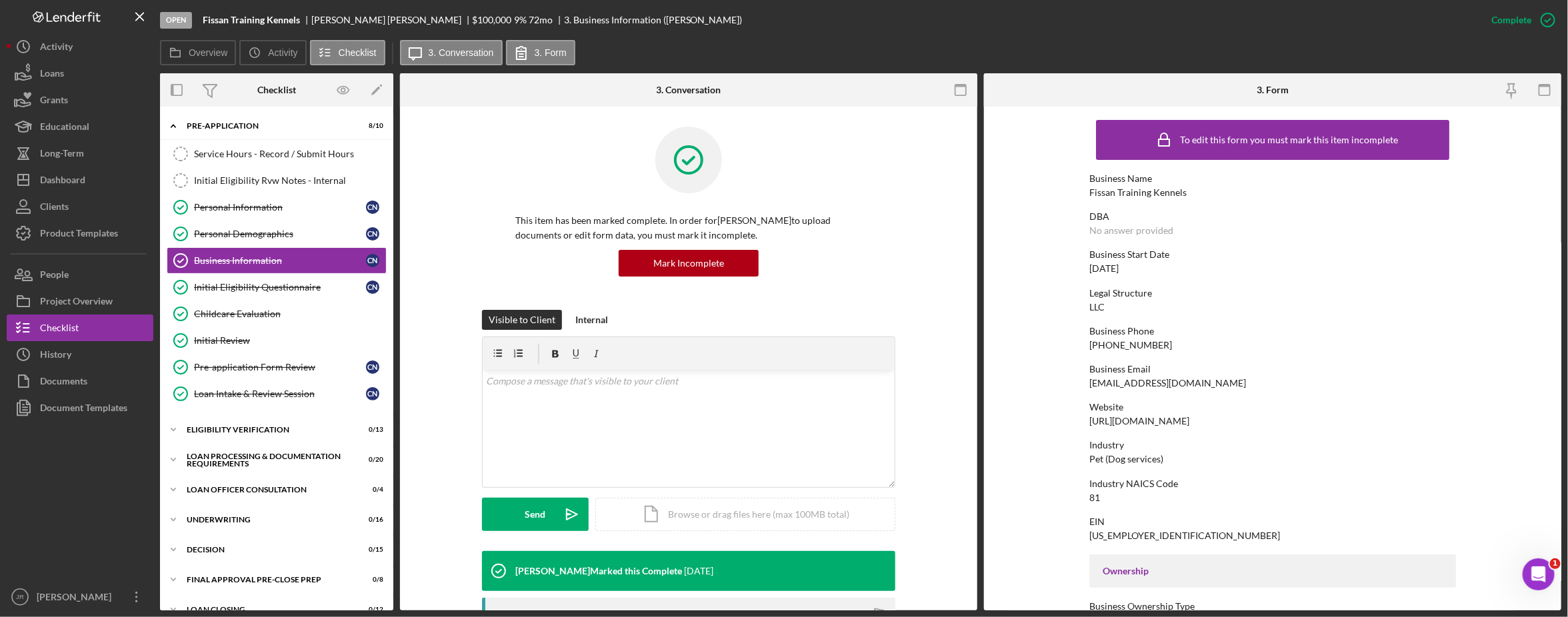
click at [243, 414] on div "Service Hours - Record / Submit Hours Service Hours - Record / Submit Hours Ini…" at bounding box center [276, 277] width 233 height 273
click at [232, 427] on div "Icon/Expander Eligibility Verification 0 / 13" at bounding box center [276, 430] width 233 height 26
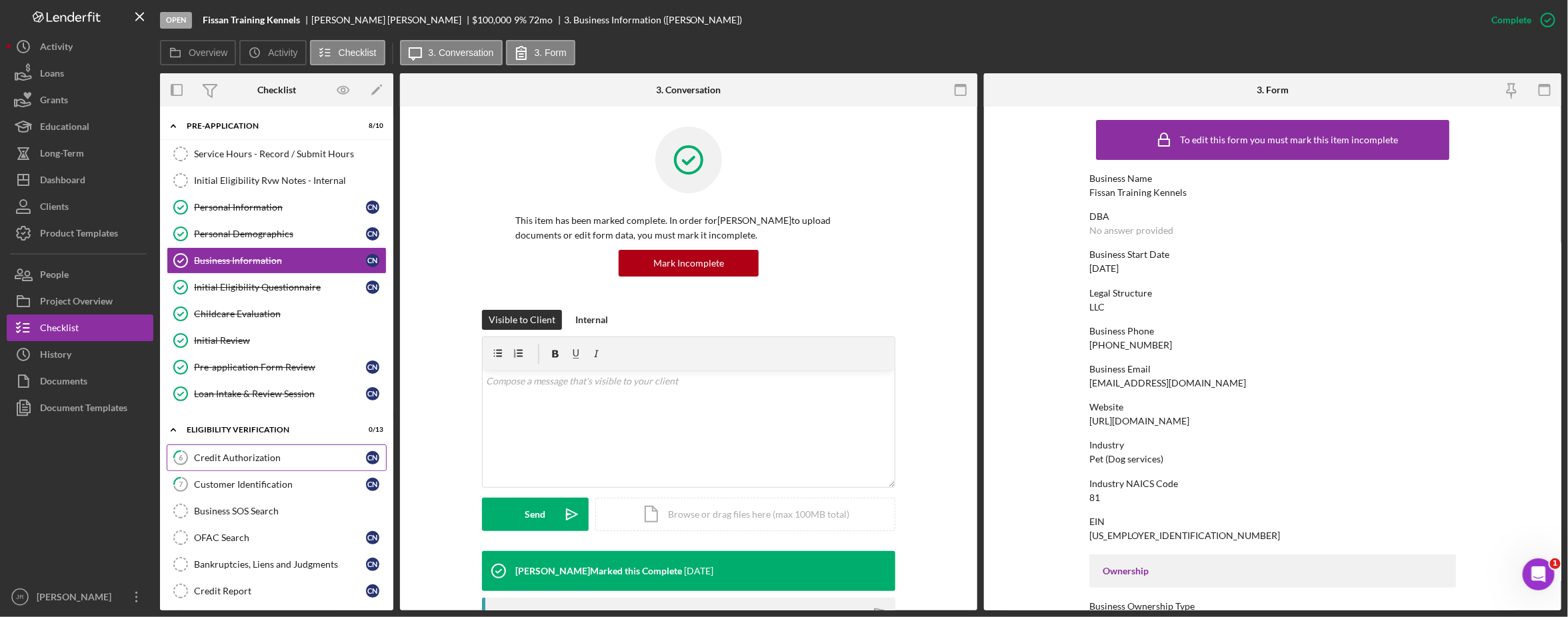
click at [212, 467] on link "6 Credit Authorization C N" at bounding box center [276, 458] width 220 height 26
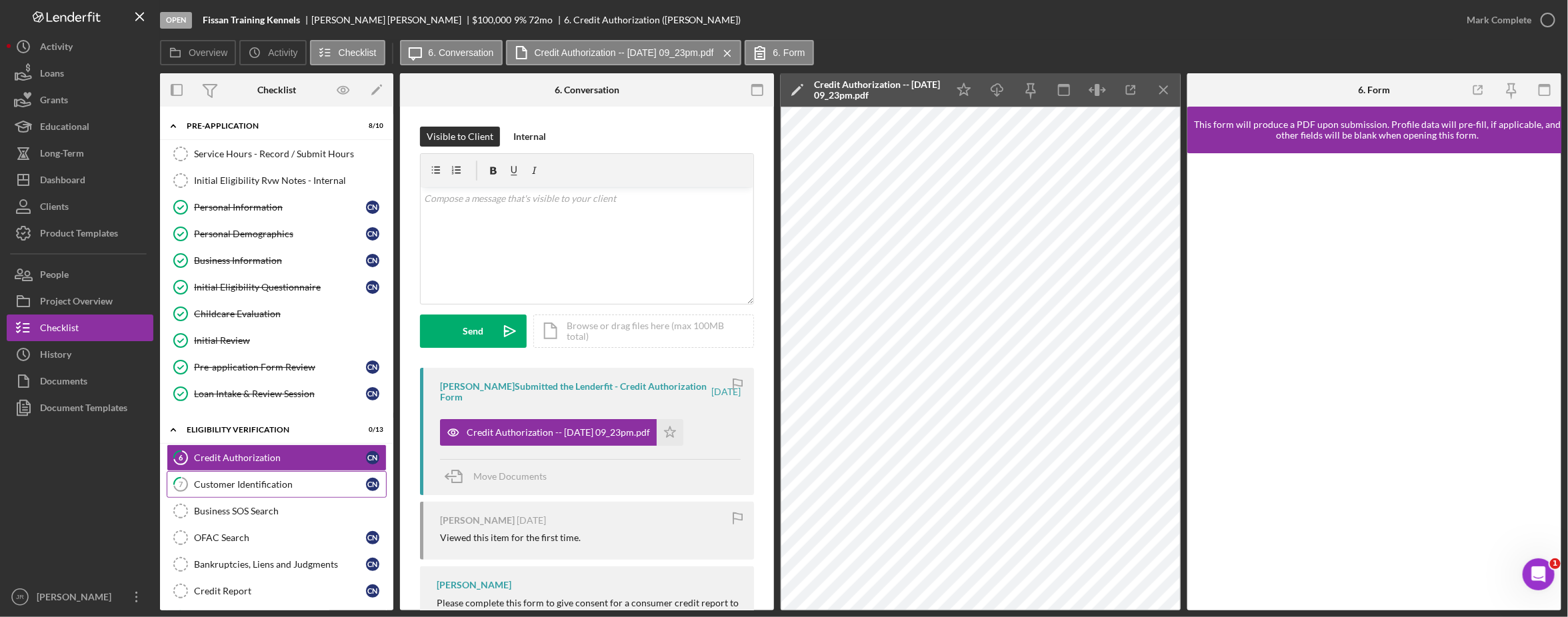
click at [223, 485] on div "Customer Identification" at bounding box center [280, 484] width 172 height 10
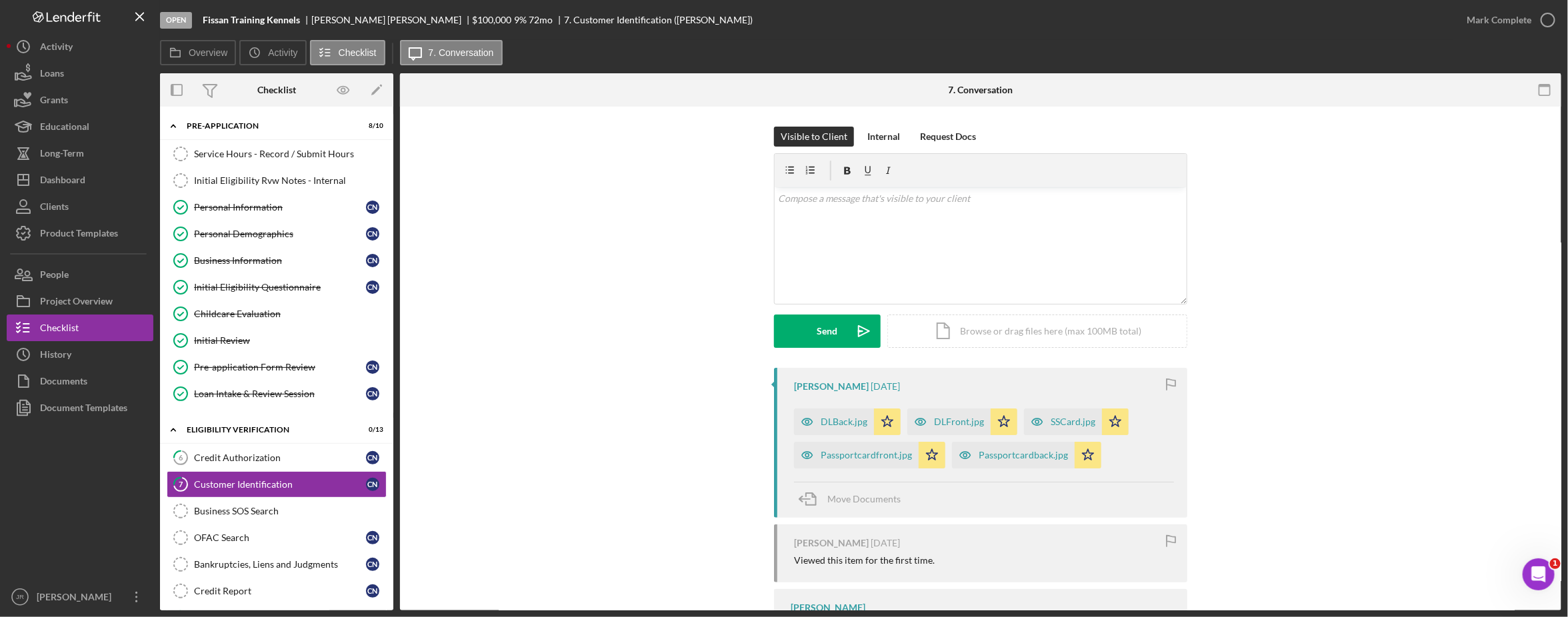
scroll to position [83, 0]
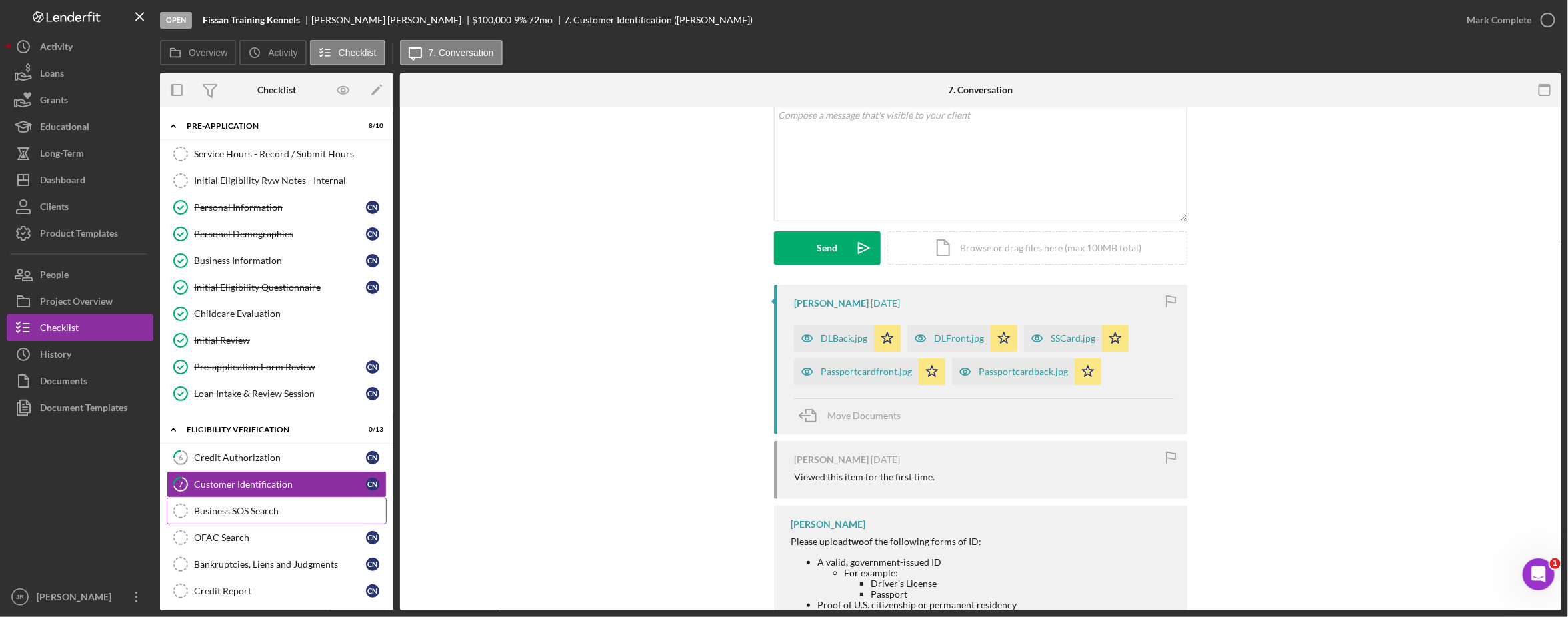
click at [251, 514] on div "Business SOS Search" at bounding box center [290, 510] width 192 height 10
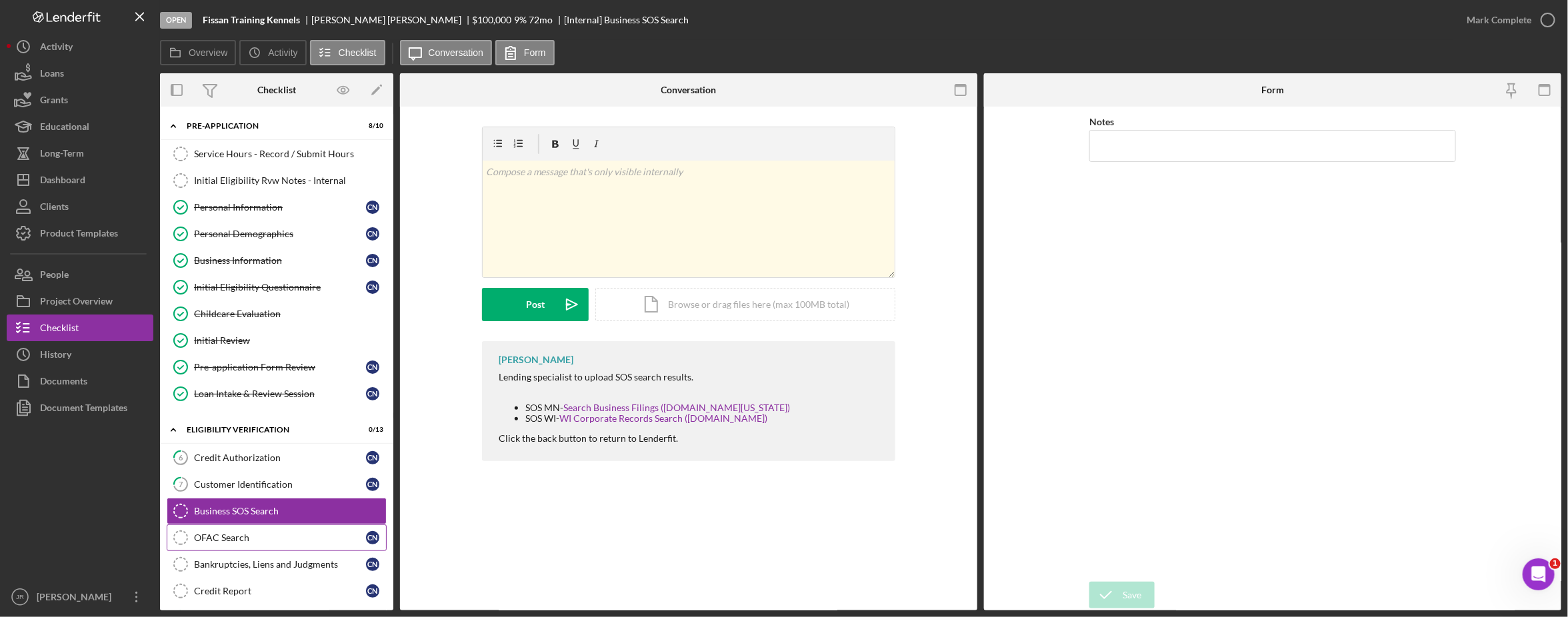
click at [232, 543] on div "OFAC Search" at bounding box center [280, 537] width 172 height 10
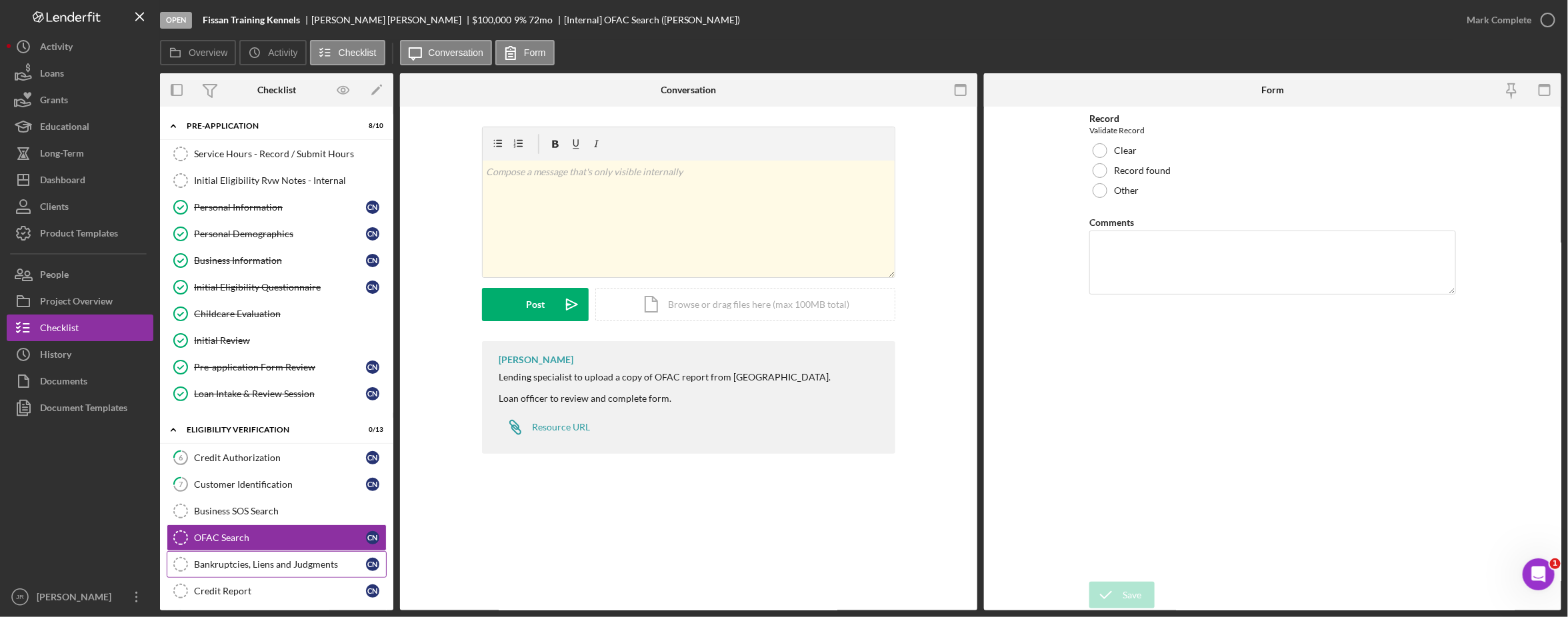
click at [232, 561] on link "Bankruptcies, Liens and Judgments Bankruptcies, Liens and Judgments C N" at bounding box center [276, 564] width 220 height 26
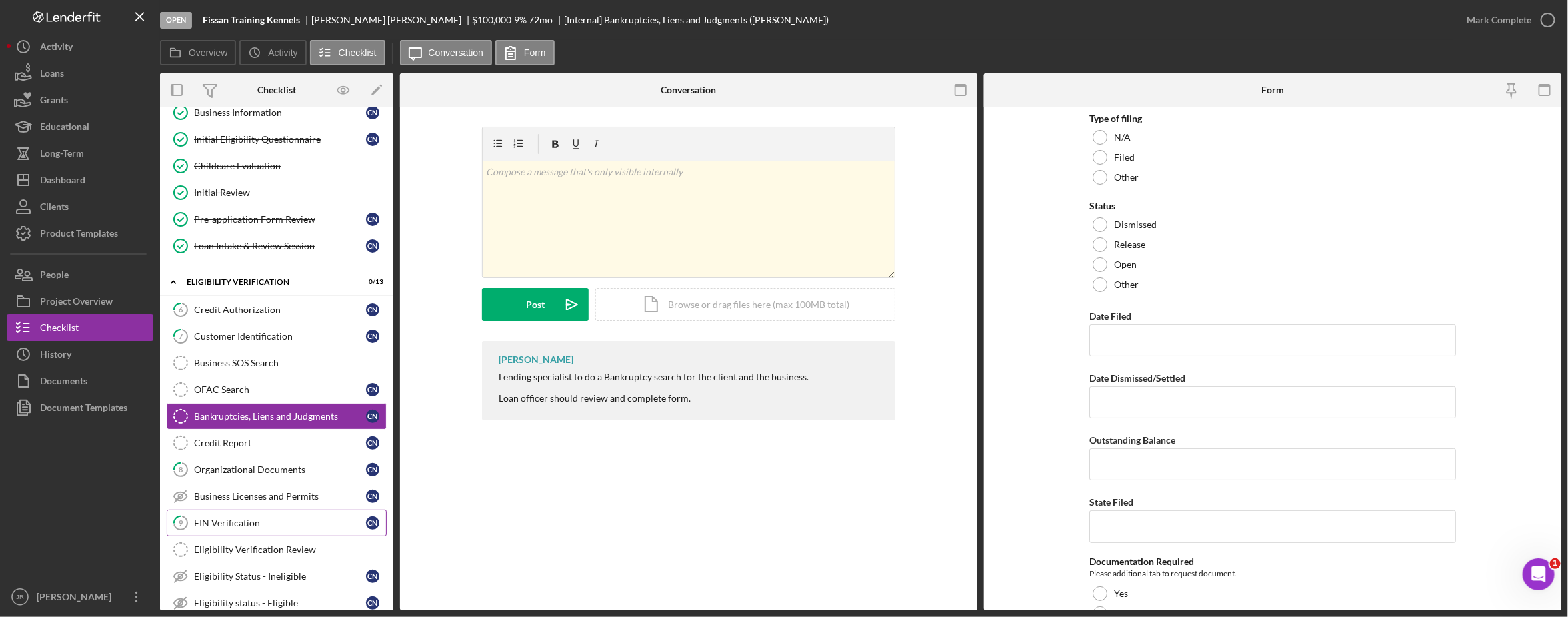
scroll to position [167, 0]
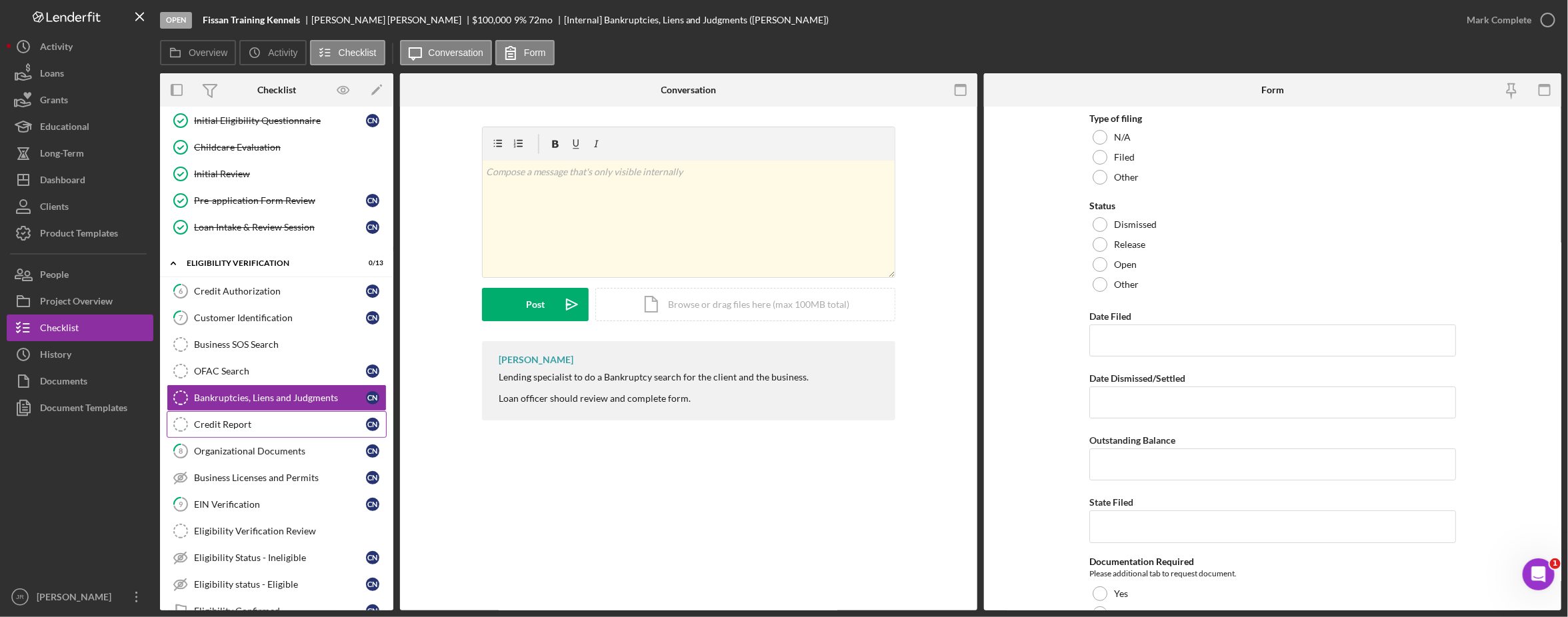
click at [289, 430] on div "Credit Report" at bounding box center [280, 424] width 172 height 10
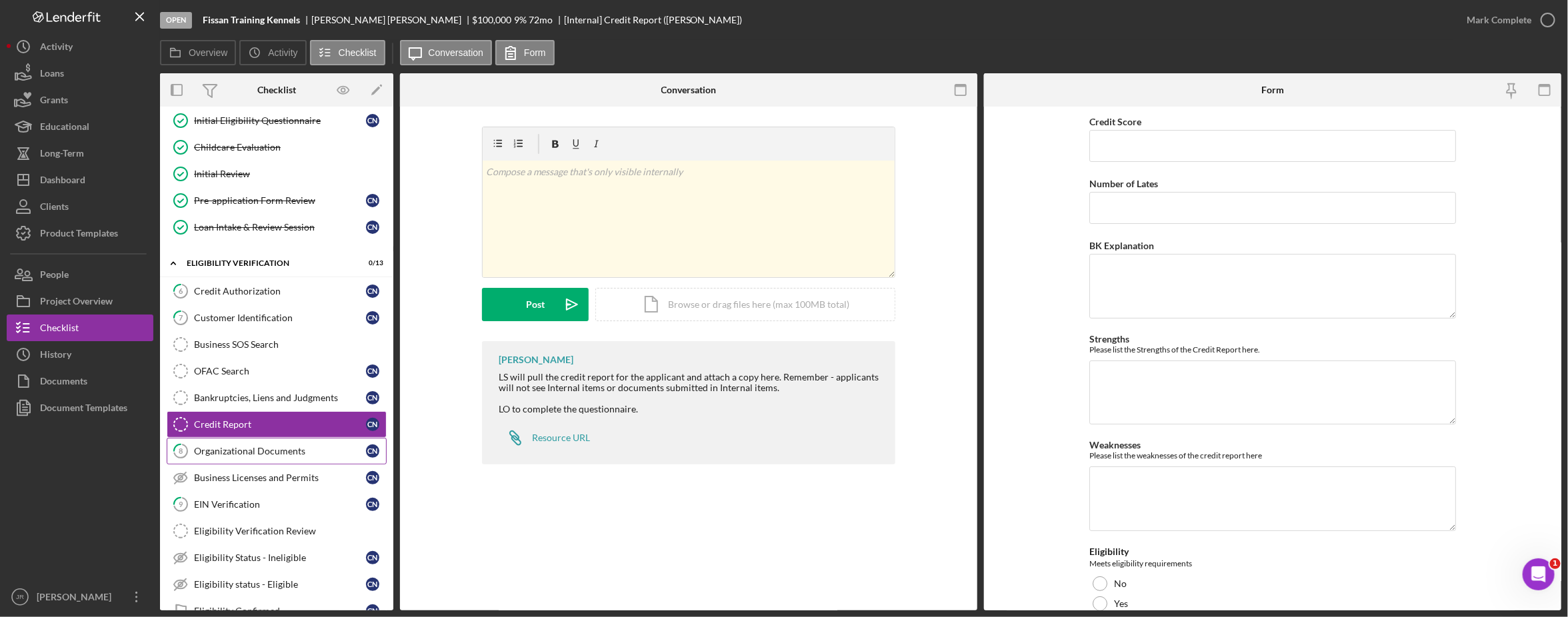
click at [270, 456] on div "Organizational Documents" at bounding box center [280, 450] width 172 height 10
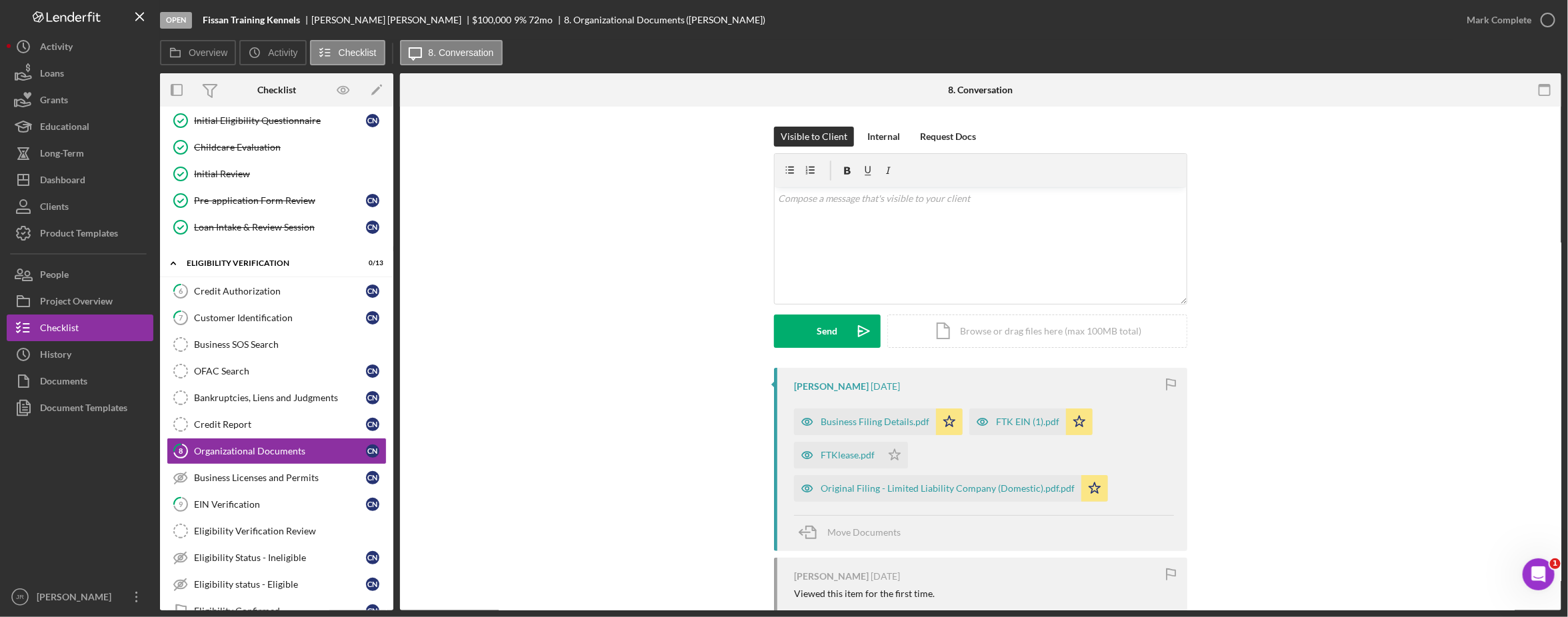
click at [298, 291] on div "Credit Authorization" at bounding box center [280, 291] width 172 height 10
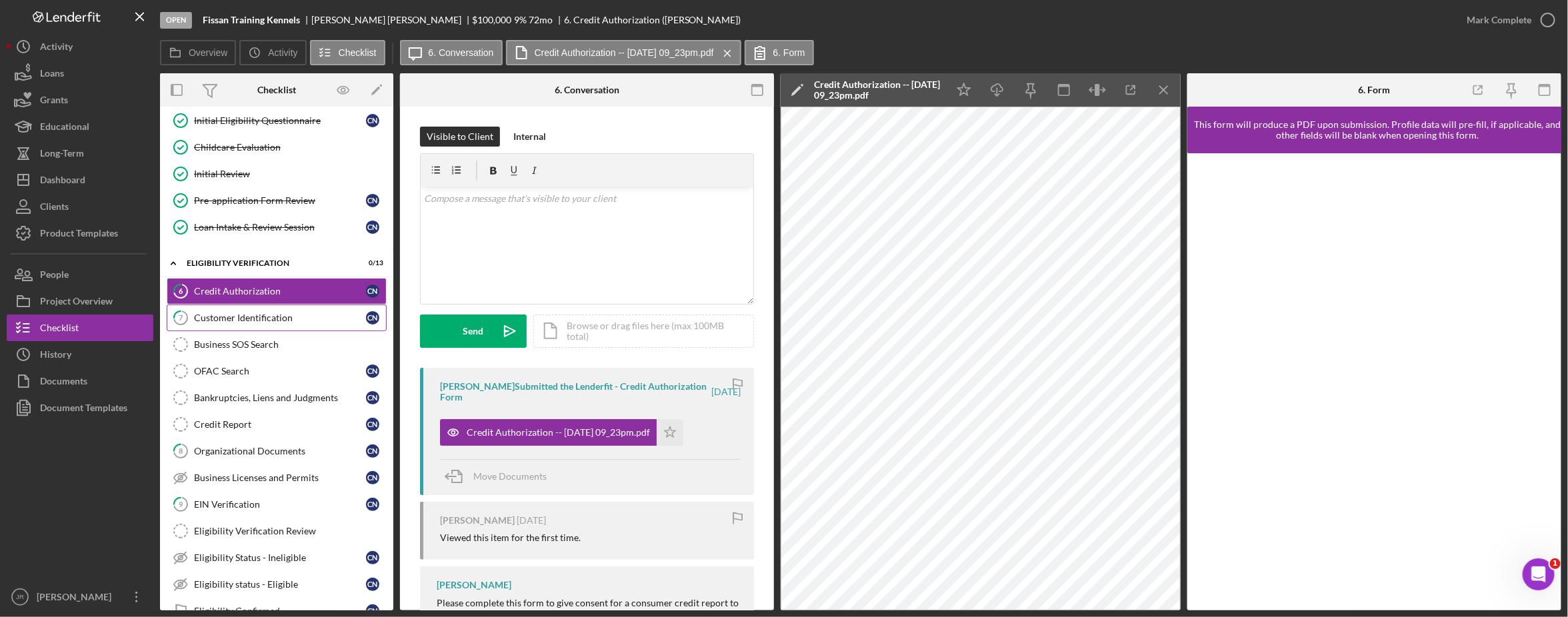
click at [264, 327] on link "7 Customer Identification C N" at bounding box center [276, 318] width 220 height 26
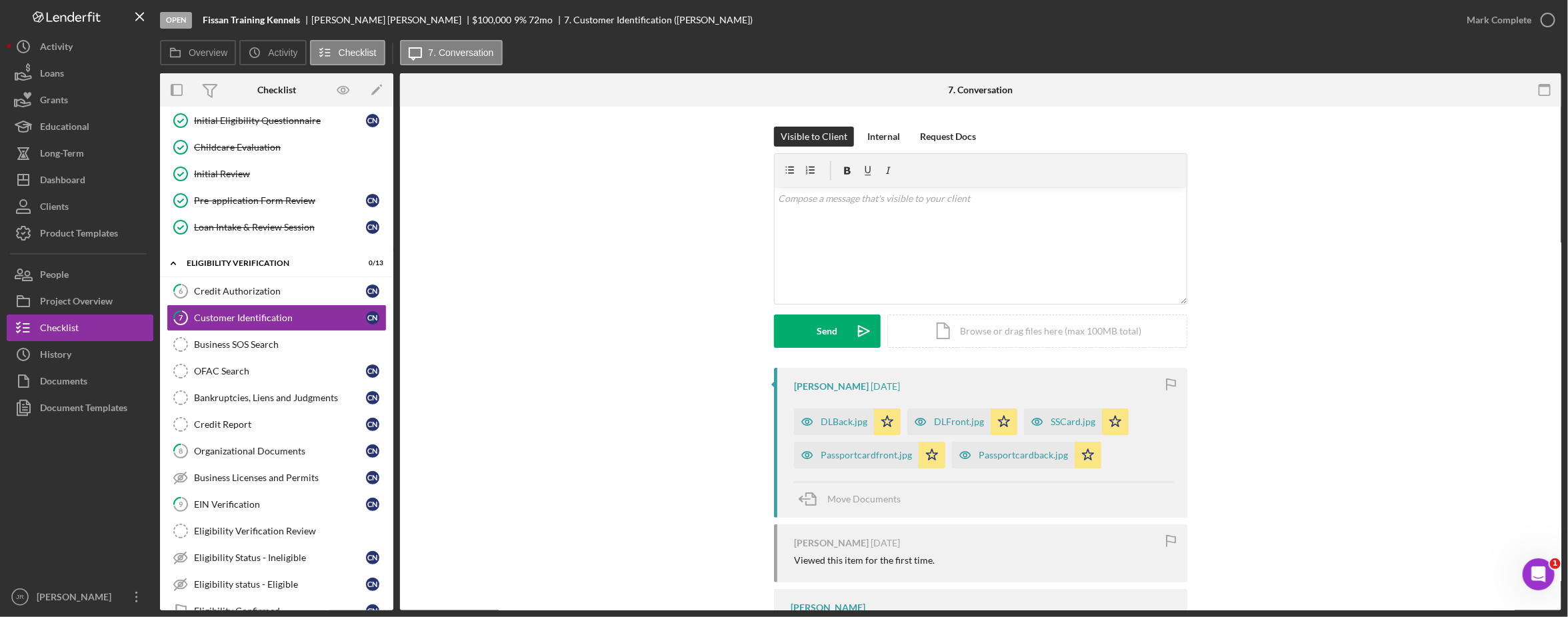
click at [1273, 350] on div "Visible to Client Internal Request Docs v Color teal Color pink Remove color Ad…" at bounding box center [980, 518] width 1161 height 822
